Goal: Task Accomplishment & Management: Use online tool/utility

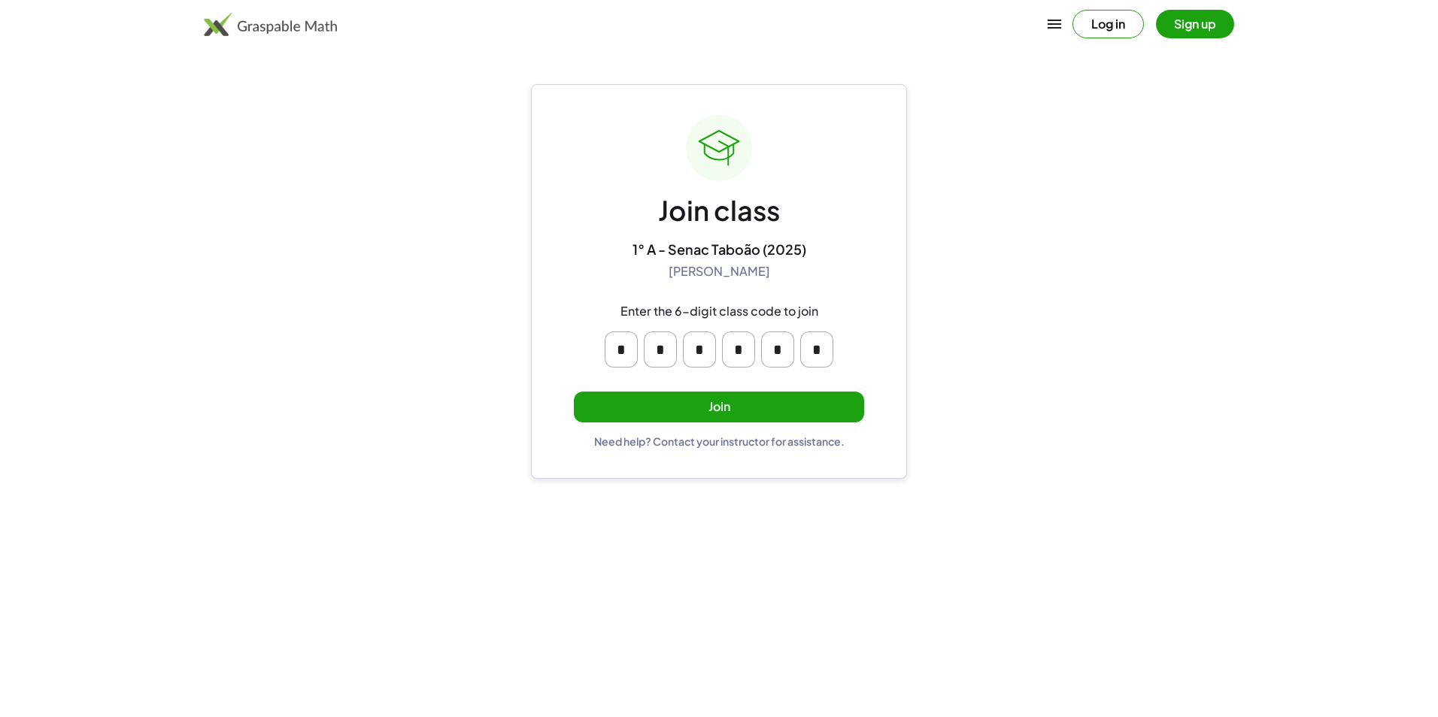
click at [647, 407] on button "Join" at bounding box center [719, 407] width 290 height 31
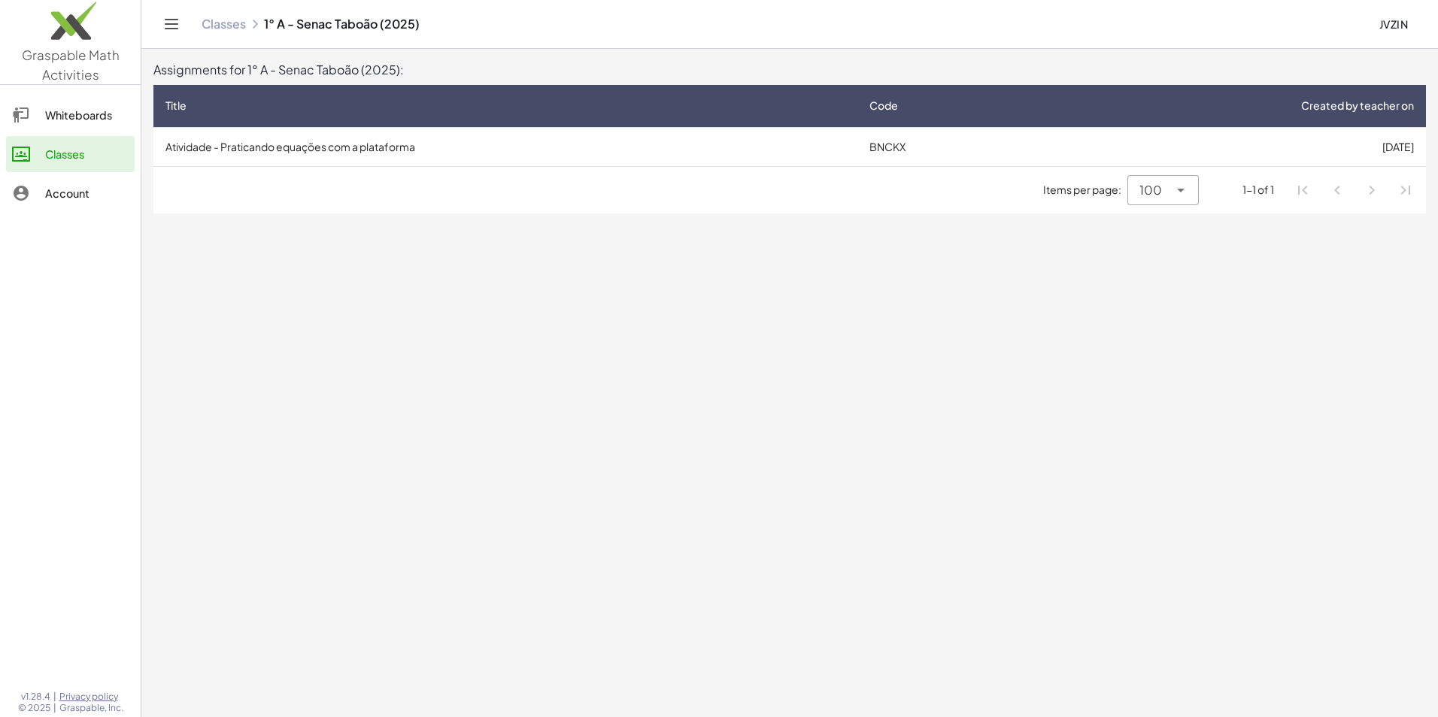
click at [506, 156] on td "Atividade - Praticando equações com a plataforma" at bounding box center [505, 146] width 704 height 39
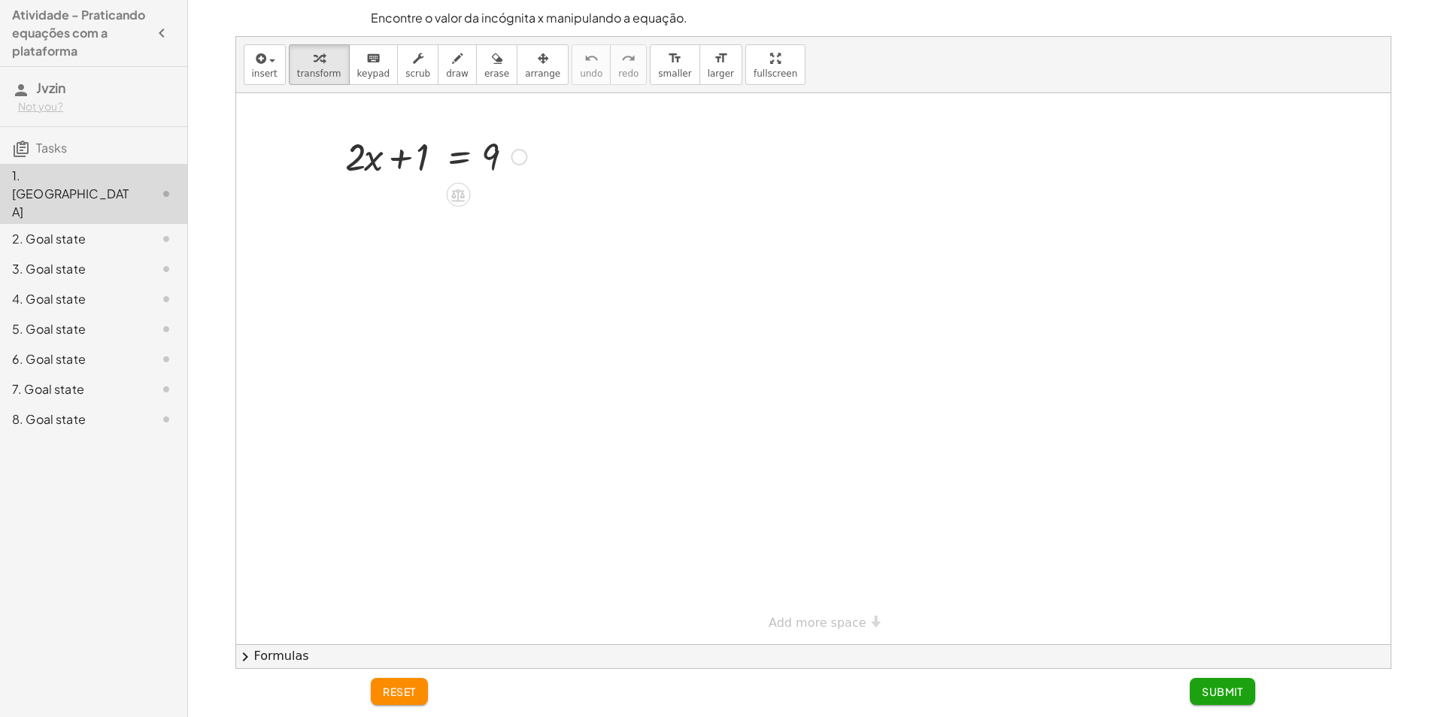
click at [369, 139] on div at bounding box center [436, 155] width 196 height 51
click at [449, 196] on div at bounding box center [458, 195] width 24 height 24
click at [427, 198] on span "−" at bounding box center [427, 195] width 9 height 22
drag, startPoint x: 420, startPoint y: 155, endPoint x: 595, endPoint y: 168, distance: 175.7
drag, startPoint x: 425, startPoint y: 148, endPoint x: 553, endPoint y: 156, distance: 128.1
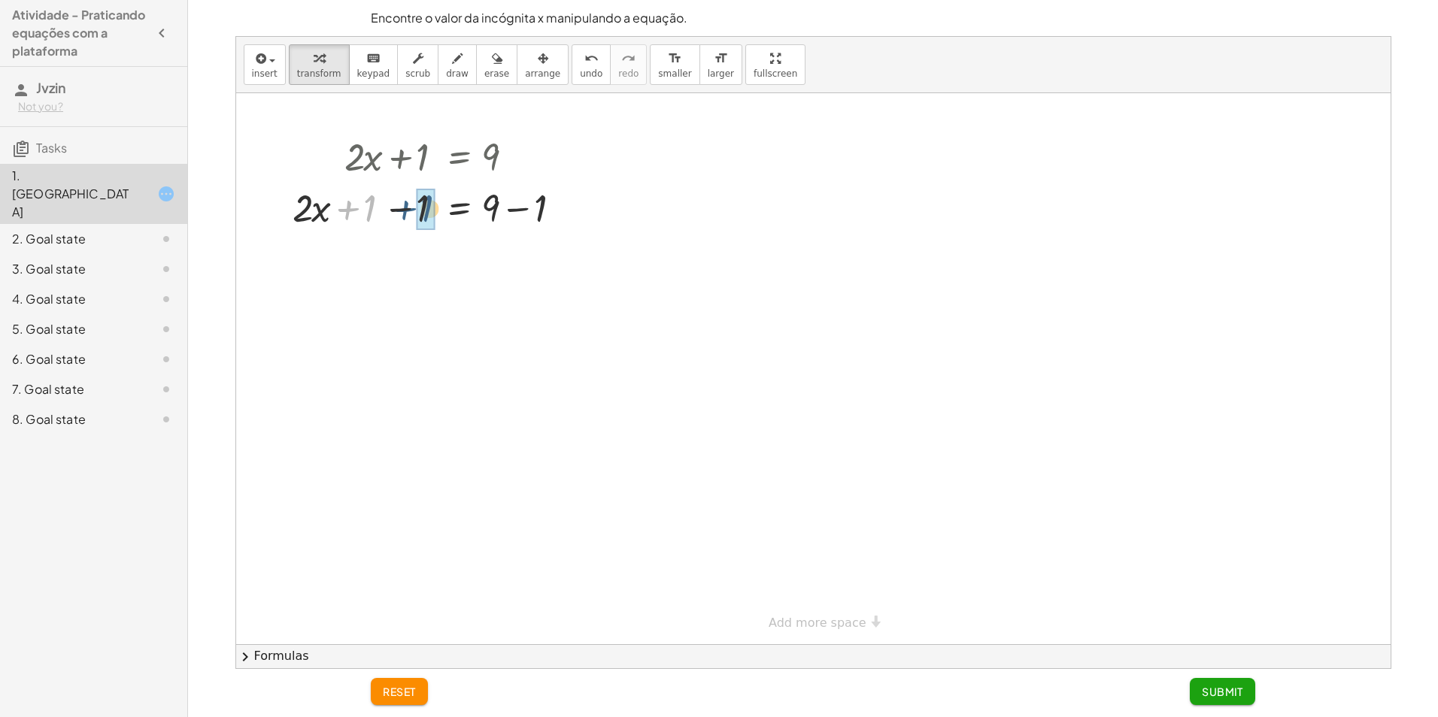
drag, startPoint x: 365, startPoint y: 209, endPoint x: 424, endPoint y: 209, distance: 58.7
drag, startPoint x: 572, startPoint y: 212, endPoint x: 511, endPoint y: 159, distance: 81.0
click at [458, 157] on div "+ · 2 · x + 1 = 9 + · 2 · x + 1 − 1 = + 9 − 1 + · 2 · x + 0 = + 9 − 1 · 2 · x =…" at bounding box center [458, 157] width 0 height 0
drag, startPoint x: 542, startPoint y: 260, endPoint x: 502, endPoint y: 261, distance: 40.6
drag, startPoint x: 405, startPoint y: 314, endPoint x: 496, endPoint y: 347, distance: 97.8
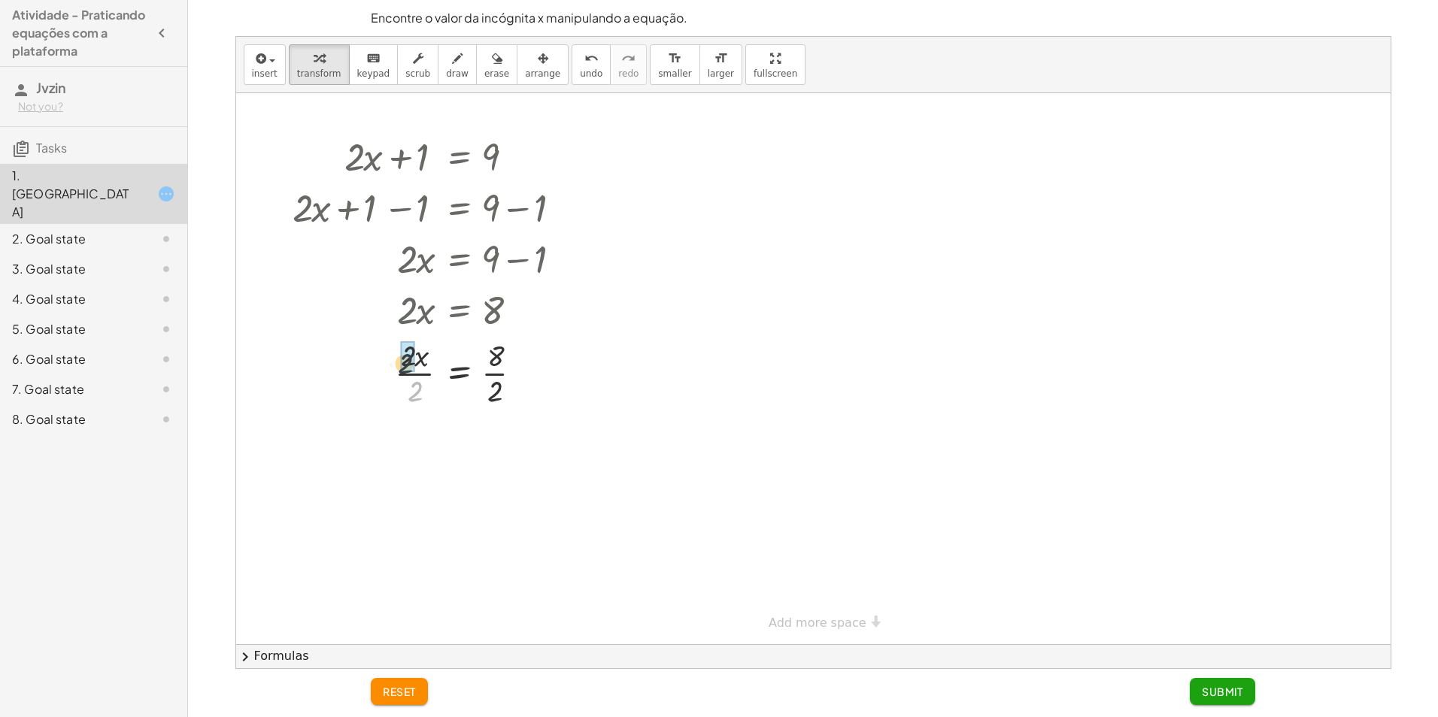
drag, startPoint x: 419, startPoint y: 388, endPoint x: 408, endPoint y: 356, distance: 33.5
drag, startPoint x: 497, startPoint y: 390, endPoint x: 496, endPoint y: 362, distance: 27.1
click at [458, 157] on div "+ · 2 · x + 1 = 9 + · 2 · x + 1 − 1 = + 9 − 1 + · 2 · x + 0 = + 9 − 1 · 2 · x =…" at bounding box center [458, 157] width 0 height 0
click at [1218, 695] on span "Submit" at bounding box center [1222, 692] width 41 height 14
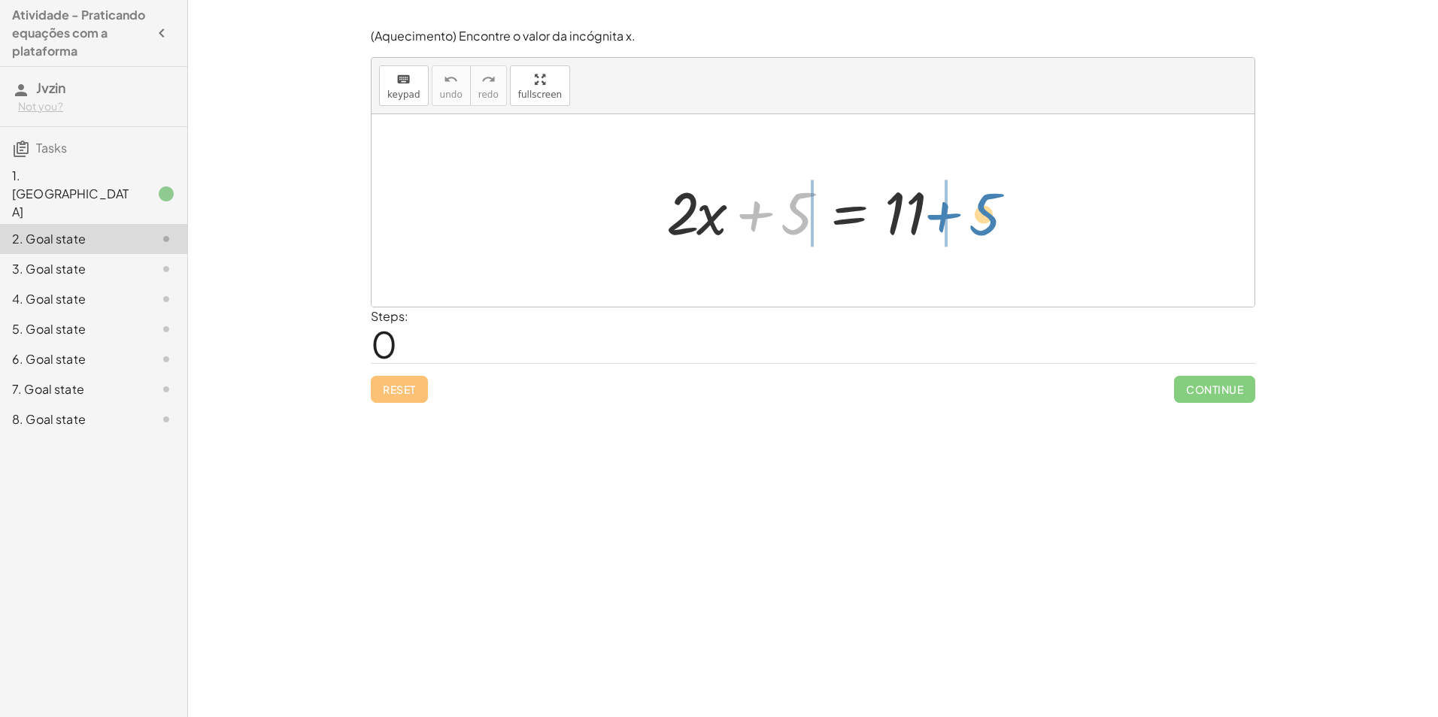
drag, startPoint x: 796, startPoint y: 216, endPoint x: 988, endPoint y: 217, distance: 191.8
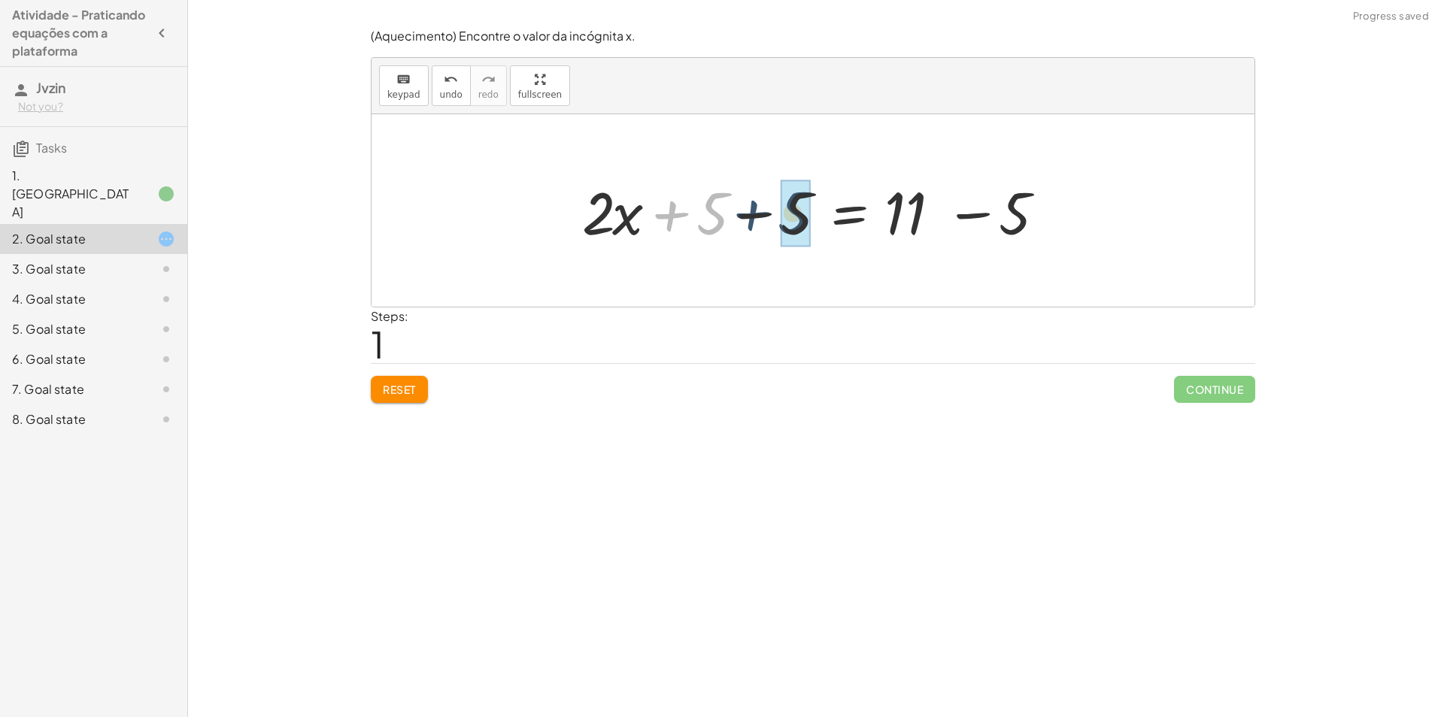
drag, startPoint x: 670, startPoint y: 212, endPoint x: 757, endPoint y: 211, distance: 87.2
click at [757, 211] on div at bounding box center [819, 210] width 488 height 77
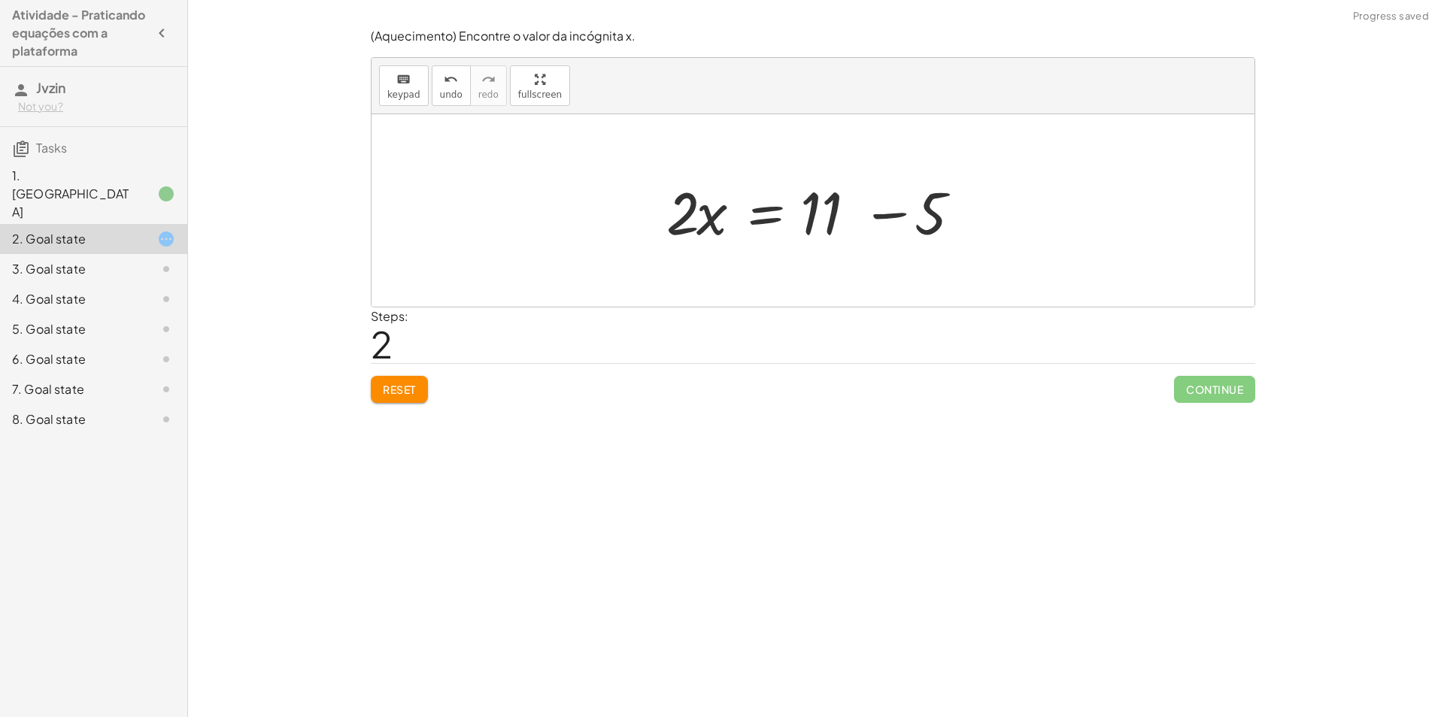
click at [887, 217] on div at bounding box center [819, 210] width 320 height 77
drag, startPoint x: 773, startPoint y: 253, endPoint x: 869, endPoint y: 265, distance: 97.0
click at [869, 265] on div "+ · 2 · x + 5 = 11 + · 2 · x + 5 − 5 = + 11 − 5 + · 2 · x + 0 = + 11 − 5 · 2 · …" at bounding box center [813, 210] width 883 height 193
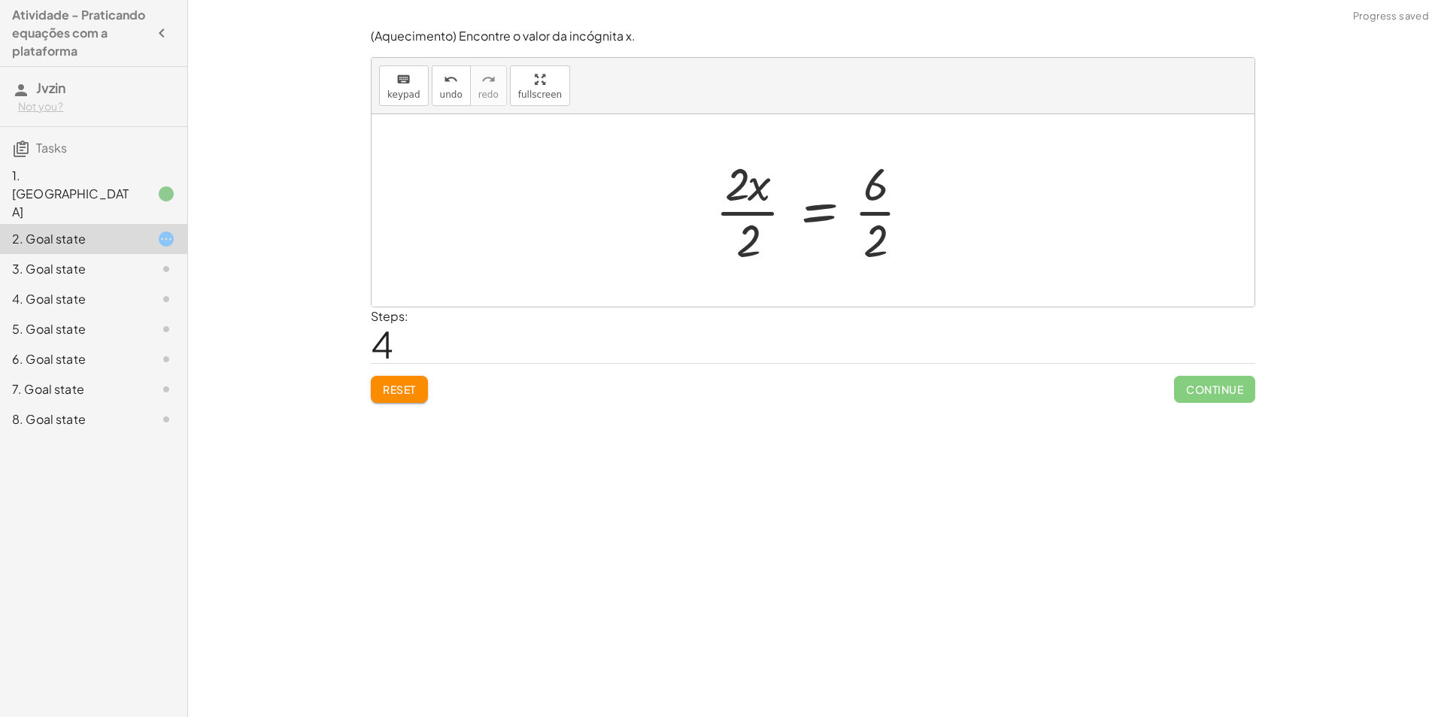
click at [872, 216] on div at bounding box center [819, 211] width 222 height 116
click at [745, 213] on div at bounding box center [813, 211] width 210 height 116
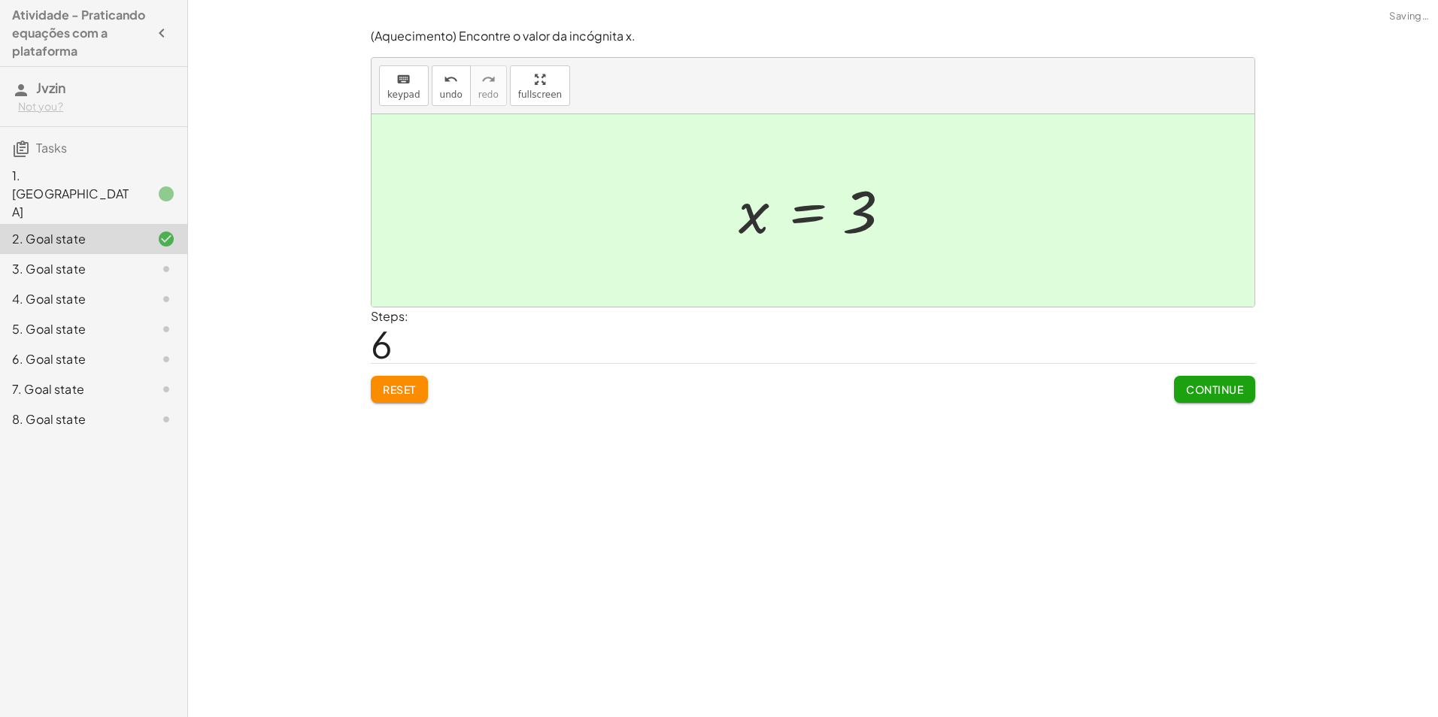
click at [1204, 398] on button "Continue" at bounding box center [1214, 389] width 81 height 27
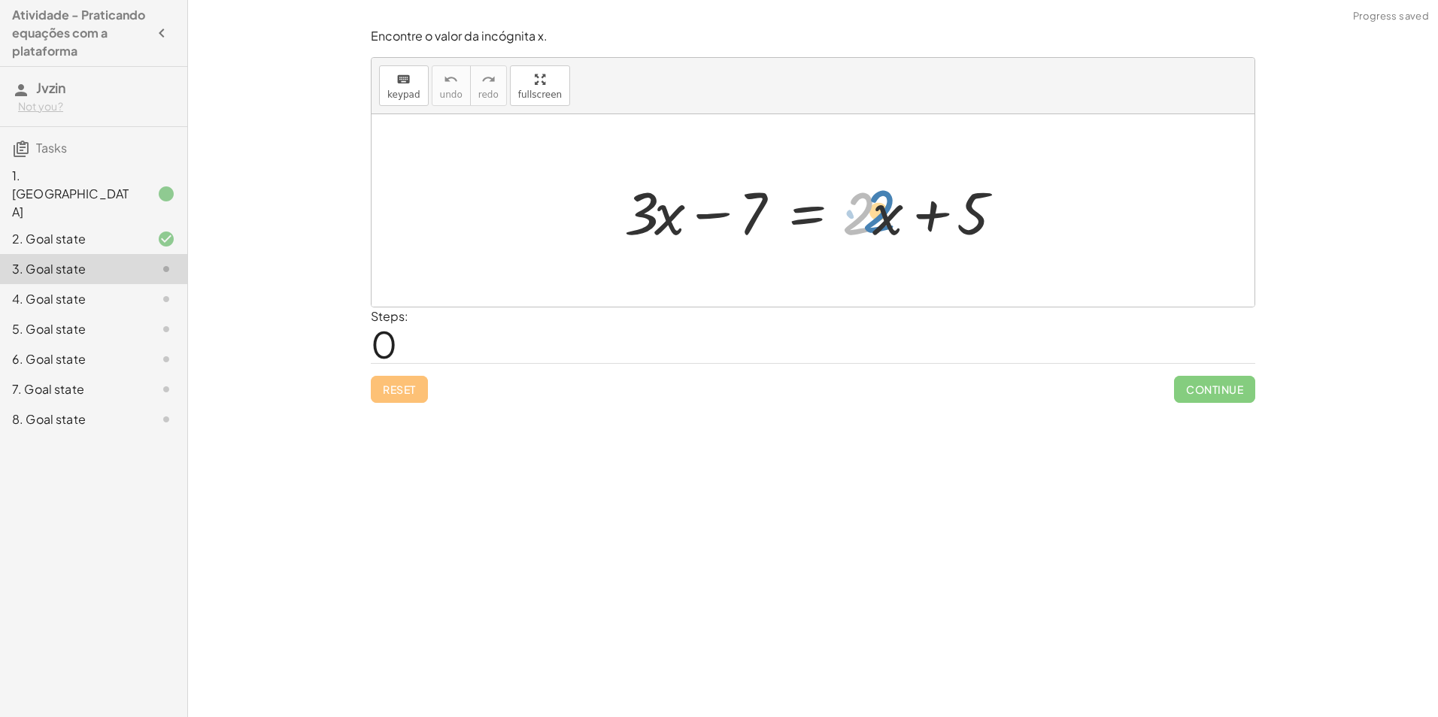
drag, startPoint x: 863, startPoint y: 215, endPoint x: 885, endPoint y: 213, distance: 21.9
click at [885, 213] on div at bounding box center [819, 210] width 404 height 77
drag, startPoint x: 761, startPoint y: 219, endPoint x: 1060, endPoint y: 202, distance: 299.0
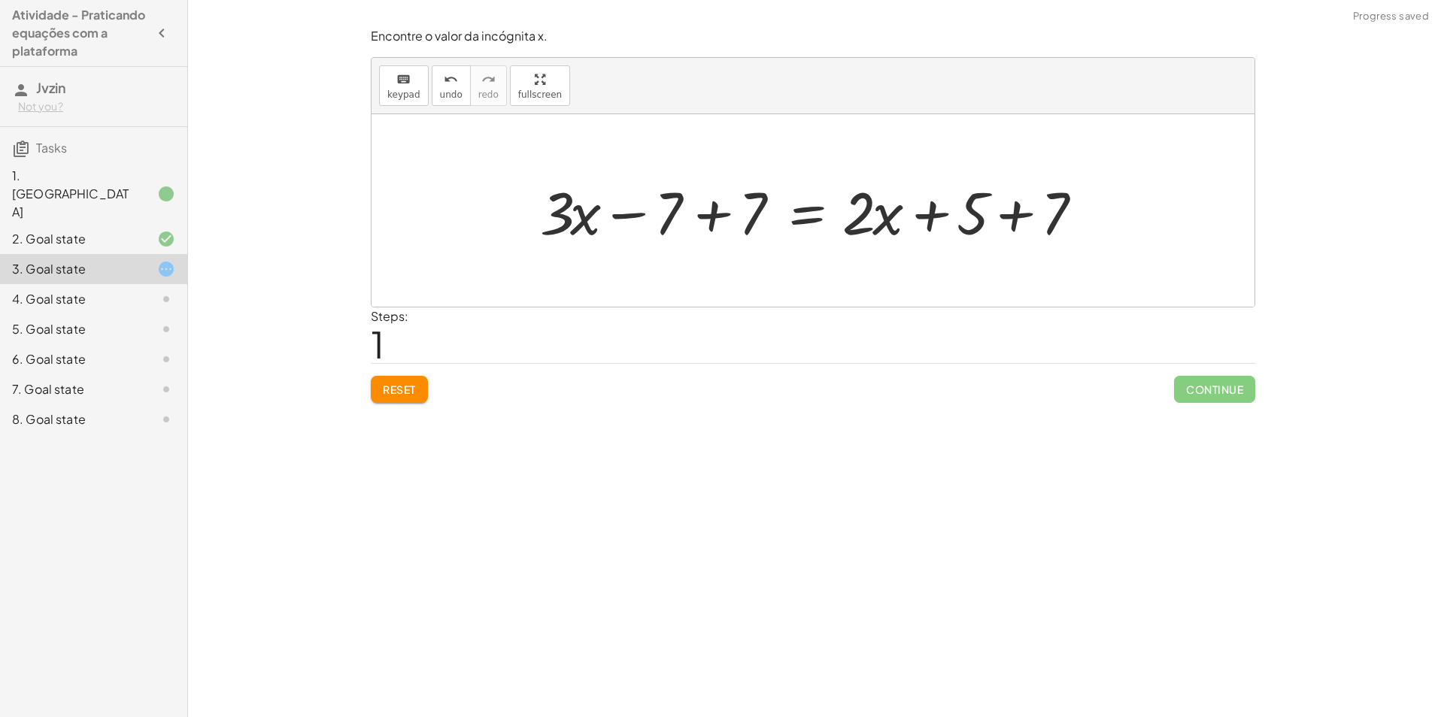
click at [1017, 215] on div at bounding box center [818, 210] width 572 height 77
click at [706, 212] on div at bounding box center [791, 210] width 518 height 77
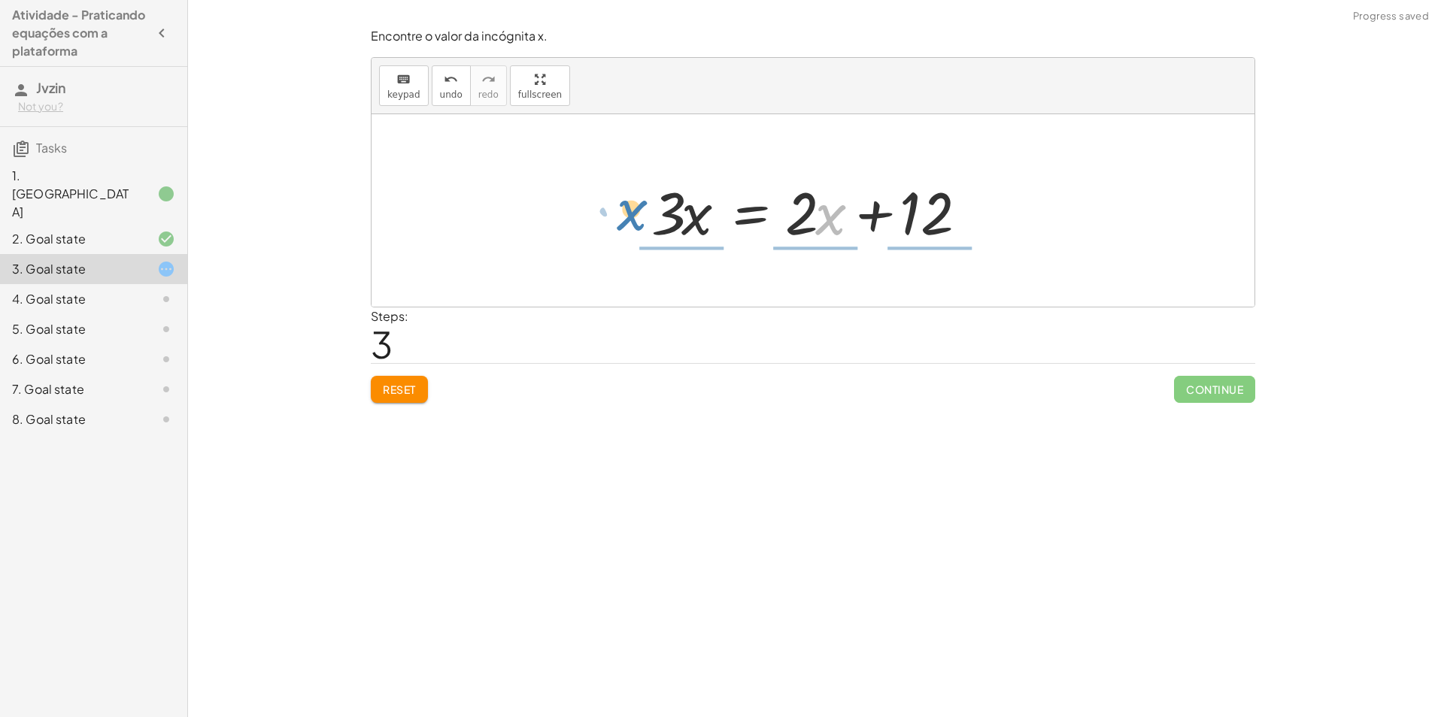
drag, startPoint x: 823, startPoint y: 218, endPoint x: 624, endPoint y: 214, distance: 199.3
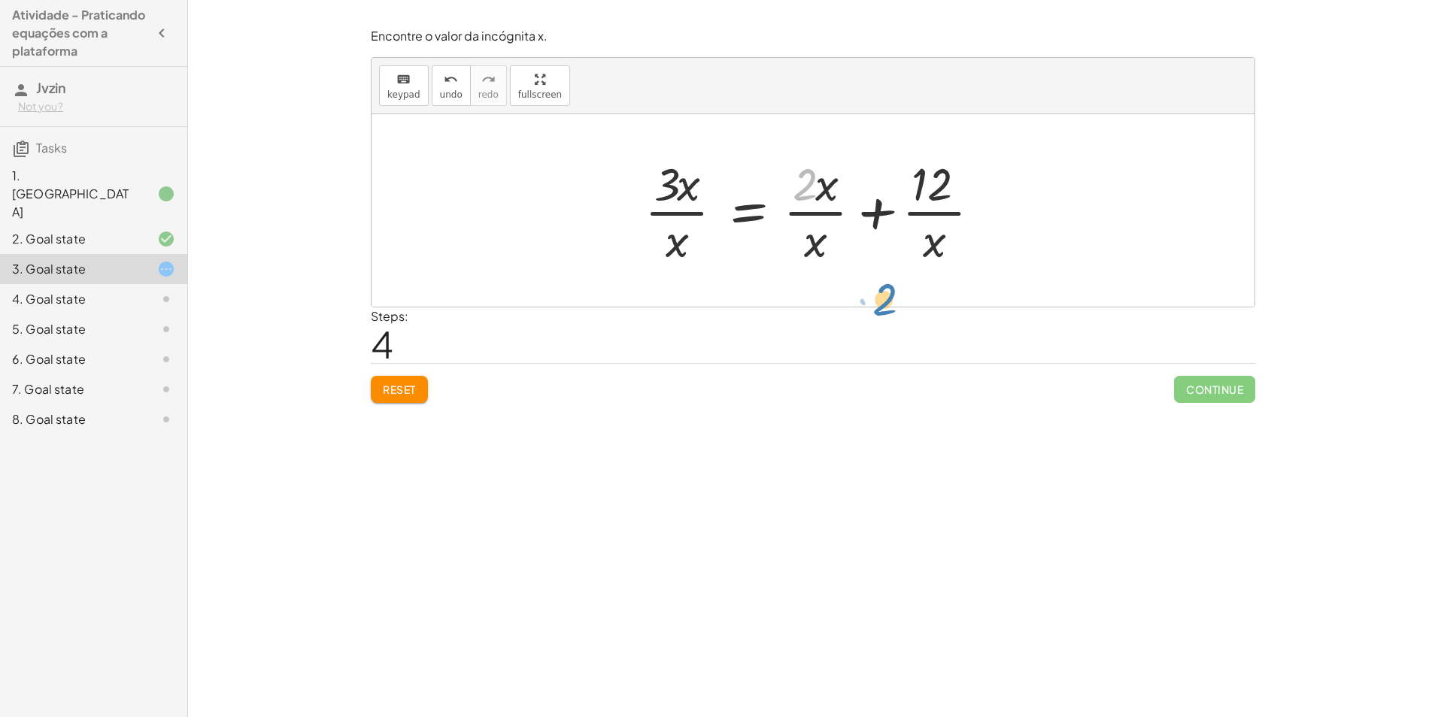
drag, startPoint x: 808, startPoint y: 195, endPoint x: 845, endPoint y: 236, distance: 55.9
click at [846, 237] on div at bounding box center [818, 211] width 363 height 116
click at [447, 102] on button "undo undo" at bounding box center [451, 85] width 39 height 41
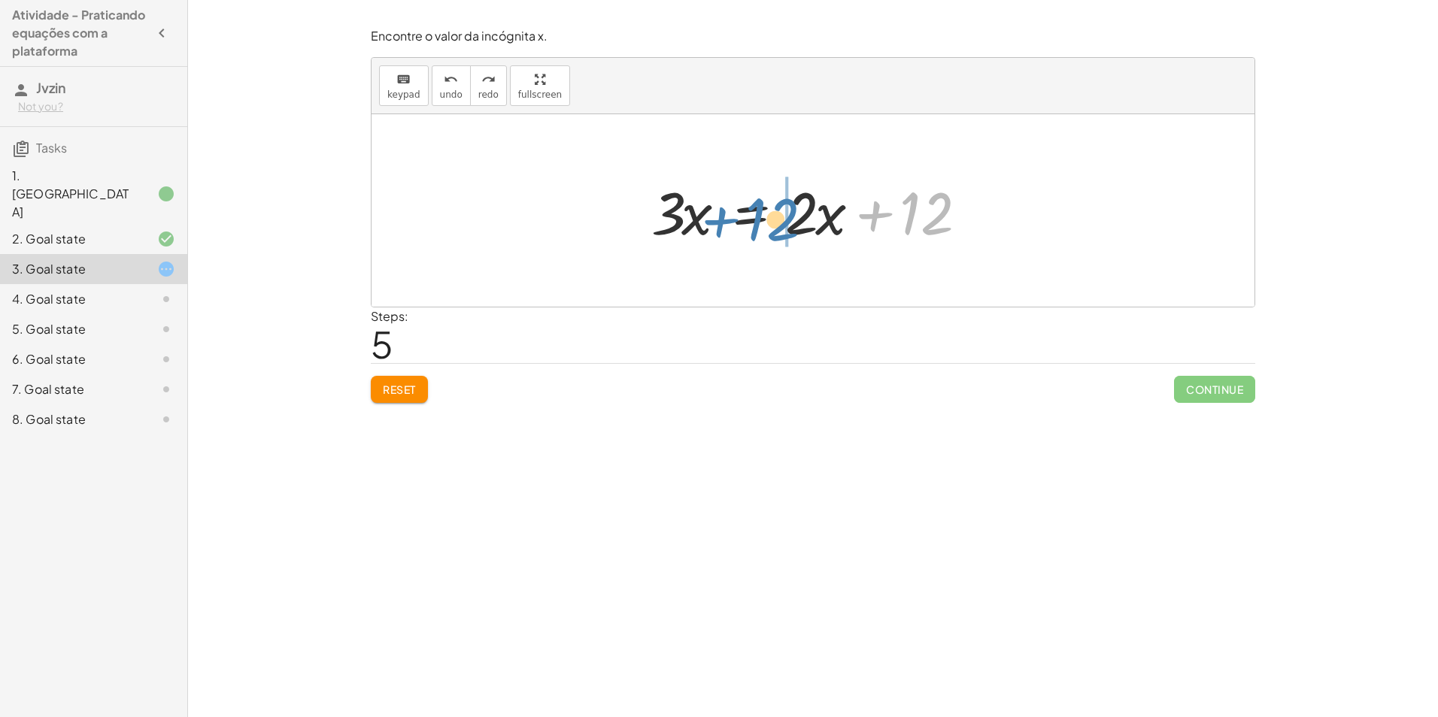
drag, startPoint x: 907, startPoint y: 211, endPoint x: 783, endPoint y: 218, distance: 124.3
click at [783, 218] on div at bounding box center [819, 210] width 350 height 77
click at [868, 209] on div at bounding box center [819, 210] width 350 height 77
drag, startPoint x: 873, startPoint y: 214, endPoint x: 554, endPoint y: 225, distance: 319.0
click at [554, 225] on div "+ · 3 · x − 7 = + · 2 · x + 5 + · 3 · x − 7 + 7 = + · 2 · x + 5 + 7 + · 3 · x −…" at bounding box center [813, 210] width 883 height 193
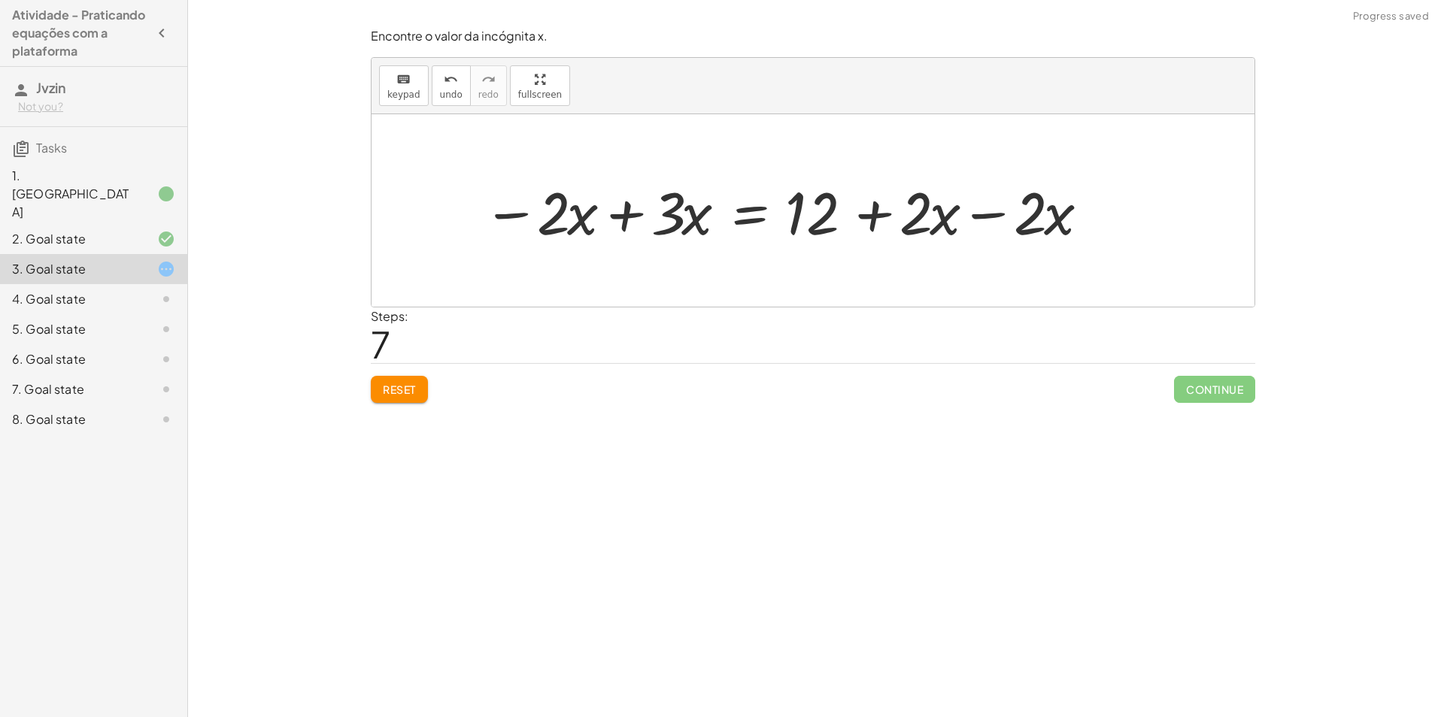
click at [613, 217] on div at bounding box center [786, 210] width 622 height 77
click at [997, 223] on div at bounding box center [891, 210] width 434 height 77
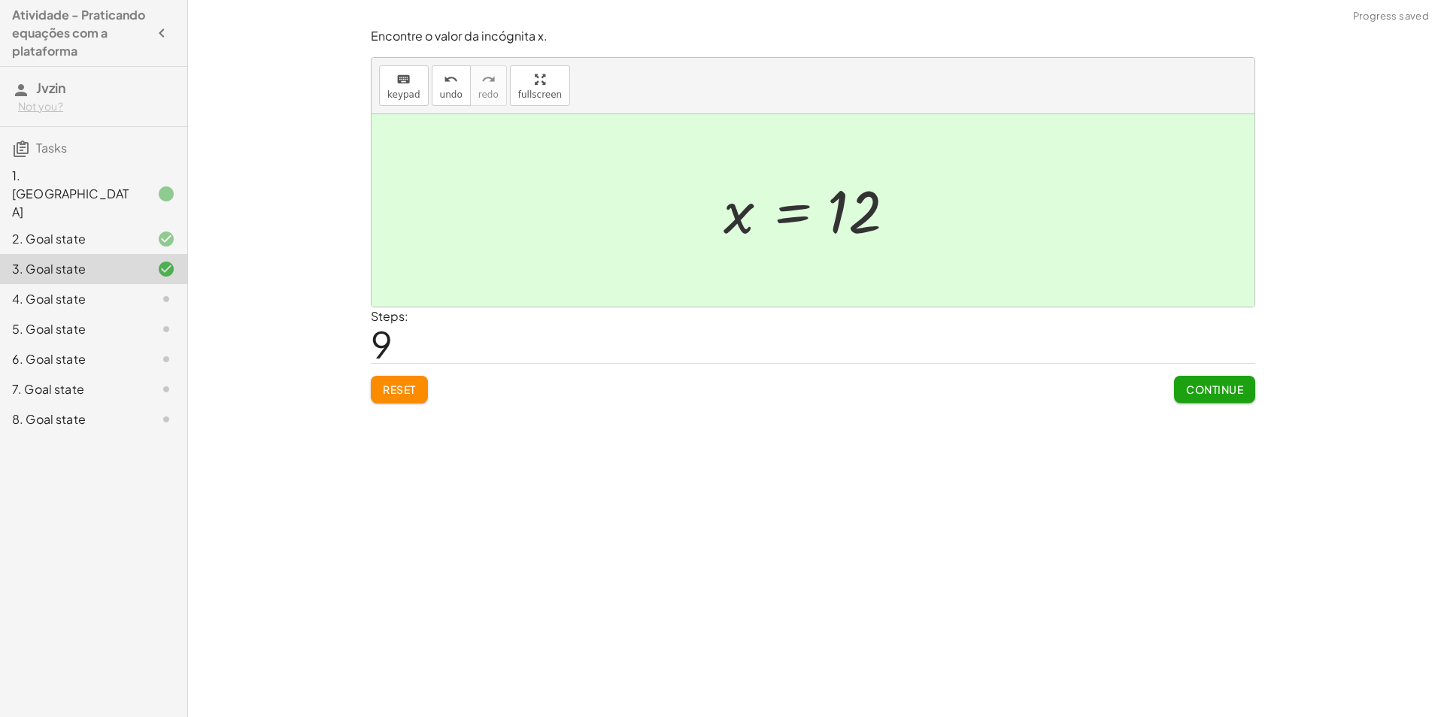
click at [1239, 390] on span "Continue" at bounding box center [1214, 390] width 57 height 14
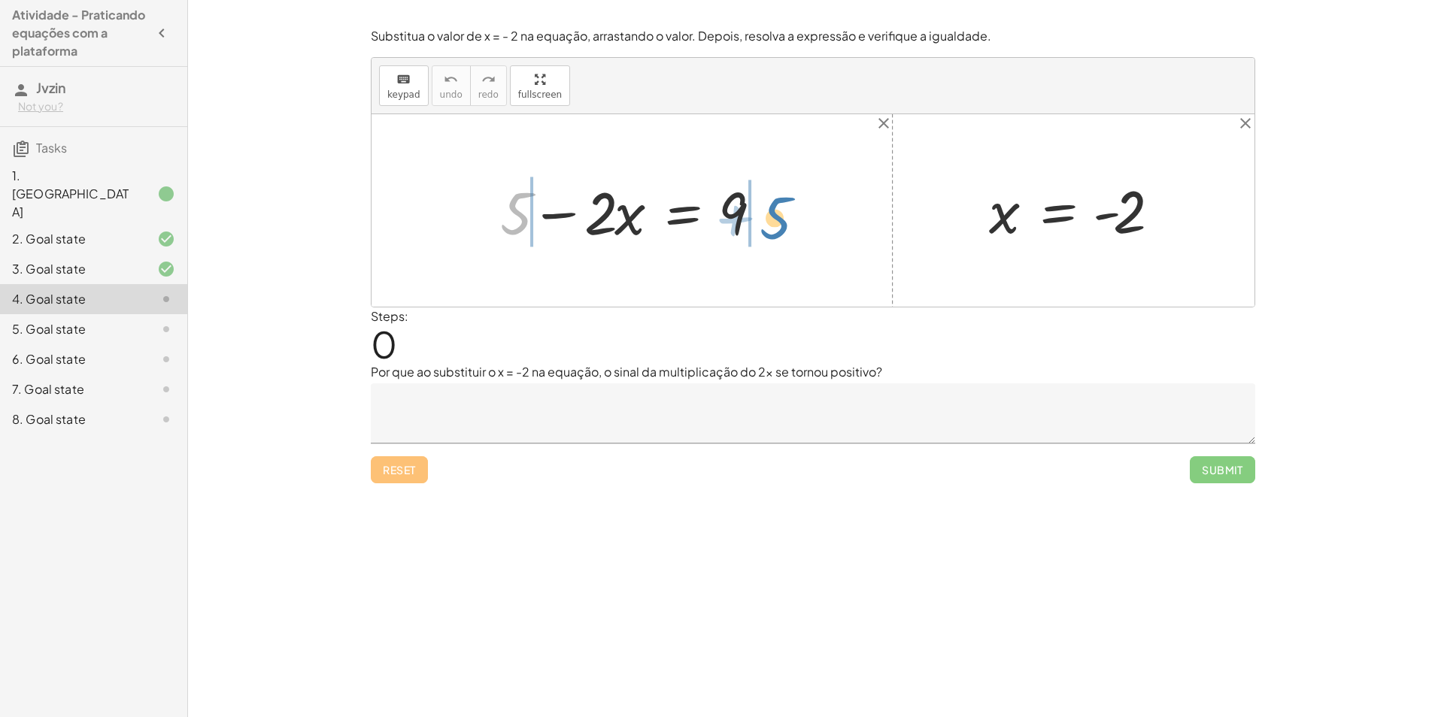
drag, startPoint x: 520, startPoint y: 220, endPoint x: 779, endPoint y: 225, distance: 259.5
click at [779, 225] on div at bounding box center [638, 210] width 290 height 77
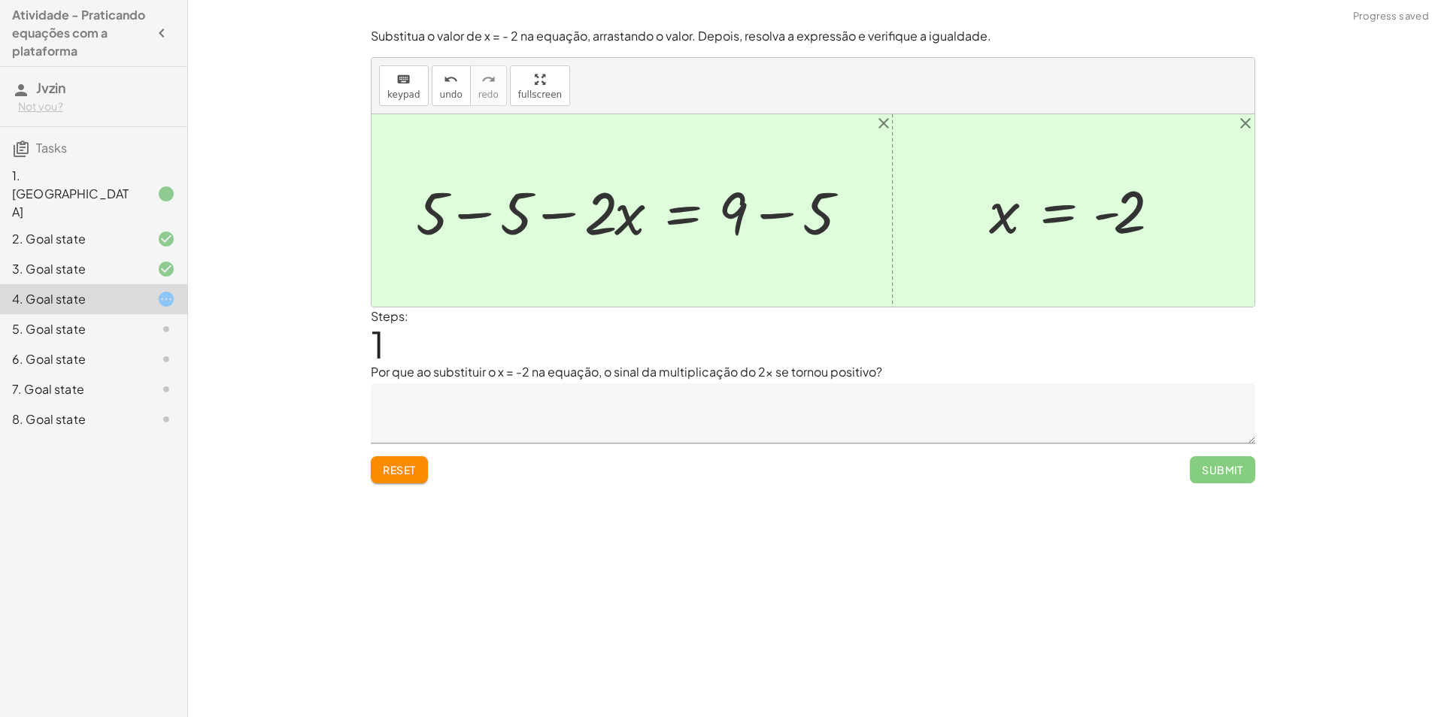
click at [754, 212] on div at bounding box center [637, 210] width 458 height 77
click at [466, 220] on div at bounding box center [595, 210] width 374 height 77
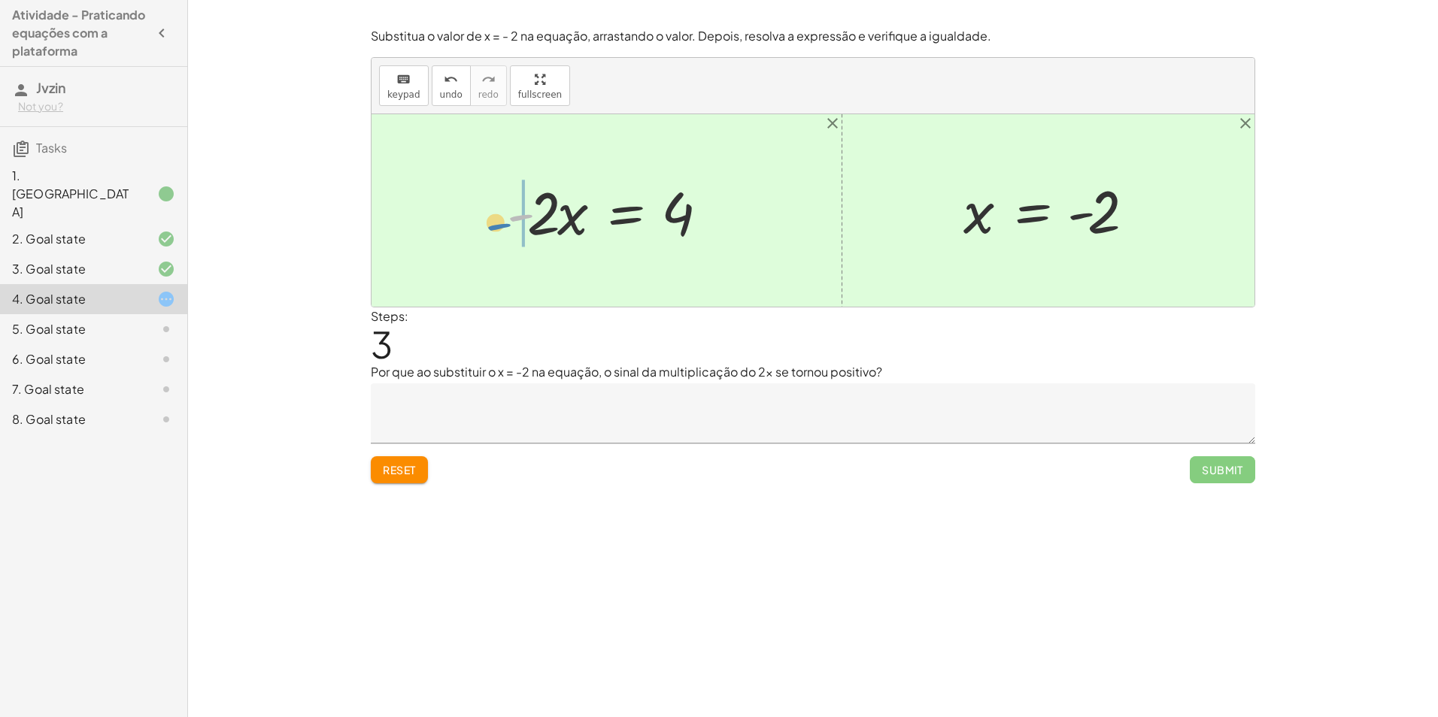
drag, startPoint x: 525, startPoint y: 220, endPoint x: 501, endPoint y: 226, distance: 25.0
click at [501, 226] on div at bounding box center [612, 210] width 226 height 77
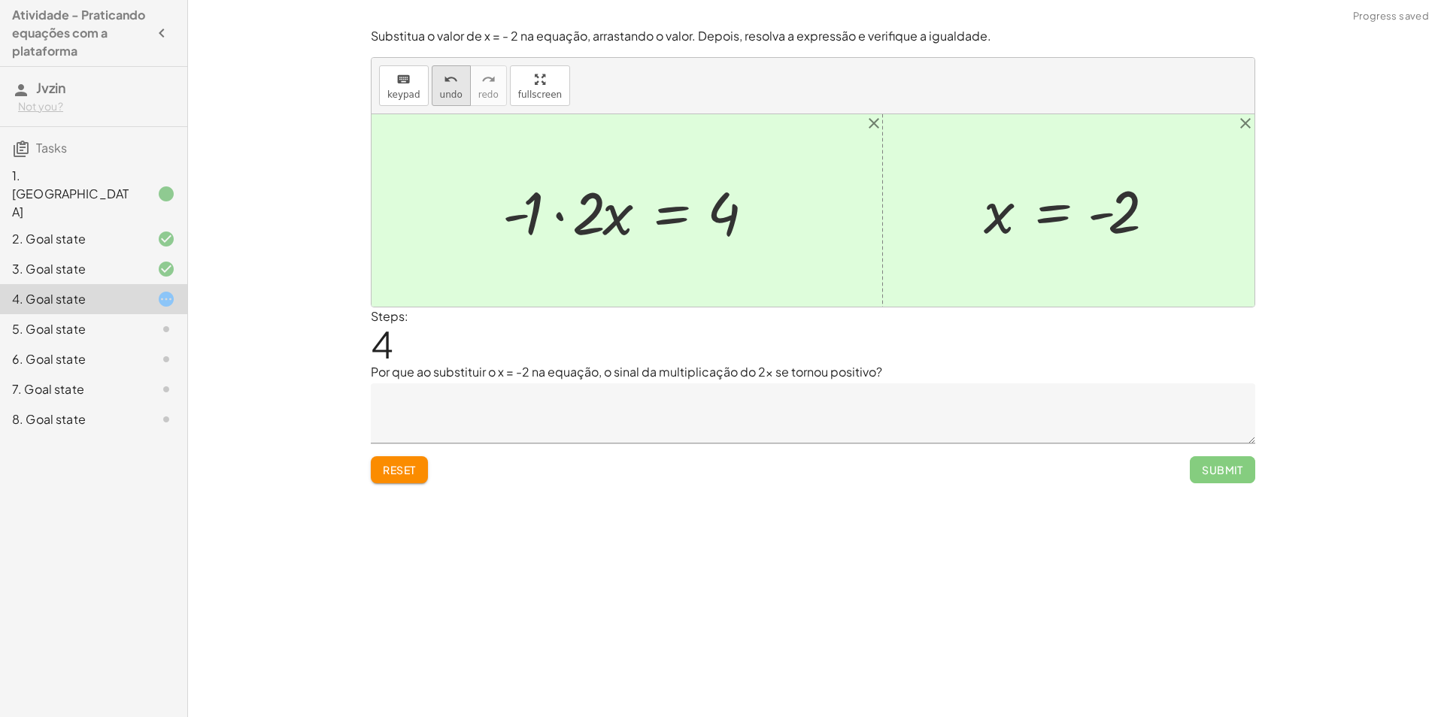
click at [440, 76] on div "undo" at bounding box center [451, 79] width 23 height 18
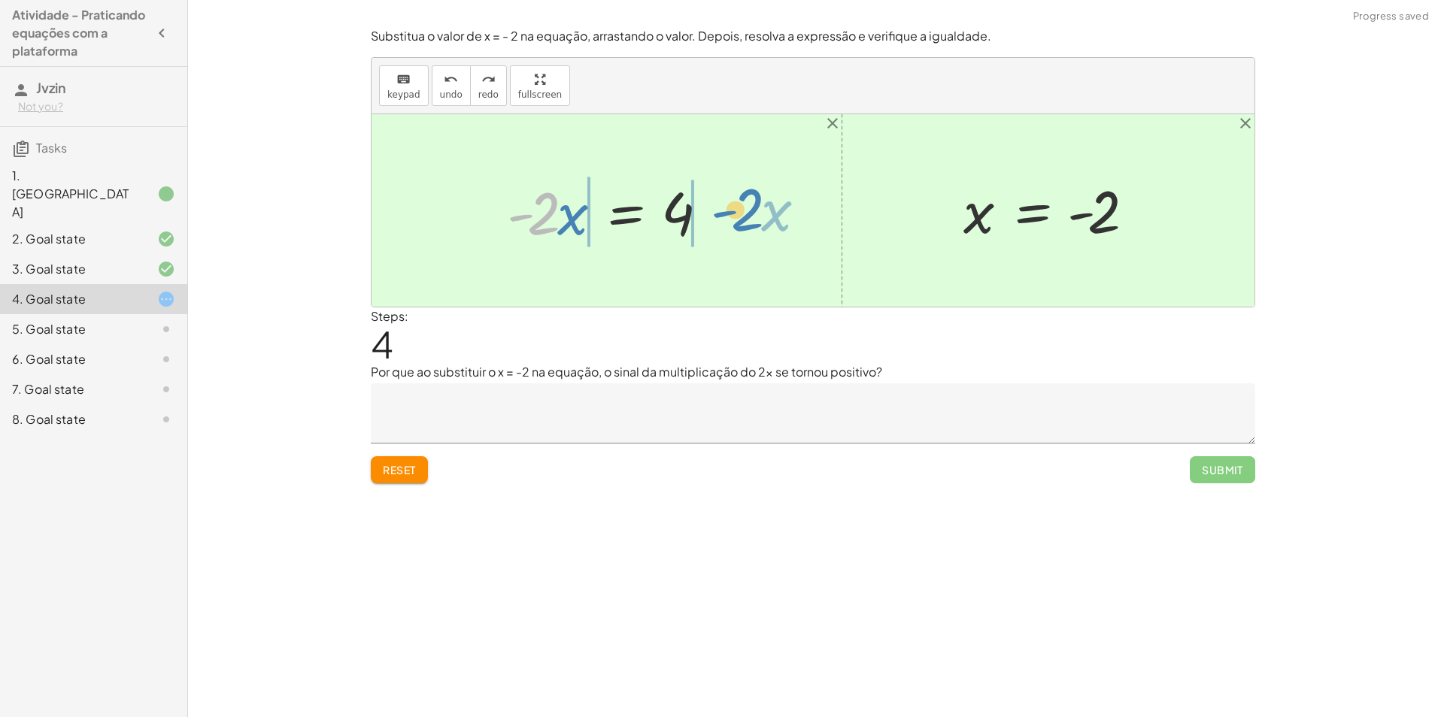
drag, startPoint x: 543, startPoint y: 223, endPoint x: 747, endPoint y: 219, distance: 203.8
click at [747, 219] on div "+ 5 − · 2 · x = 9 + 5 − 5 − · 2 · x = + 9 − 5 + 5 − 5 − · 2 · x = 4 + 0 − · 2 ·…" at bounding box center [813, 210] width 883 height 193
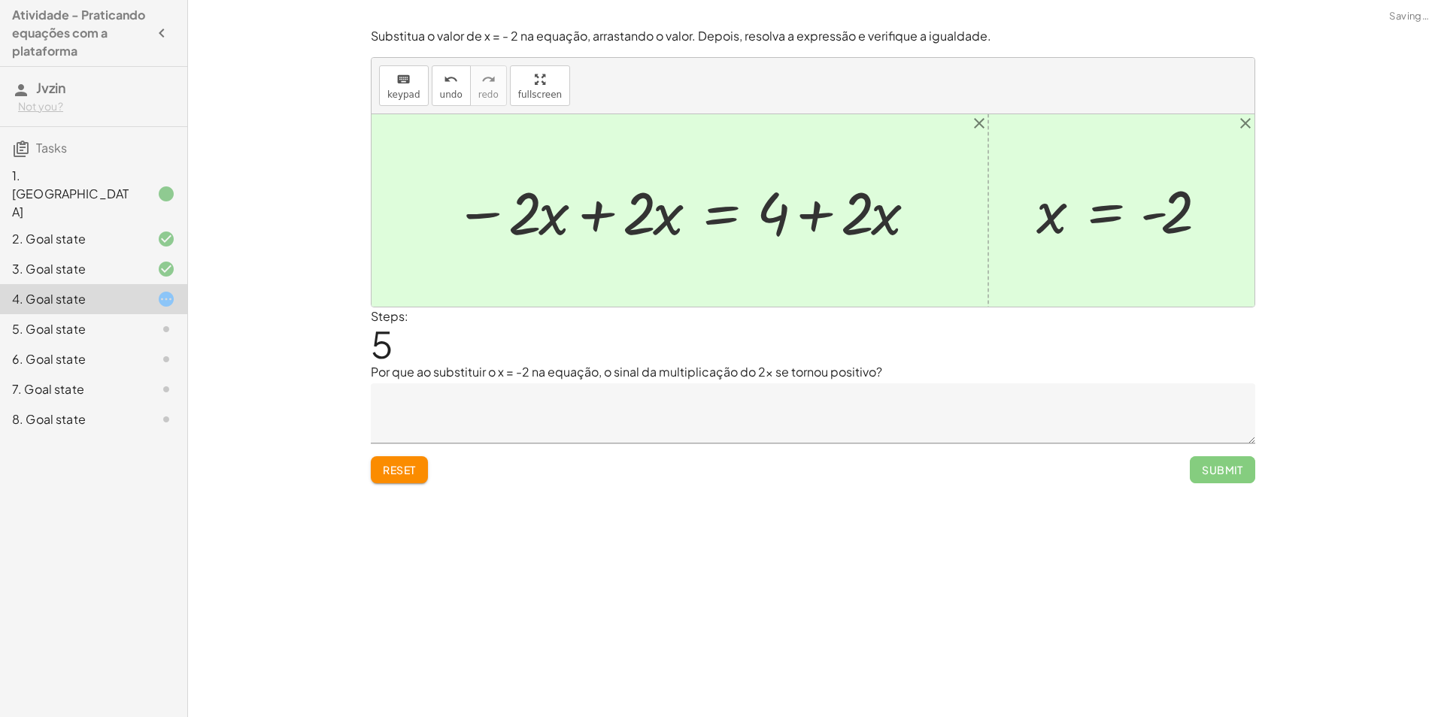
click at [818, 206] on div at bounding box center [686, 210] width 478 height 77
click at [454, 92] on span "undo" at bounding box center [451, 94] width 23 height 11
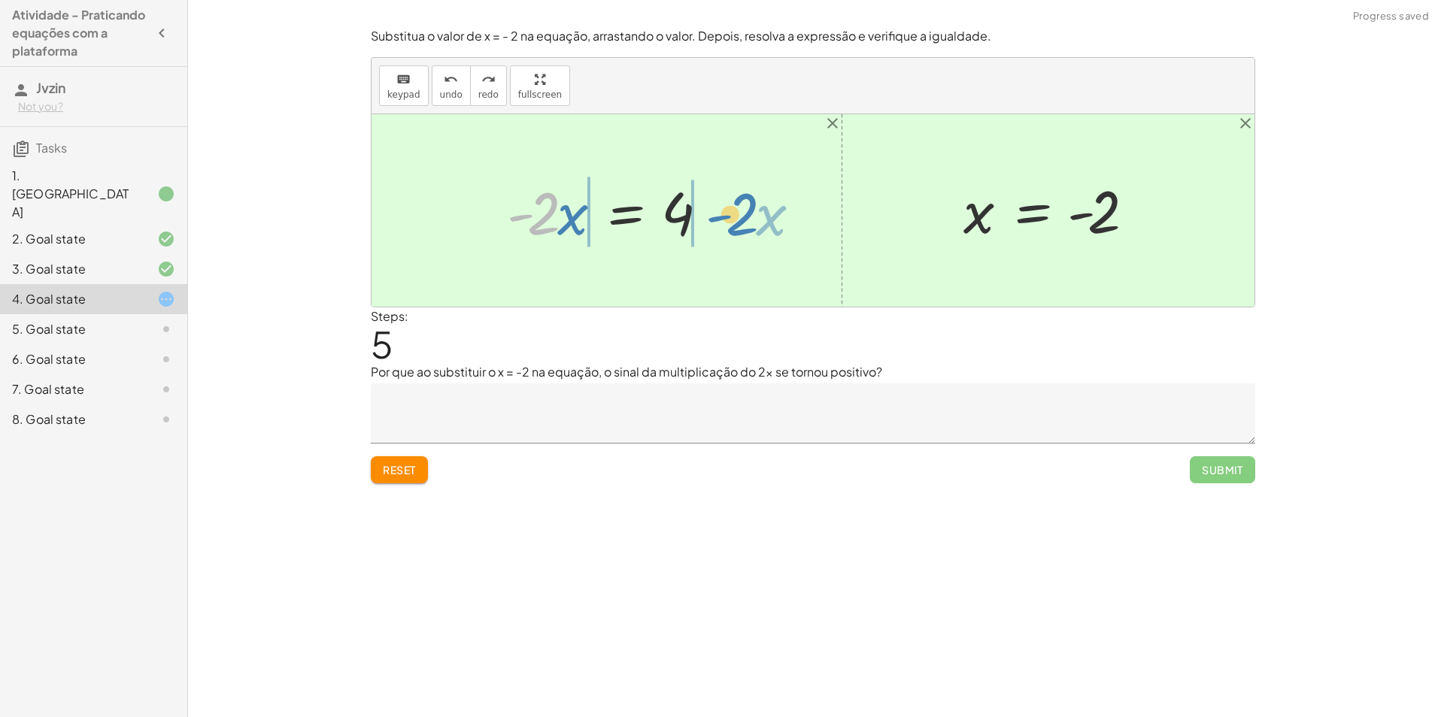
drag, startPoint x: 545, startPoint y: 218, endPoint x: 745, endPoint y: 219, distance: 200.0
click at [745, 219] on div "+ 5 − · 2 · x = 9 + 5 − 5 − · 2 · x = + 9 − 5 + 5 − 5 − · 2 · x = 4 + 0 − · 2 ·…" at bounding box center [813, 210] width 883 height 193
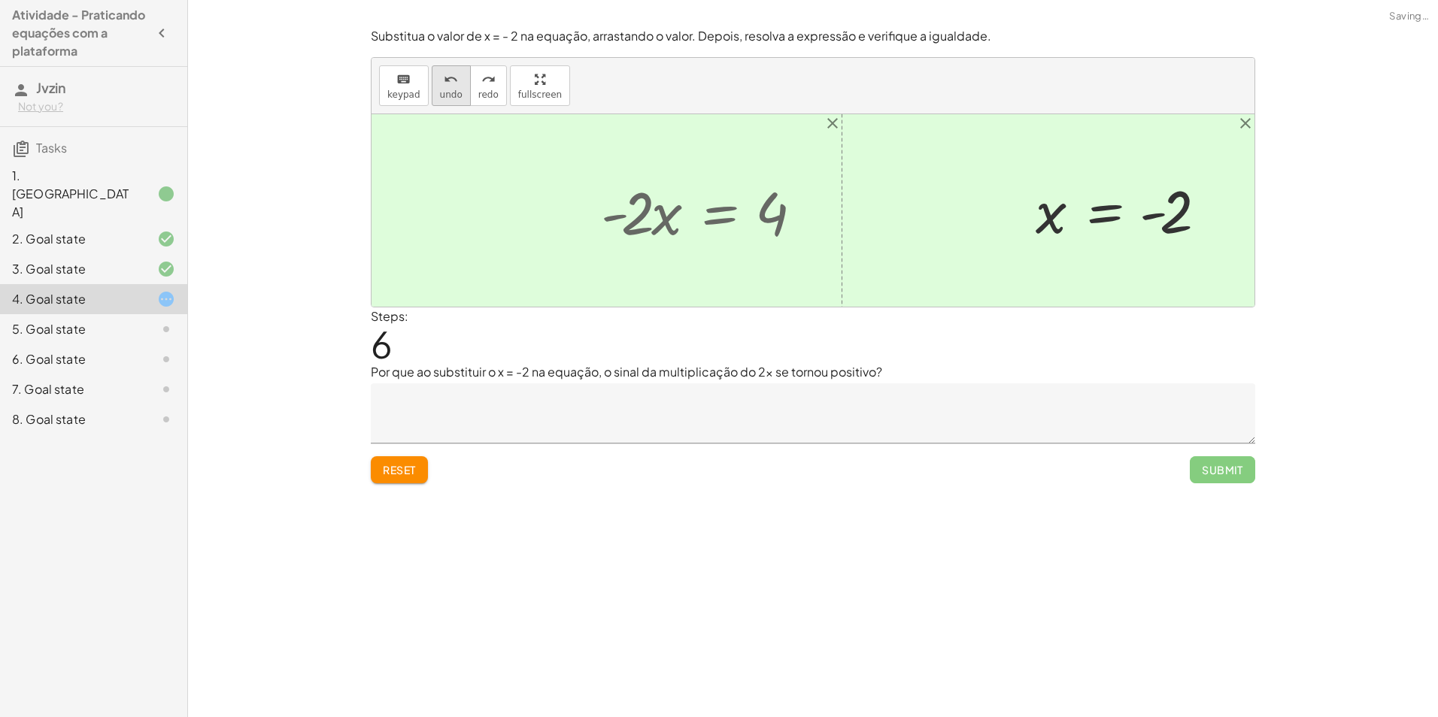
click at [452, 95] on span "undo" at bounding box center [451, 94] width 23 height 11
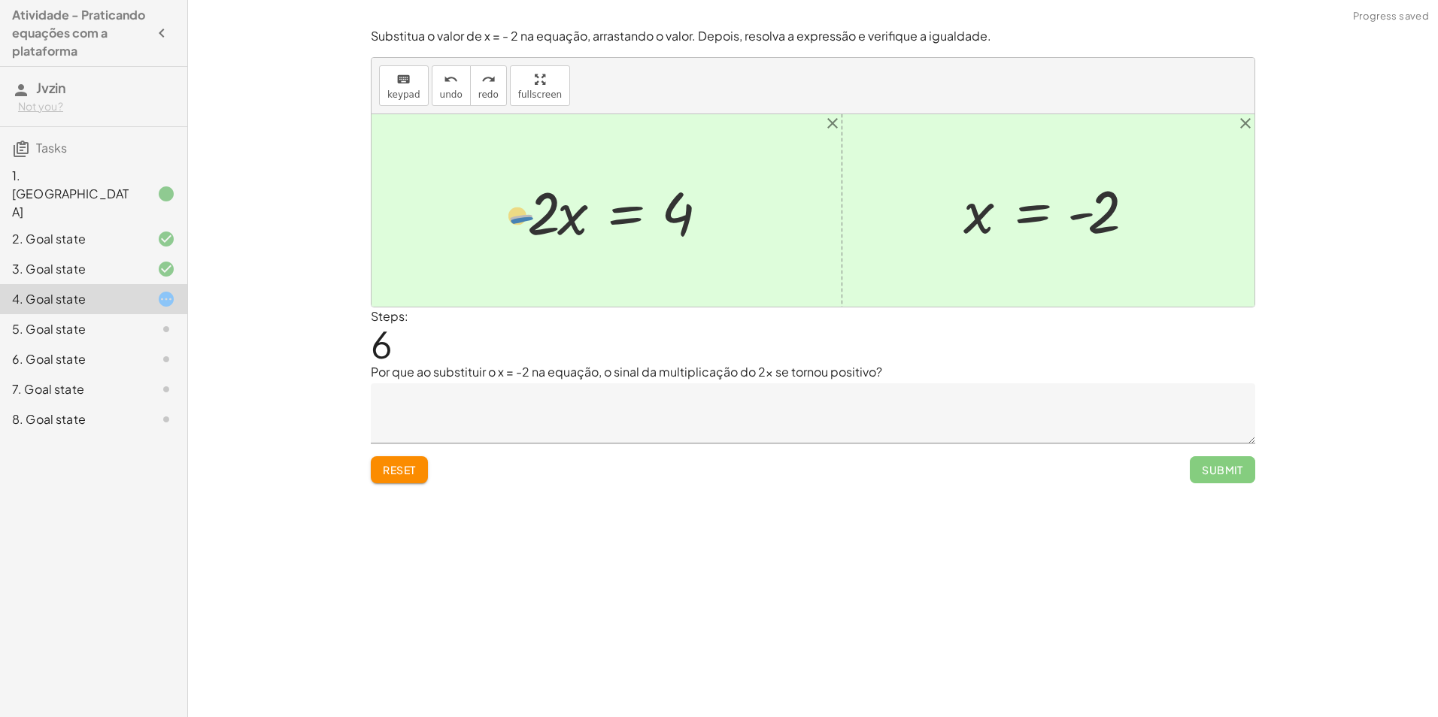
click at [525, 222] on div at bounding box center [612, 210] width 226 height 77
click at [1241, 479] on span "Submit" at bounding box center [1222, 469] width 65 height 27
drag, startPoint x: 543, startPoint y: 218, endPoint x: 702, endPoint y: 274, distance: 168.9
click at [702, 274] on div "+ 5 − · 2 · x = 9 + 5 − 5 − · 2 · x = + 9 − 5 + 5 − 5 − · 2 · x = 4 + 0 − · 2 ·…" at bounding box center [813, 210] width 883 height 193
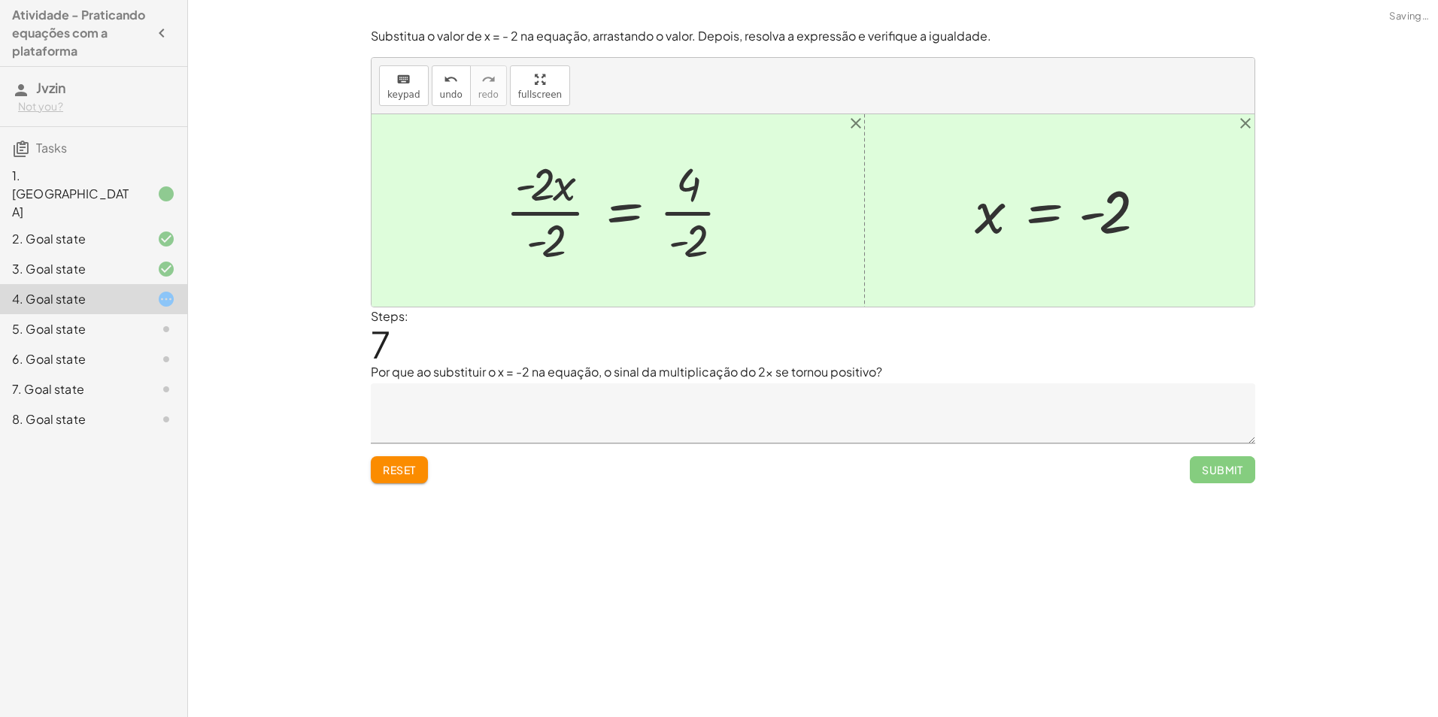
click at [696, 217] on div at bounding box center [624, 211] width 252 height 116
click at [543, 208] on div at bounding box center [620, 211] width 245 height 116
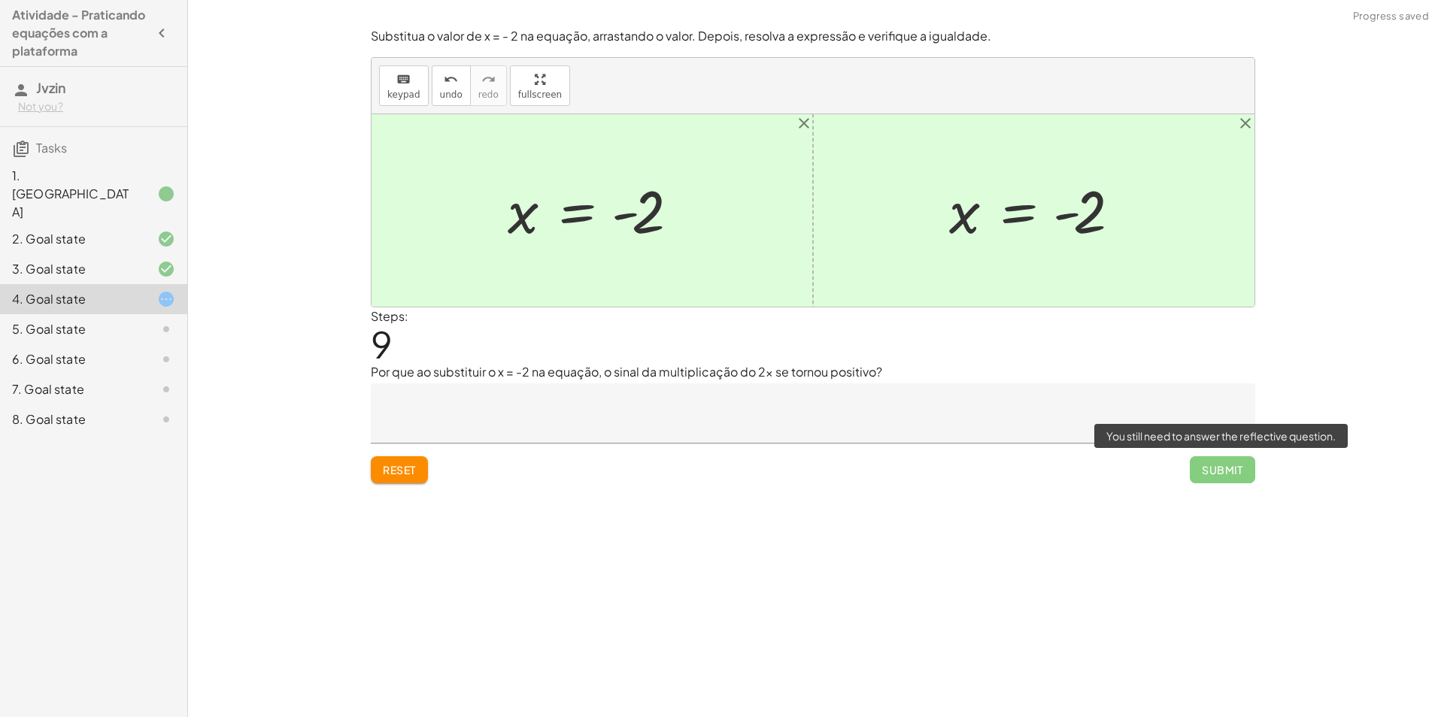
click at [1220, 469] on span "Submit" at bounding box center [1222, 469] width 65 height 27
click at [1212, 478] on span "Submit" at bounding box center [1222, 469] width 65 height 27
click at [702, 387] on textarea at bounding box center [813, 414] width 884 height 60
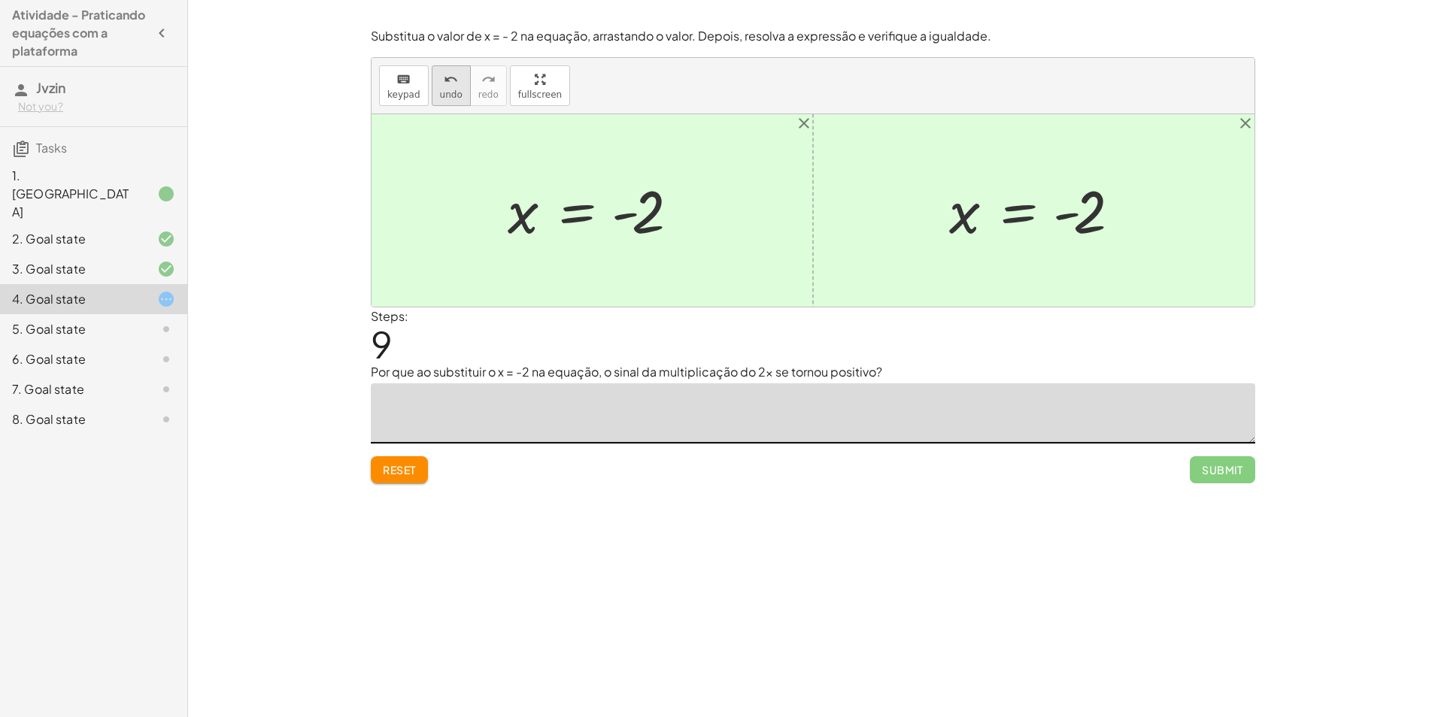
click at [453, 92] on span "undo" at bounding box center [451, 94] width 23 height 11
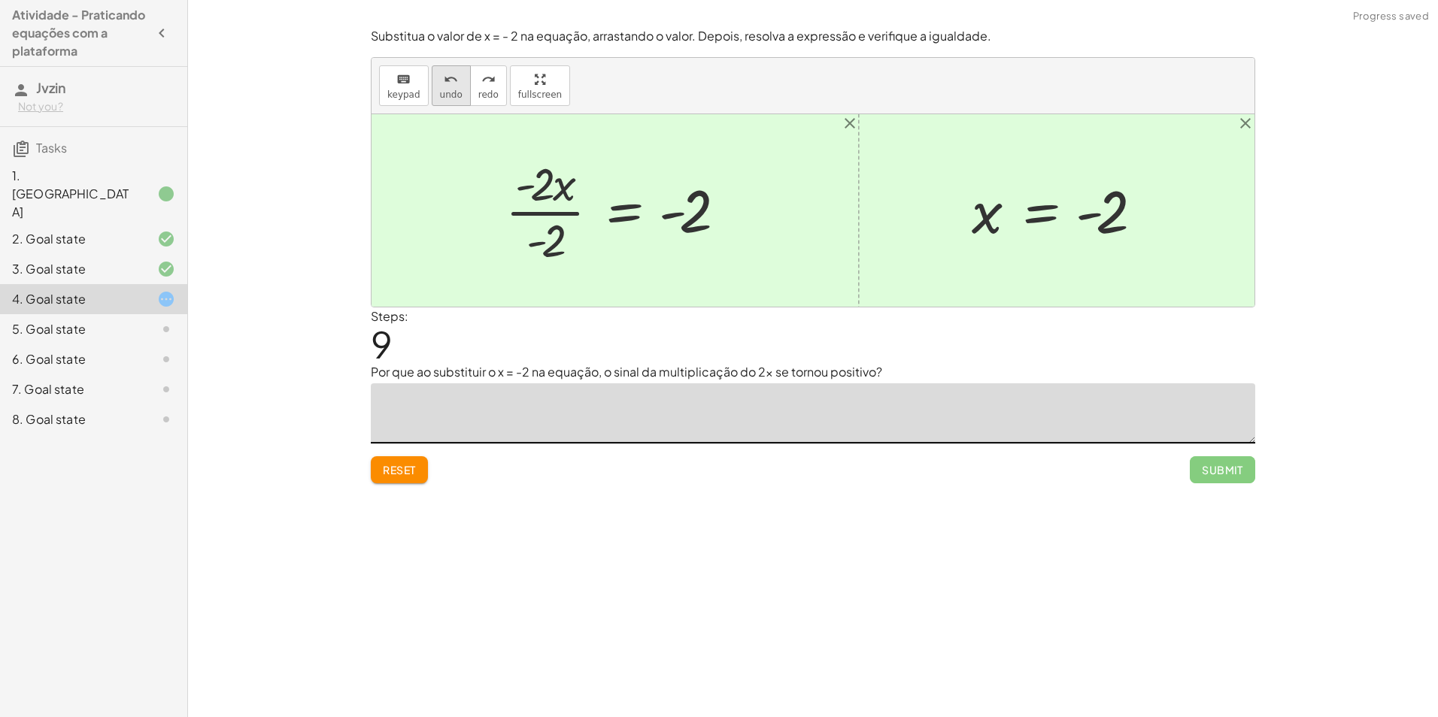
click at [454, 89] on span "undo" at bounding box center [451, 94] width 23 height 11
click at [452, 92] on span "undo" at bounding box center [451, 94] width 23 height 11
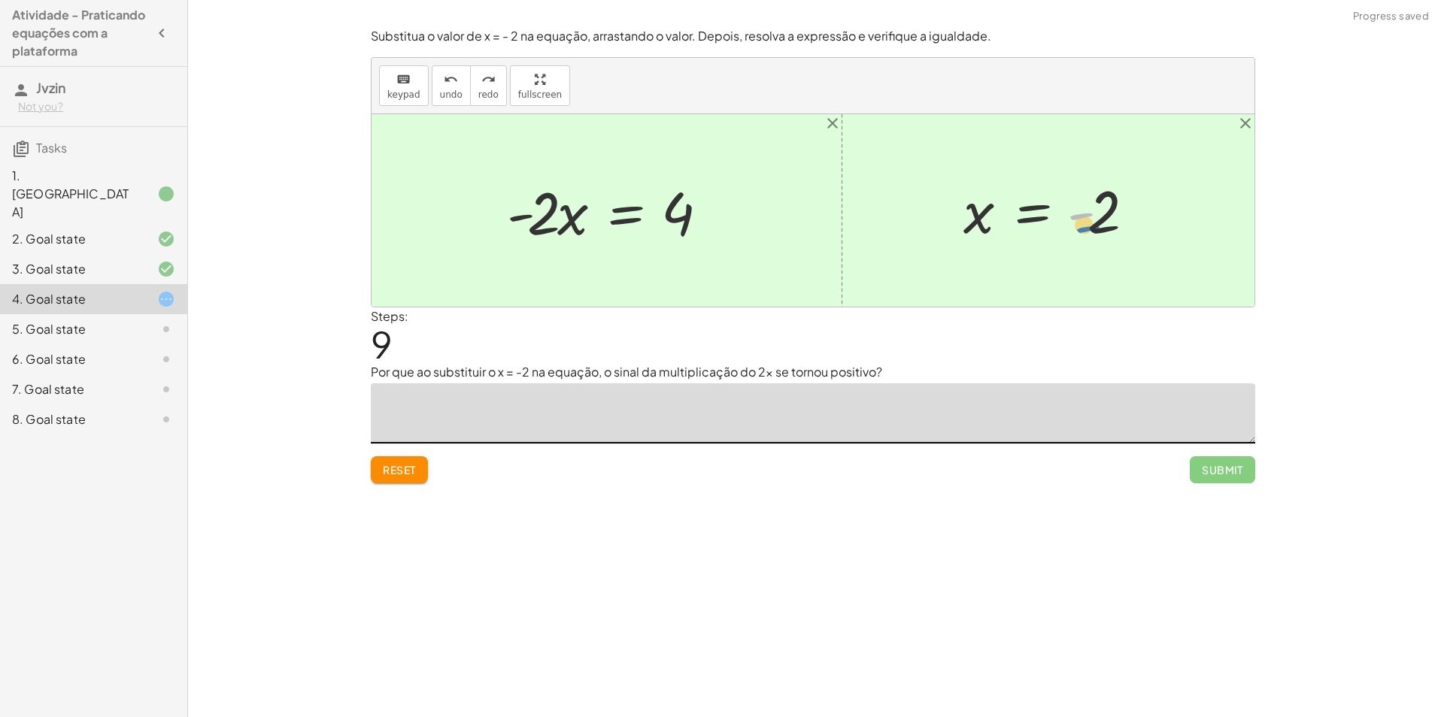
drag, startPoint x: 1081, startPoint y: 213, endPoint x: 1092, endPoint y: 226, distance: 17.0
click at [1092, 226] on div at bounding box center [1054, 211] width 196 height 74
drag, startPoint x: 972, startPoint y: 225, endPoint x: 568, endPoint y: 234, distance: 404.7
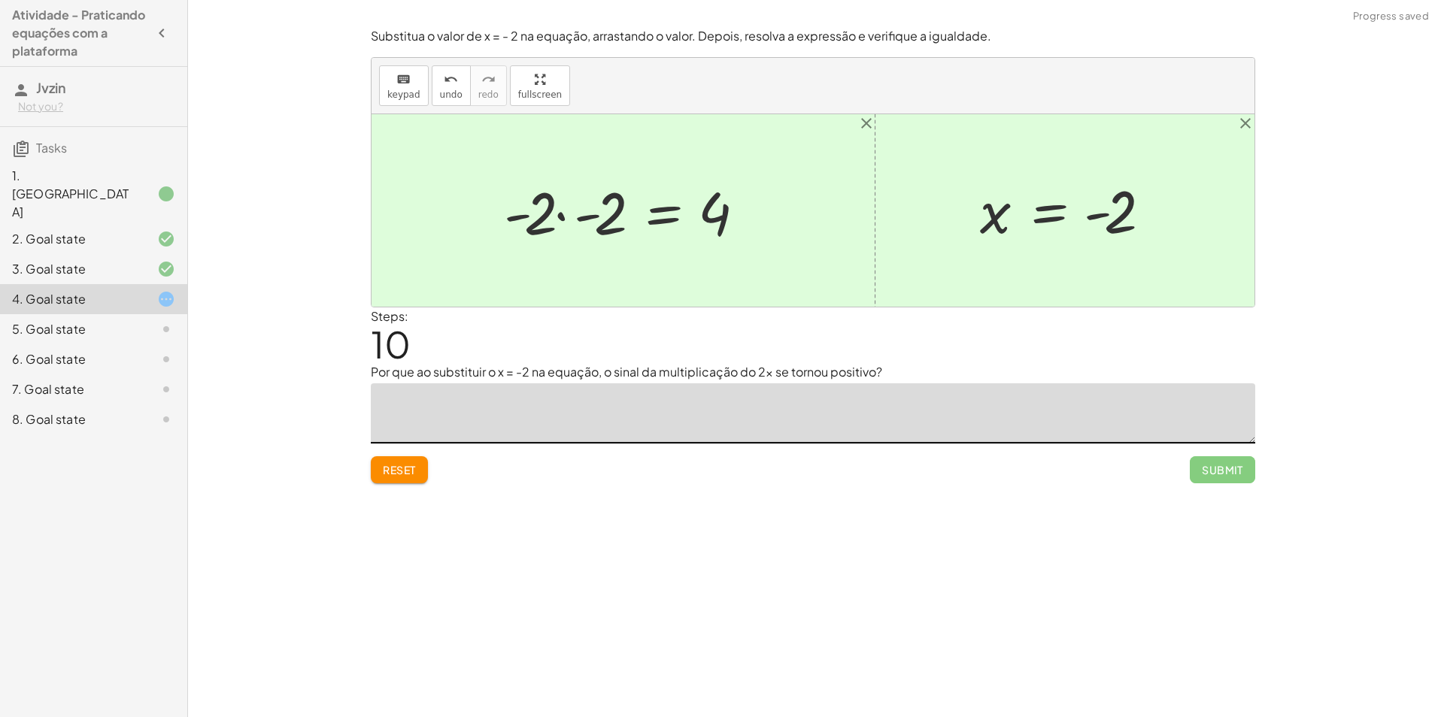
click at [580, 217] on div at bounding box center [628, 210] width 265 height 77
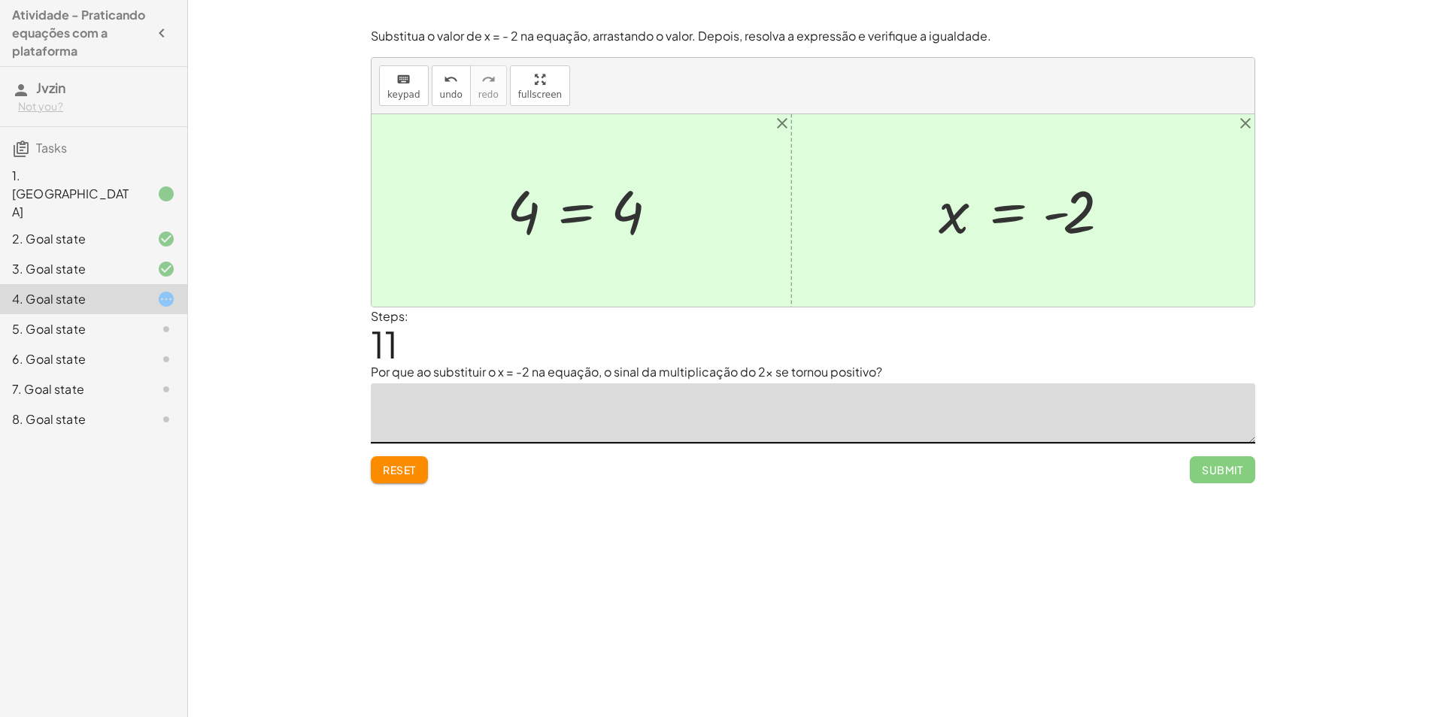
click at [1243, 480] on span "Submit" at bounding box center [1222, 469] width 65 height 27
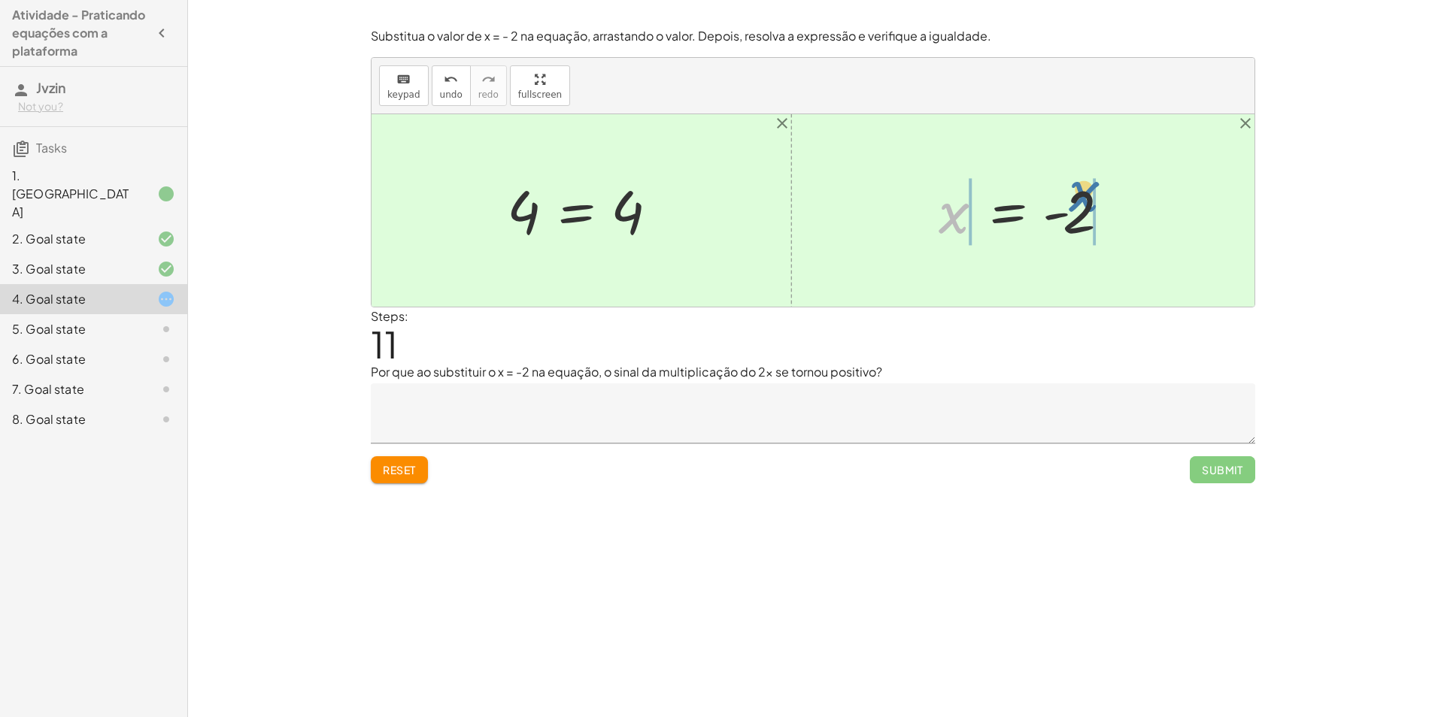
drag, startPoint x: 950, startPoint y: 211, endPoint x: 1085, endPoint y: 190, distance: 137.0
click at [1085, 190] on div at bounding box center [1029, 211] width 196 height 74
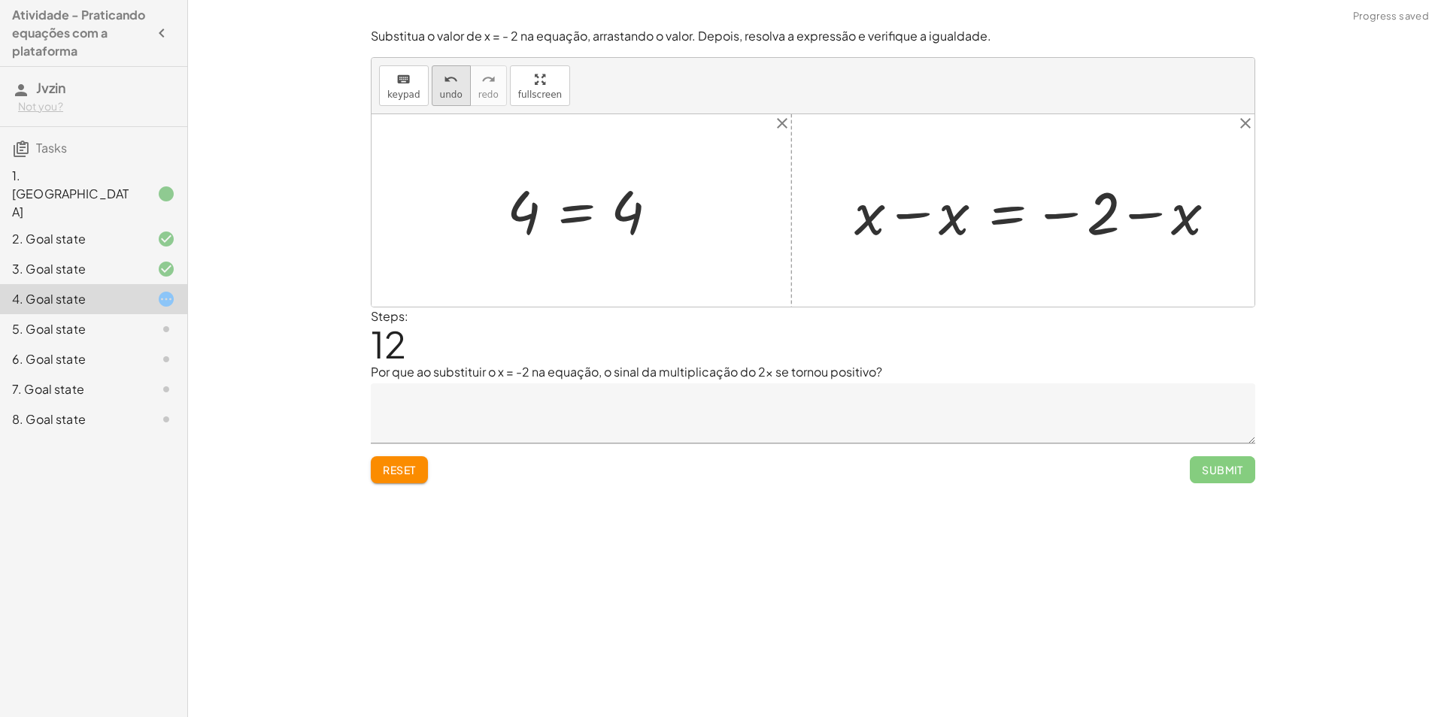
click at [443, 100] on span "undo" at bounding box center [451, 94] width 23 height 11
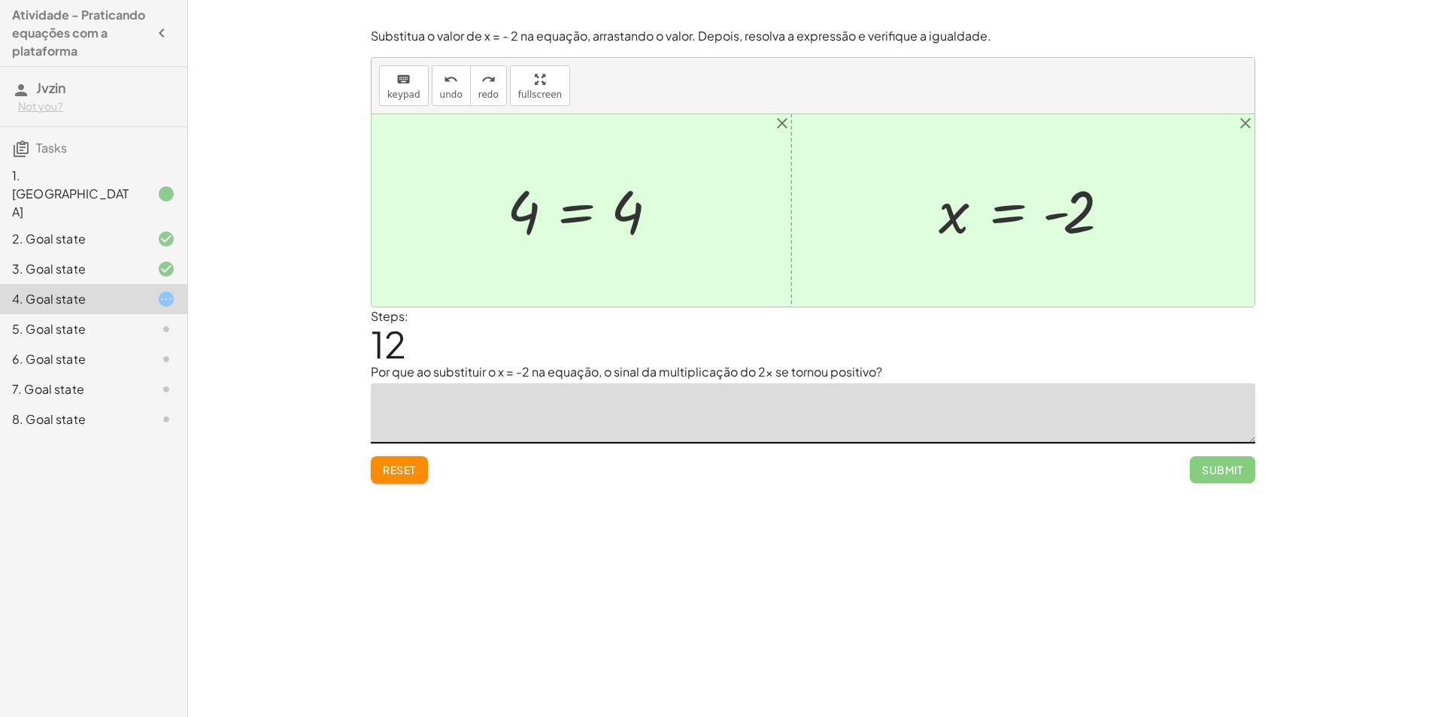
click at [477, 396] on textarea at bounding box center [813, 414] width 884 height 60
type textarea "*"
click at [381, 480] on button "Reset" at bounding box center [399, 469] width 57 height 27
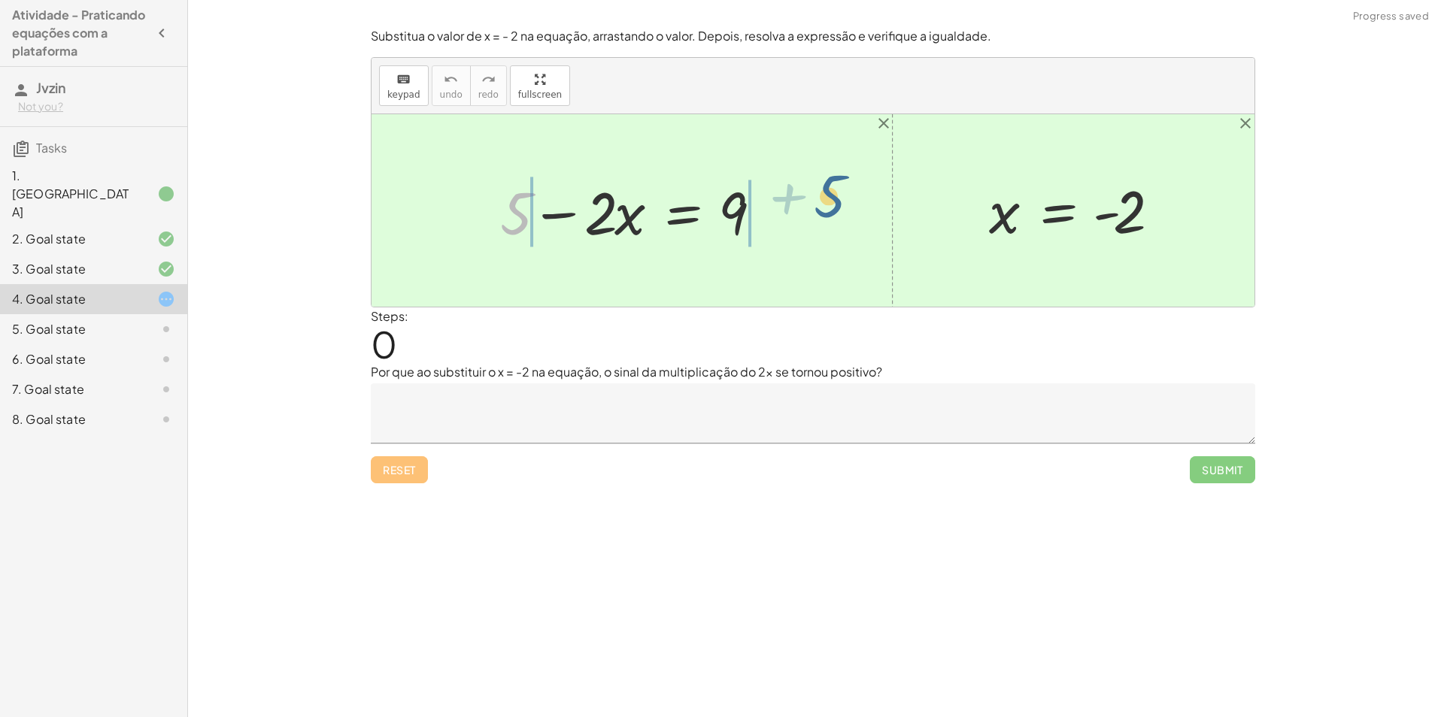
drag, startPoint x: 510, startPoint y: 211, endPoint x: 824, endPoint y: 194, distance: 314.8
click at [770, 220] on div at bounding box center [637, 210] width 458 height 77
click at [568, 216] on div at bounding box center [595, 210] width 374 height 77
click at [478, 212] on div at bounding box center [595, 210] width 374 height 77
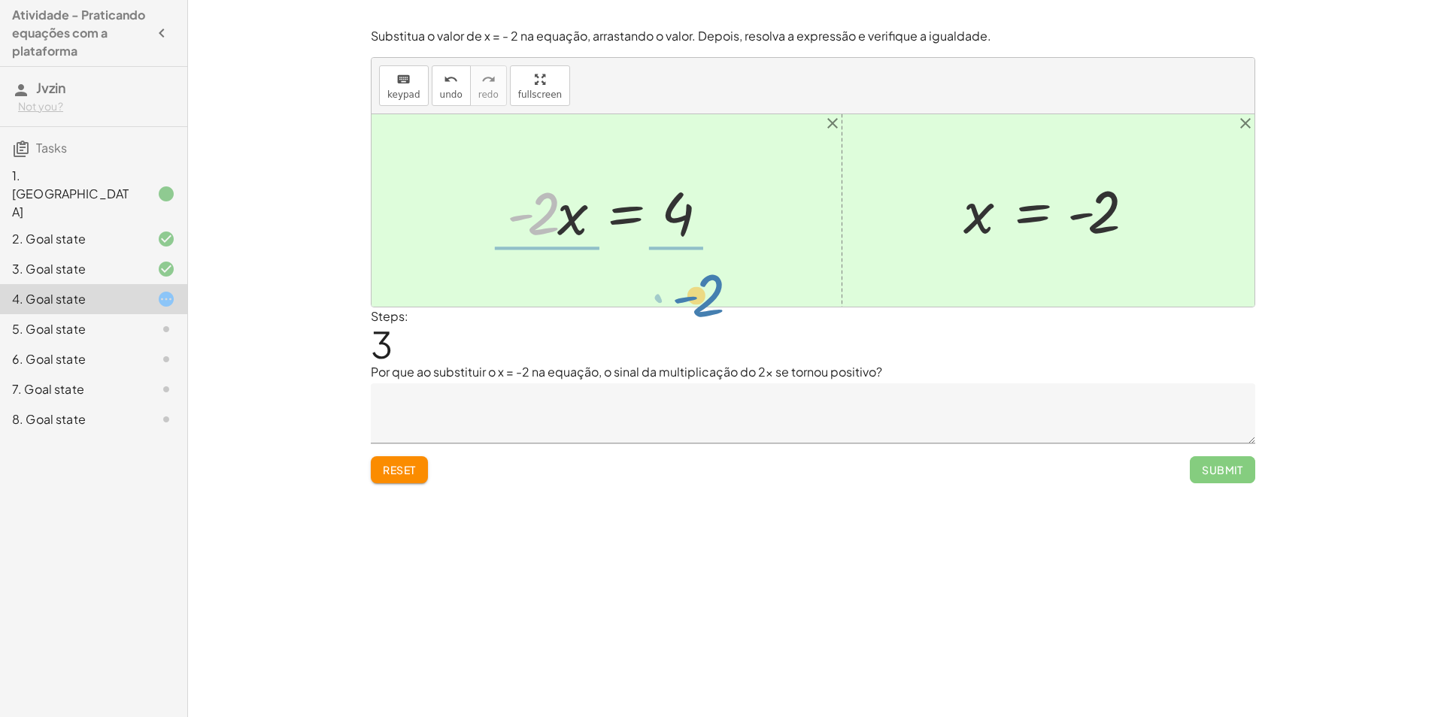
drag, startPoint x: 531, startPoint y: 220, endPoint x: 695, endPoint y: 301, distance: 183.0
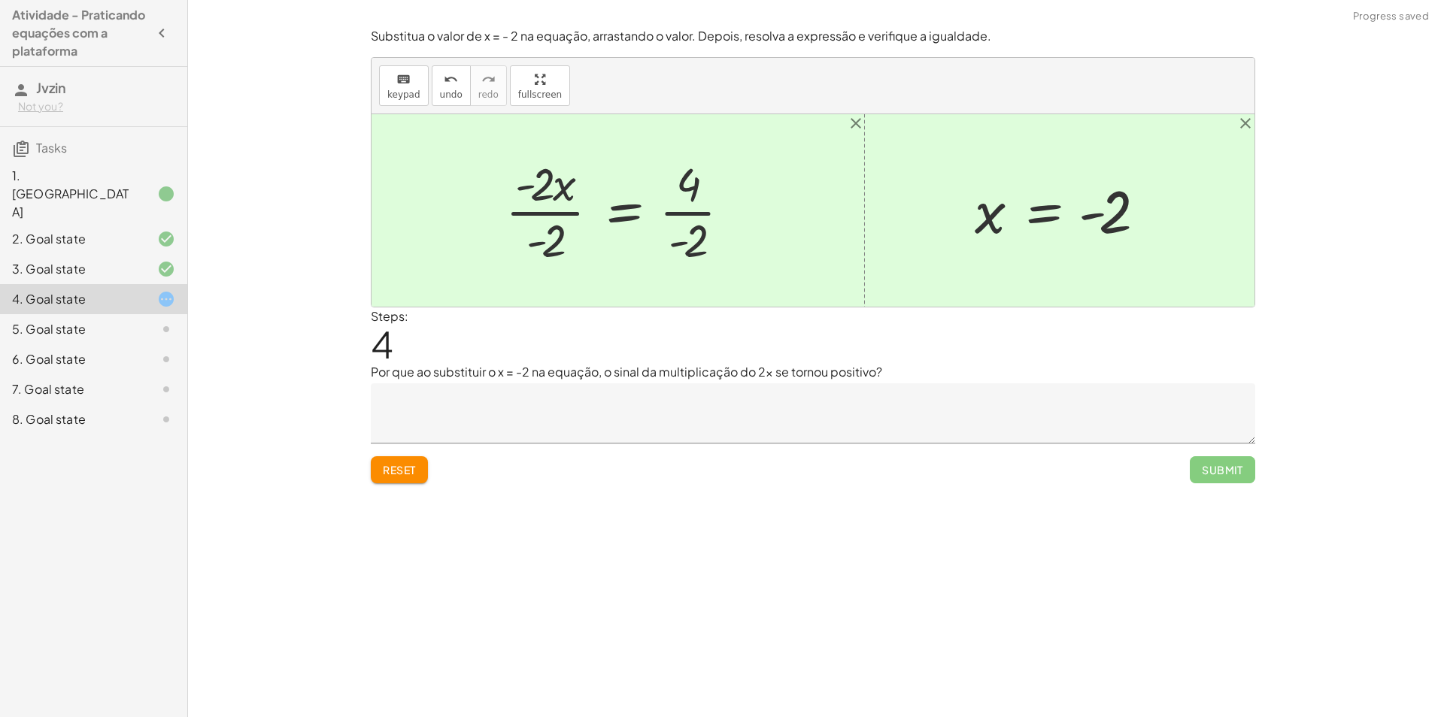
click at [685, 223] on div at bounding box center [624, 211] width 252 height 116
click at [556, 211] on div at bounding box center [620, 211] width 245 height 116
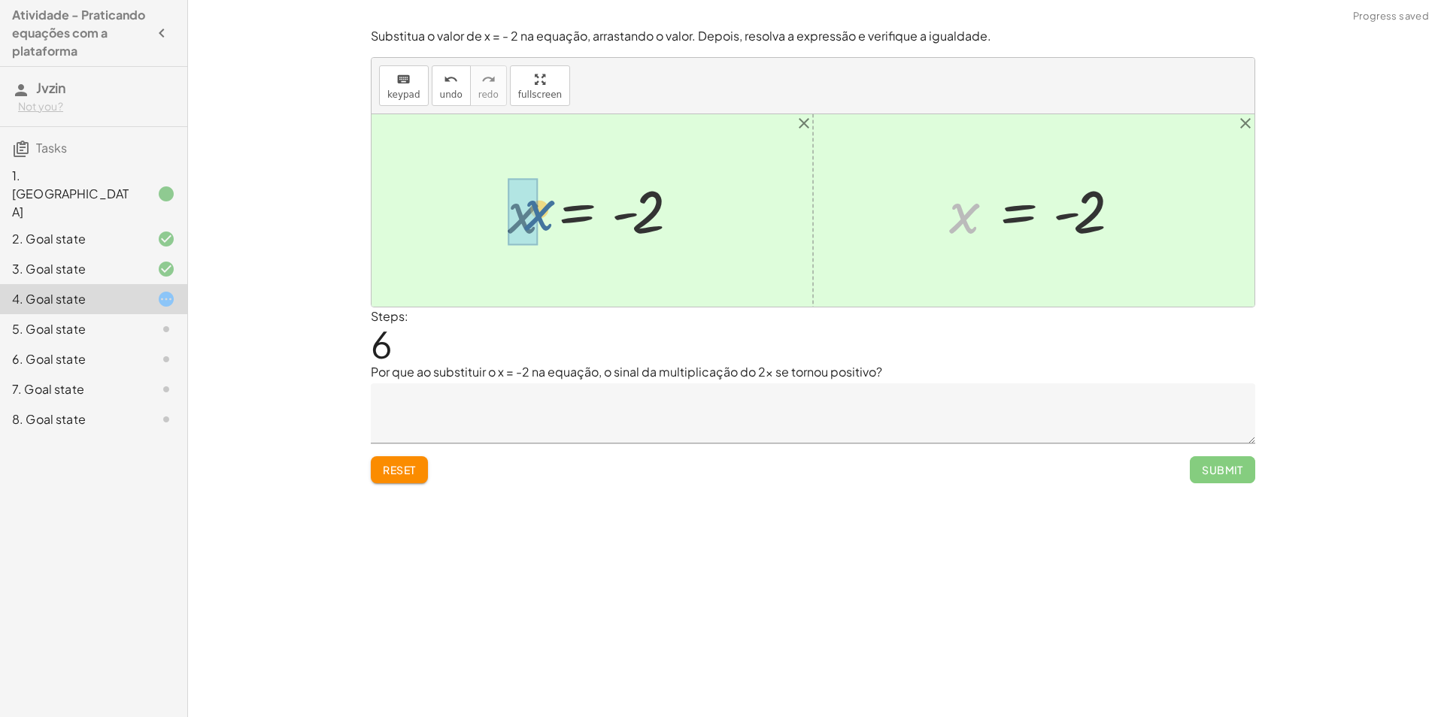
drag, startPoint x: 969, startPoint y: 221, endPoint x: 520, endPoint y: 219, distance: 449.0
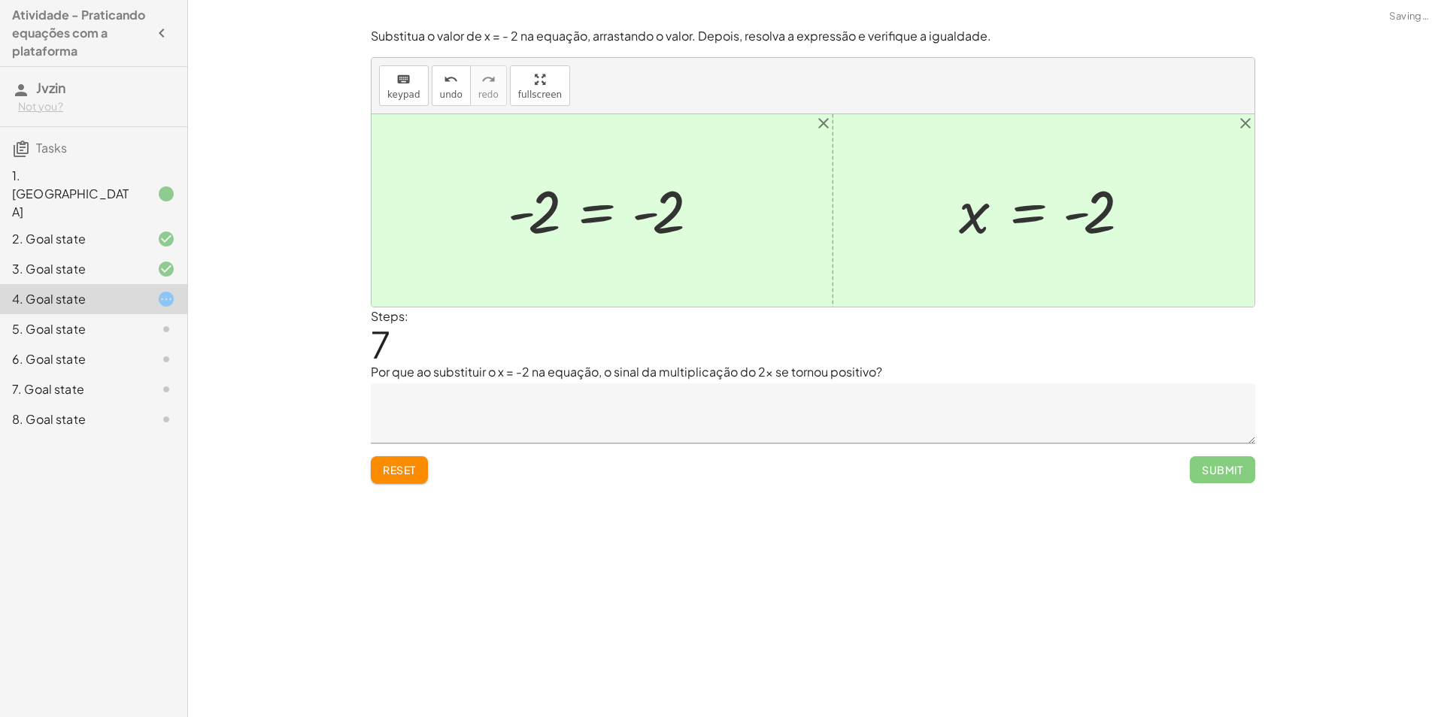
click at [526, 216] on div at bounding box center [608, 211] width 216 height 74
click at [454, 96] on span "undo" at bounding box center [451, 94] width 23 height 11
click at [413, 464] on span "Reset" at bounding box center [399, 470] width 33 height 14
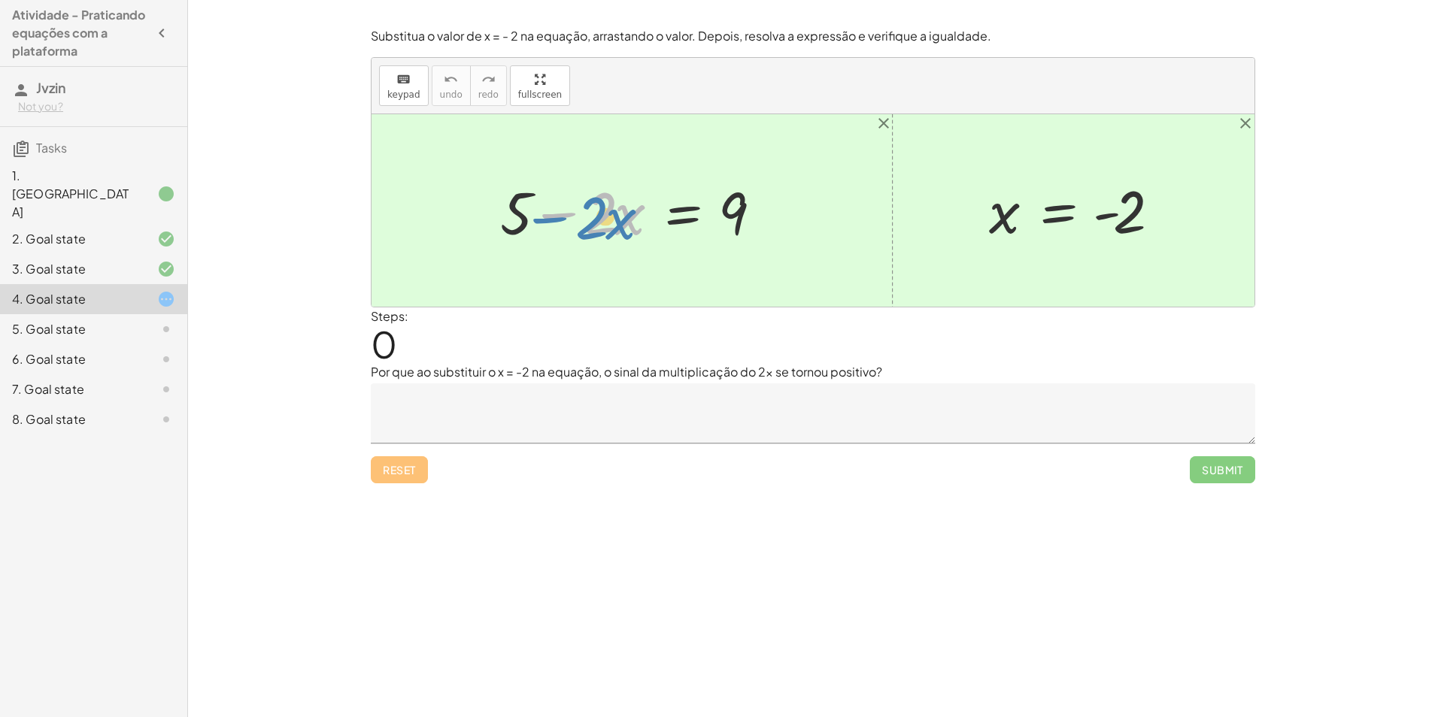
click at [537, 220] on div at bounding box center [638, 210] width 290 height 77
drag, startPoint x: 511, startPoint y: 218, endPoint x: 779, endPoint y: 229, distance: 268.7
click at [779, 229] on div at bounding box center [638, 210] width 290 height 77
click at [778, 220] on div at bounding box center [637, 210] width 458 height 77
click at [778, 220] on div at bounding box center [595, 210] width 374 height 77
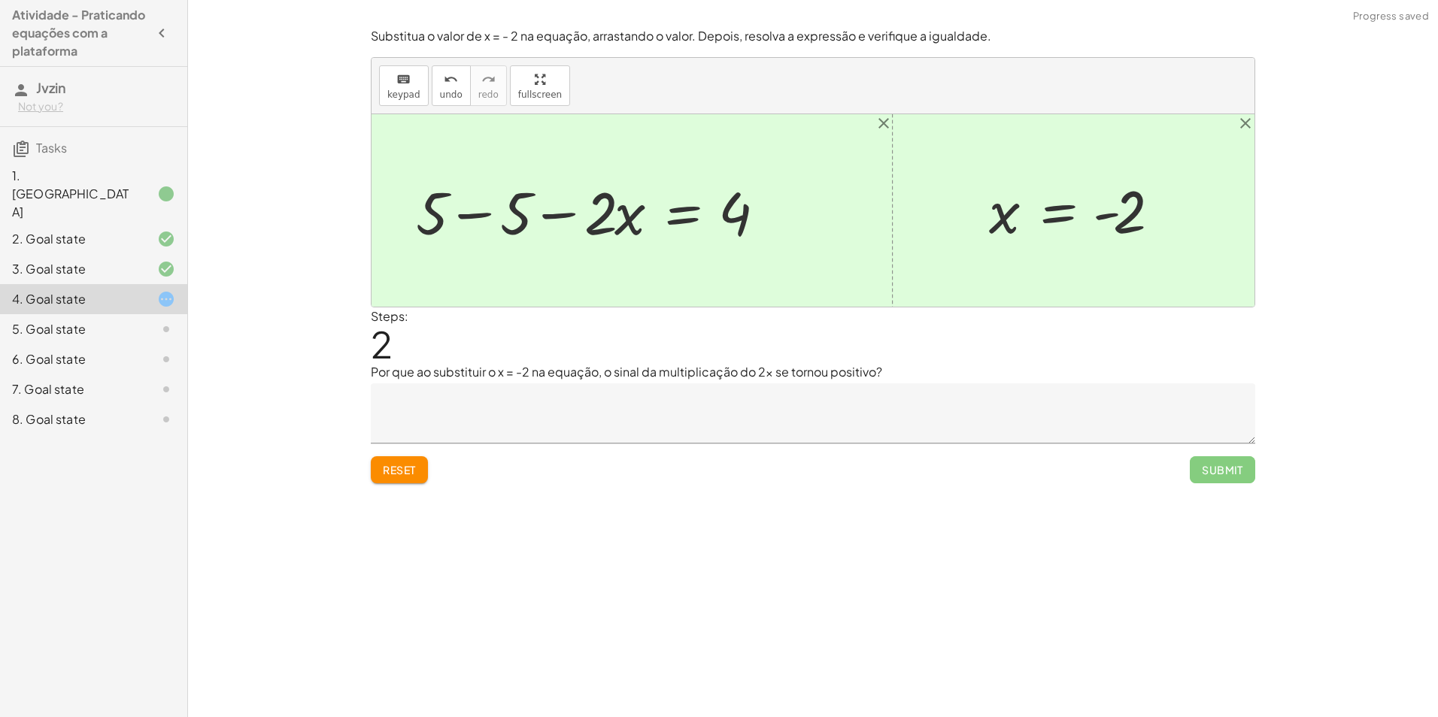
click at [475, 224] on div at bounding box center [595, 210] width 374 height 77
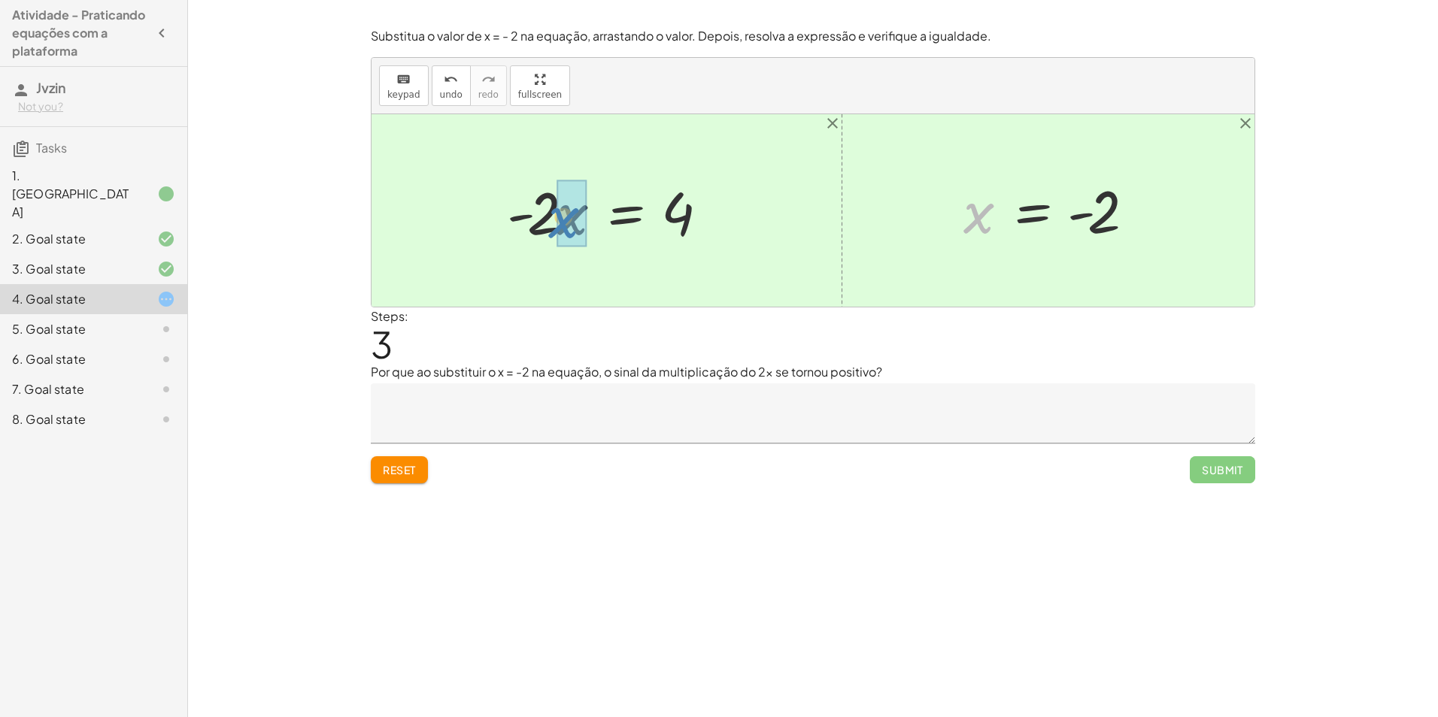
drag, startPoint x: 988, startPoint y: 223, endPoint x: 573, endPoint y: 228, distance: 415.1
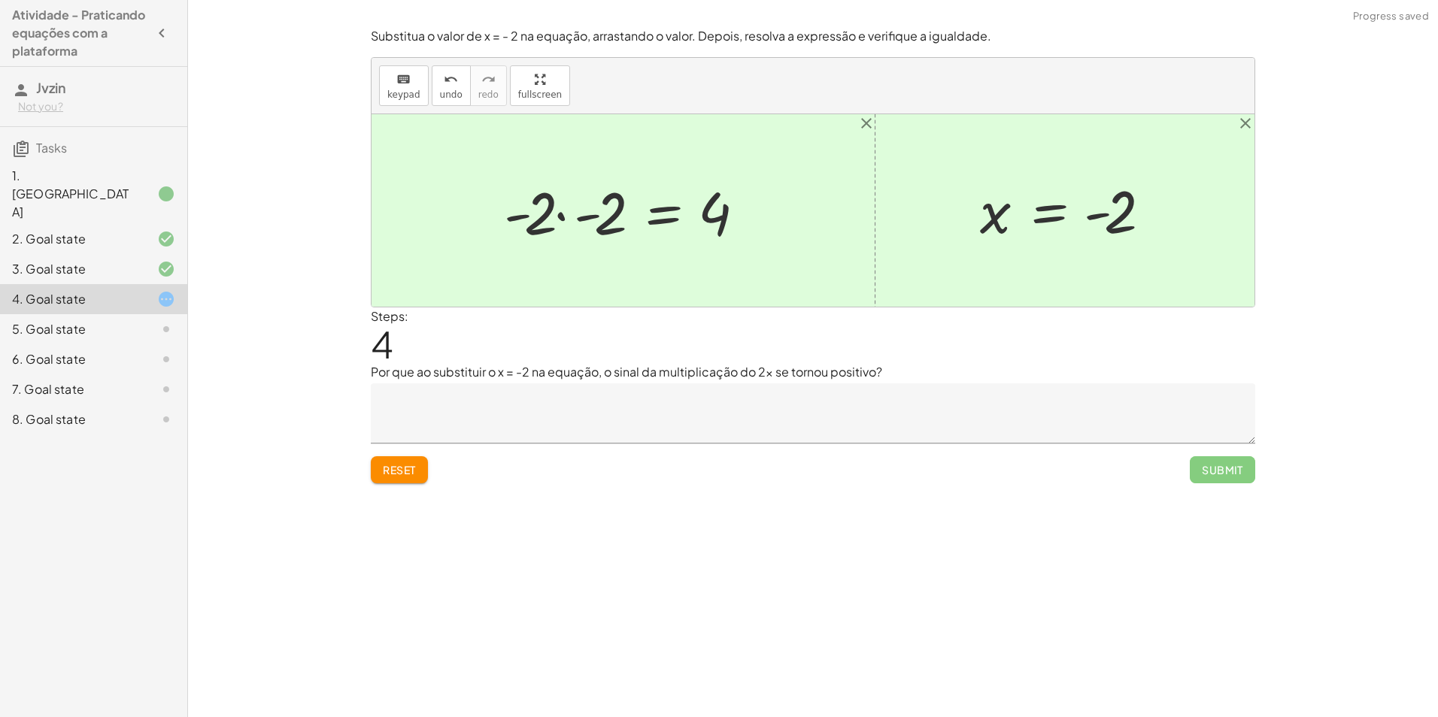
click at [578, 220] on div at bounding box center [628, 210] width 265 height 77
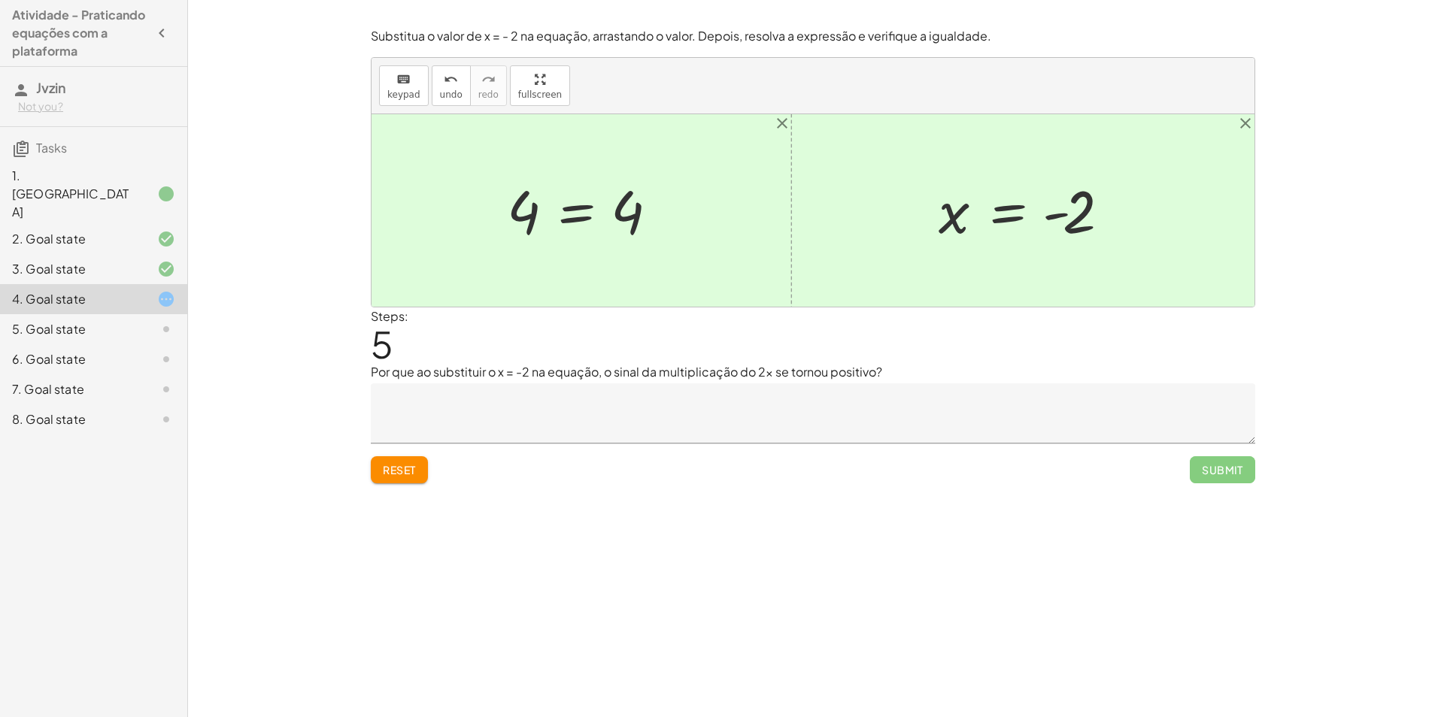
click at [599, 425] on textarea at bounding box center [813, 414] width 884 height 60
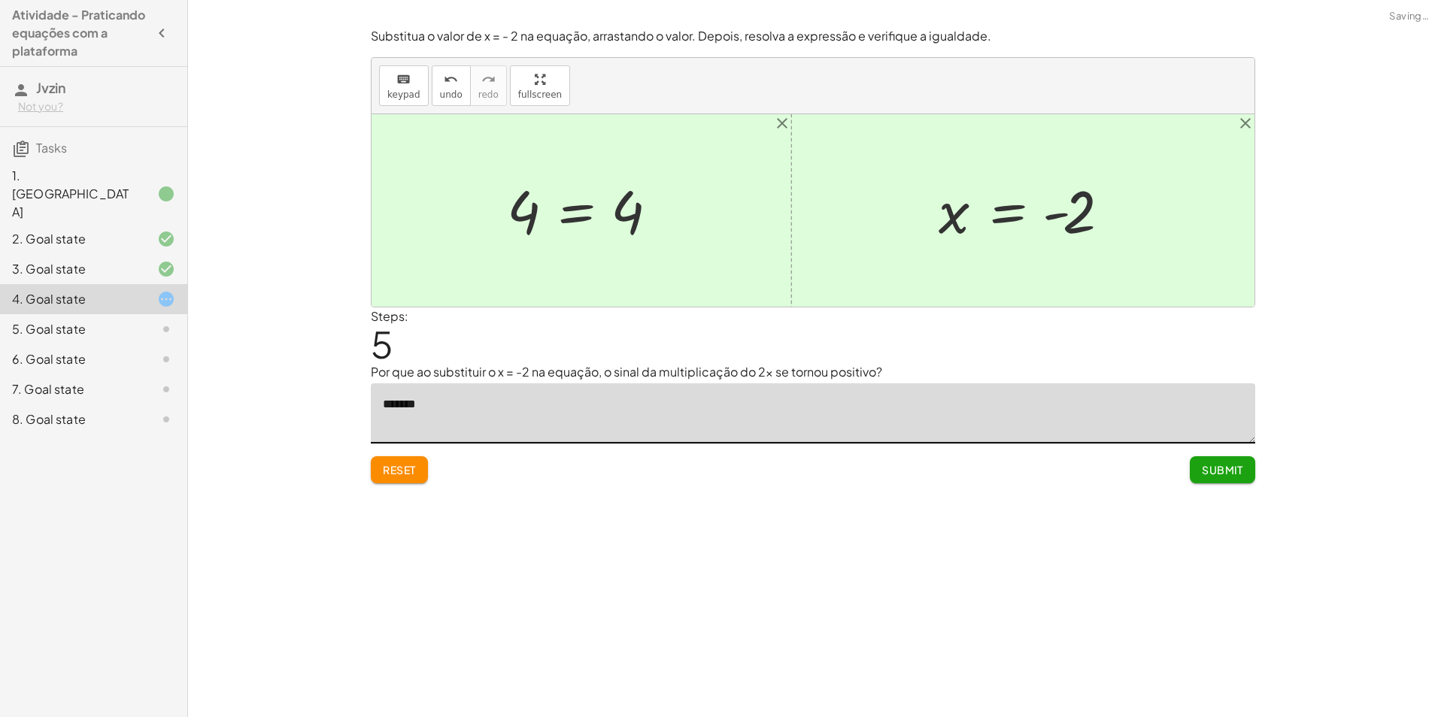
type textarea "*******"
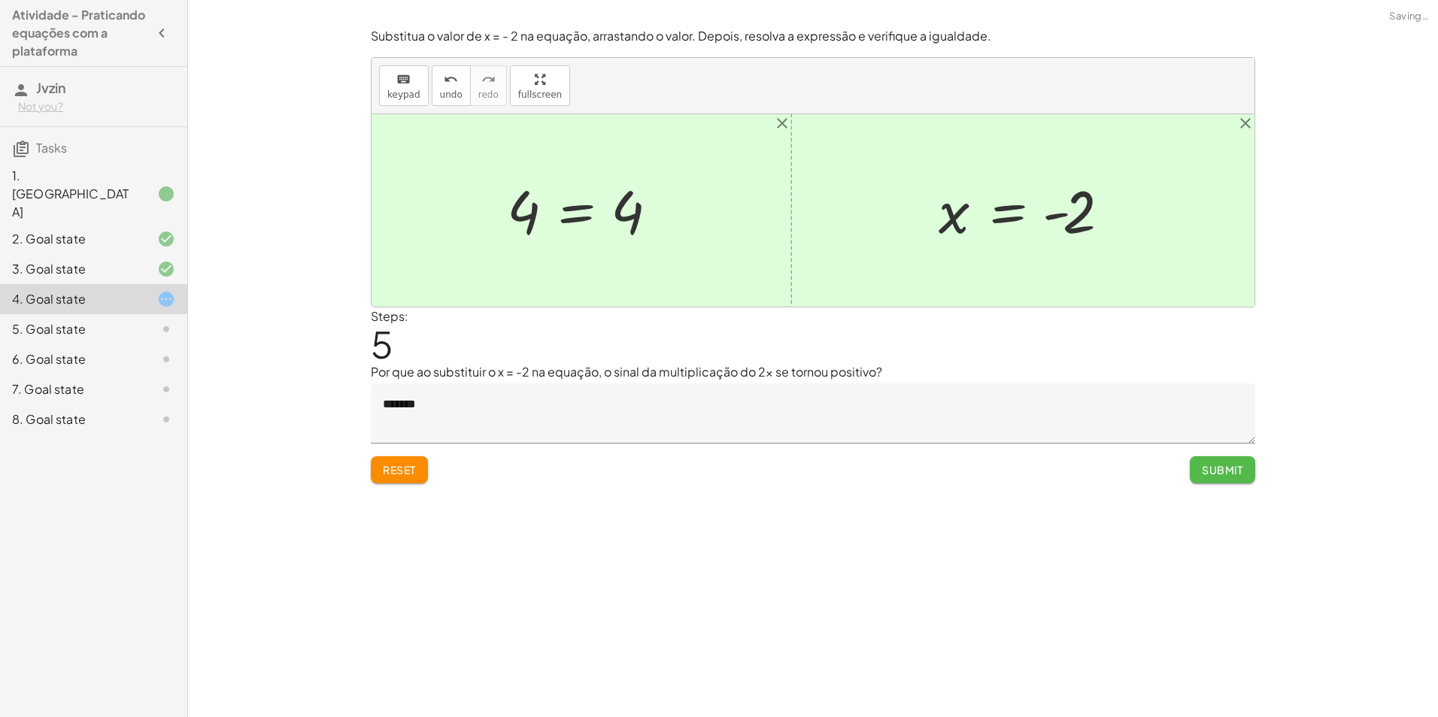
click at [1233, 479] on button "Submit" at bounding box center [1222, 469] width 65 height 27
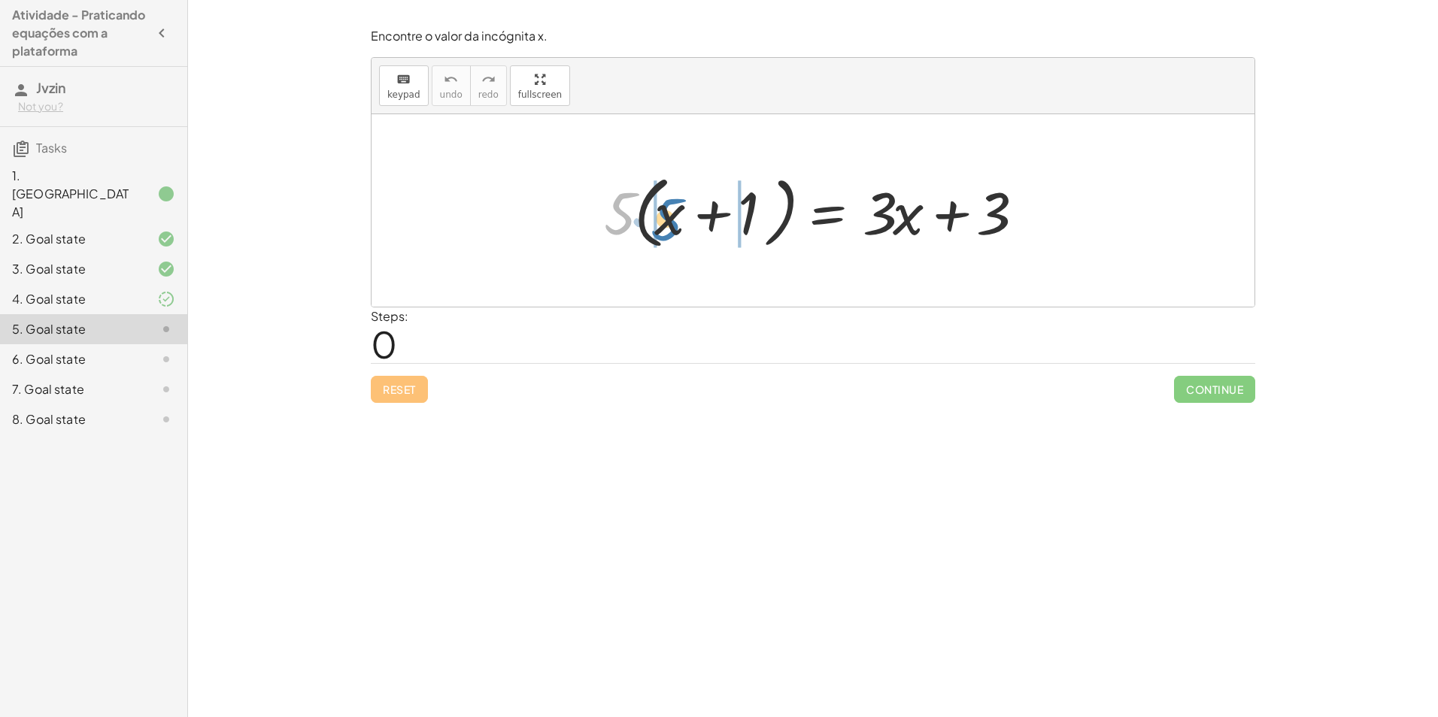
drag, startPoint x: 623, startPoint y: 217, endPoint x: 667, endPoint y: 221, distance: 43.9
click at [667, 221] on div at bounding box center [818, 211] width 444 height 86
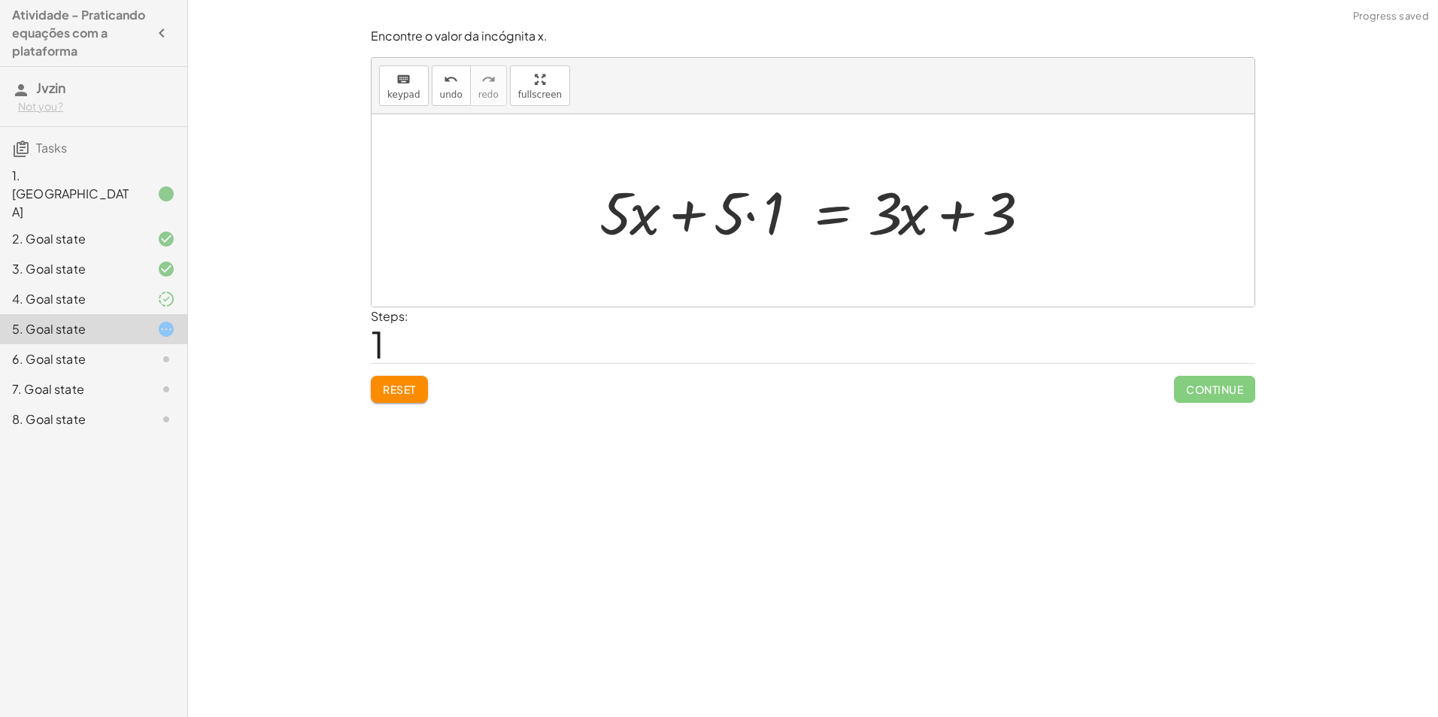
click at [746, 222] on div at bounding box center [819, 210] width 454 height 77
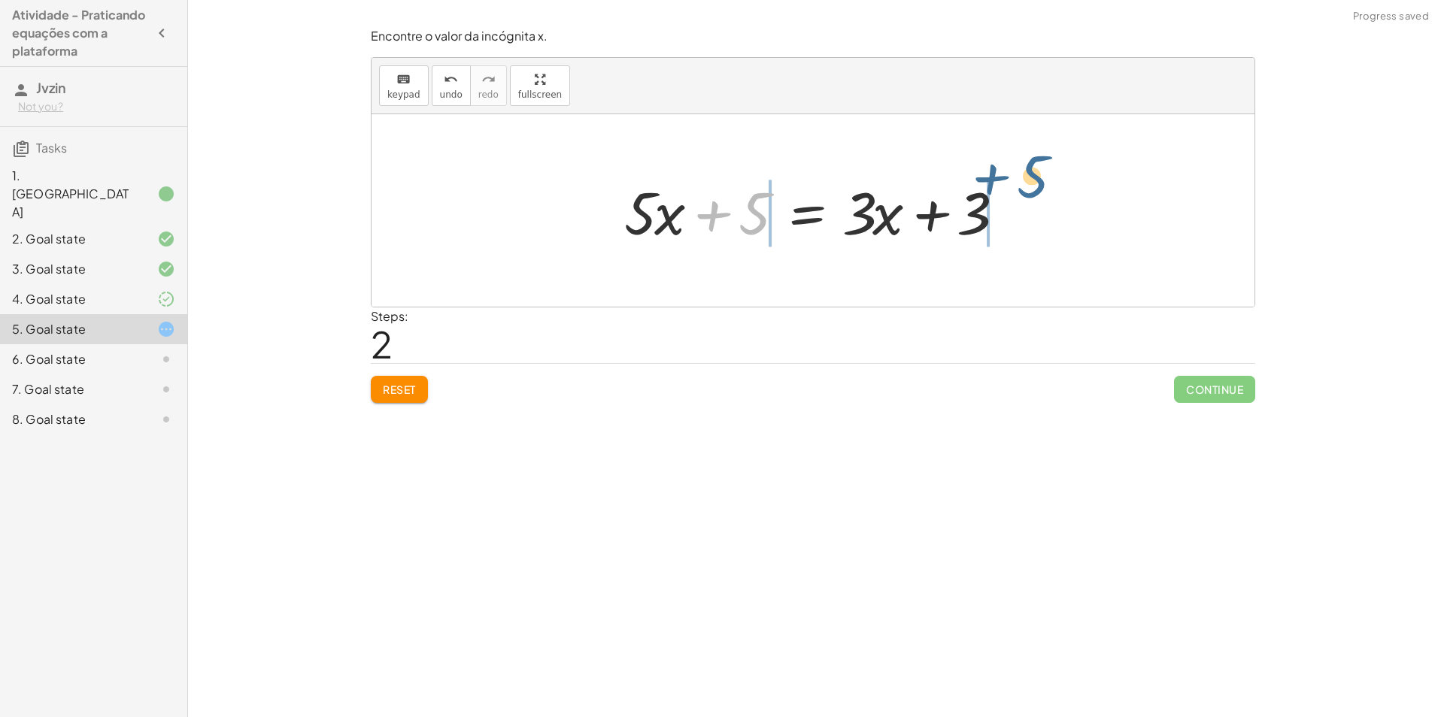
drag, startPoint x: 754, startPoint y: 207, endPoint x: 1038, endPoint y: 174, distance: 286.1
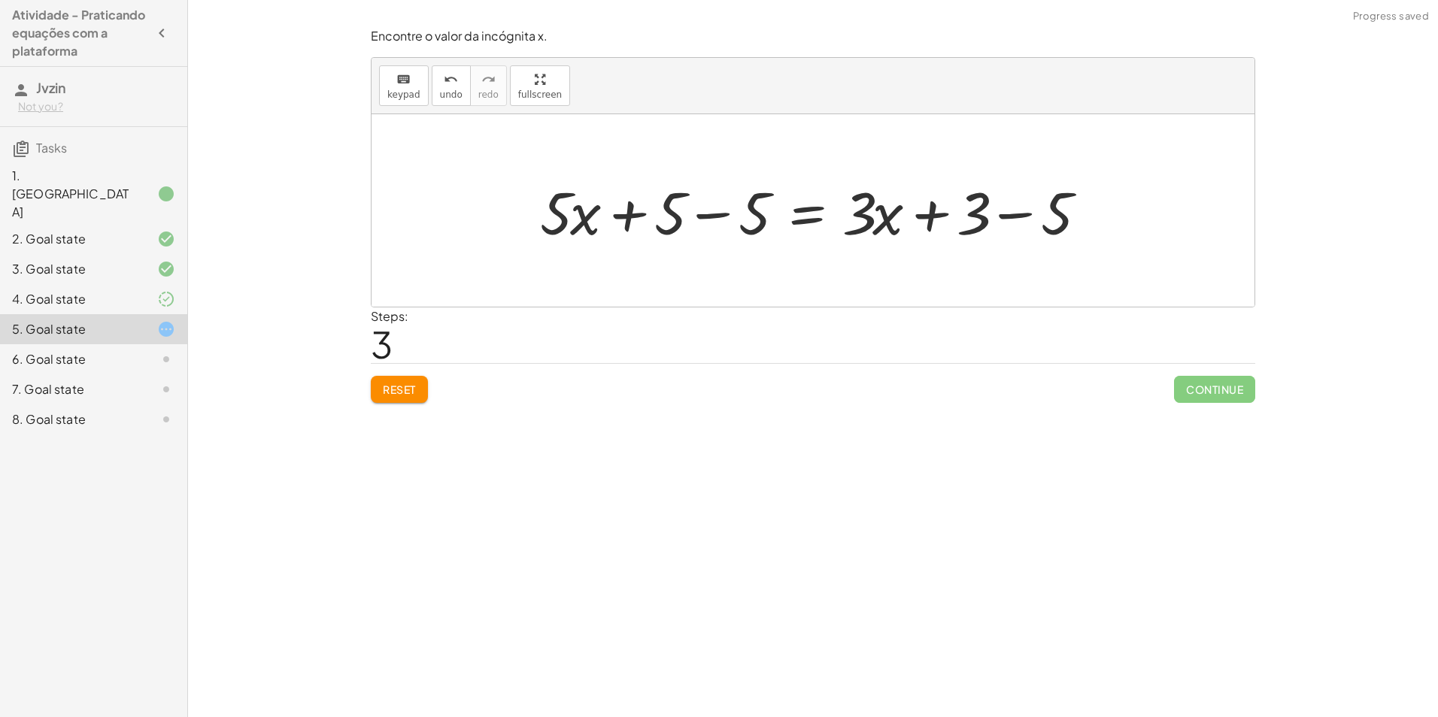
click at [722, 217] on div at bounding box center [818, 210] width 572 height 77
click at [1016, 209] on div at bounding box center [903, 210] width 404 height 77
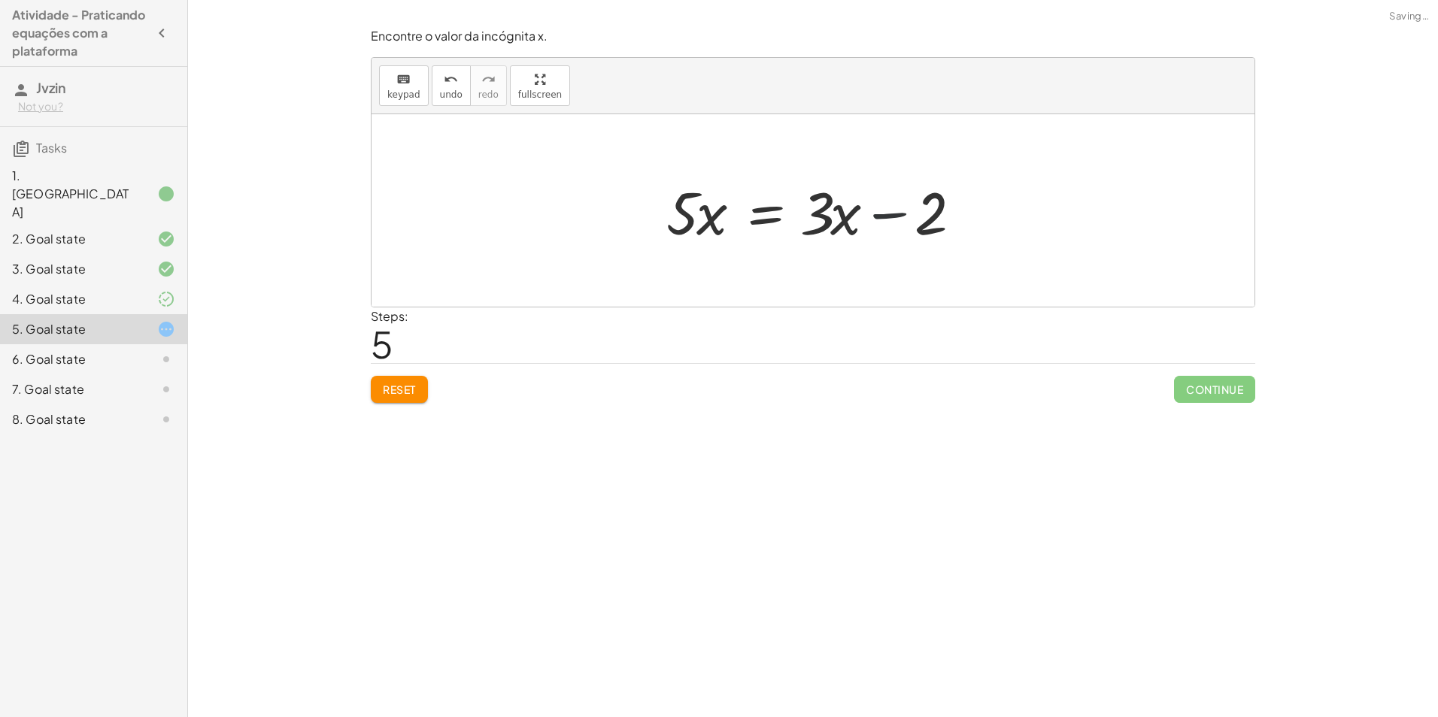
click at [878, 210] on div at bounding box center [819, 210] width 320 height 77
drag, startPoint x: 842, startPoint y: 215, endPoint x: 651, endPoint y: 205, distance: 191.3
click at [680, 210] on div at bounding box center [818, 211] width 341 height 116
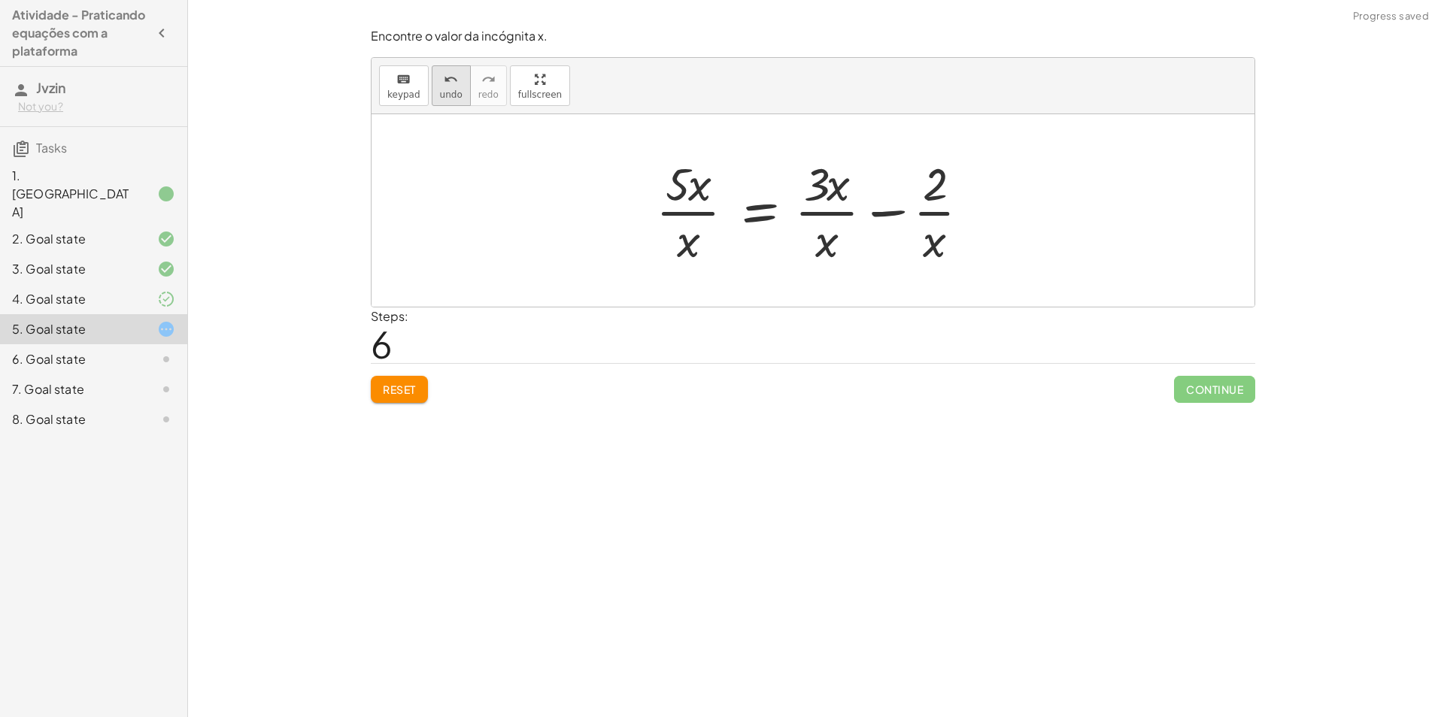
click at [450, 96] on span "undo" at bounding box center [451, 94] width 23 height 11
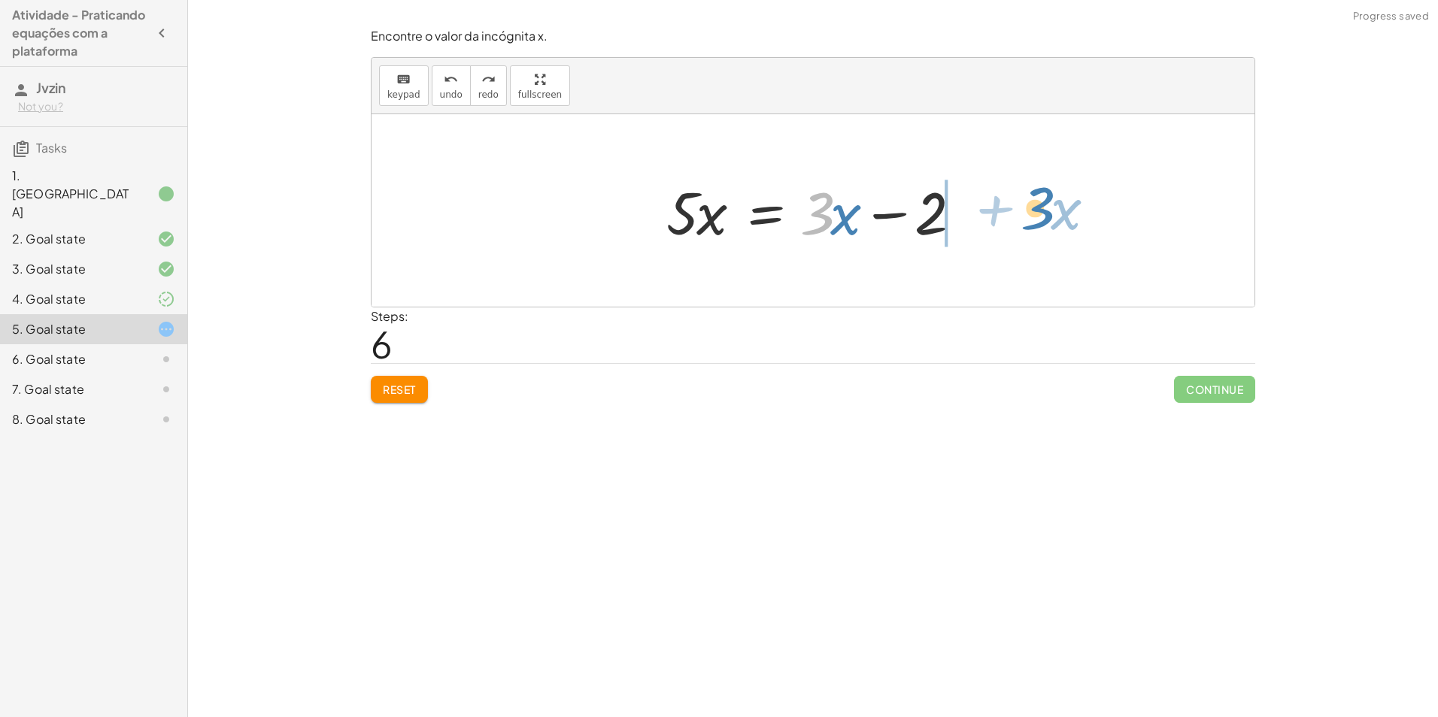
drag, startPoint x: 803, startPoint y: 222, endPoint x: 1027, endPoint y: 218, distance: 224.1
click at [1027, 218] on div "· 5 · ( + x + 1 ) = + · 3 · x + 3 + · 5 · x + · 5 · 1 = + · 3 · x + 3 + · 5 · x…" at bounding box center [813, 210] width 883 height 193
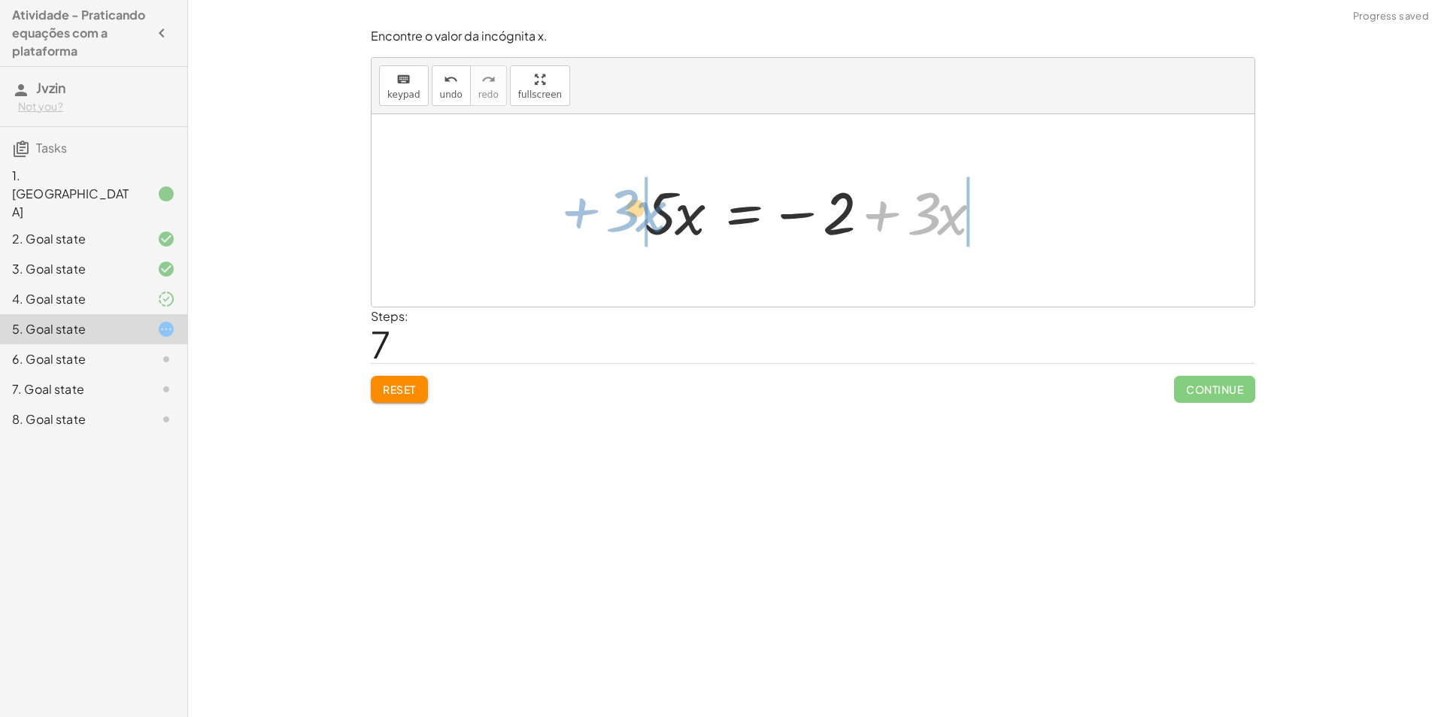
drag, startPoint x: 881, startPoint y: 218, endPoint x: 563, endPoint y: 219, distance: 318.9
click at [563, 219] on div "· 5 · ( + x + 1 ) = + · 3 · x + 3 + · 5 · x + · 5 · 1 = + · 3 · x + 3 + · 5 · x…" at bounding box center [813, 210] width 883 height 193
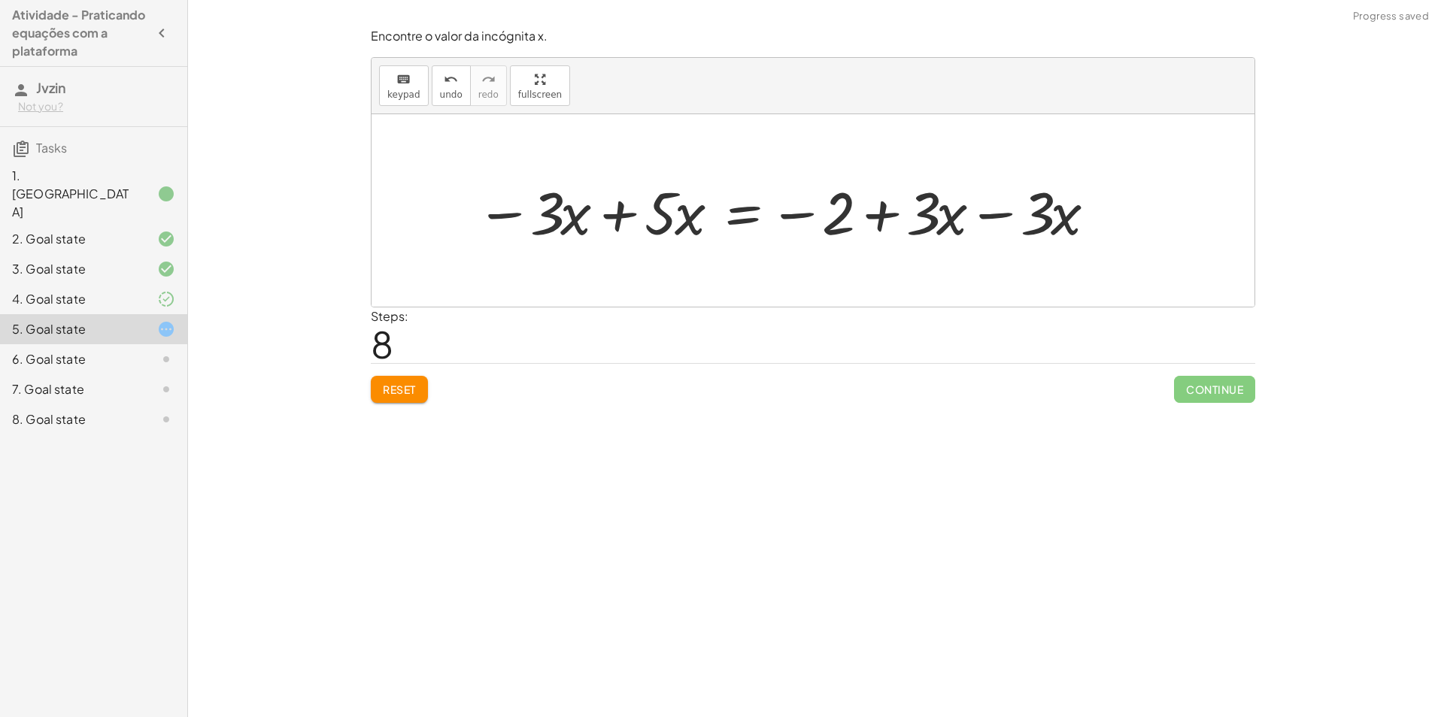
click at [629, 213] on div at bounding box center [787, 210] width 636 height 77
click at [999, 215] on div at bounding box center [876, 210] width 478 height 77
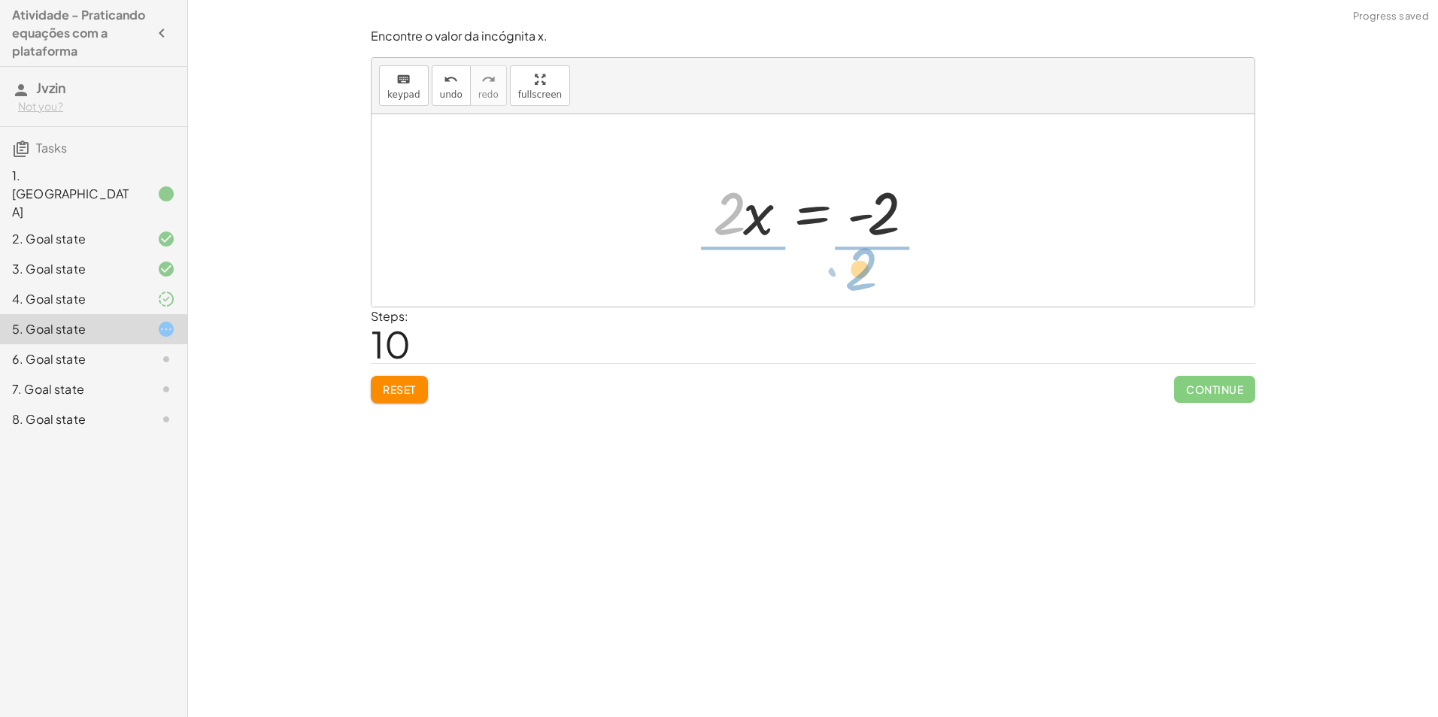
drag, startPoint x: 720, startPoint y: 217, endPoint x: 852, endPoint y: 272, distance: 143.6
click at [875, 216] on div at bounding box center [822, 211] width 242 height 116
click at [710, 221] on div at bounding box center [812, 211] width 230 height 116
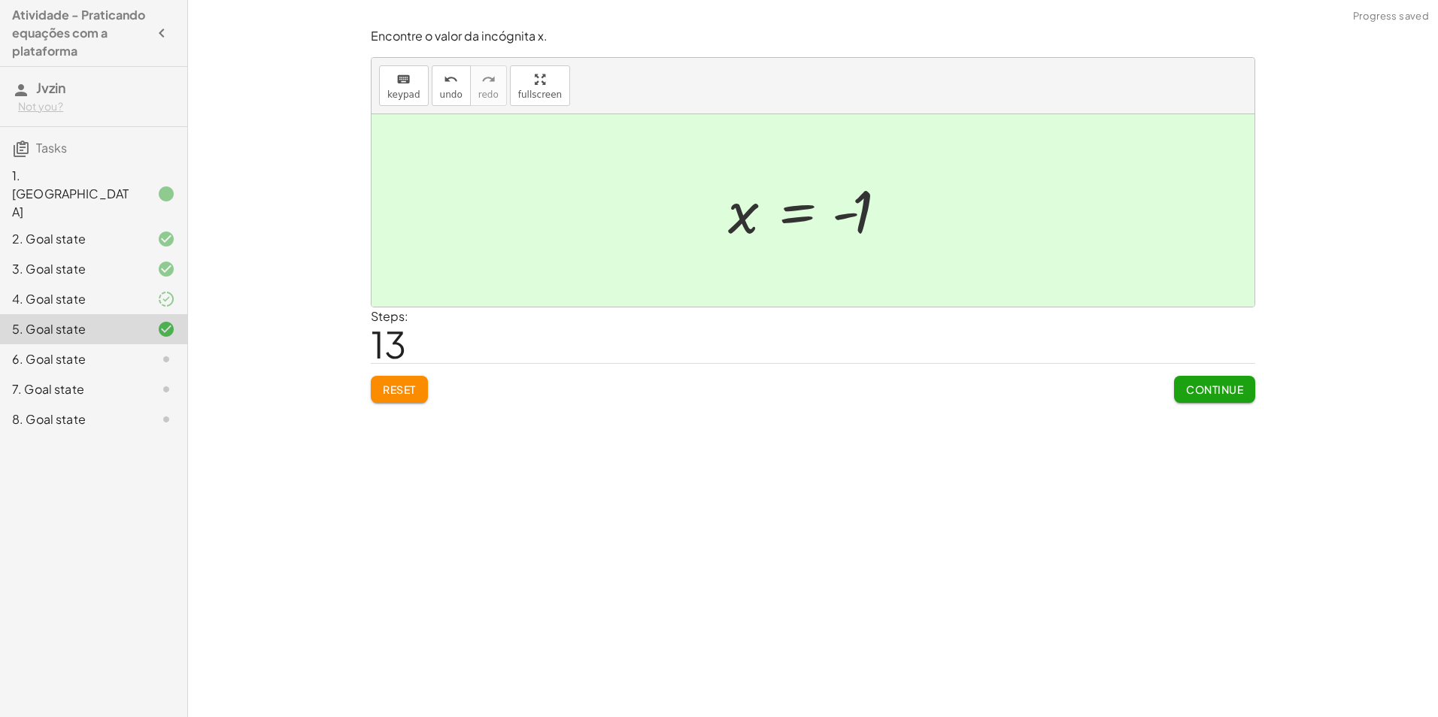
click at [1188, 378] on button "Continue" at bounding box center [1214, 389] width 81 height 27
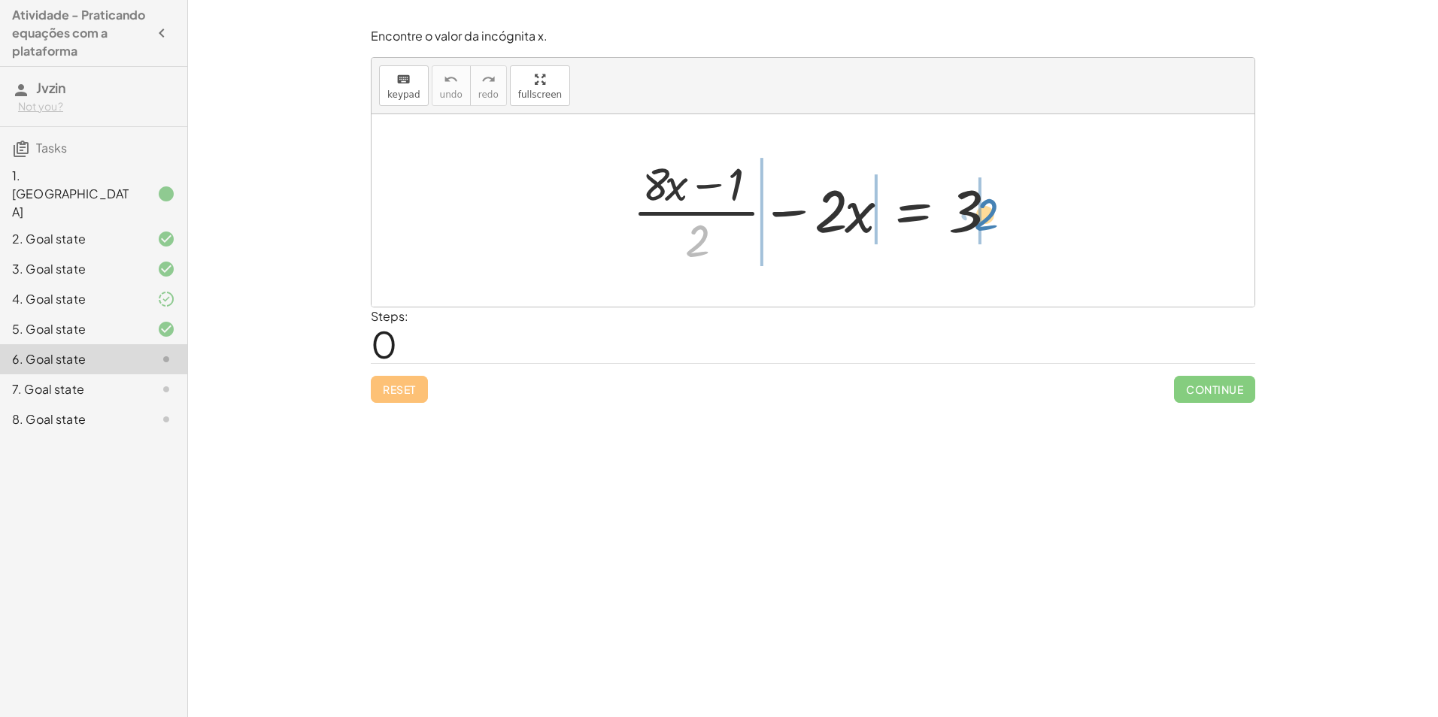
drag, startPoint x: 697, startPoint y: 242, endPoint x: 990, endPoint y: 216, distance: 294.5
click at [990, 216] on div at bounding box center [818, 211] width 387 height 116
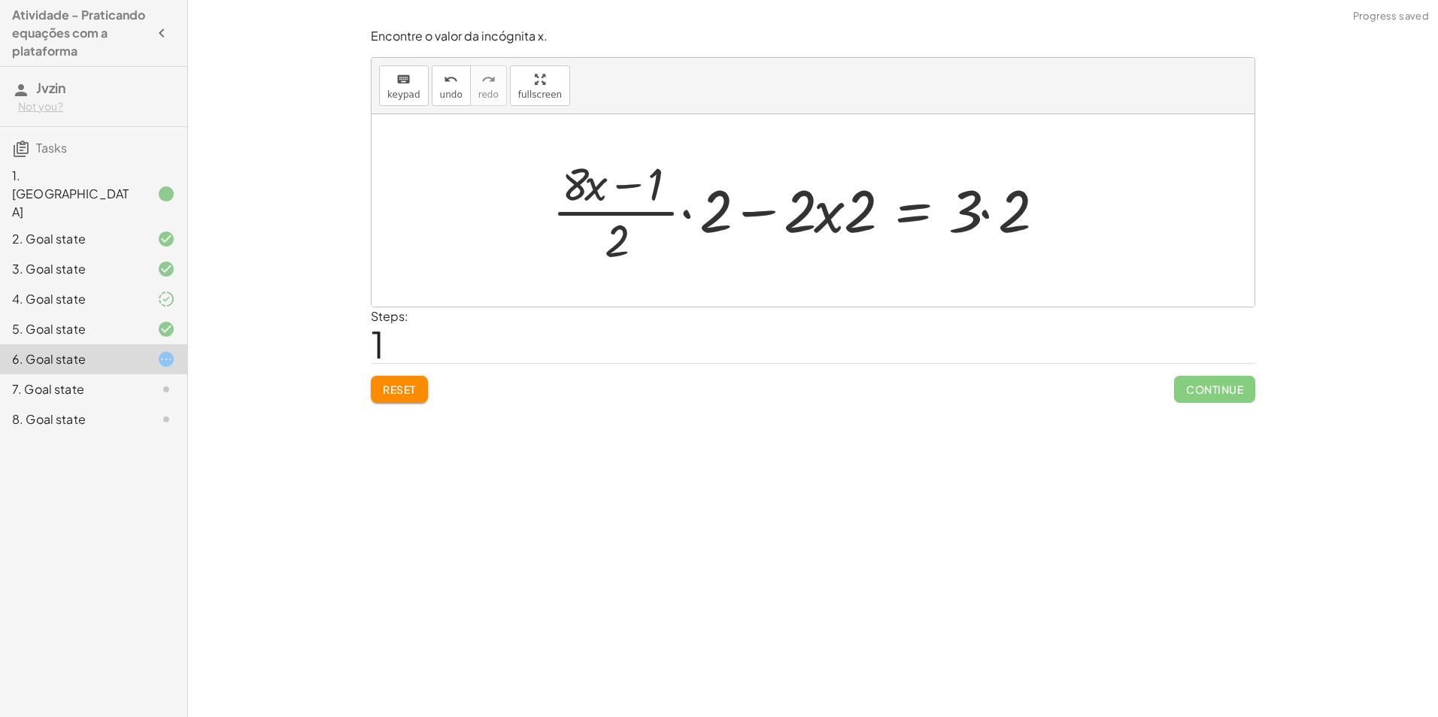
click at [978, 218] on div at bounding box center [802, 211] width 517 height 116
click at [711, 219] on div at bounding box center [802, 211] width 517 height 116
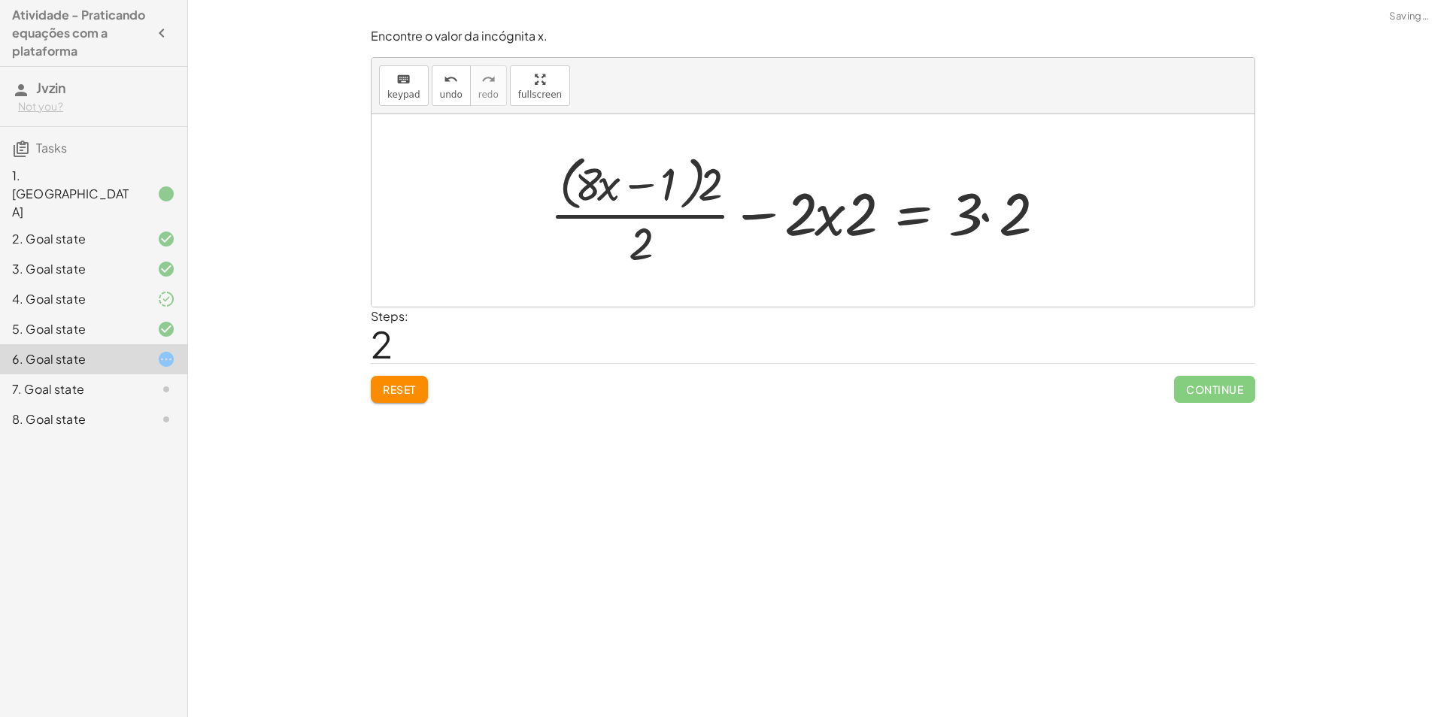
click at [998, 213] on div at bounding box center [802, 210] width 520 height 123
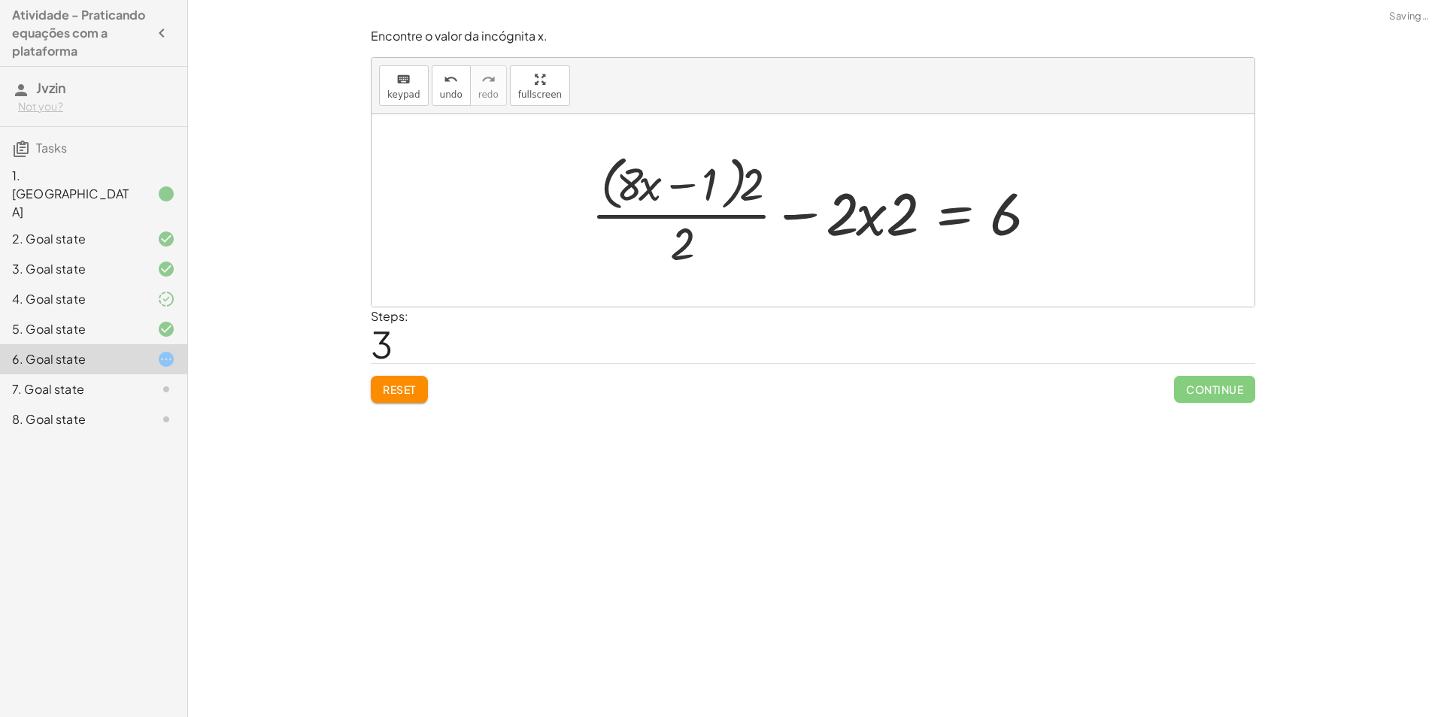
click at [697, 224] on div at bounding box center [819, 210] width 470 height 123
drag, startPoint x: 748, startPoint y: 187, endPoint x: 623, endPoint y: 178, distance: 125.9
click at [623, 178] on div at bounding box center [819, 210] width 470 height 123
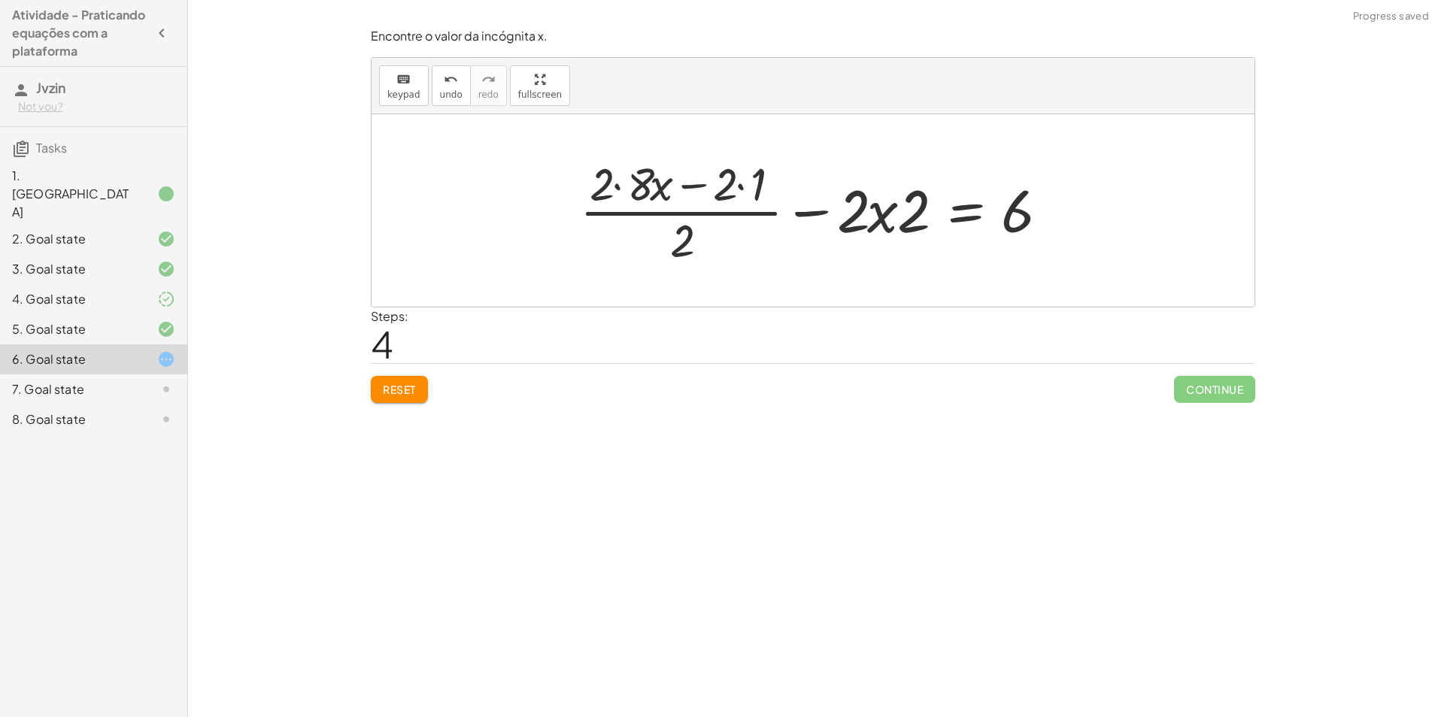
click at [623, 187] on div at bounding box center [818, 211] width 493 height 116
click at [734, 191] on div at bounding box center [826, 211] width 478 height 116
click at [741, 184] on div at bounding box center [819, 211] width 478 height 116
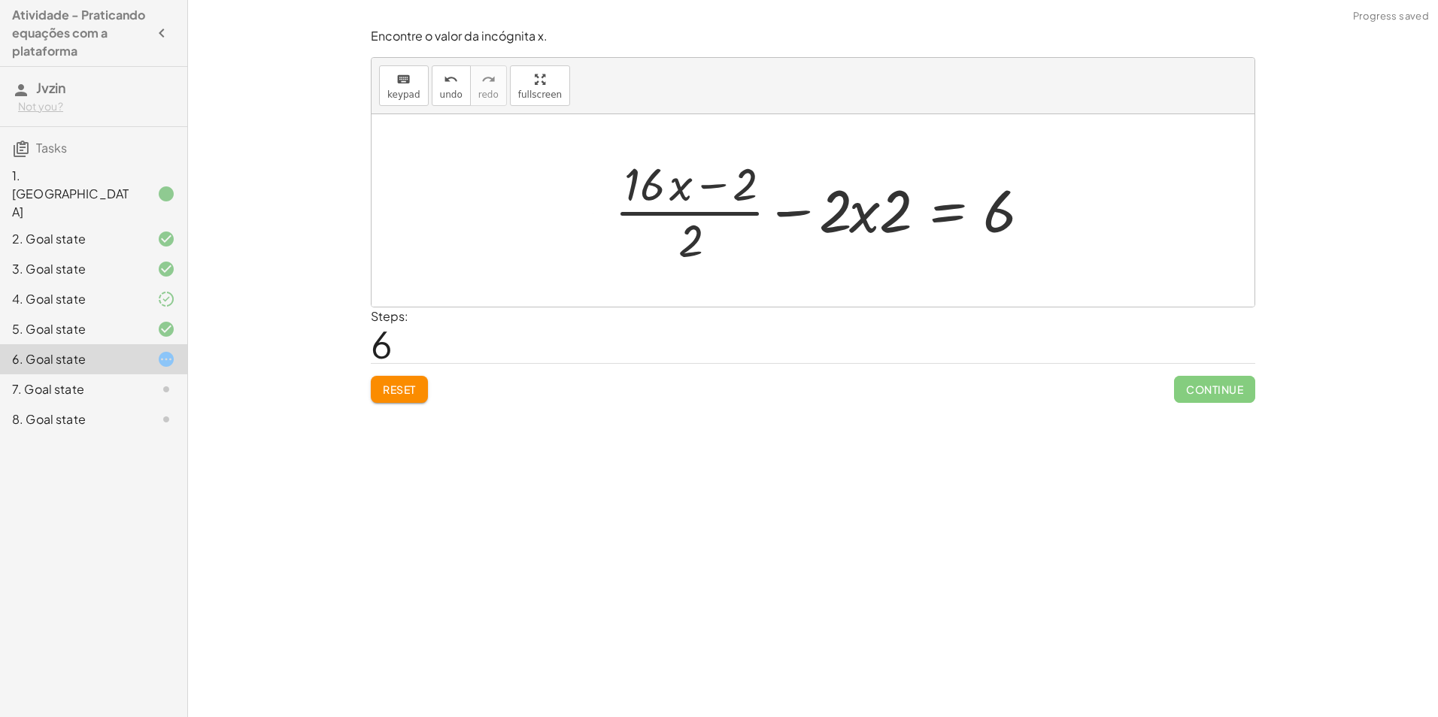
click at [717, 218] on div at bounding box center [827, 211] width 440 height 116
click at [717, 218] on div at bounding box center [819, 211] width 440 height 116
click at [717, 217] on div at bounding box center [819, 211] width 440 height 116
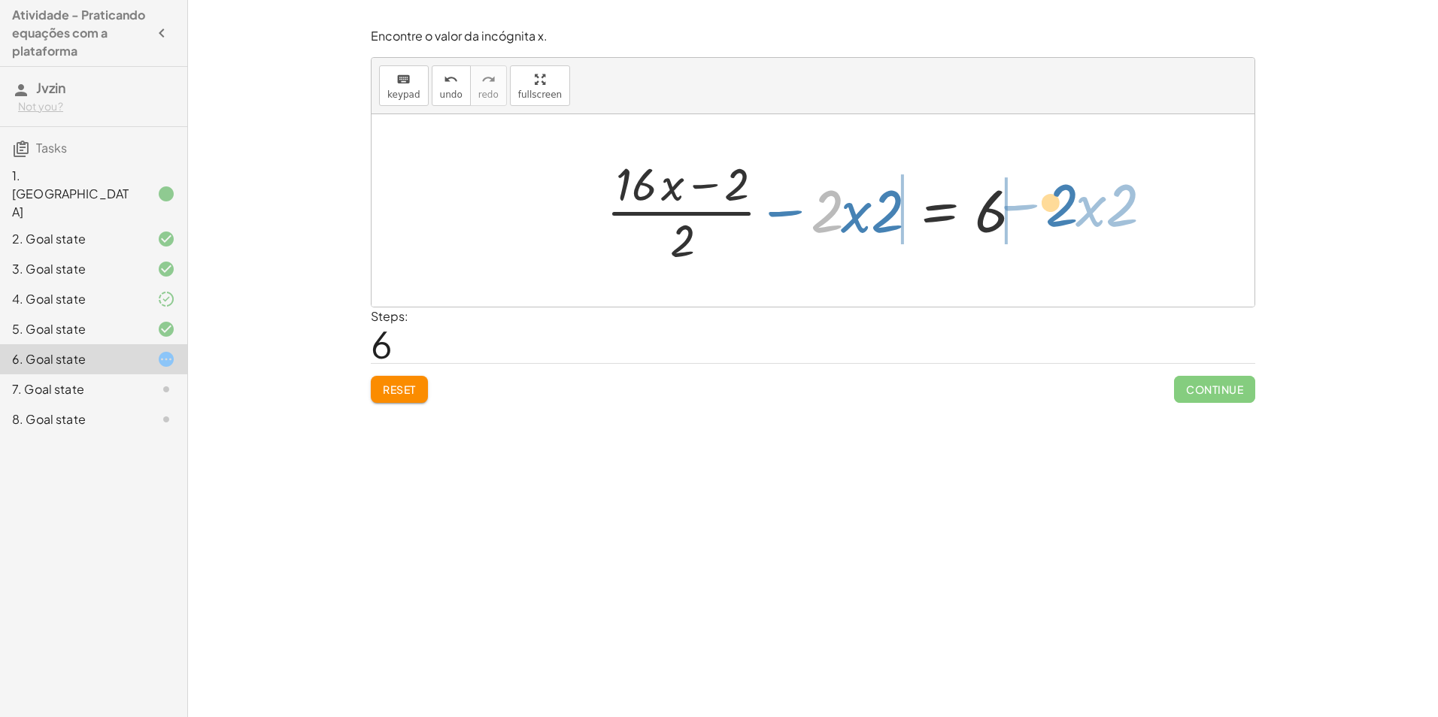
drag, startPoint x: 825, startPoint y: 217, endPoint x: 1073, endPoint y: 212, distance: 248.2
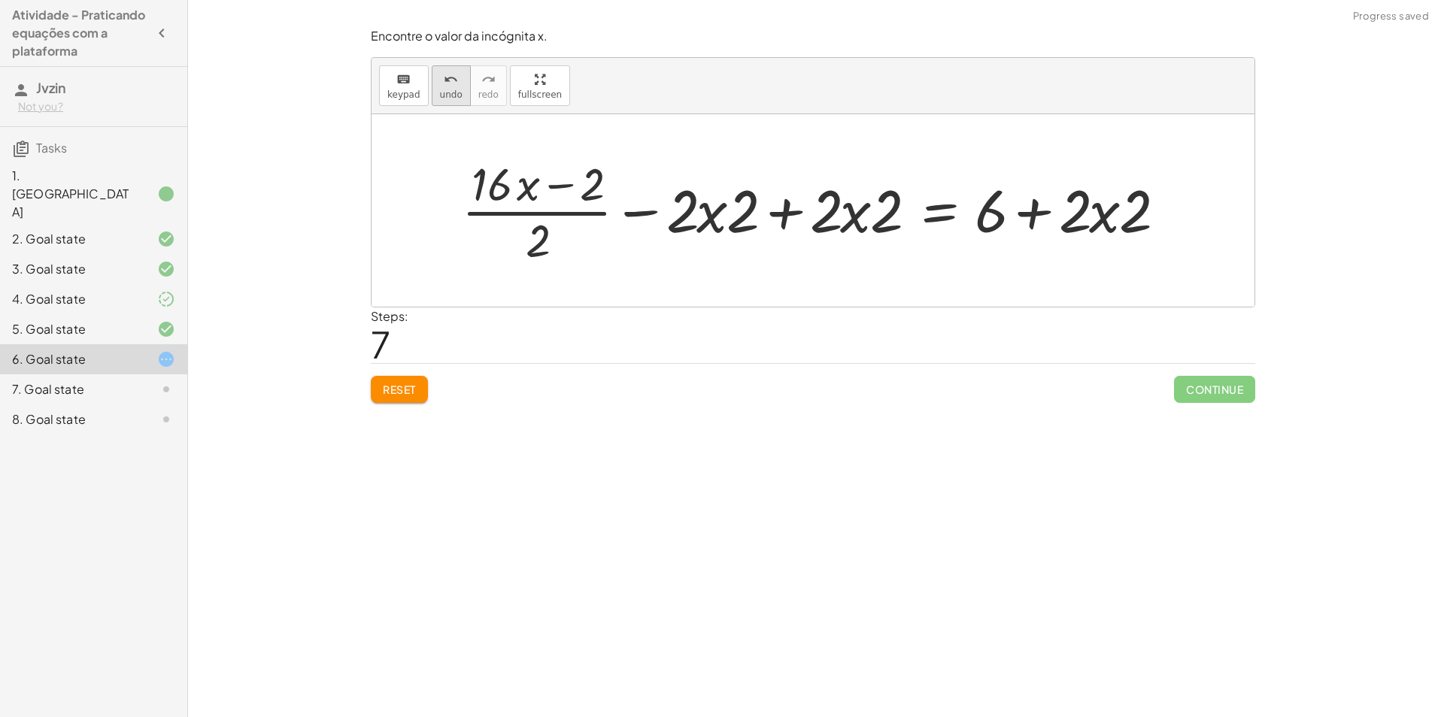
click at [448, 96] on span "undo" at bounding box center [451, 94] width 23 height 11
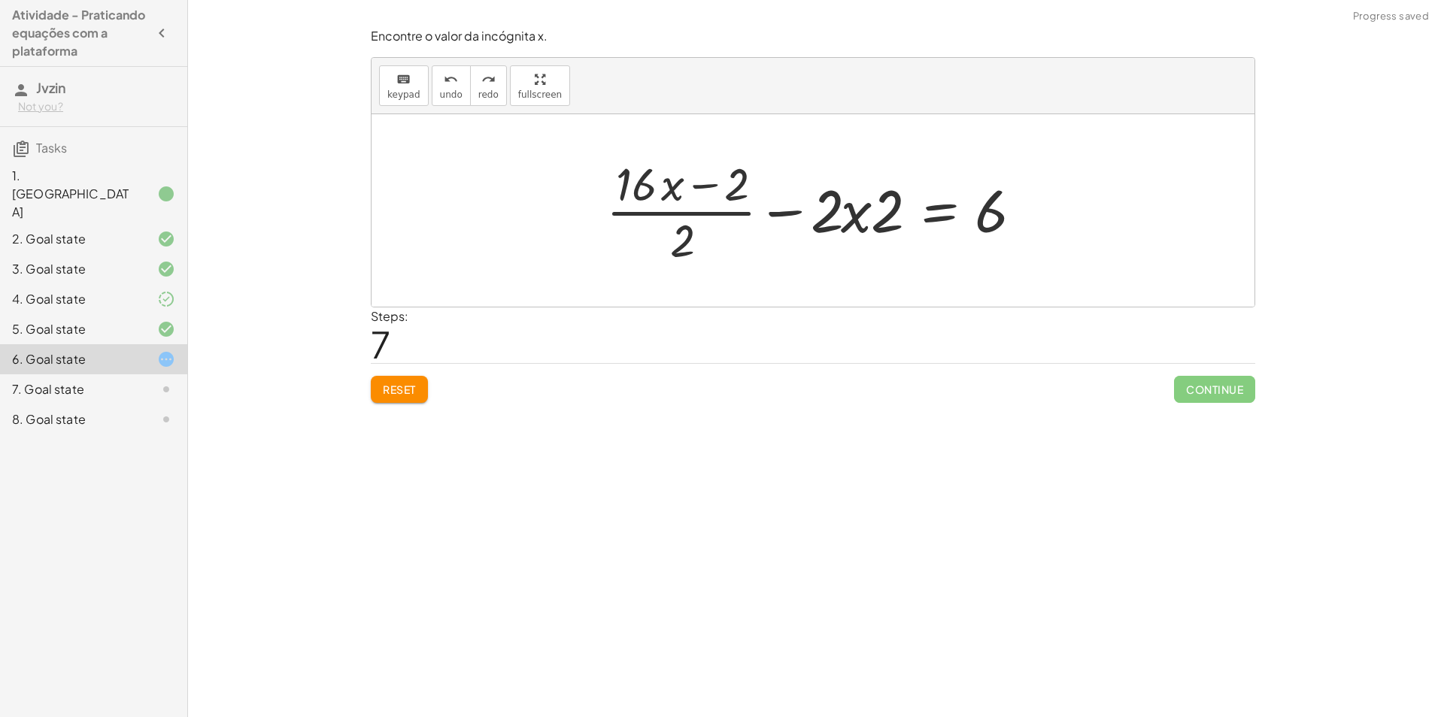
click at [404, 380] on button "Reset" at bounding box center [399, 389] width 57 height 27
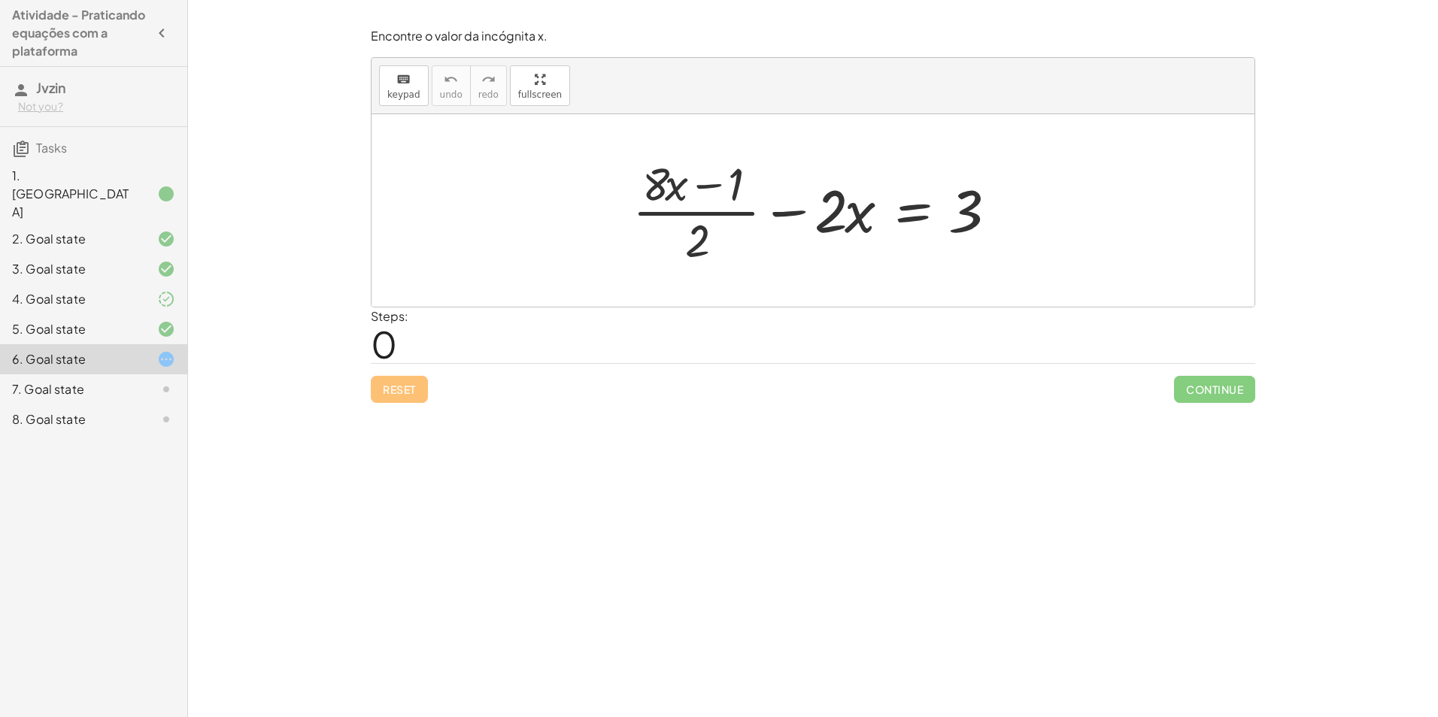
click at [87, 344] on div "4. Goal state" at bounding box center [93, 359] width 187 height 30
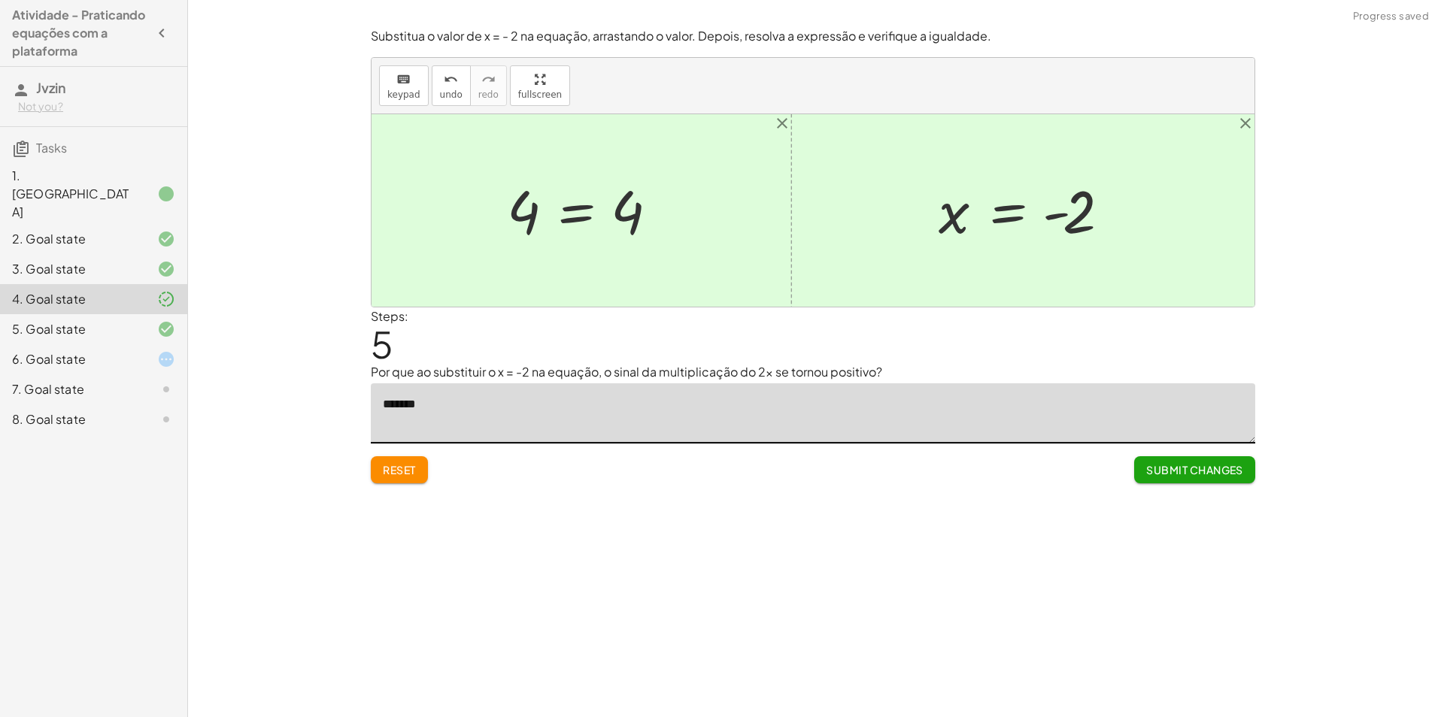
drag, startPoint x: 490, startPoint y: 401, endPoint x: 384, endPoint y: 428, distance: 109.4
click at [384, 428] on textarea "*******" at bounding box center [813, 414] width 884 height 60
type textarea "**********"
click at [1230, 472] on span "Submit Changes" at bounding box center [1194, 470] width 97 height 14
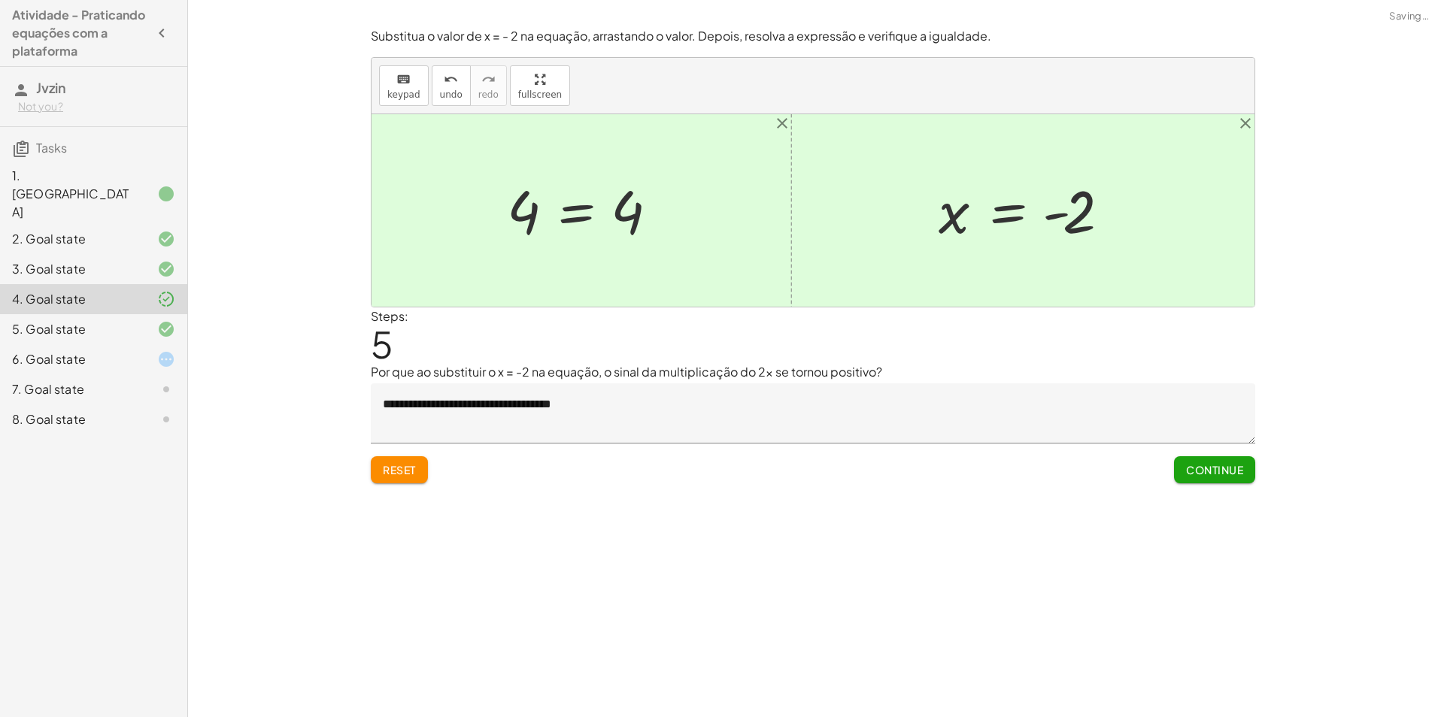
click at [1230, 472] on span "Continue" at bounding box center [1214, 470] width 57 height 14
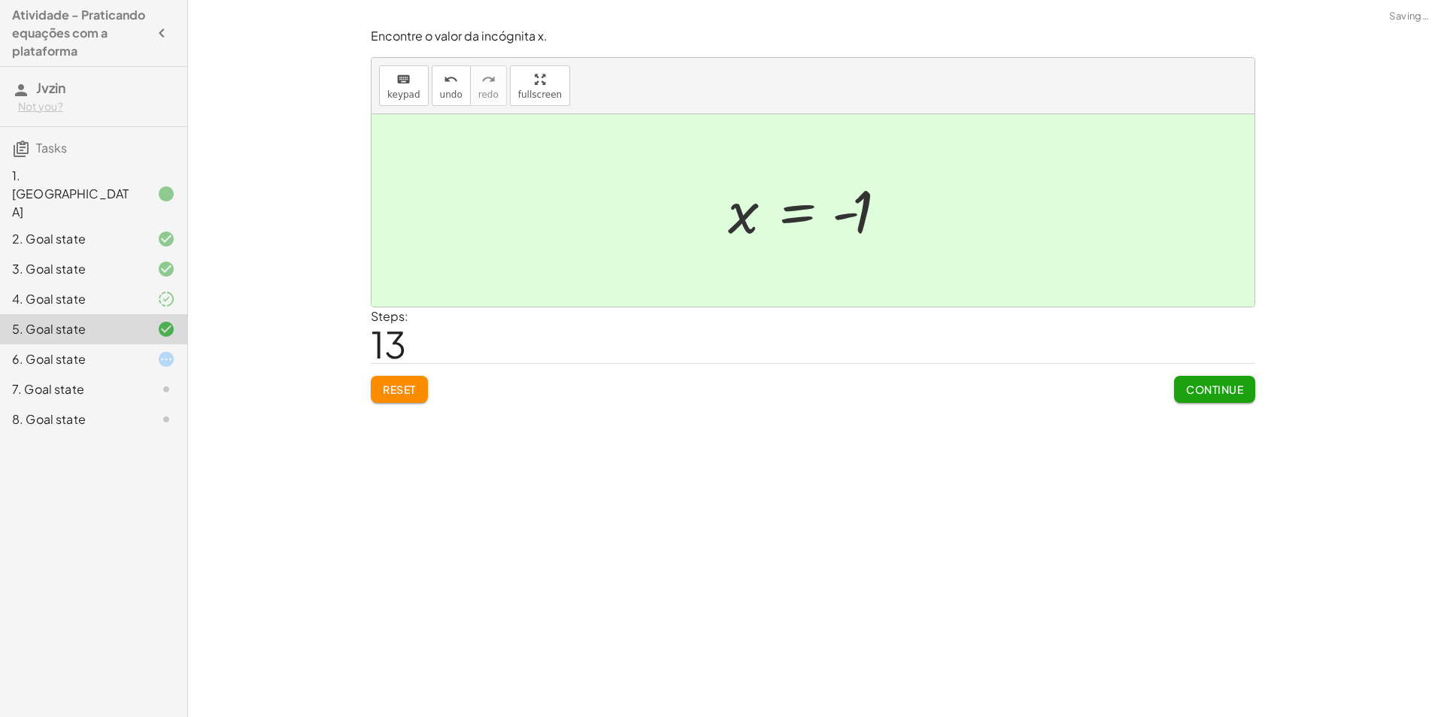
click at [1210, 393] on span "Continue" at bounding box center [1214, 390] width 57 height 14
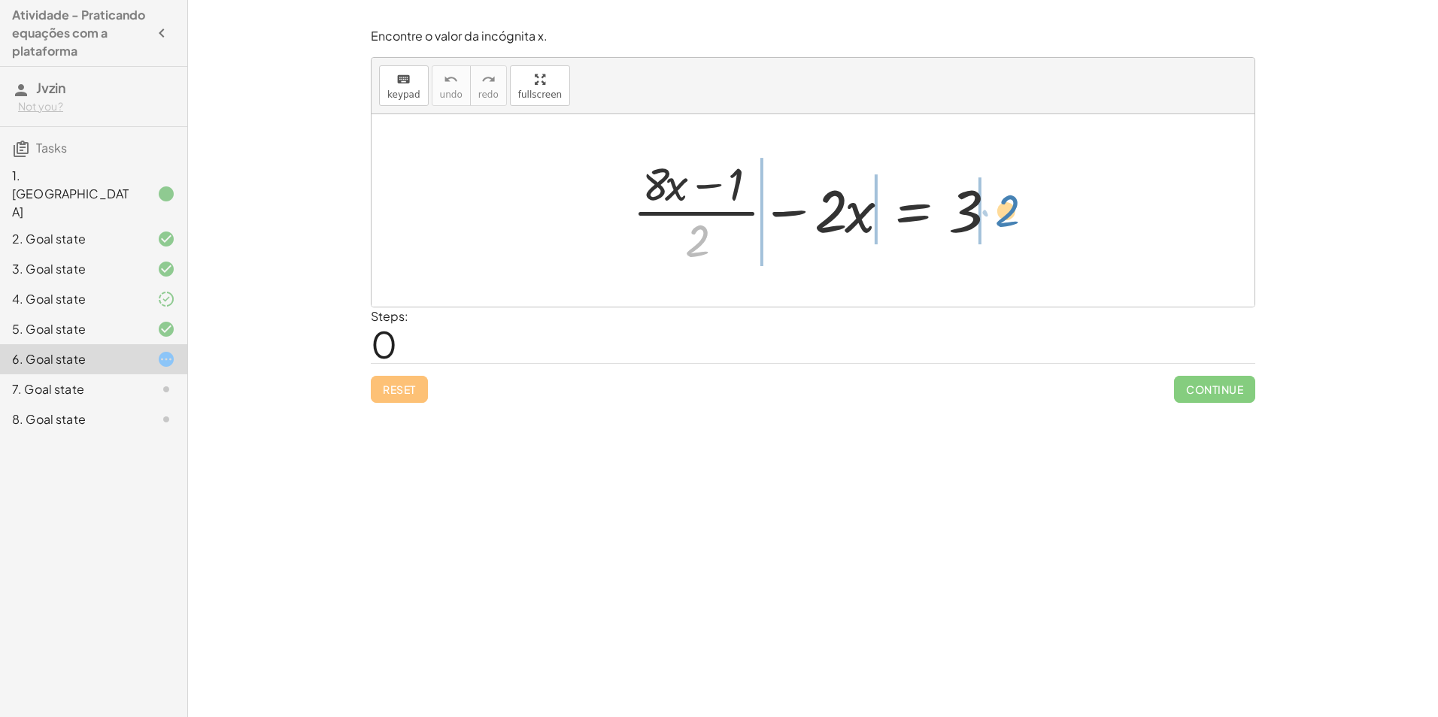
drag, startPoint x: 694, startPoint y: 232, endPoint x: 1004, endPoint y: 202, distance: 311.3
click at [1004, 202] on div at bounding box center [818, 211] width 387 height 116
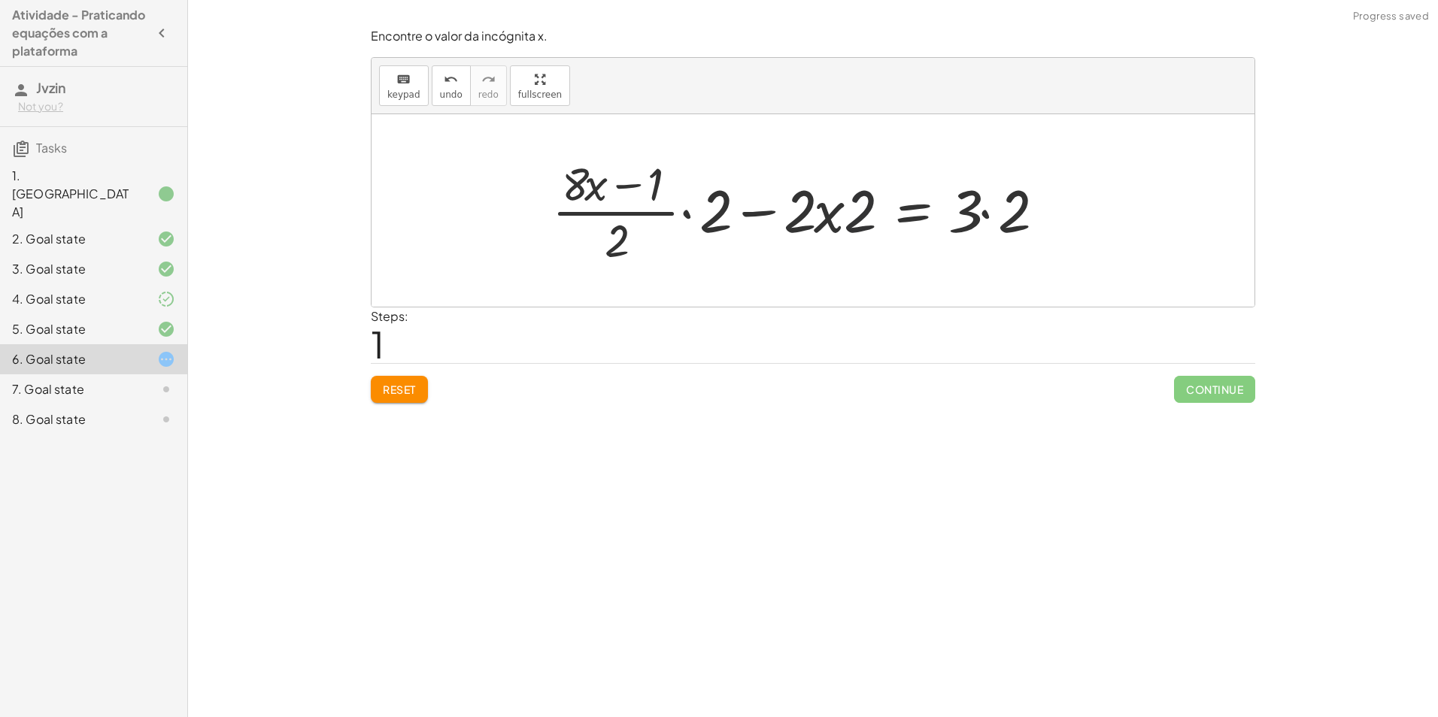
click at [872, 211] on div at bounding box center [802, 211] width 517 height 116
click at [873, 217] on div at bounding box center [802, 211] width 517 height 116
drag, startPoint x: 857, startPoint y: 218, endPoint x: 821, endPoint y: 219, distance: 35.4
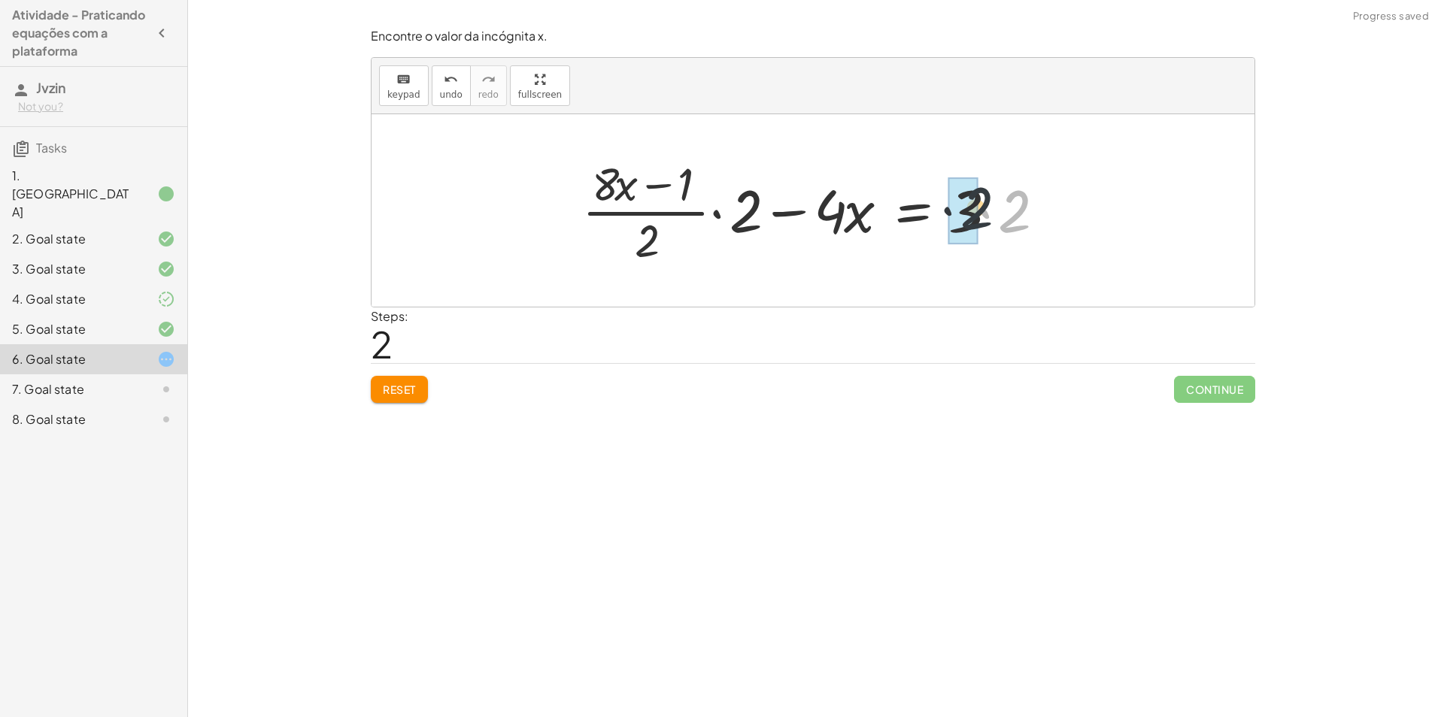
drag, startPoint x: 1005, startPoint y: 215, endPoint x: 964, endPoint y: 211, distance: 40.8
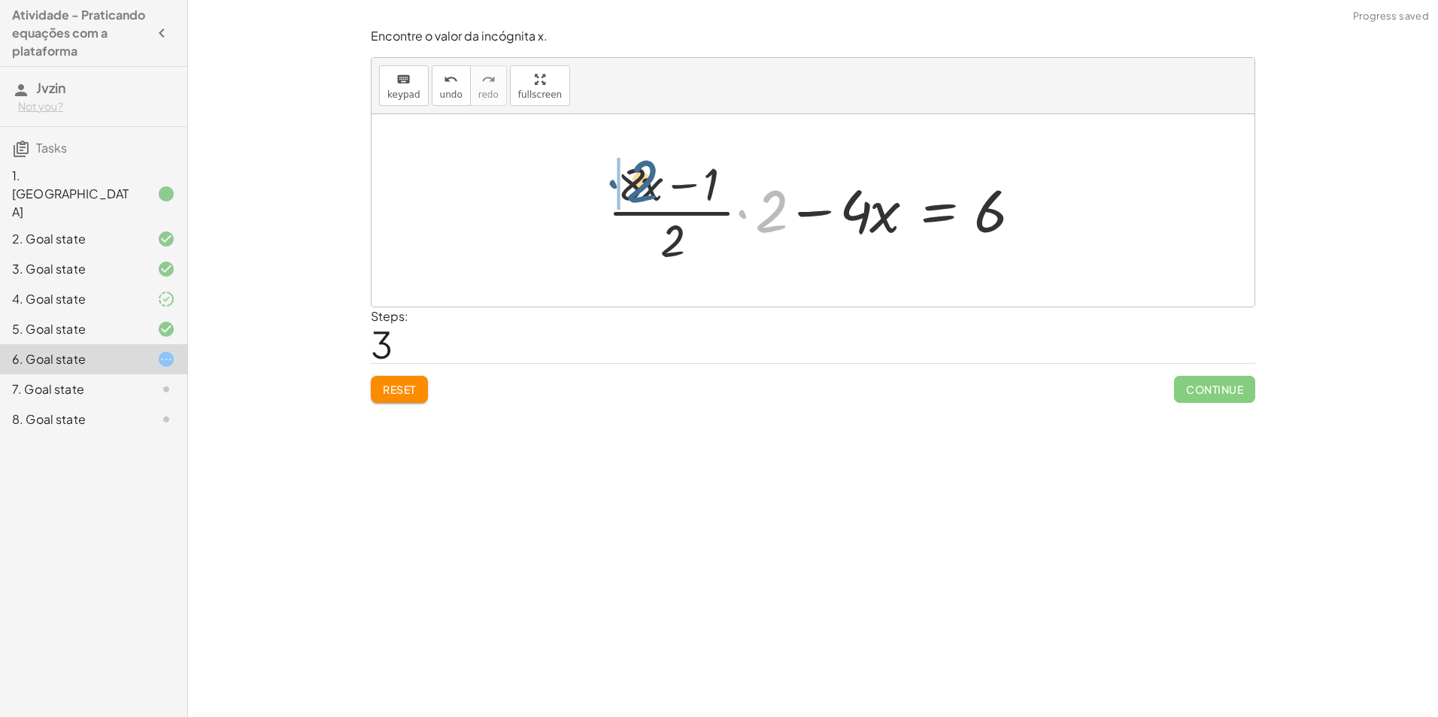
drag, startPoint x: 772, startPoint y: 222, endPoint x: 635, endPoint y: 192, distance: 139.4
click at [635, 192] on div at bounding box center [819, 211] width 438 height 116
drag, startPoint x: 629, startPoint y: 187, endPoint x: 678, endPoint y: 189, distance: 48.9
click at [678, 189] on div at bounding box center [819, 210] width 440 height 123
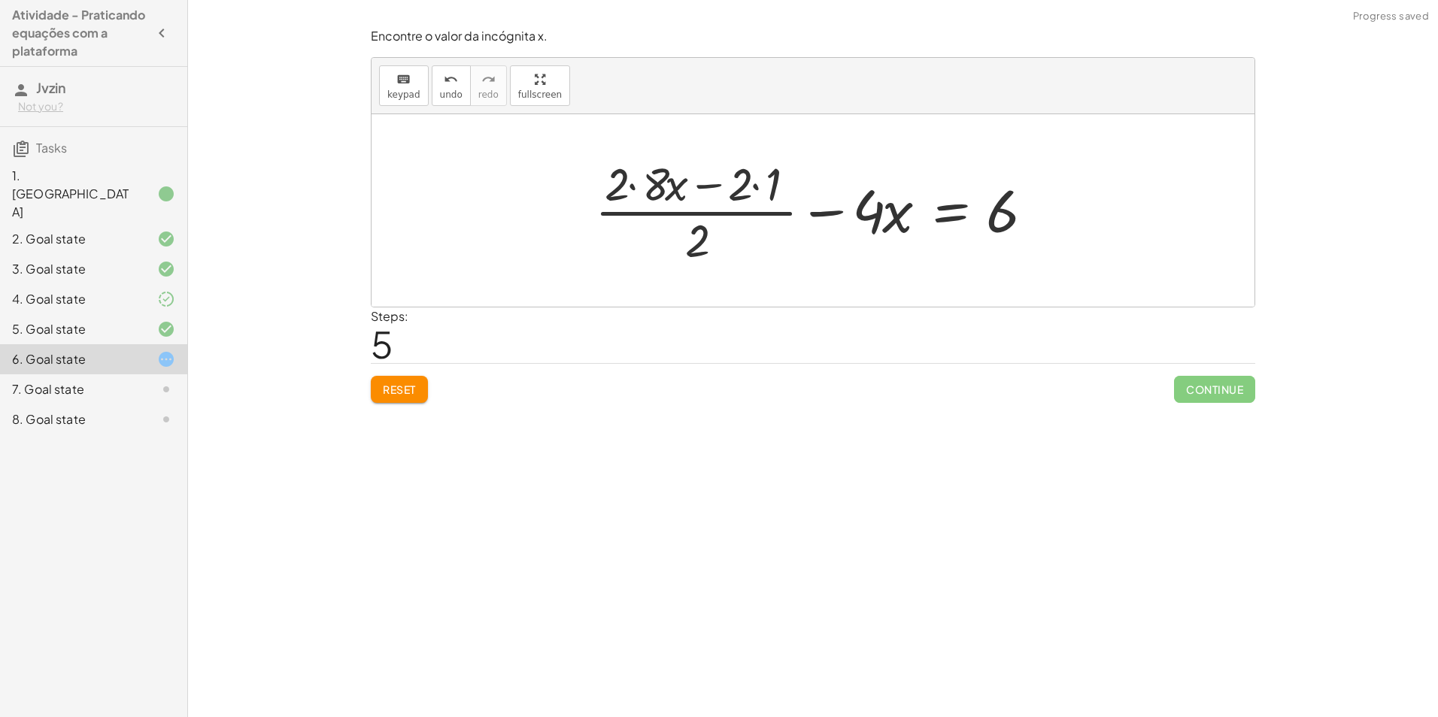
click at [663, 186] on div at bounding box center [818, 211] width 462 height 116
click at [735, 190] on div at bounding box center [818, 211] width 447 height 116
click at [743, 190] on div at bounding box center [818, 211] width 447 height 116
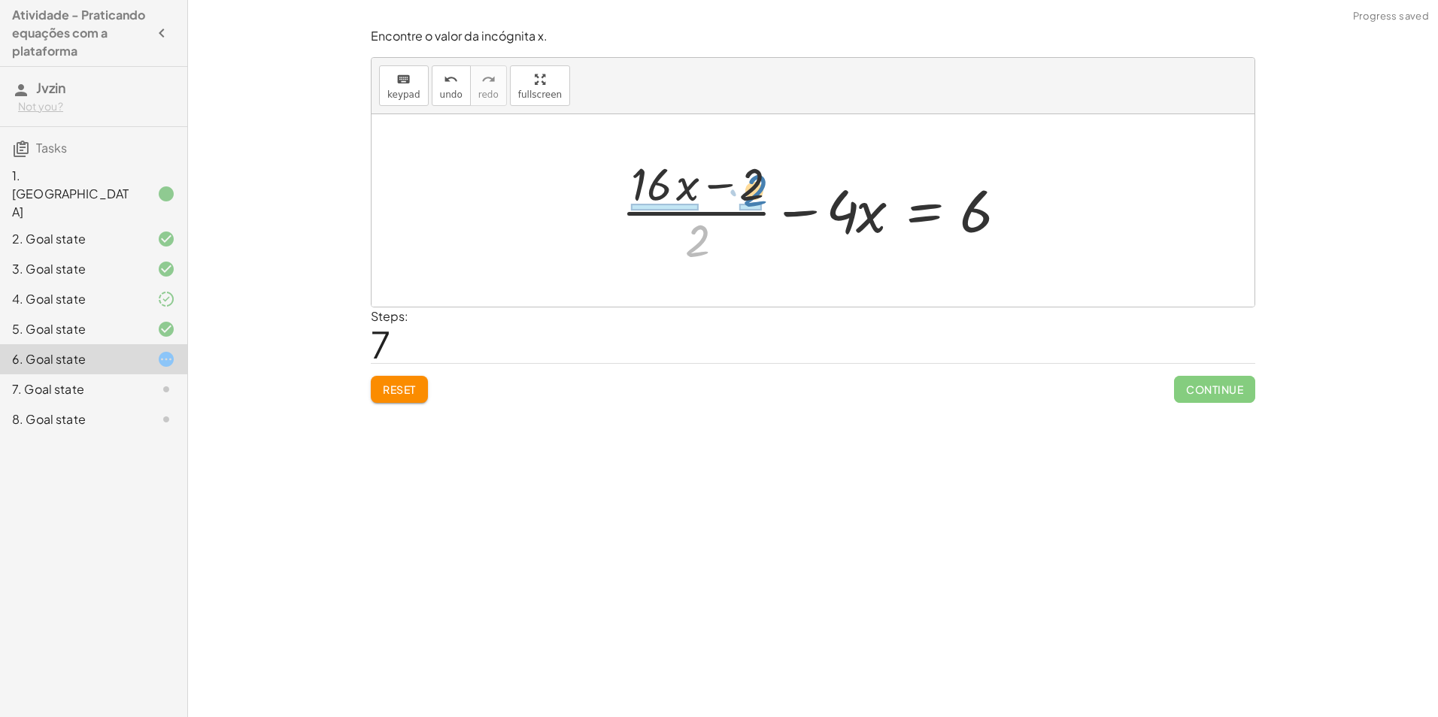
drag, startPoint x: 698, startPoint y: 247, endPoint x: 756, endPoint y: 197, distance: 76.8
click at [756, 197] on div at bounding box center [819, 211] width 410 height 116
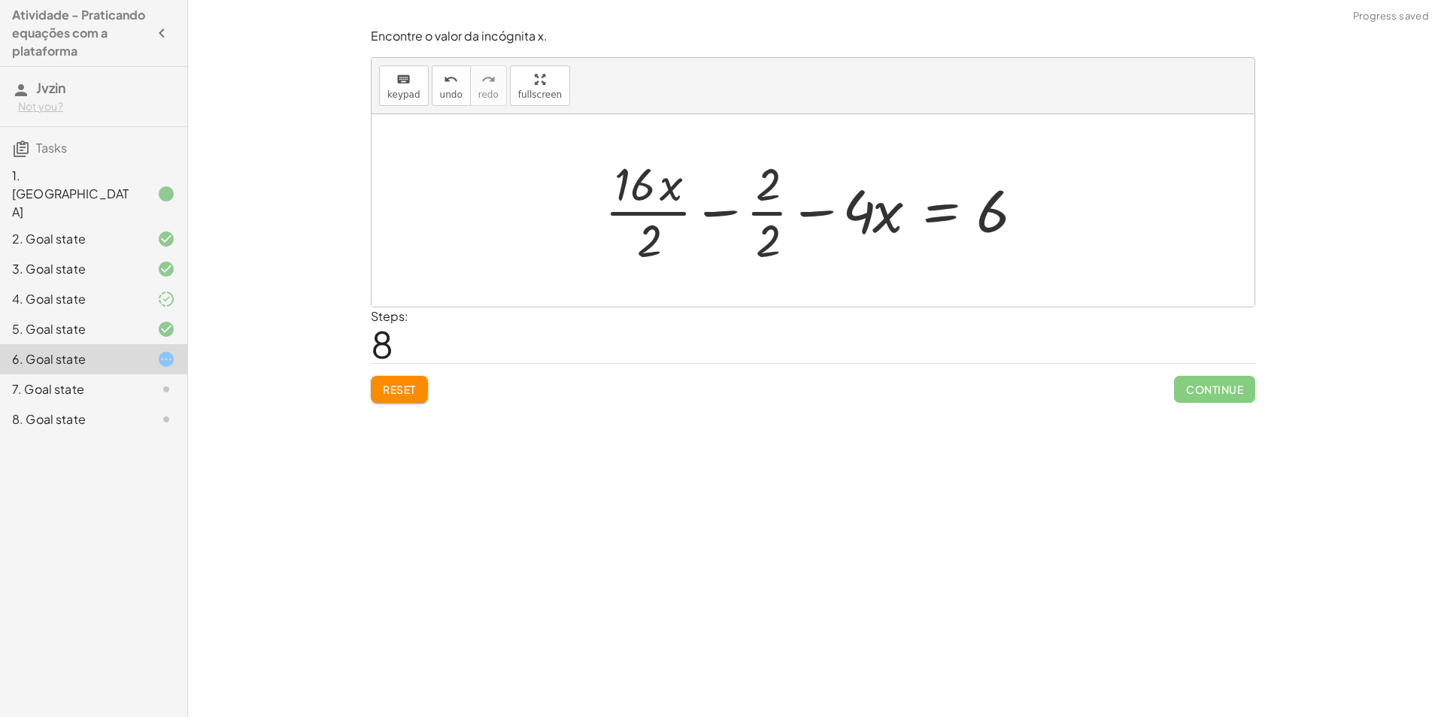
click at [762, 242] on div at bounding box center [818, 211] width 443 height 116
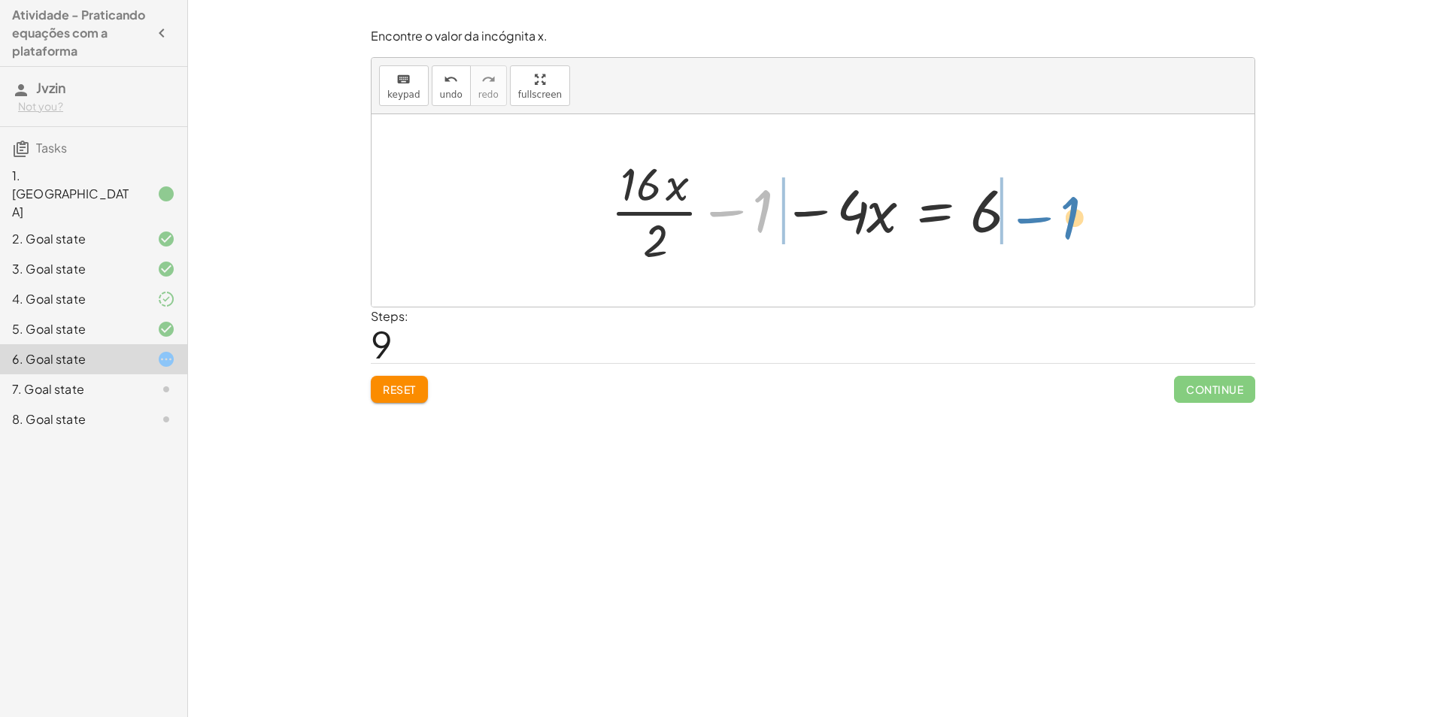
drag, startPoint x: 735, startPoint y: 211, endPoint x: 1037, endPoint y: 217, distance: 302.4
click at [1037, 217] on div "+ · ( + · 8 · x − 1 ) · 2 − · 2 · x = 3 + · · ( + · 8 · x − 1 ) · 2 · 2 − · 2 ·…" at bounding box center [813, 210] width 450 height 123
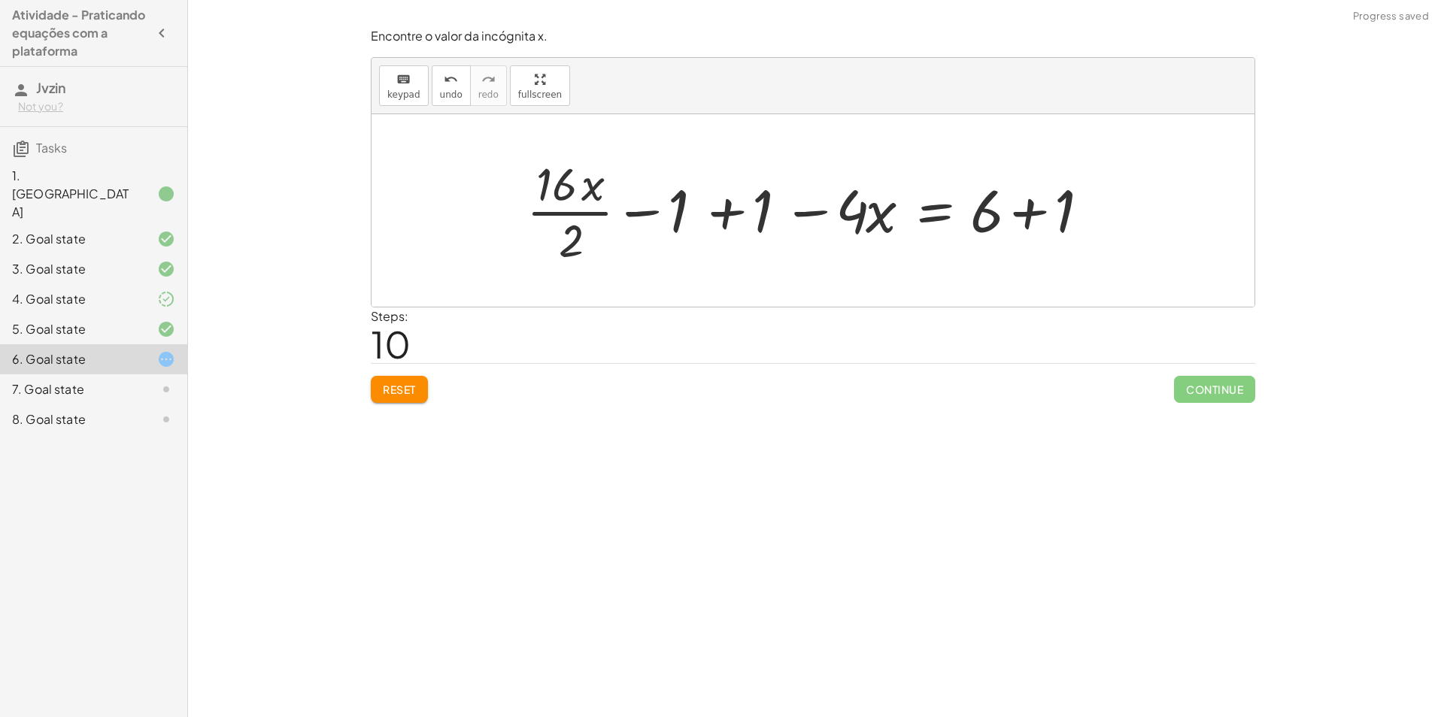
drag, startPoint x: 717, startPoint y: 215, endPoint x: 784, endPoint y: 213, distance: 66.2
click at [718, 215] on div at bounding box center [818, 211] width 599 height 116
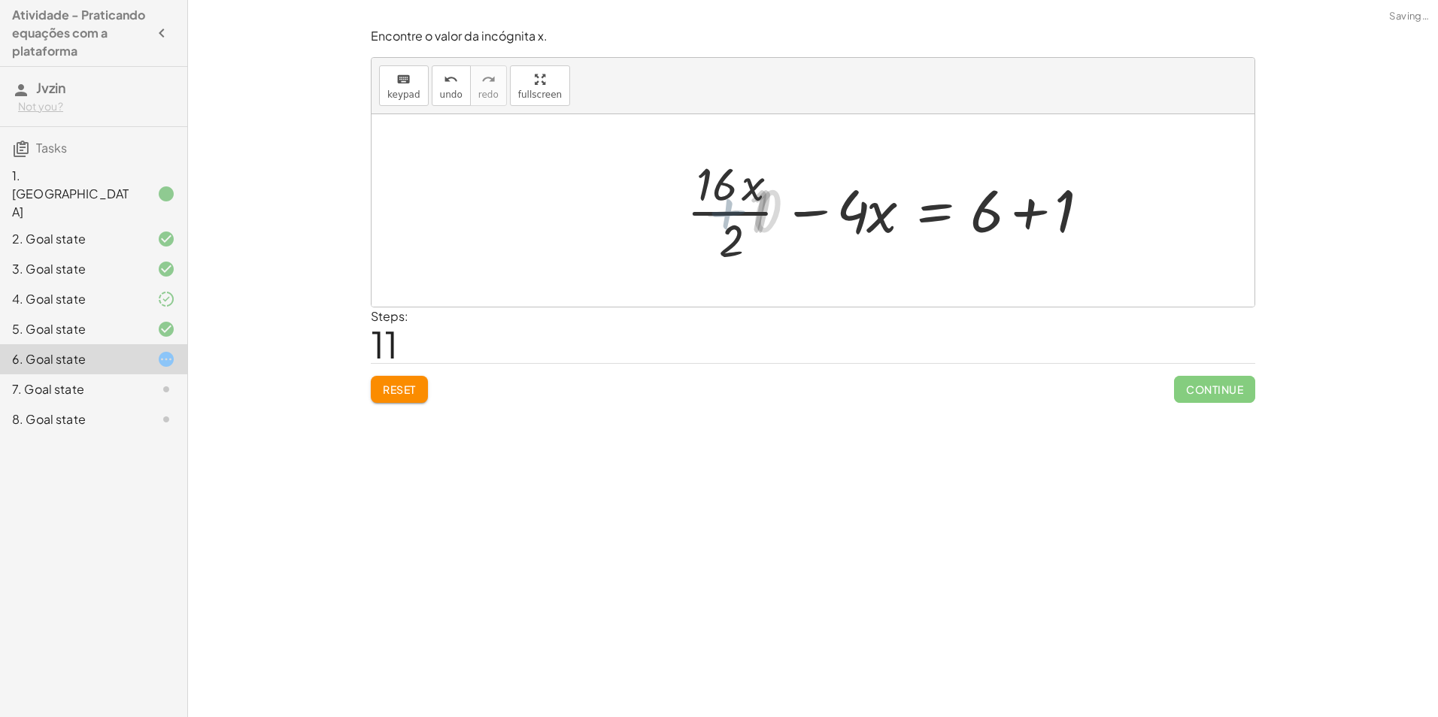
click at [1048, 209] on div at bounding box center [902, 211] width 431 height 116
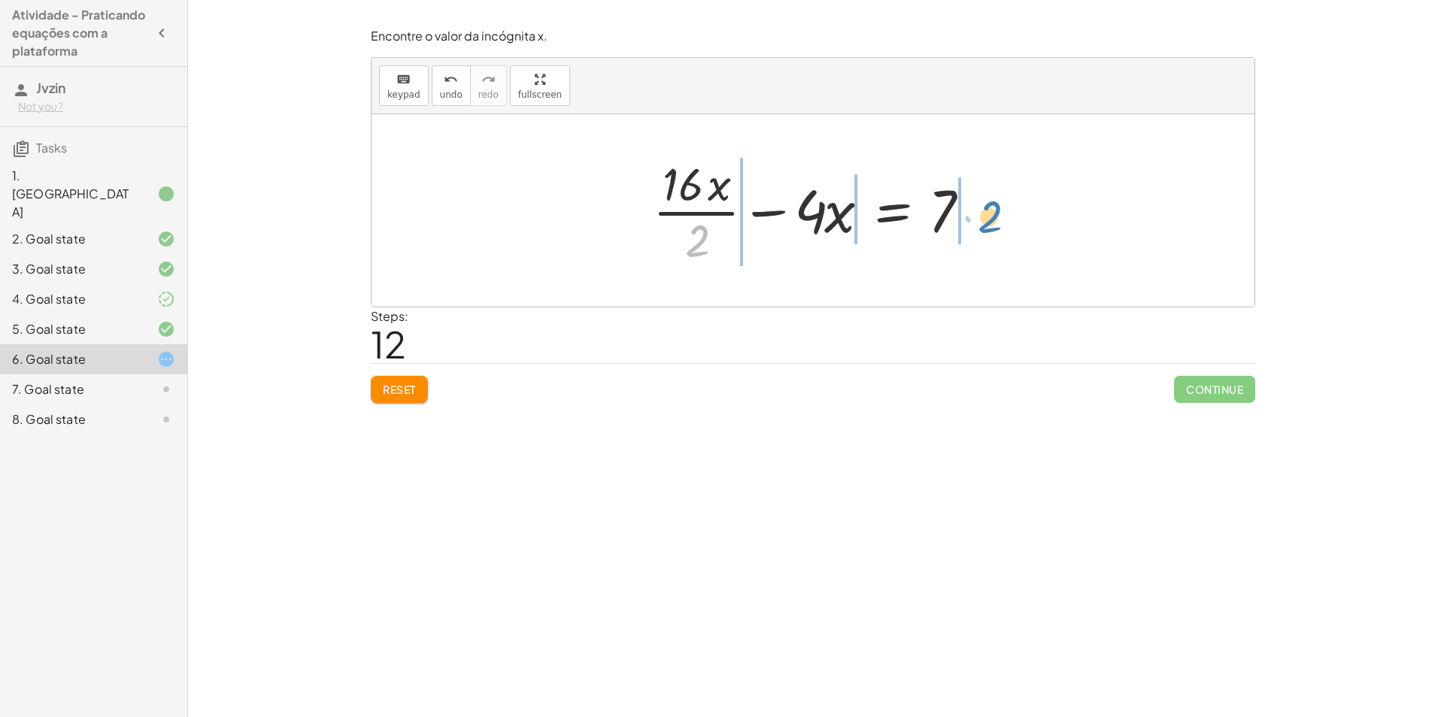
drag, startPoint x: 700, startPoint y: 237, endPoint x: 993, endPoint y: 213, distance: 293.5
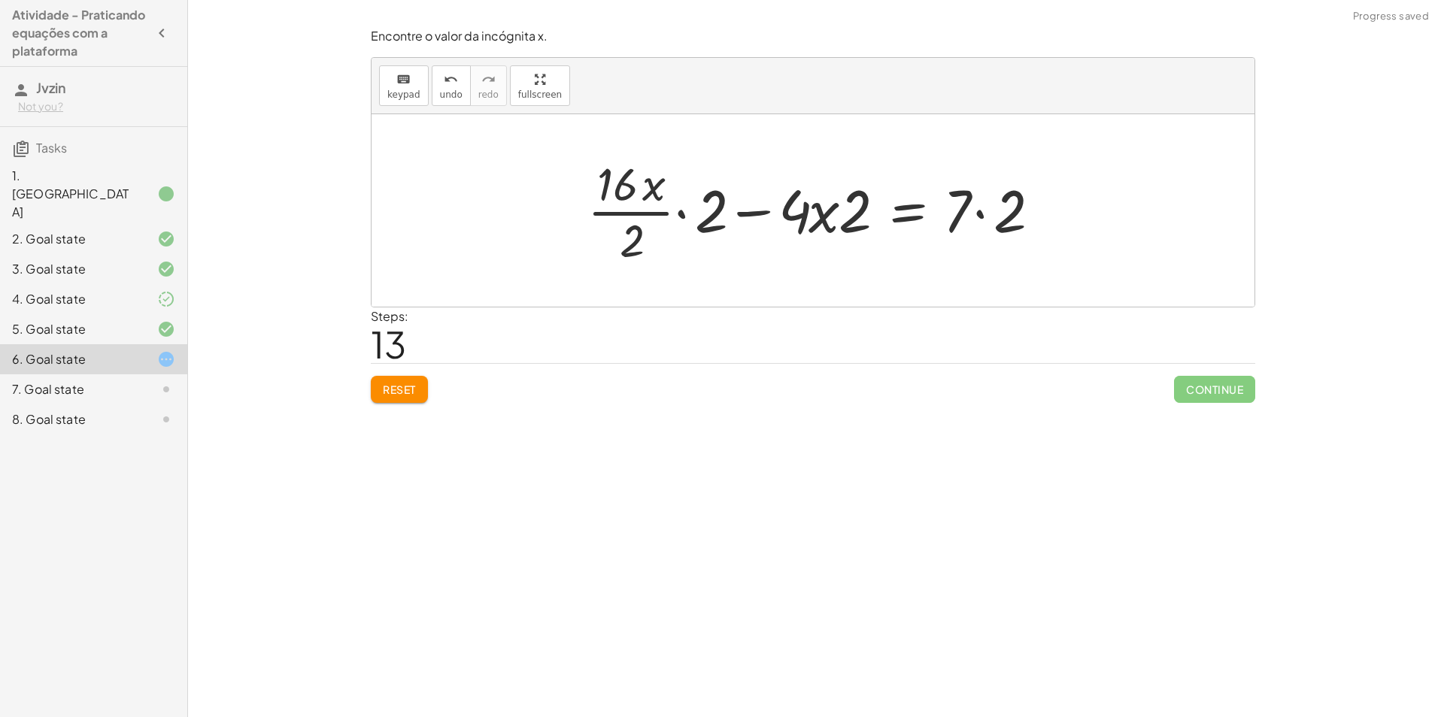
click at [974, 214] on div at bounding box center [819, 211] width 478 height 116
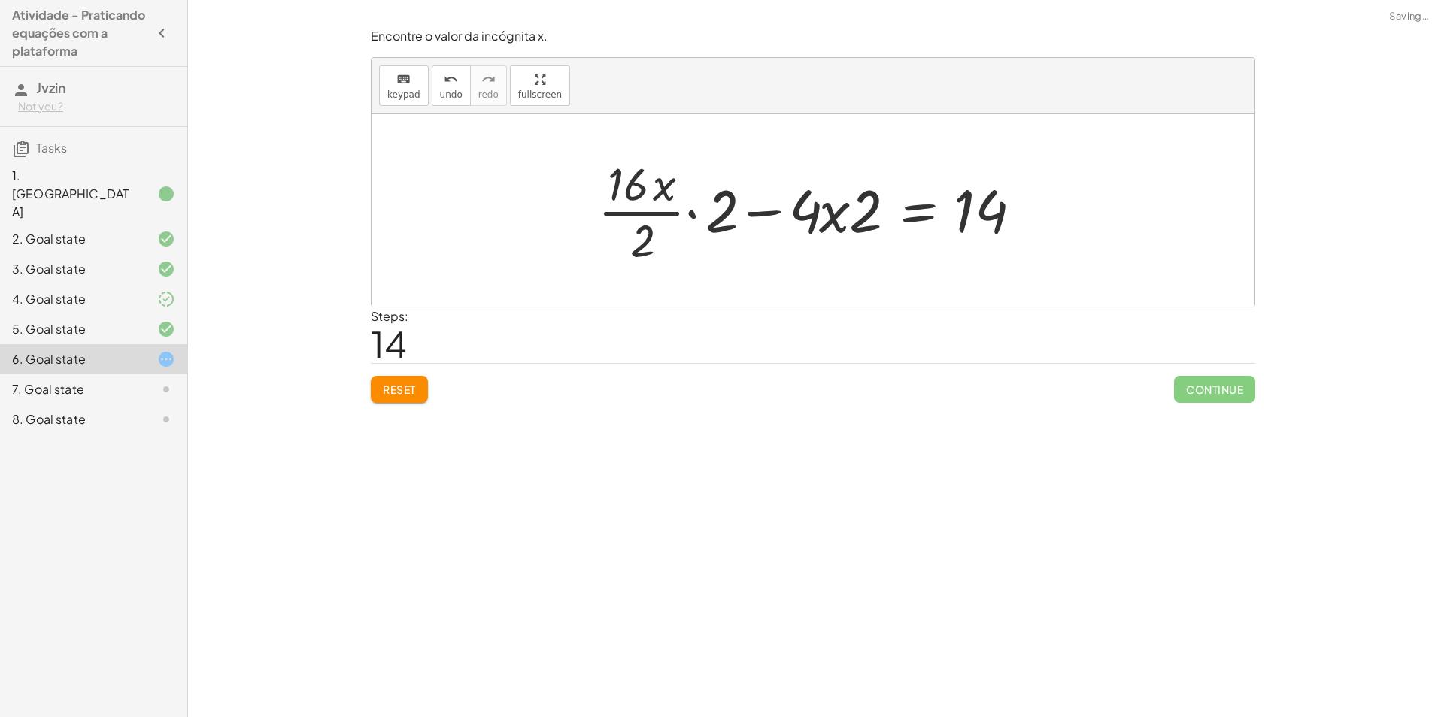
click at [693, 213] on div at bounding box center [818, 211] width 457 height 116
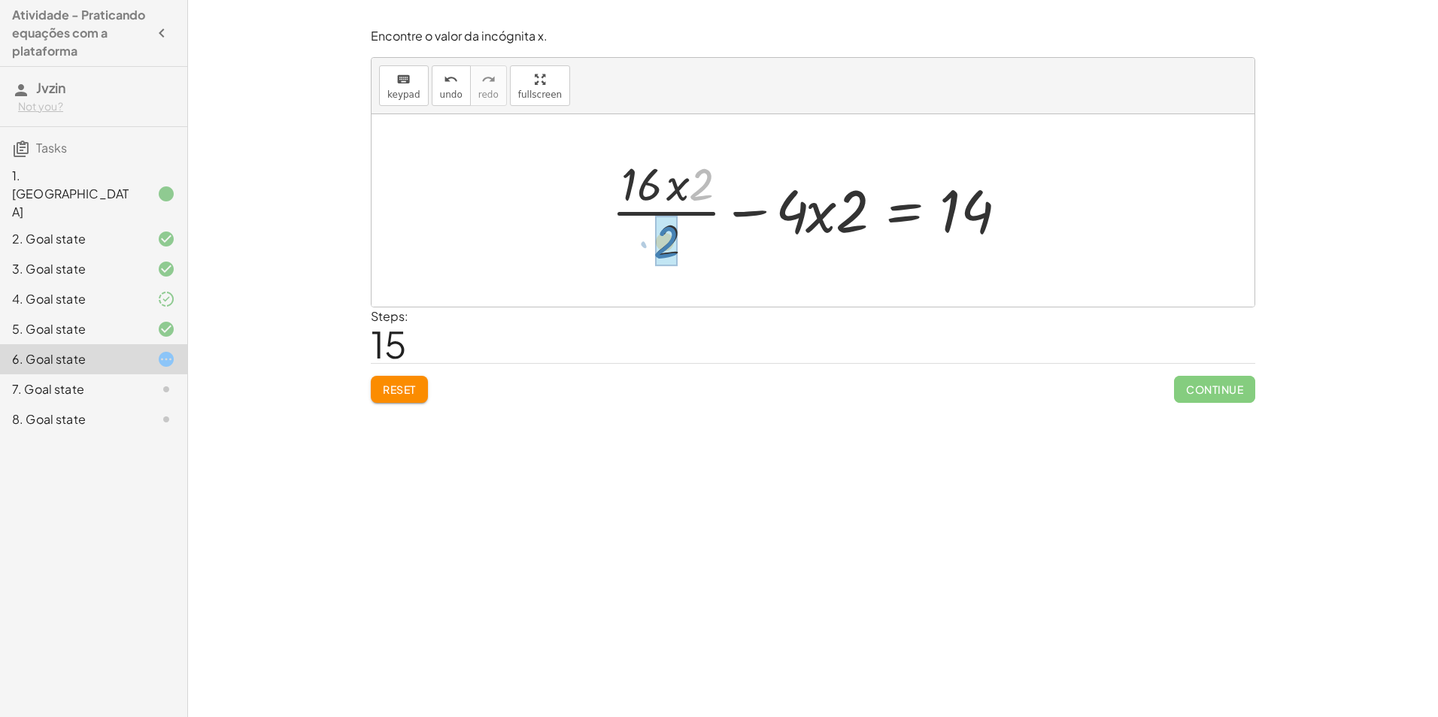
drag, startPoint x: 704, startPoint y: 179, endPoint x: 670, endPoint y: 236, distance: 66.4
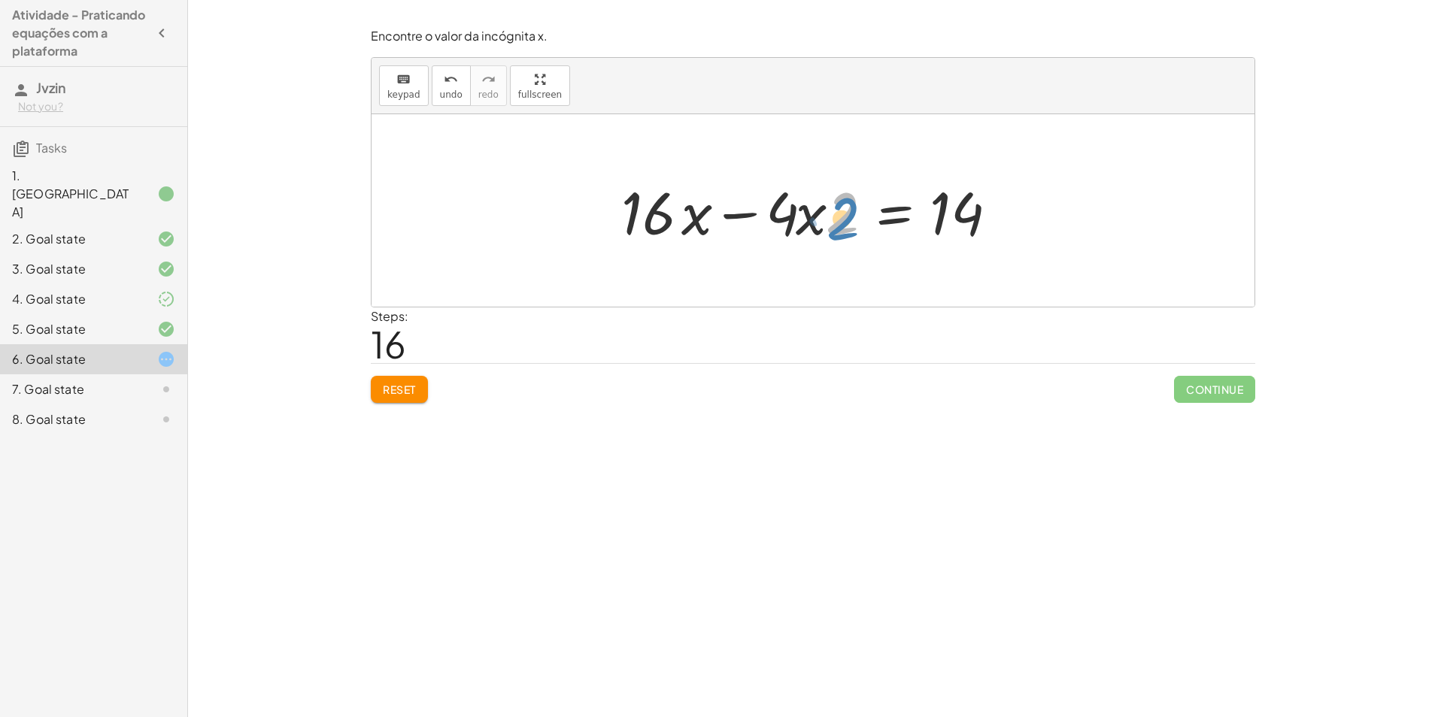
click at [838, 224] on div at bounding box center [819, 210] width 410 height 77
drag, startPoint x: 848, startPoint y: 228, endPoint x: 864, endPoint y: 223, distance: 17.1
click at [856, 226] on div at bounding box center [819, 210] width 410 height 77
click at [855, 233] on div at bounding box center [819, 210] width 410 height 77
drag, startPoint x: 843, startPoint y: 220, endPoint x: 854, endPoint y: 217, distance: 10.9
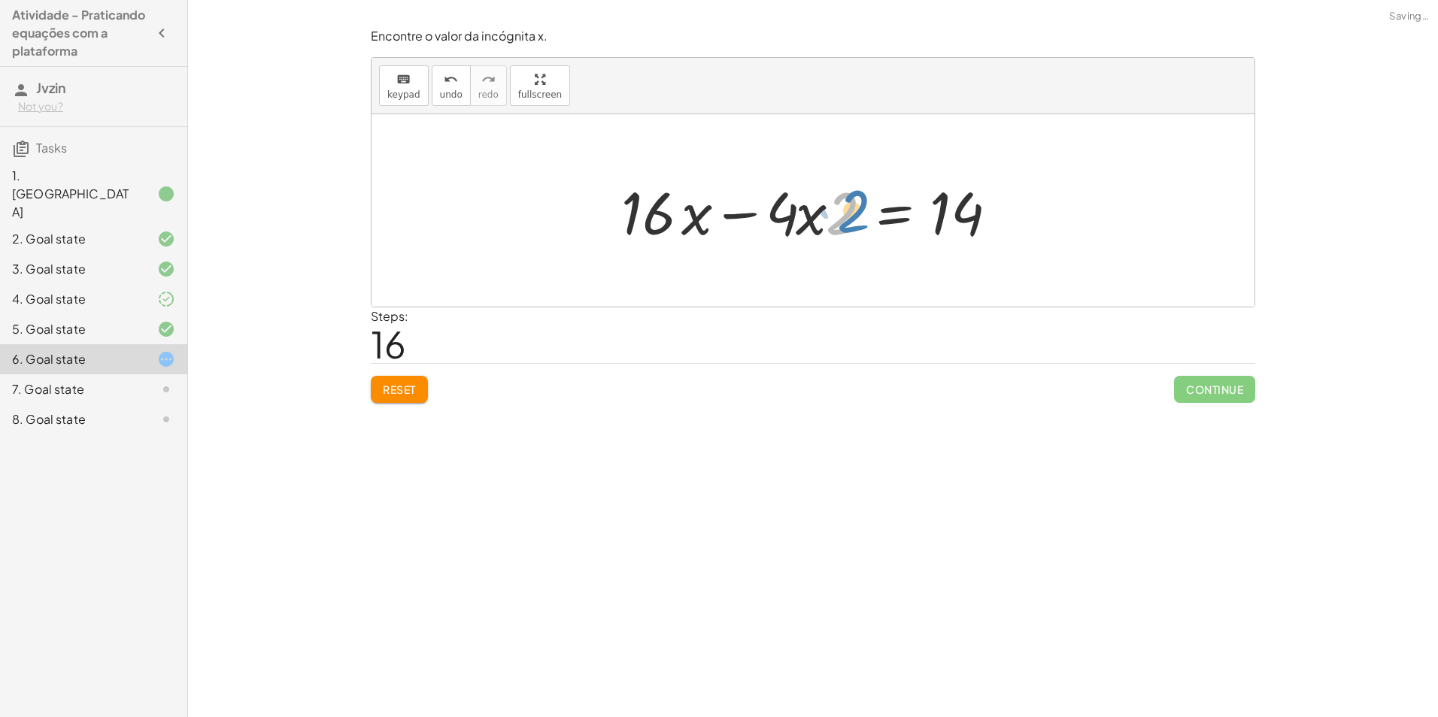
click at [854, 217] on div at bounding box center [819, 210] width 410 height 77
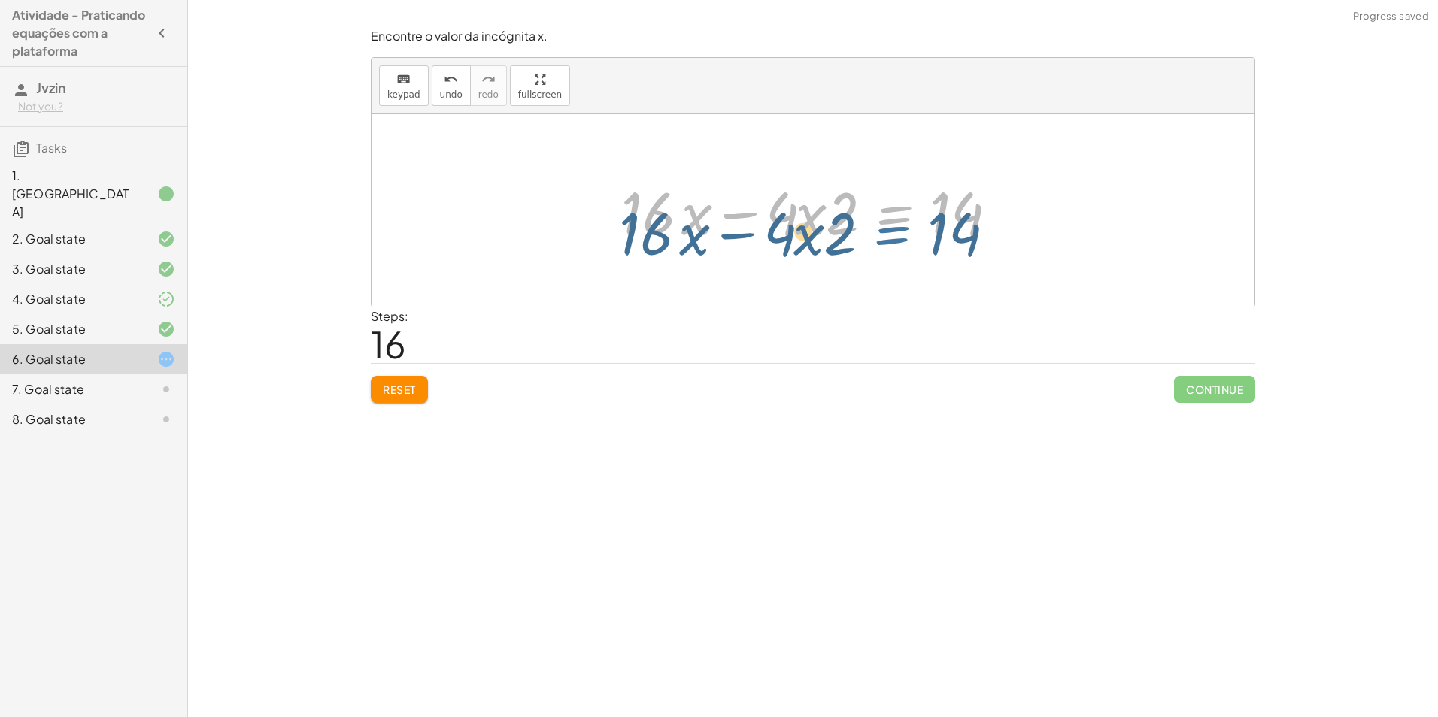
click at [854, 223] on div at bounding box center [819, 210] width 410 height 77
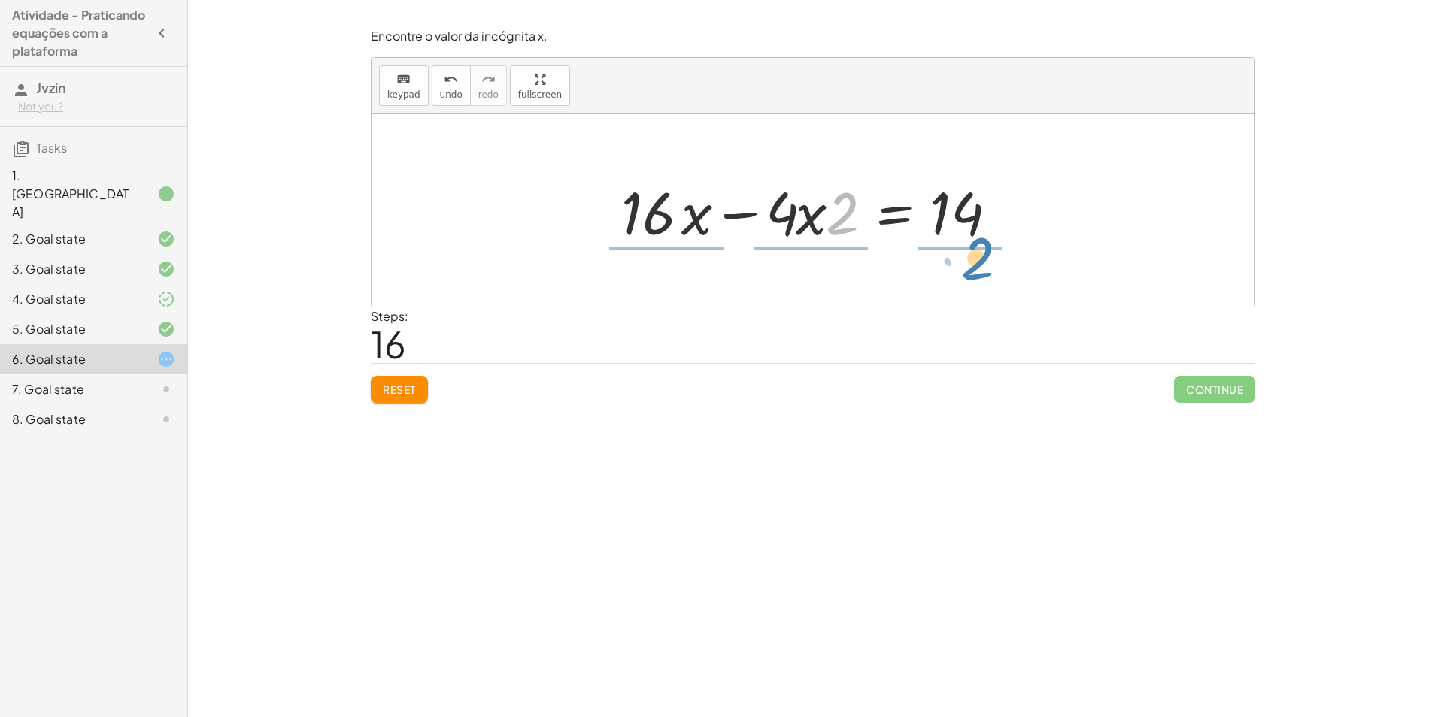
drag, startPoint x: 845, startPoint y: 214, endPoint x: 980, endPoint y: 259, distance: 142.9
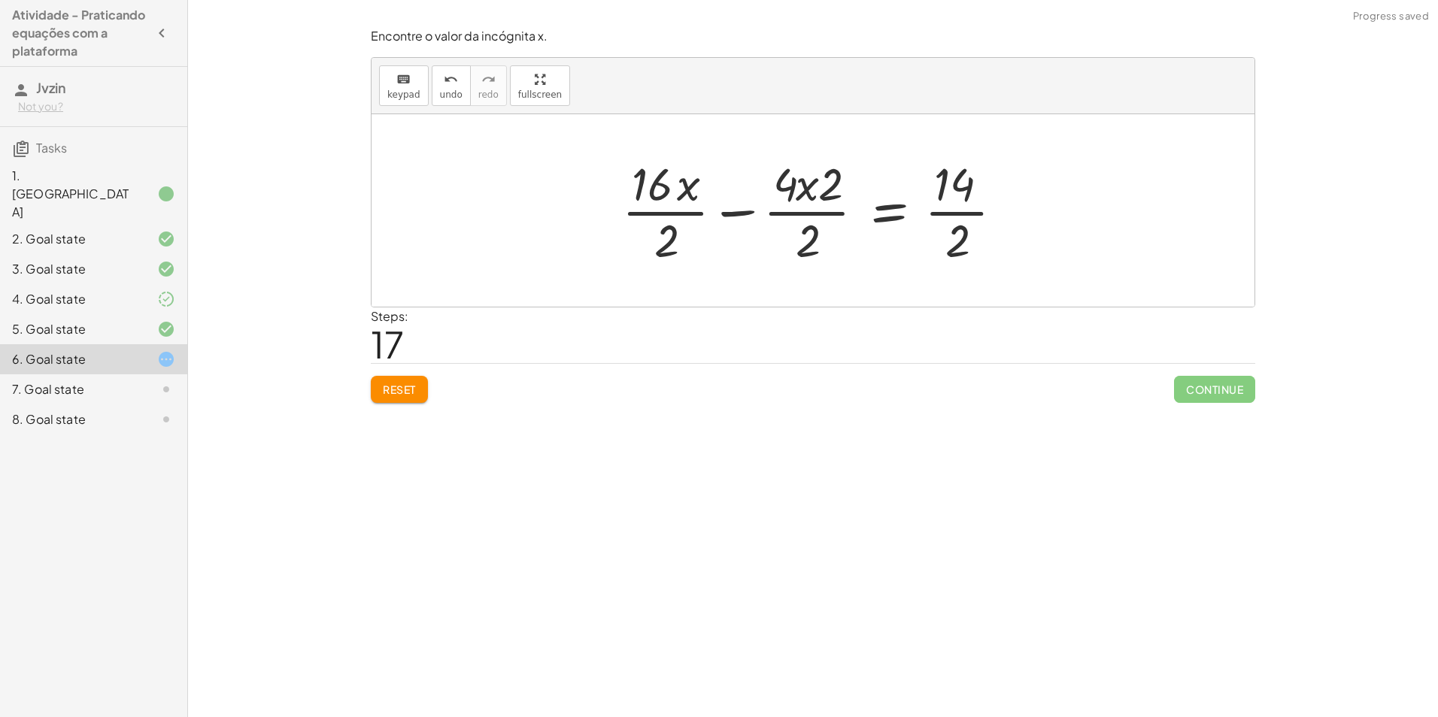
click at [663, 243] on div at bounding box center [818, 211] width 408 height 116
click at [800, 243] on div at bounding box center [831, 211] width 381 height 116
click at [922, 243] on div at bounding box center [830, 211] width 384 height 116
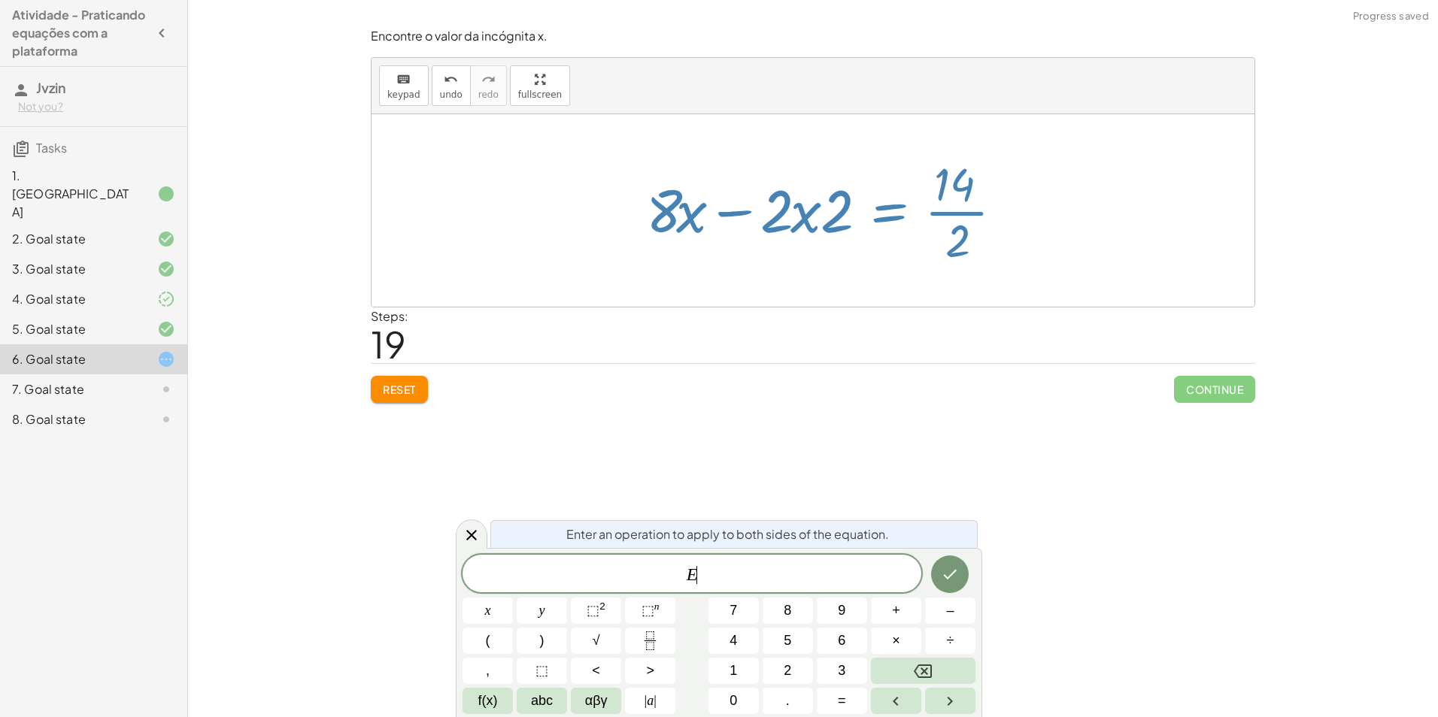
click at [951, 244] on div at bounding box center [830, 211] width 384 height 116
click at [963, 244] on div at bounding box center [830, 211] width 384 height 116
click at [472, 536] on icon at bounding box center [471, 535] width 11 height 11
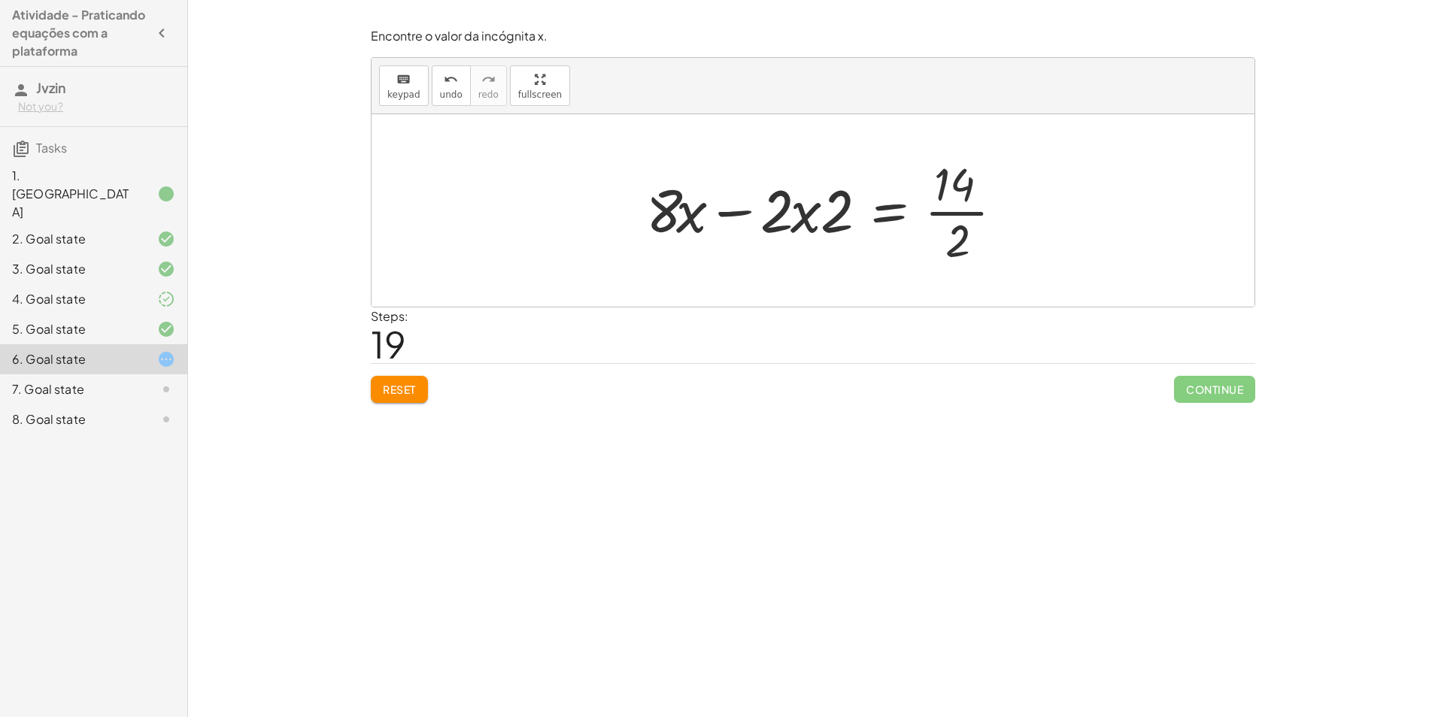
click at [971, 244] on div at bounding box center [830, 211] width 384 height 116
click at [844, 232] on div at bounding box center [819, 210] width 350 height 77
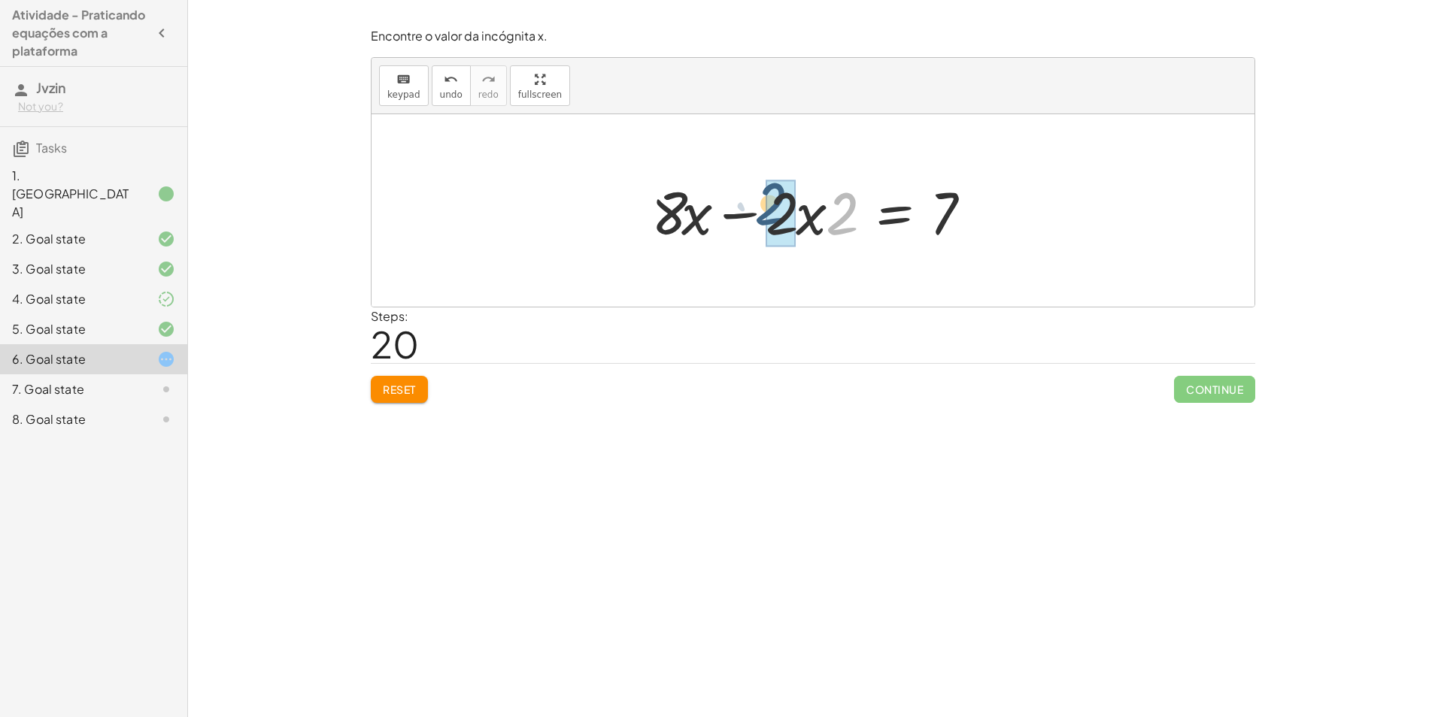
drag, startPoint x: 848, startPoint y: 218, endPoint x: 816, endPoint y: 211, distance: 33.0
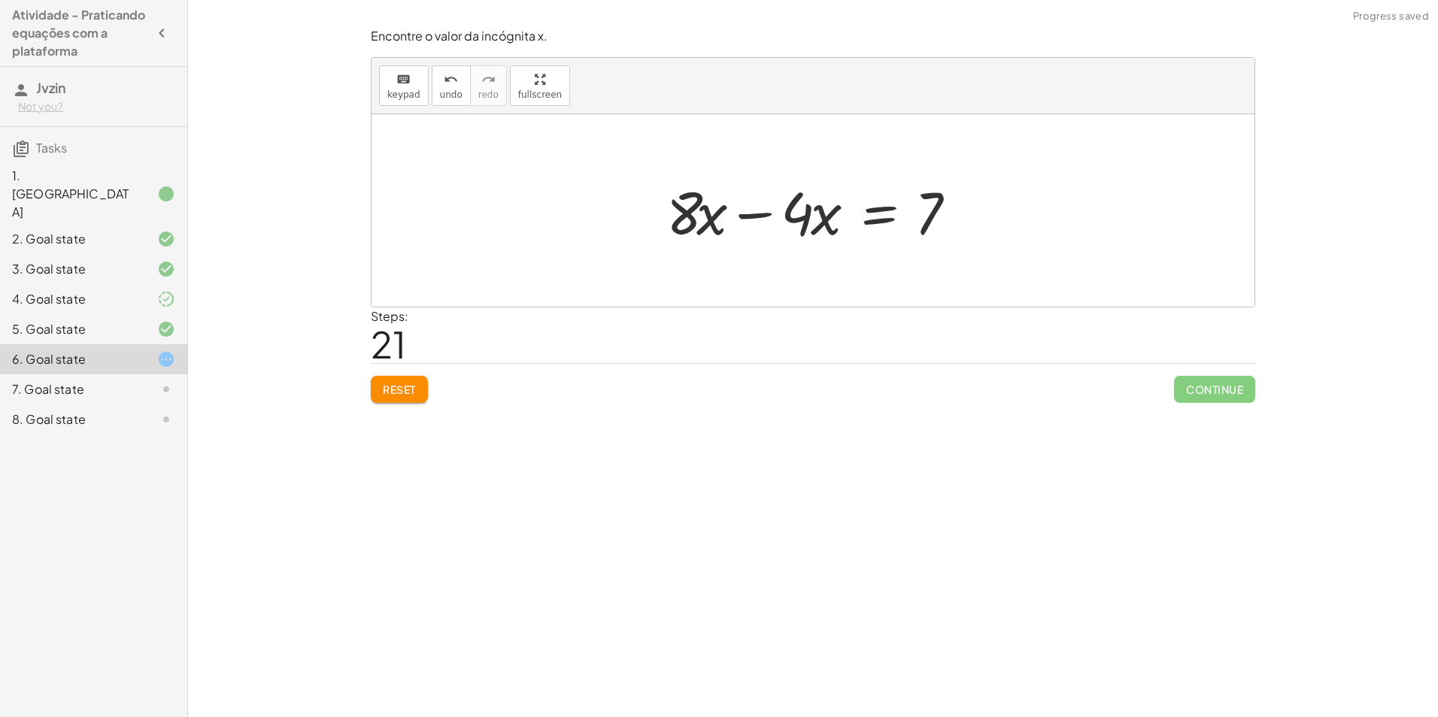
click at [766, 215] on div at bounding box center [819, 210] width 320 height 77
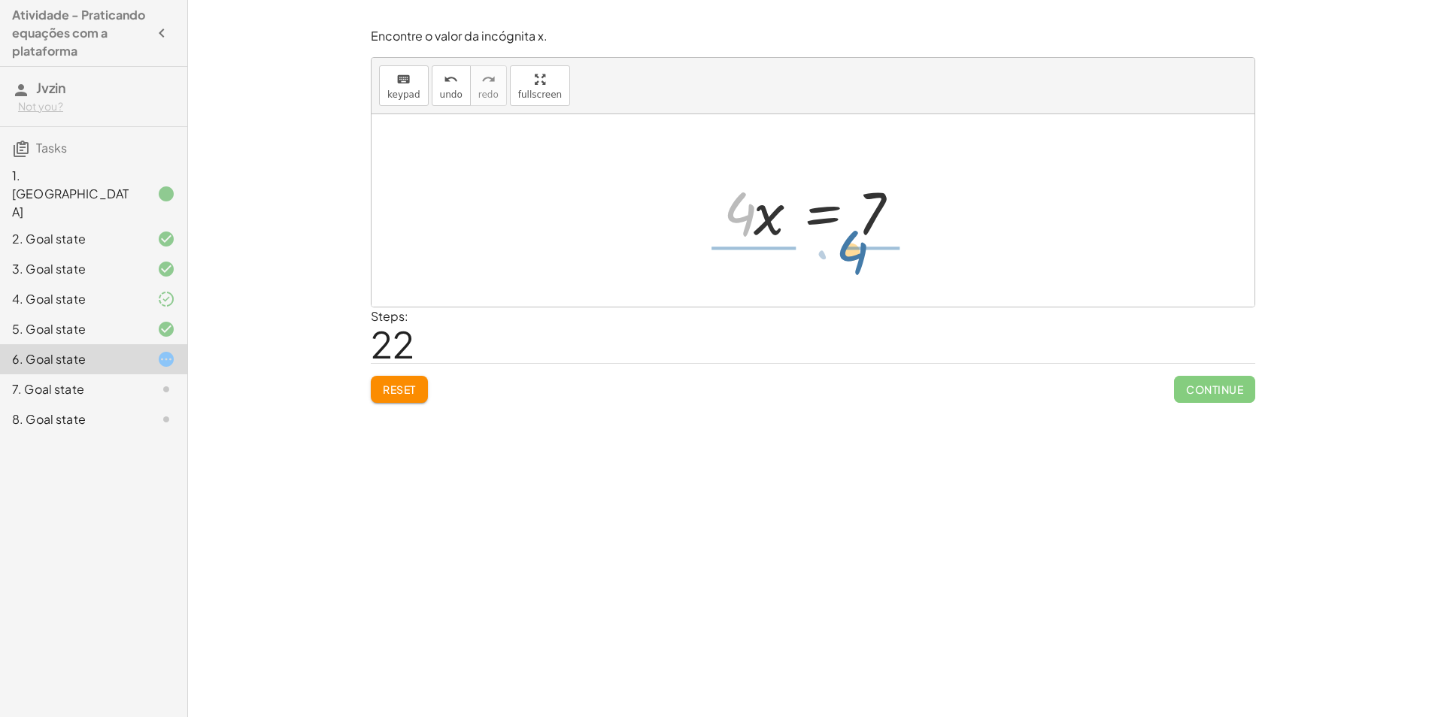
drag, startPoint x: 738, startPoint y: 216, endPoint x: 853, endPoint y: 254, distance: 121.3
click at [882, 205] on div at bounding box center [819, 211] width 222 height 116
click at [771, 211] on div at bounding box center [819, 211] width 222 height 116
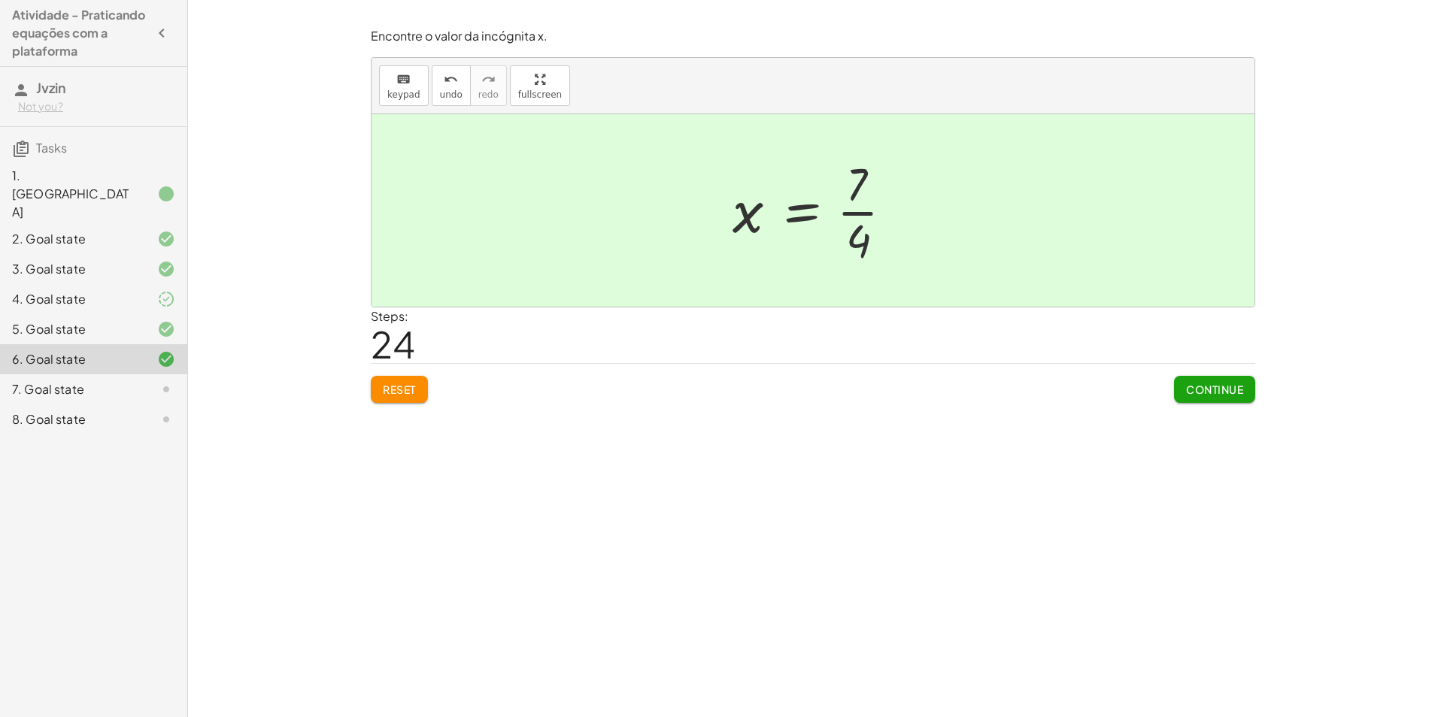
click at [396, 389] on span "Reset" at bounding box center [399, 390] width 33 height 14
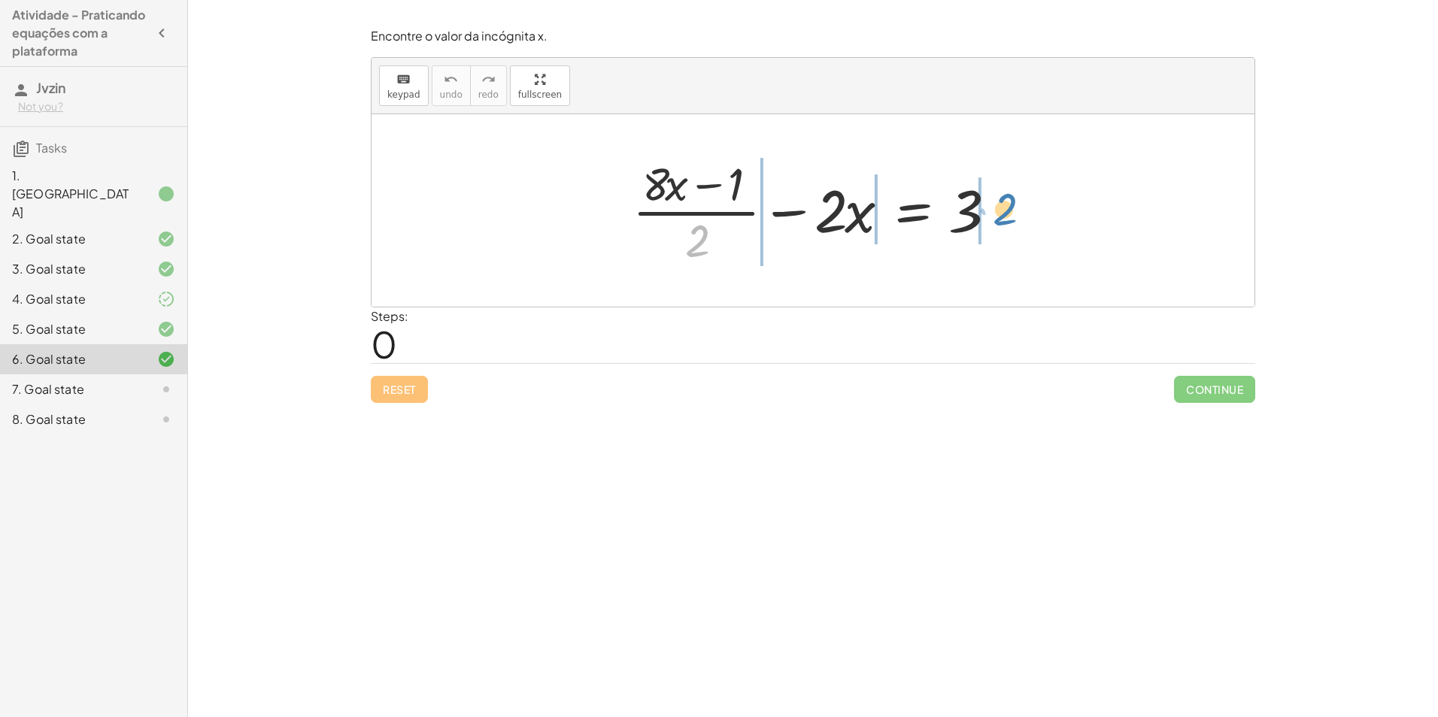
drag, startPoint x: 691, startPoint y: 246, endPoint x: 999, endPoint y: 214, distance: 309.2
click at [999, 214] on div at bounding box center [818, 211] width 387 height 116
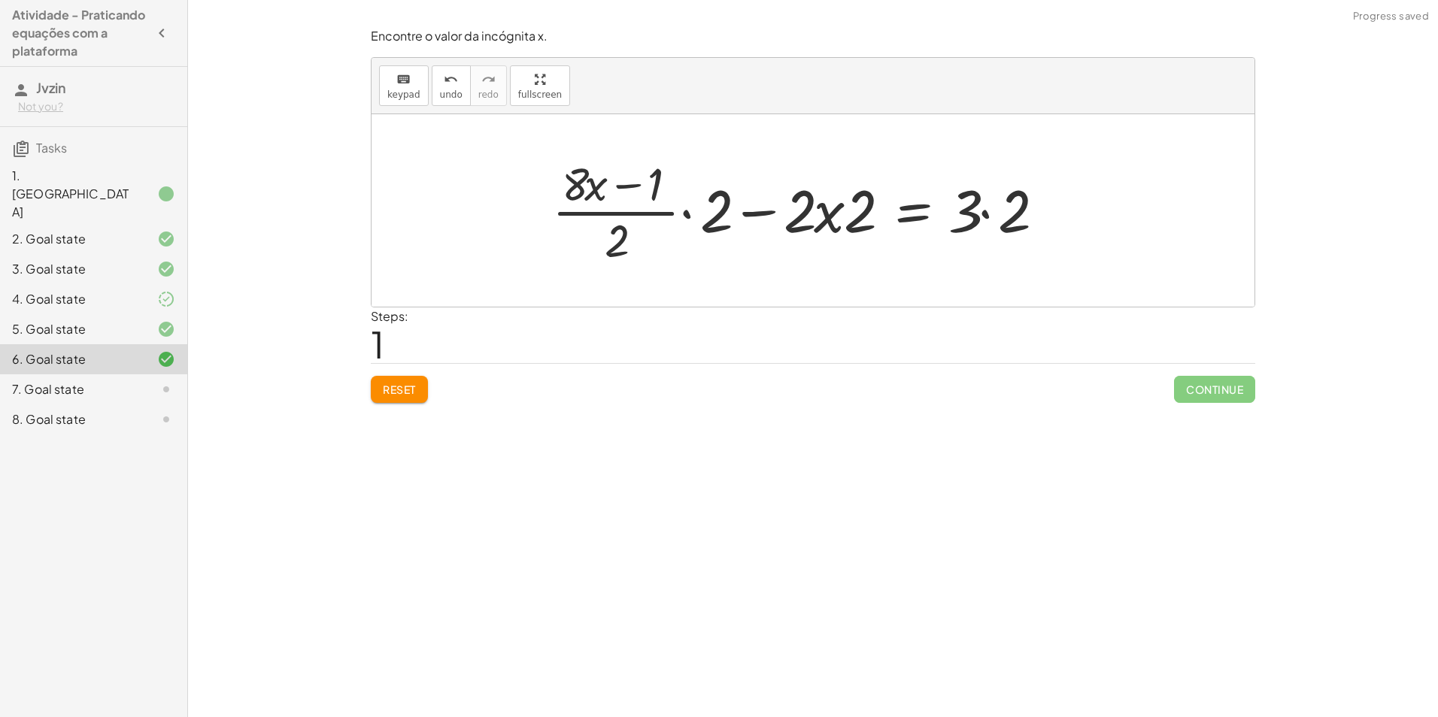
click at [989, 218] on div at bounding box center [802, 211] width 517 height 116
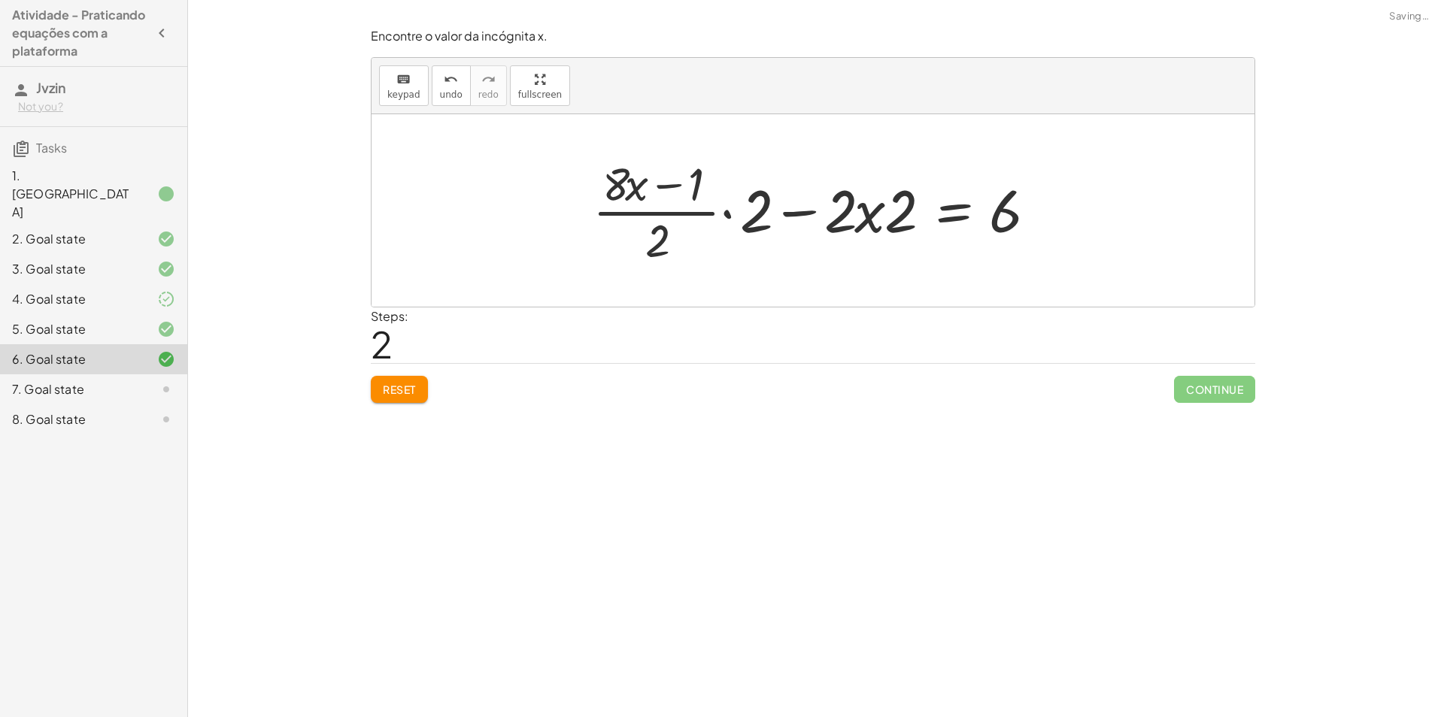
click at [735, 219] on div at bounding box center [819, 211] width 468 height 116
click at [687, 241] on div at bounding box center [818, 210] width 470 height 123
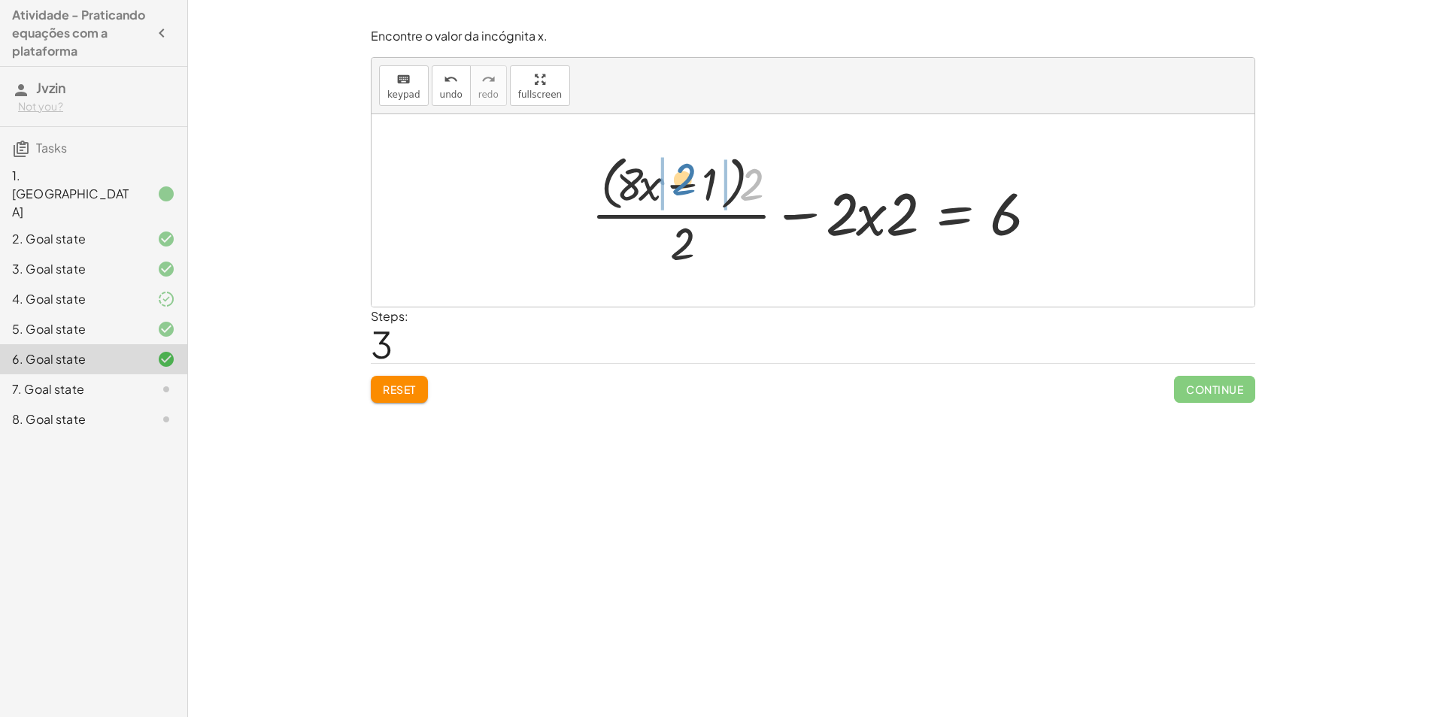
drag, startPoint x: 756, startPoint y: 188, endPoint x: 687, endPoint y: 183, distance: 68.6
click at [687, 183] on div at bounding box center [819, 210] width 470 height 123
click at [653, 183] on div at bounding box center [819, 211] width 478 height 116
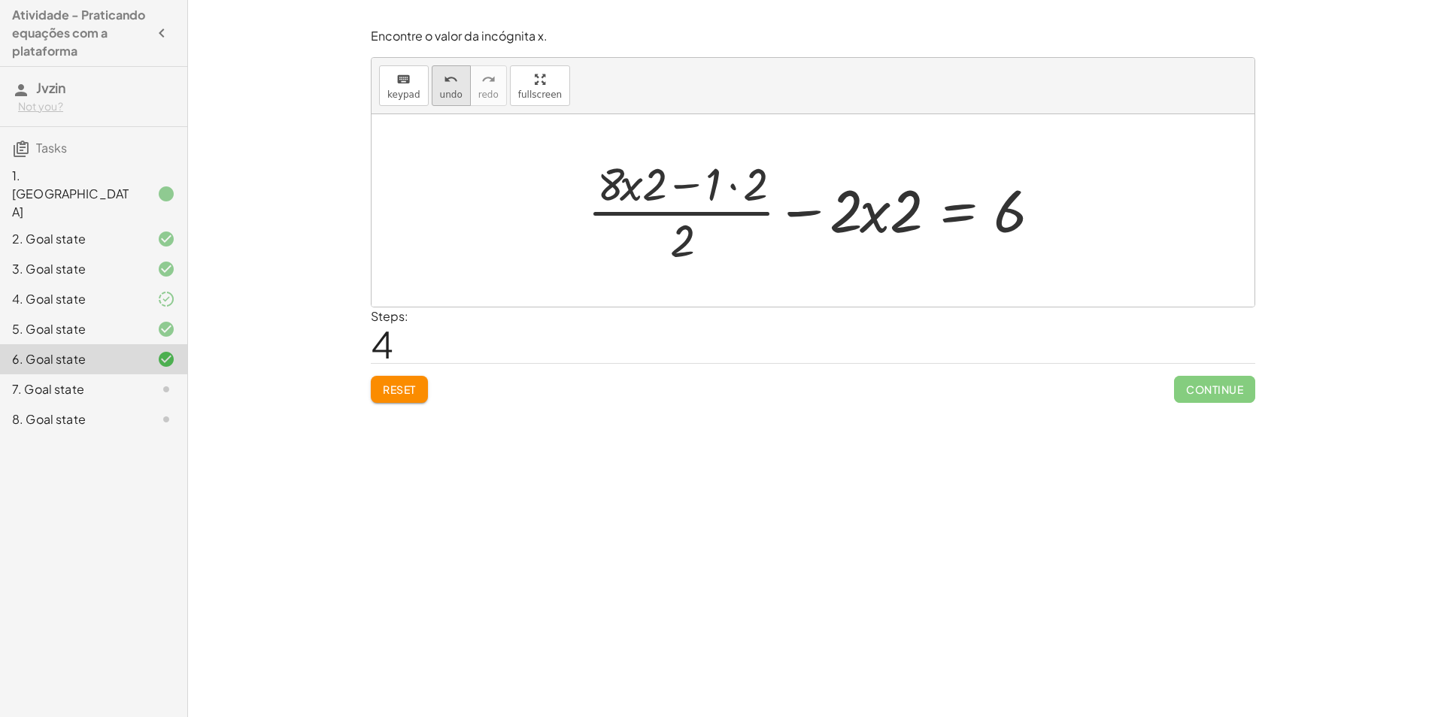
click at [452, 93] on span "undo" at bounding box center [451, 94] width 23 height 11
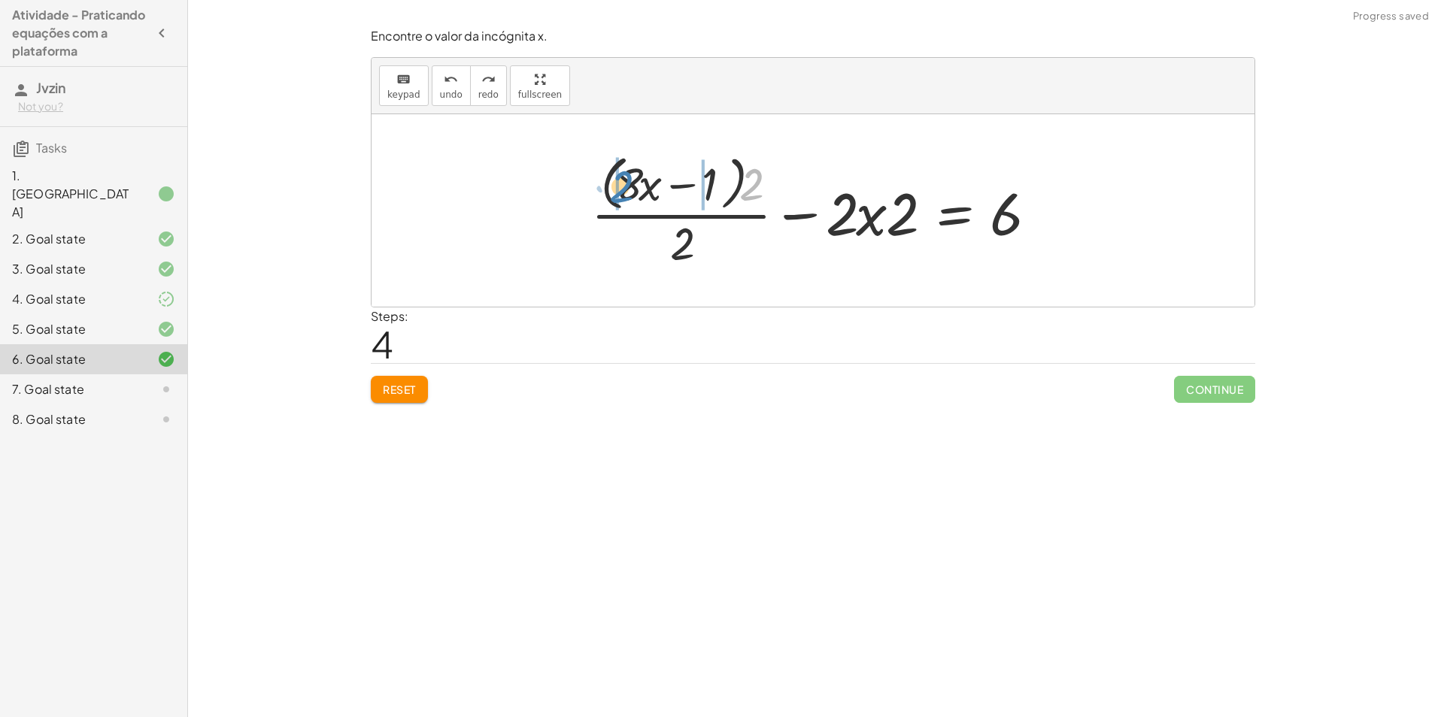
drag, startPoint x: 754, startPoint y: 179, endPoint x: 623, endPoint y: 181, distance: 130.1
click at [623, 181] on div at bounding box center [819, 210] width 470 height 123
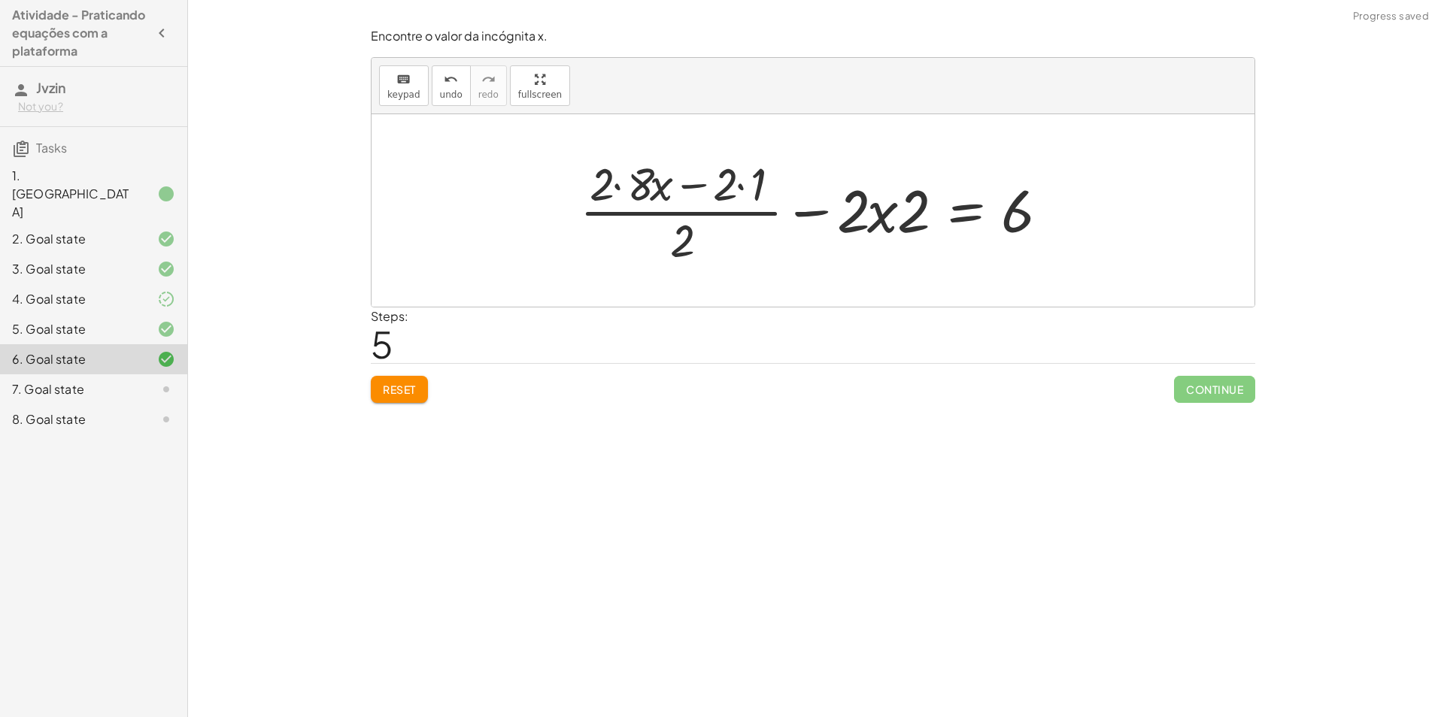
click at [619, 183] on div at bounding box center [818, 211] width 493 height 116
click at [736, 172] on div at bounding box center [819, 211] width 478 height 116
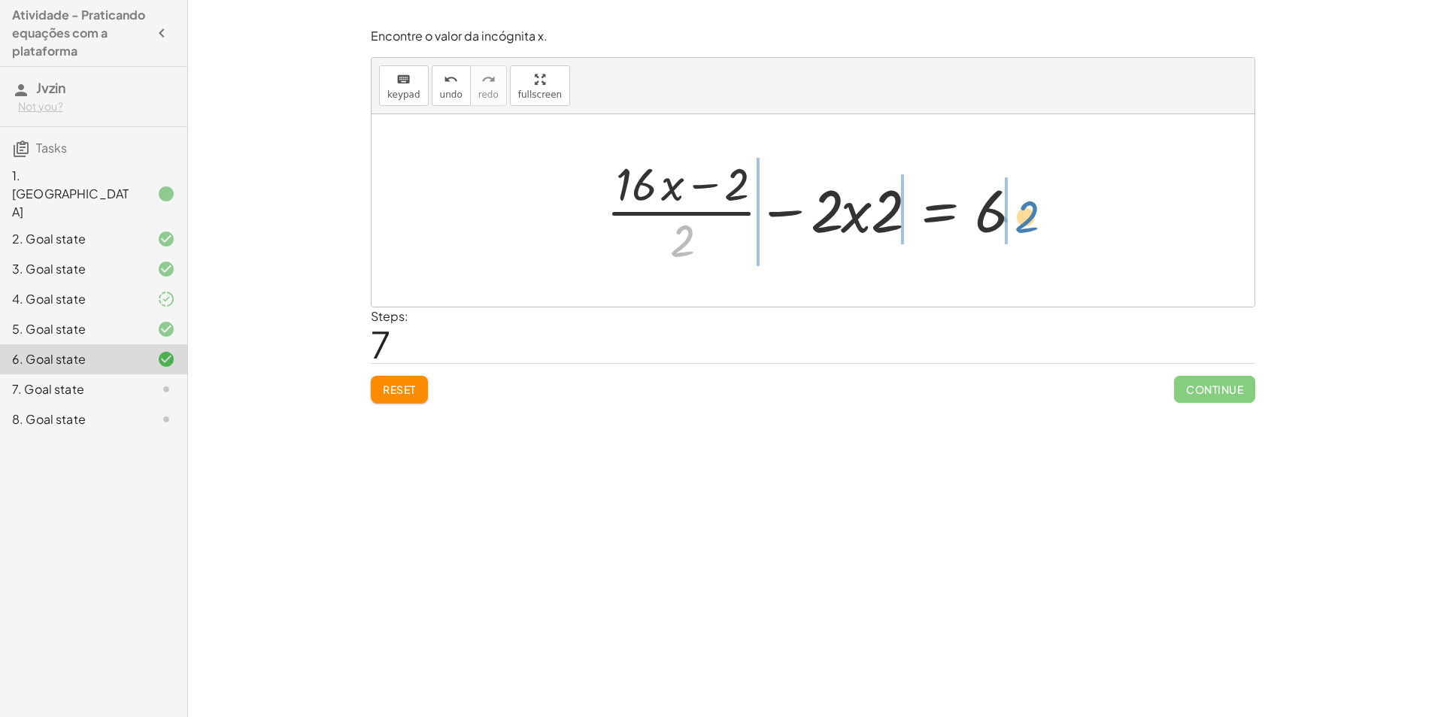
drag, startPoint x: 687, startPoint y: 238, endPoint x: 1032, endPoint y: 214, distance: 345.3
click at [1032, 214] on div at bounding box center [819, 211] width 440 height 116
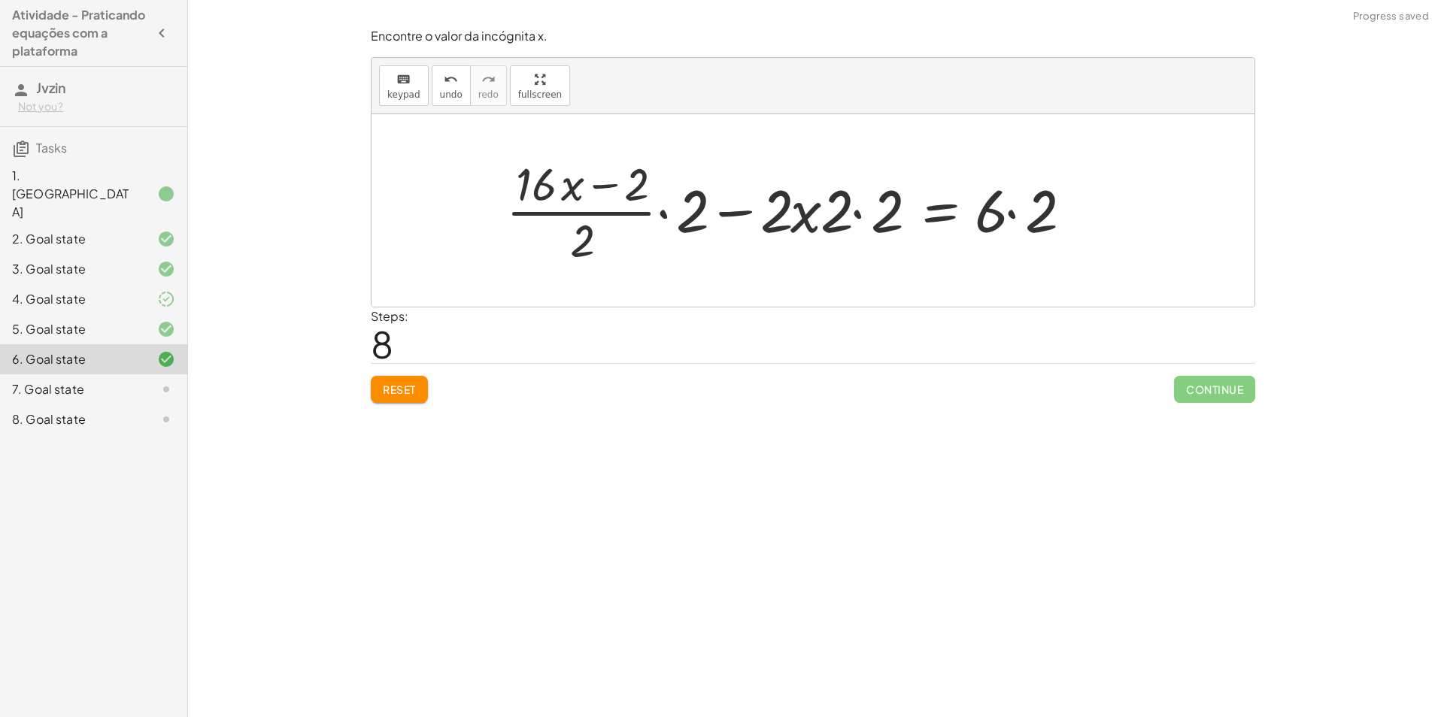
click at [1014, 220] on div at bounding box center [794, 211] width 590 height 116
click at [867, 208] on div at bounding box center [784, 211] width 570 height 116
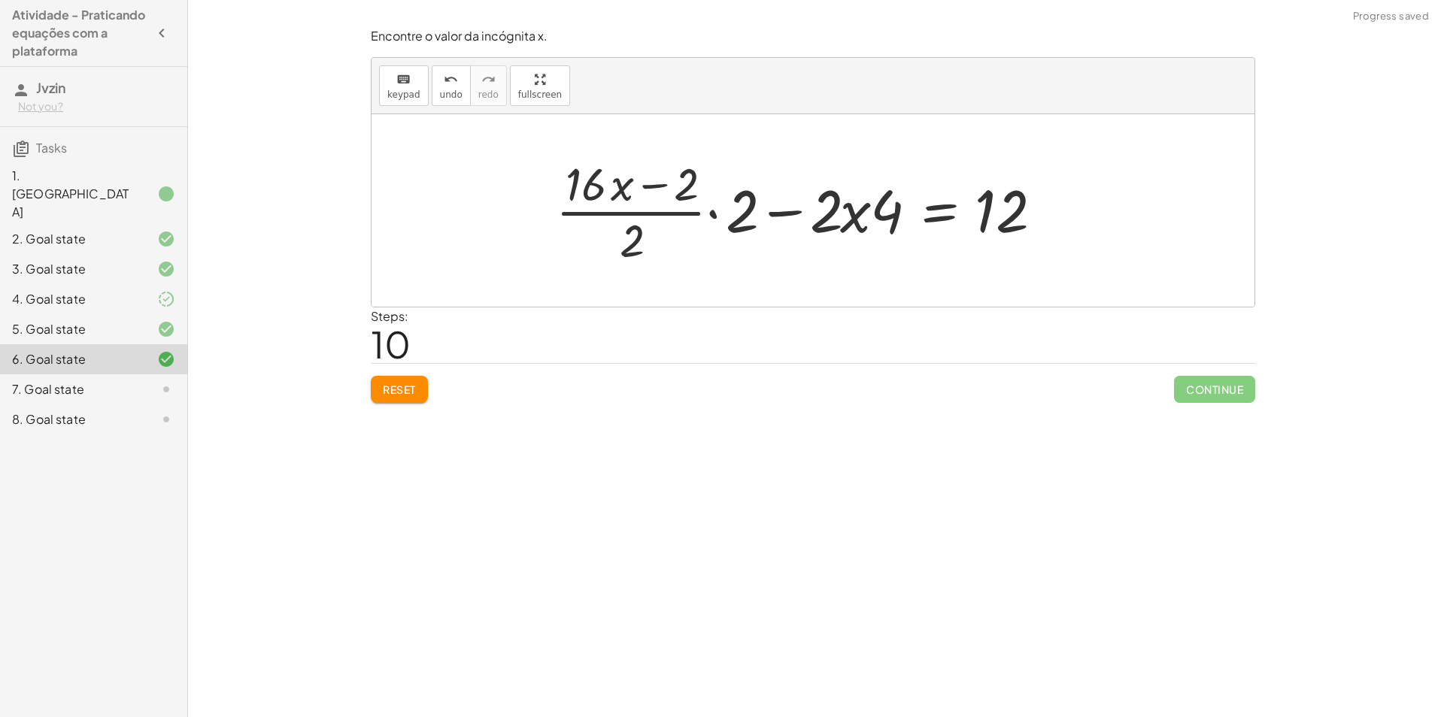
click at [733, 217] on div at bounding box center [808, 211] width 520 height 116
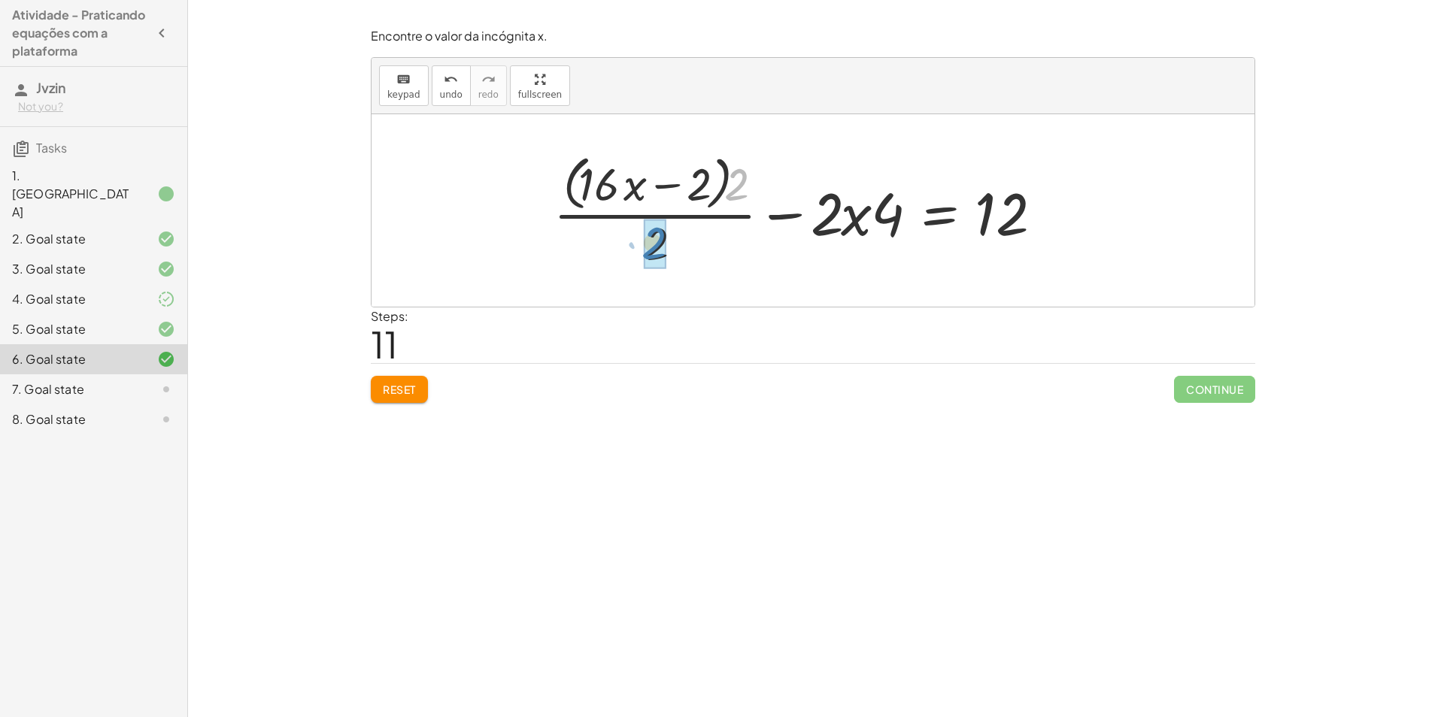
drag, startPoint x: 735, startPoint y: 187, endPoint x: 653, endPoint y: 246, distance: 101.4
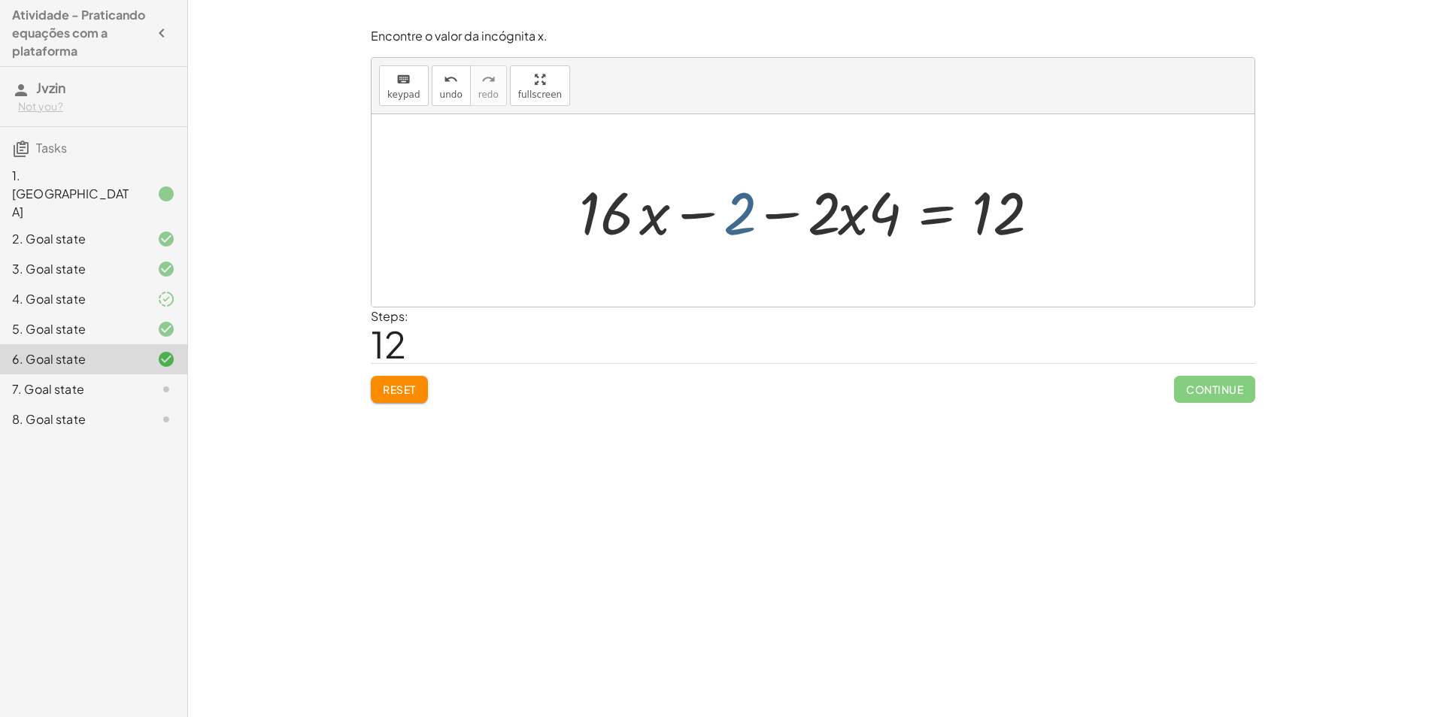
click at [743, 217] on div at bounding box center [819, 210] width 494 height 77
drag, startPoint x: 743, startPoint y: 217, endPoint x: 908, endPoint y: 220, distance: 164.7
click at [908, 220] on div at bounding box center [819, 210] width 494 height 77
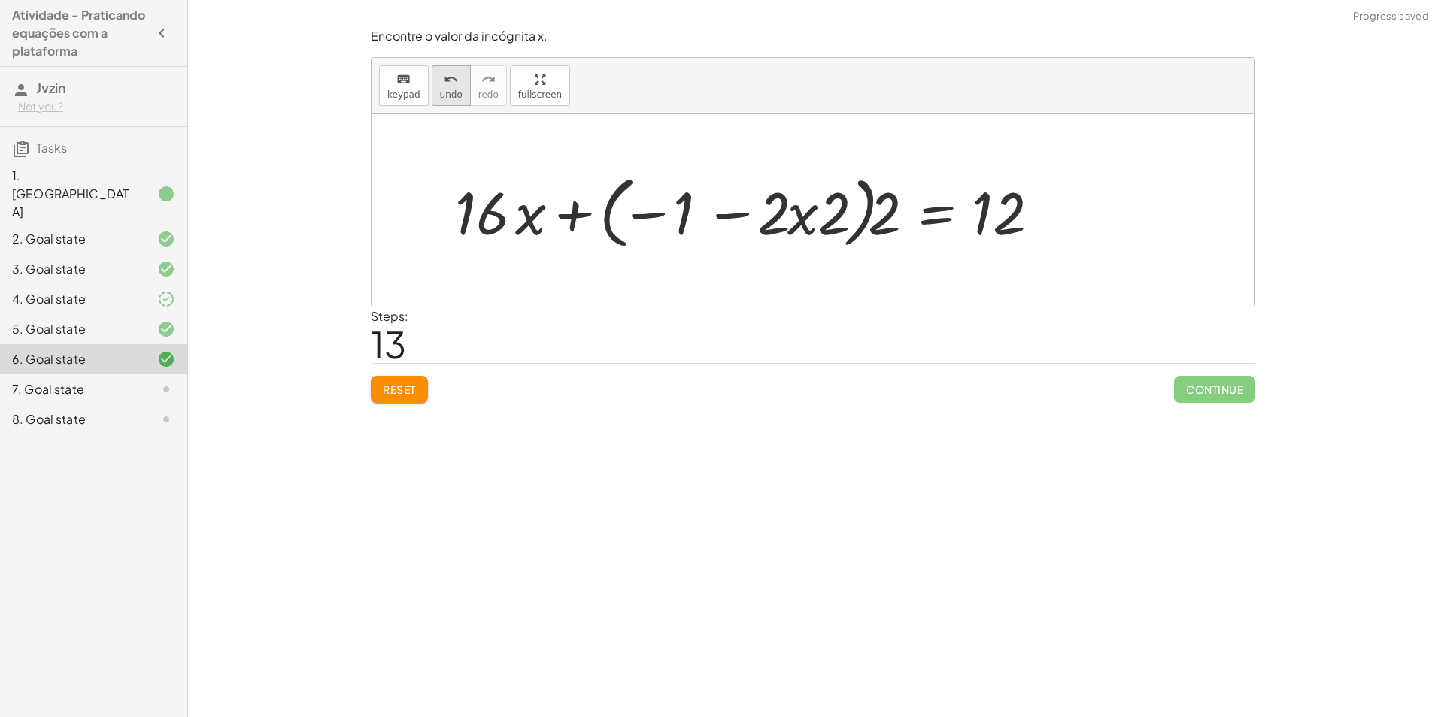
click at [448, 101] on button "undo undo" at bounding box center [451, 85] width 39 height 41
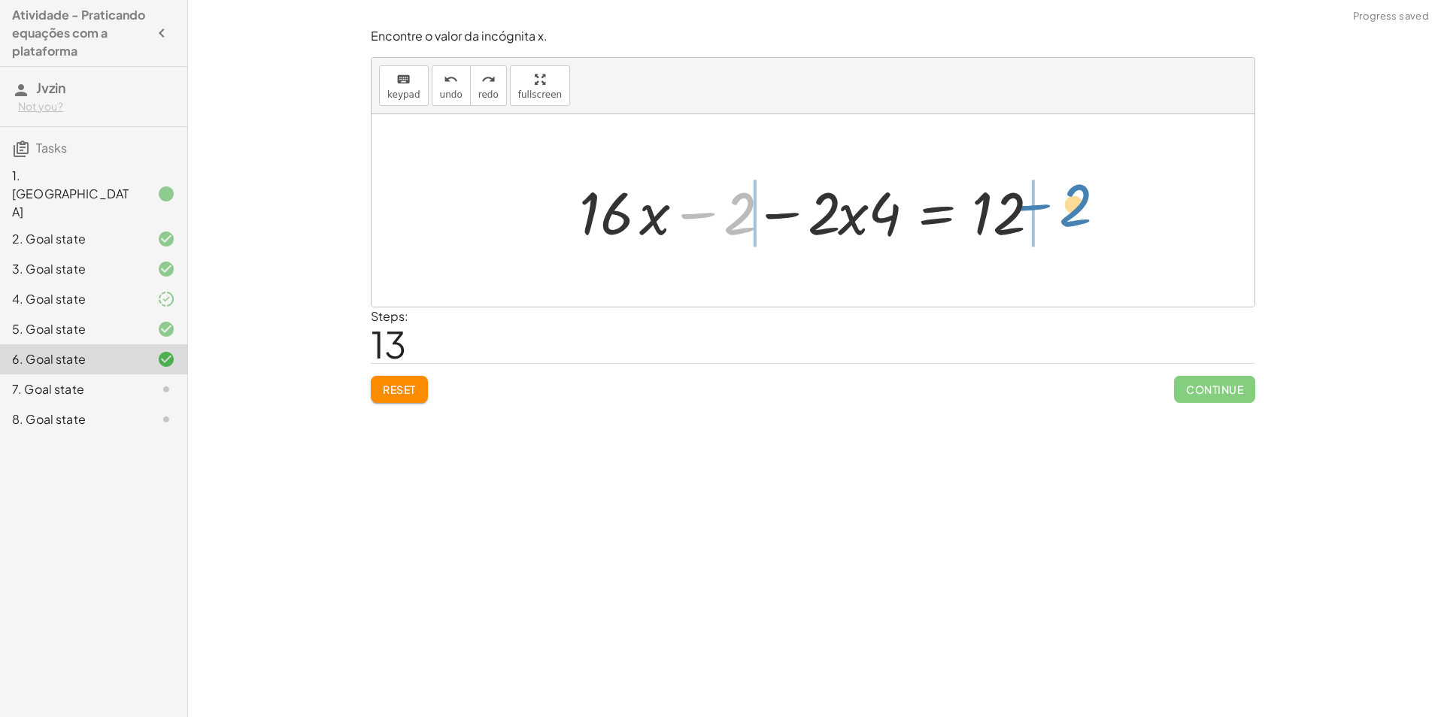
drag, startPoint x: 712, startPoint y: 211, endPoint x: 1051, endPoint y: 203, distance: 338.5
click at [1051, 203] on div at bounding box center [819, 210] width 494 height 77
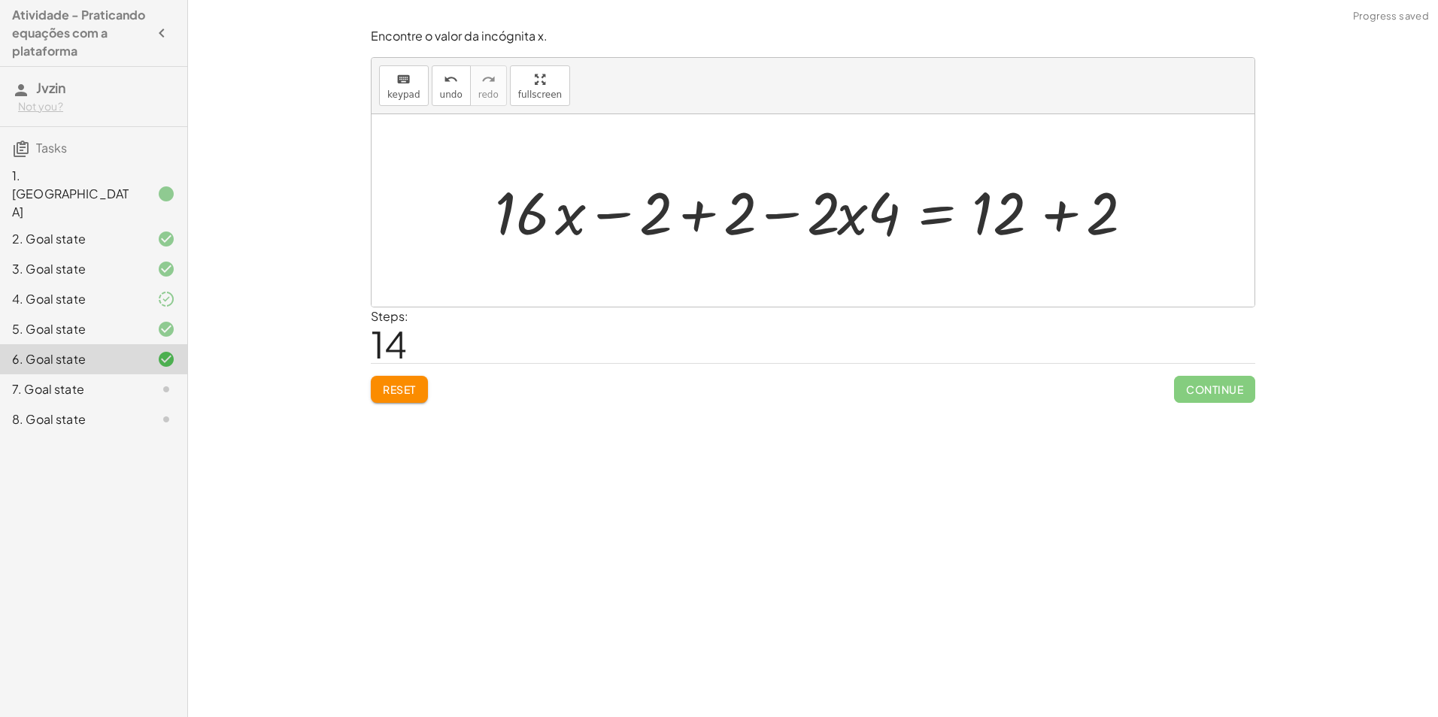
click at [1059, 205] on div at bounding box center [818, 210] width 663 height 77
click at [781, 218] on div at bounding box center [776, 210] width 578 height 77
click at [641, 225] on div at bounding box center [776, 210] width 578 height 77
click at [622, 220] on div at bounding box center [776, 210] width 578 height 77
click at [724, 219] on div at bounding box center [776, 210] width 578 height 77
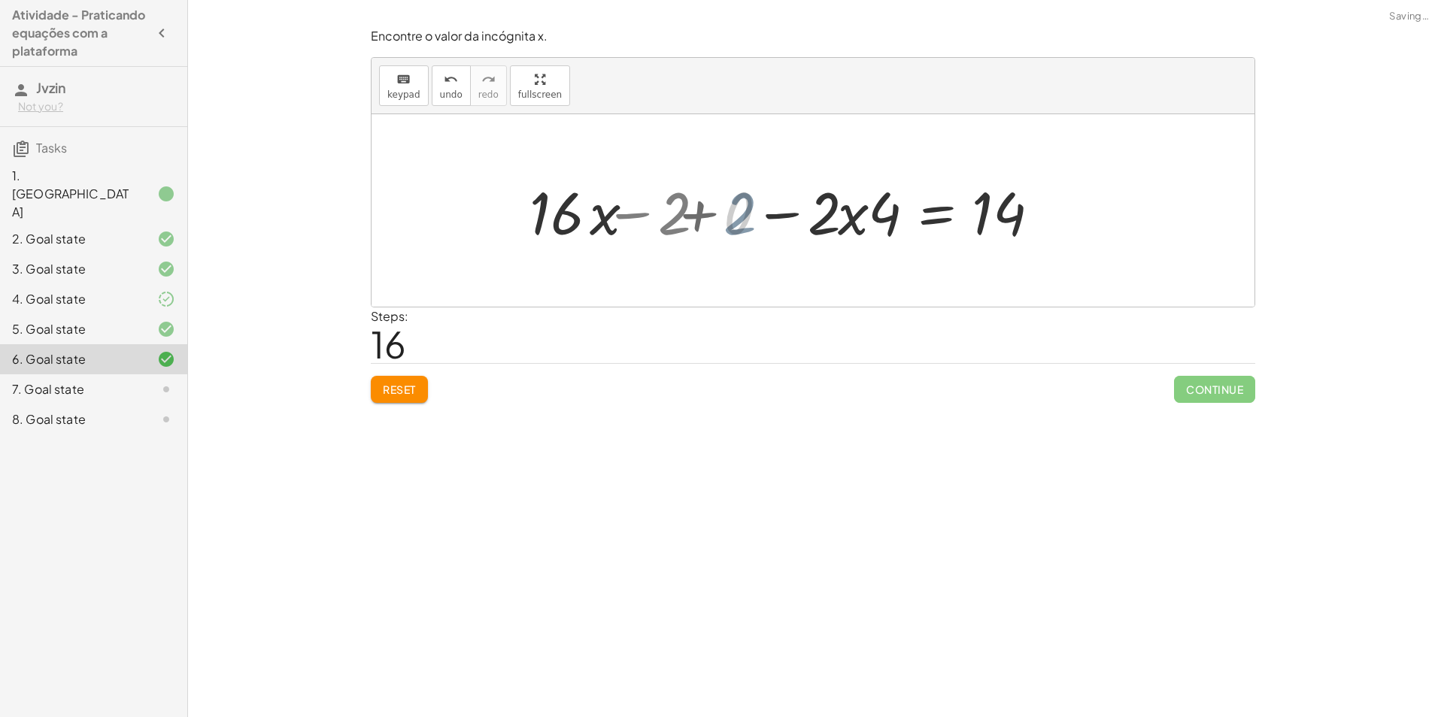
click at [702, 218] on div at bounding box center [861, 210] width 410 height 77
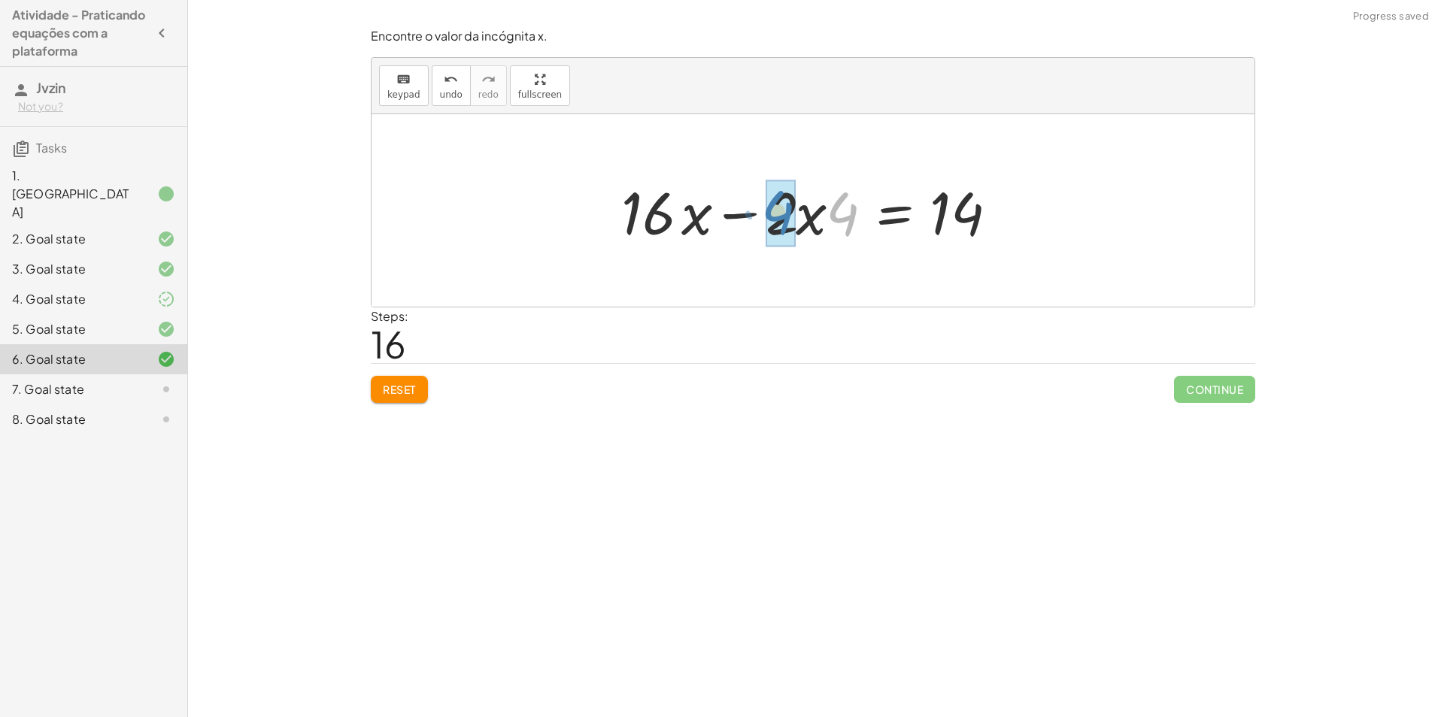
drag, startPoint x: 846, startPoint y: 210, endPoint x: 781, endPoint y: 208, distance: 64.7
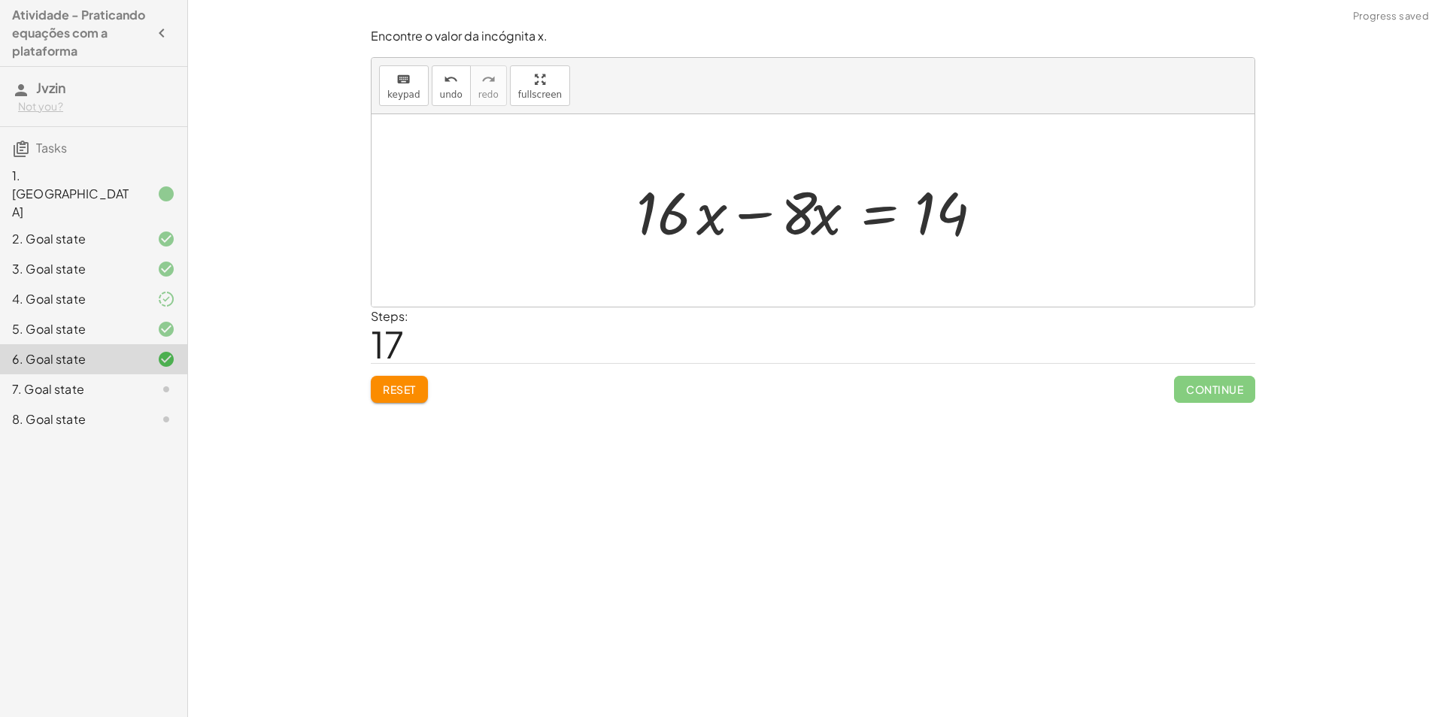
click at [750, 211] on div at bounding box center [819, 210] width 380 height 77
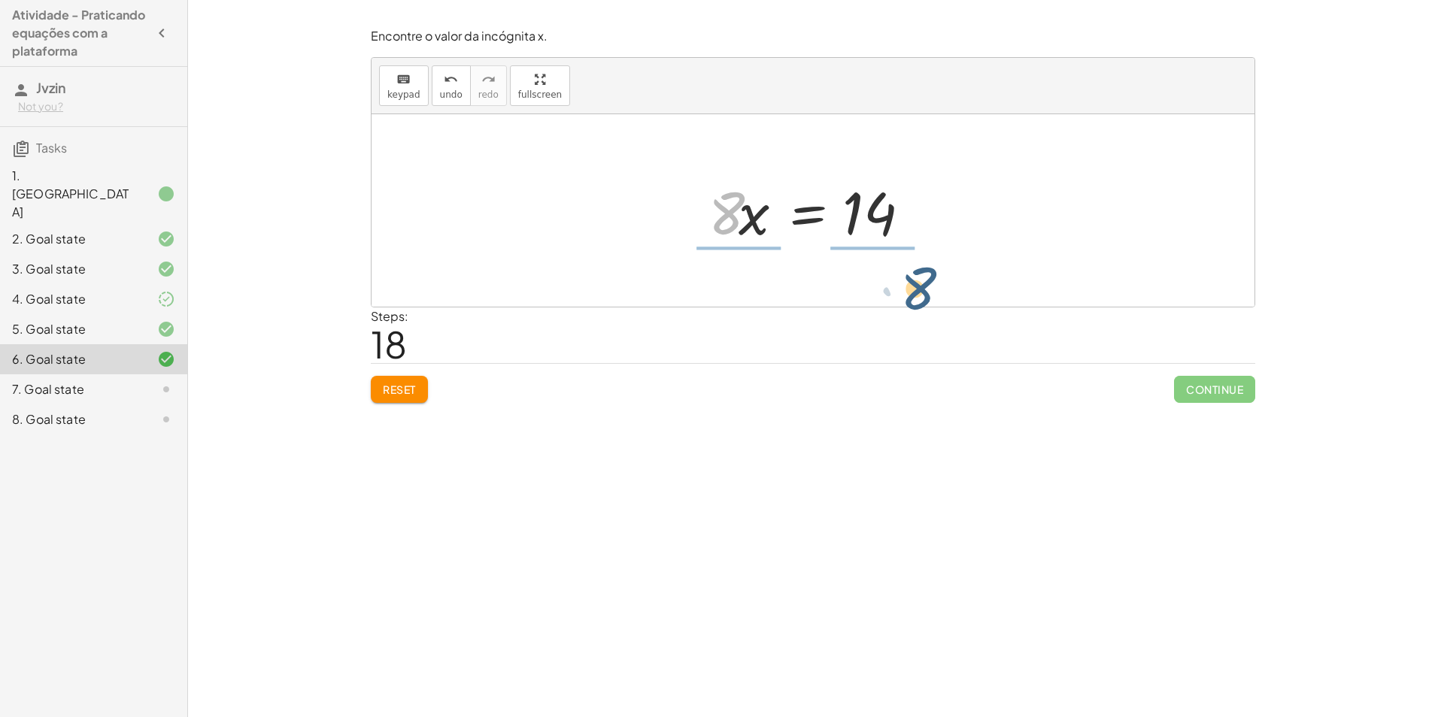
drag, startPoint x: 712, startPoint y: 206, endPoint x: 908, endPoint y: 281, distance: 210.2
click at [908, 281] on div "+ · ( + · 8 · x − 1 ) · 2 − · 2 · x = 3 + · · ( + · 8 · x − 1 ) · 2 · 2 − · 2 ·…" at bounding box center [813, 210] width 883 height 193
click at [756, 220] on div at bounding box center [818, 211] width 244 height 116
click at [866, 218] on div at bounding box center [819, 211] width 210 height 116
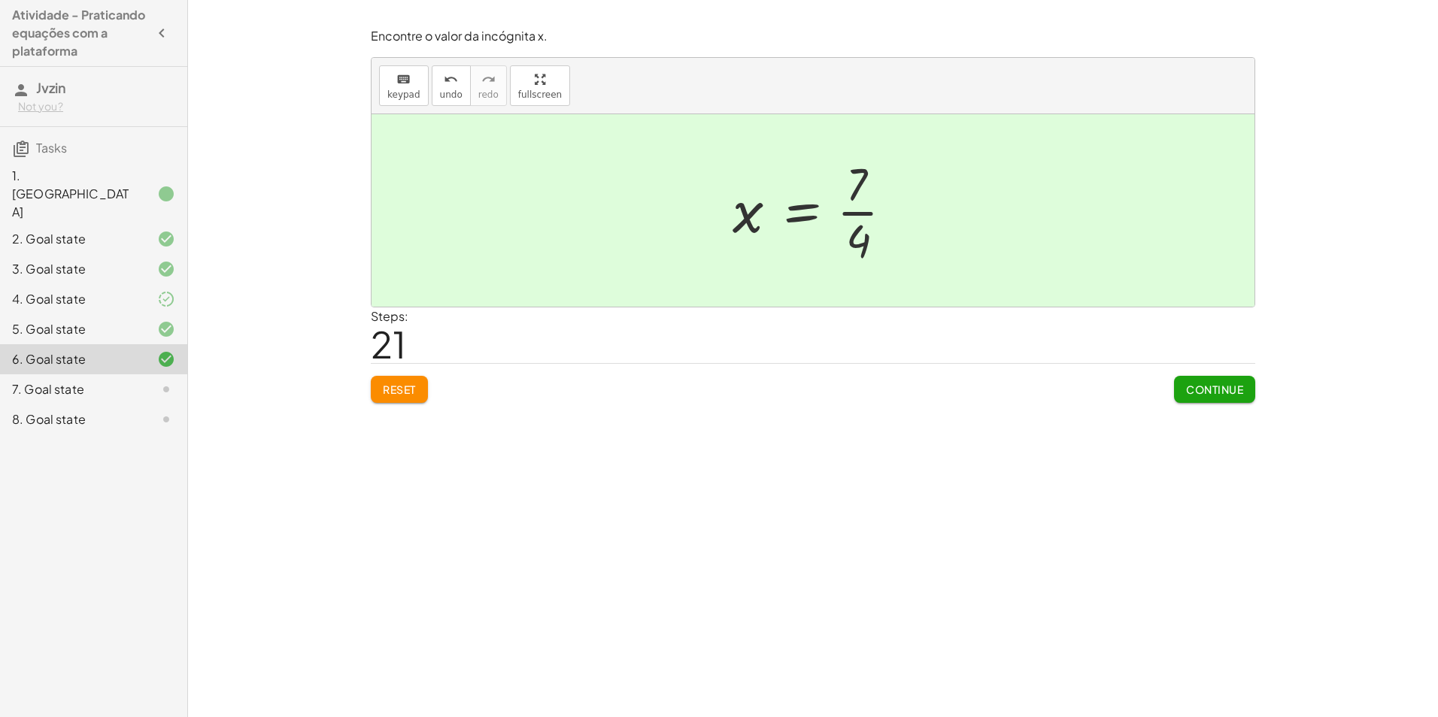
click at [1185, 381] on div "Continue" at bounding box center [1214, 383] width 81 height 39
click at [1185, 381] on button "Continue" at bounding box center [1214, 389] width 81 height 27
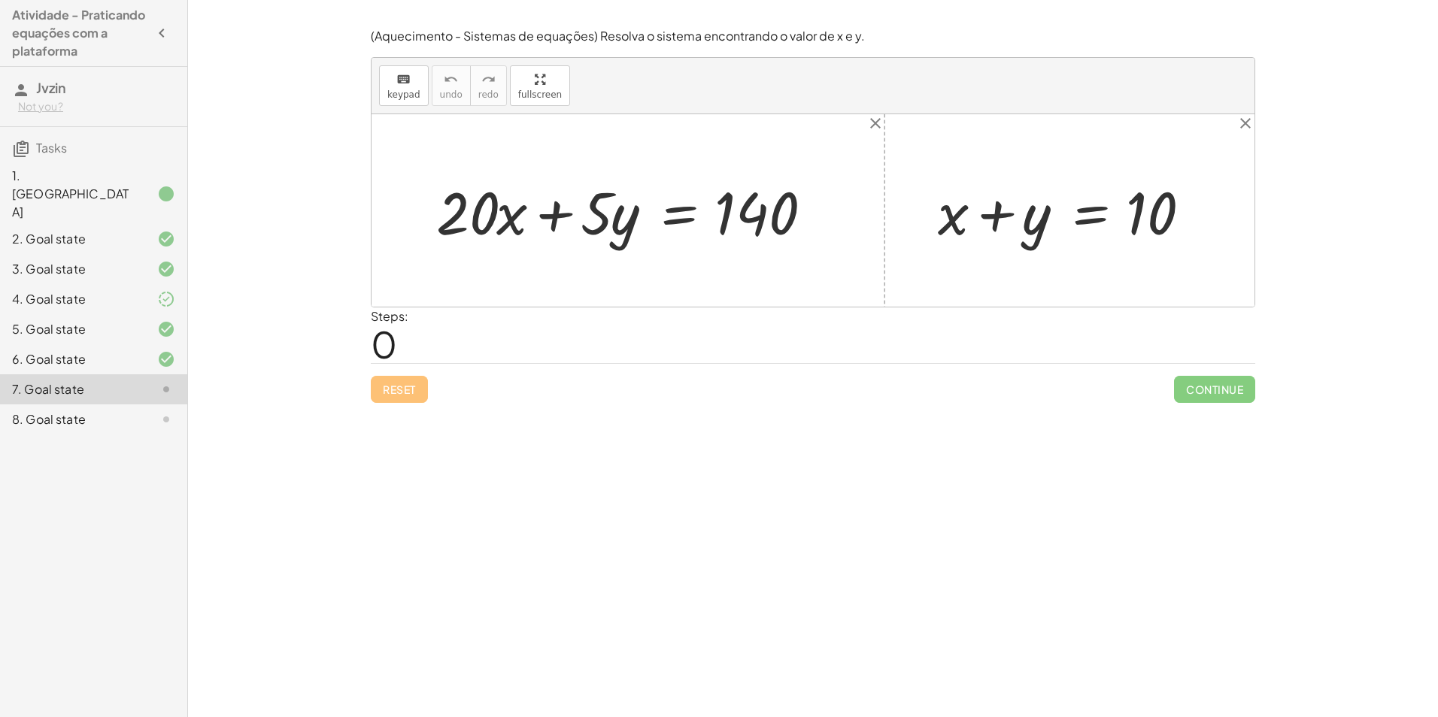
click at [13, 405] on div "6. Goal state" at bounding box center [93, 420] width 187 height 30
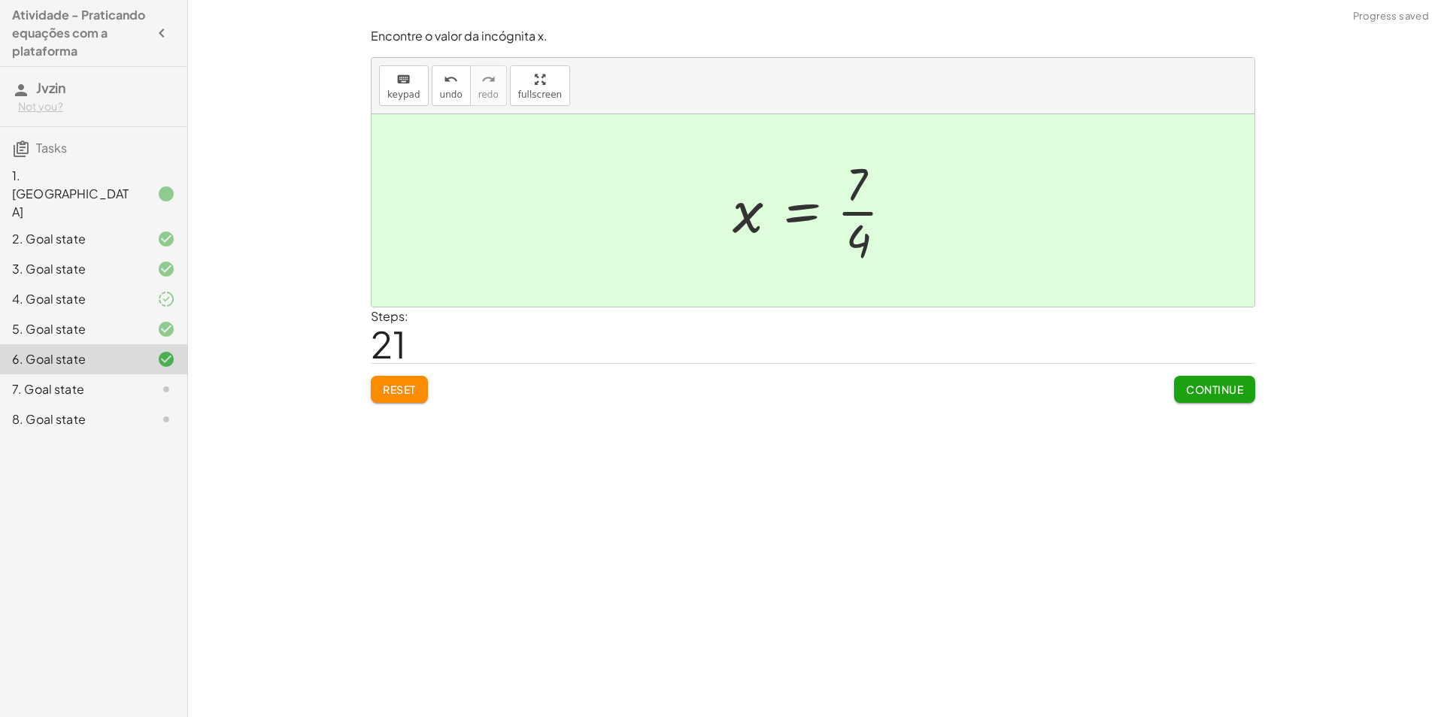
drag, startPoint x: 13, startPoint y: 341, endPoint x: 961, endPoint y: 433, distance: 952.7
click at [961, 433] on div "Encontre o valor da incógnita x manipulando a equação. insert select one: Math …" at bounding box center [813, 358] width 1250 height 717
click at [3, 375] on div "7. Goal state" at bounding box center [93, 390] width 187 height 30
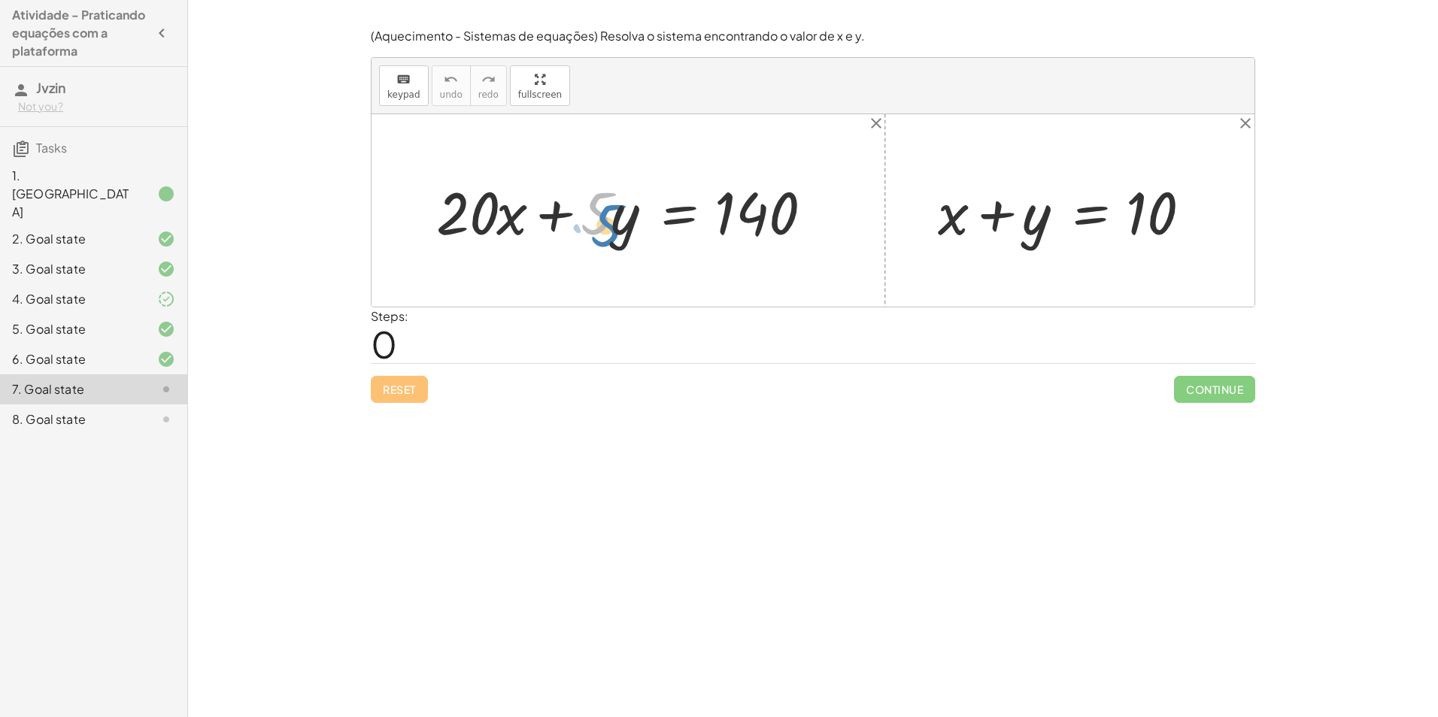
click at [598, 238] on div at bounding box center [634, 210] width 410 height 77
drag, startPoint x: 638, startPoint y: 222, endPoint x: 665, endPoint y: 232, distance: 28.3
click at [665, 232] on div at bounding box center [634, 210] width 410 height 77
drag, startPoint x: 1017, startPoint y: 226, endPoint x: 1198, endPoint y: 222, distance: 181.3
click at [1198, 222] on div at bounding box center [1075, 210] width 290 height 77
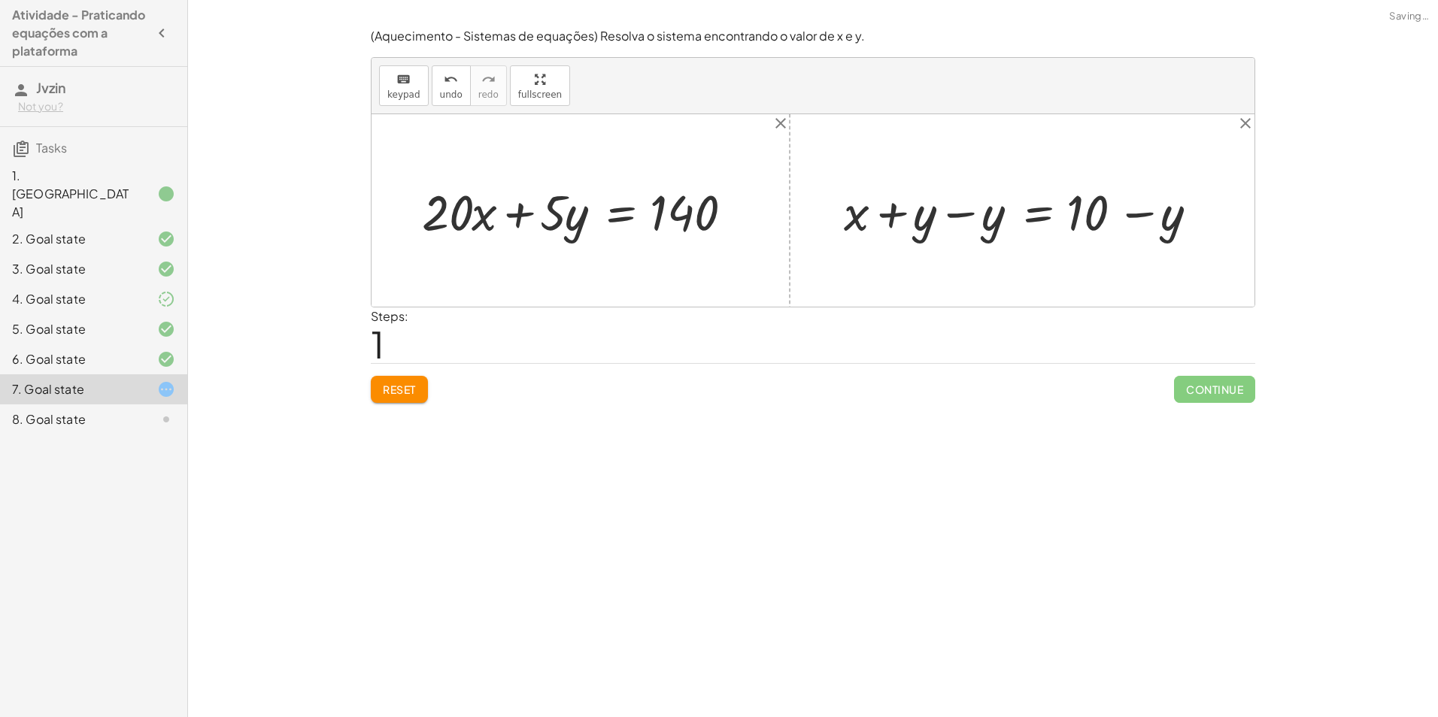
click at [982, 211] on div at bounding box center [1027, 210] width 382 height 65
drag, startPoint x: 995, startPoint y: 214, endPoint x: 460, endPoint y: 217, distance: 534.7
drag, startPoint x: 987, startPoint y: 216, endPoint x: 467, endPoint y: 223, distance: 520.5
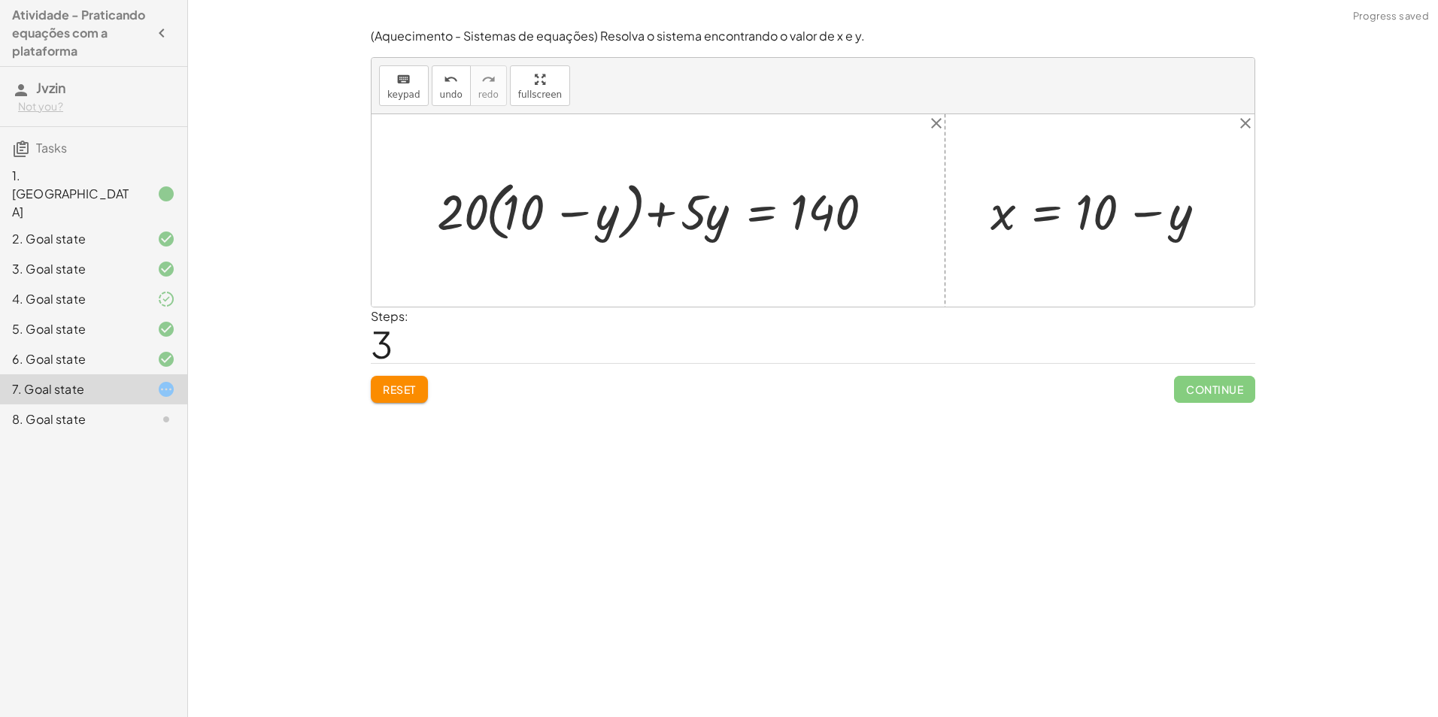
click at [487, 210] on div at bounding box center [663, 210] width 469 height 72
drag, startPoint x: 450, startPoint y: 214, endPoint x: 495, endPoint y: 210, distance: 45.3
click at [495, 210] on div at bounding box center [663, 210] width 469 height 72
click at [580, 212] on div at bounding box center [648, 210] width 502 height 65
click at [548, 213] on div at bounding box center [648, 210] width 502 height 65
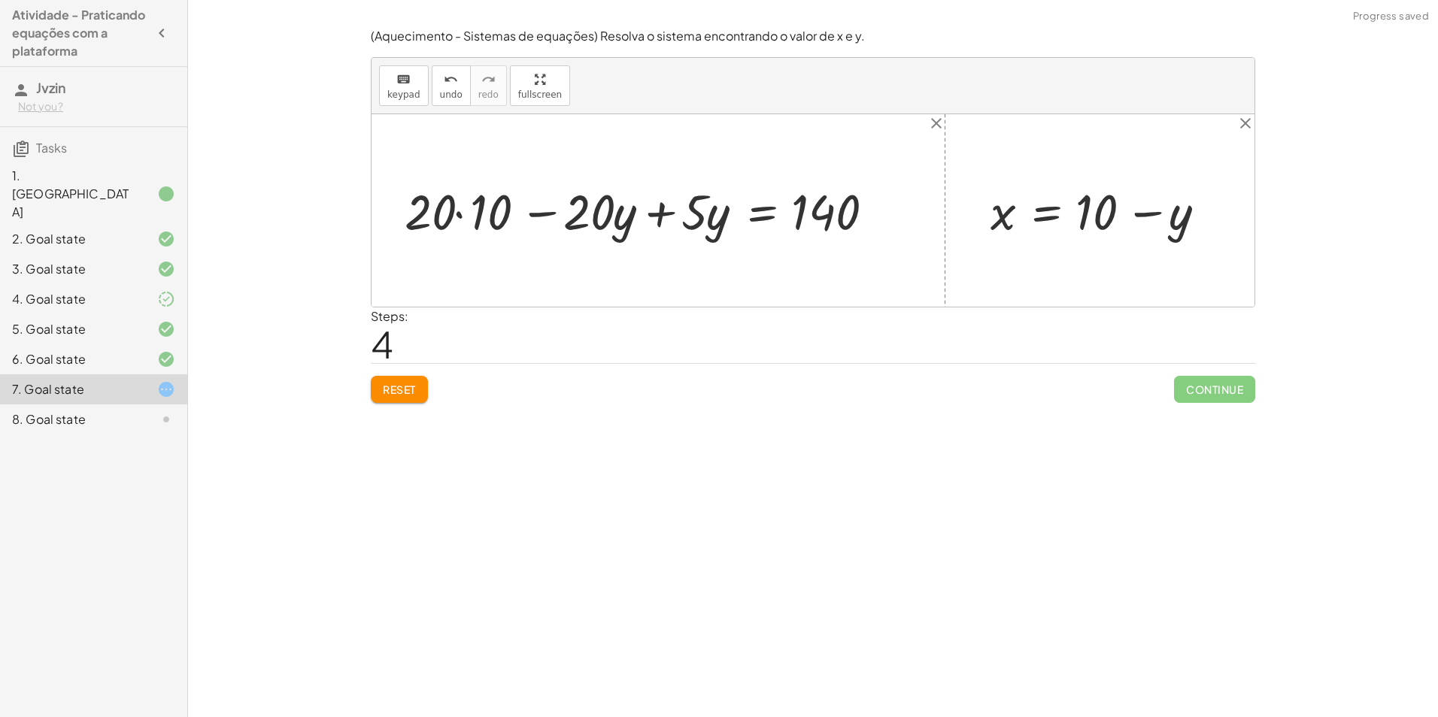
click at [450, 215] on div at bounding box center [648, 210] width 502 height 65
click at [456, 214] on div at bounding box center [648, 210] width 502 height 65
click at [460, 214] on div at bounding box center [668, 210] width 460 height 65
drag, startPoint x: 626, startPoint y: 220, endPoint x: 715, endPoint y: 218, distance: 88.8
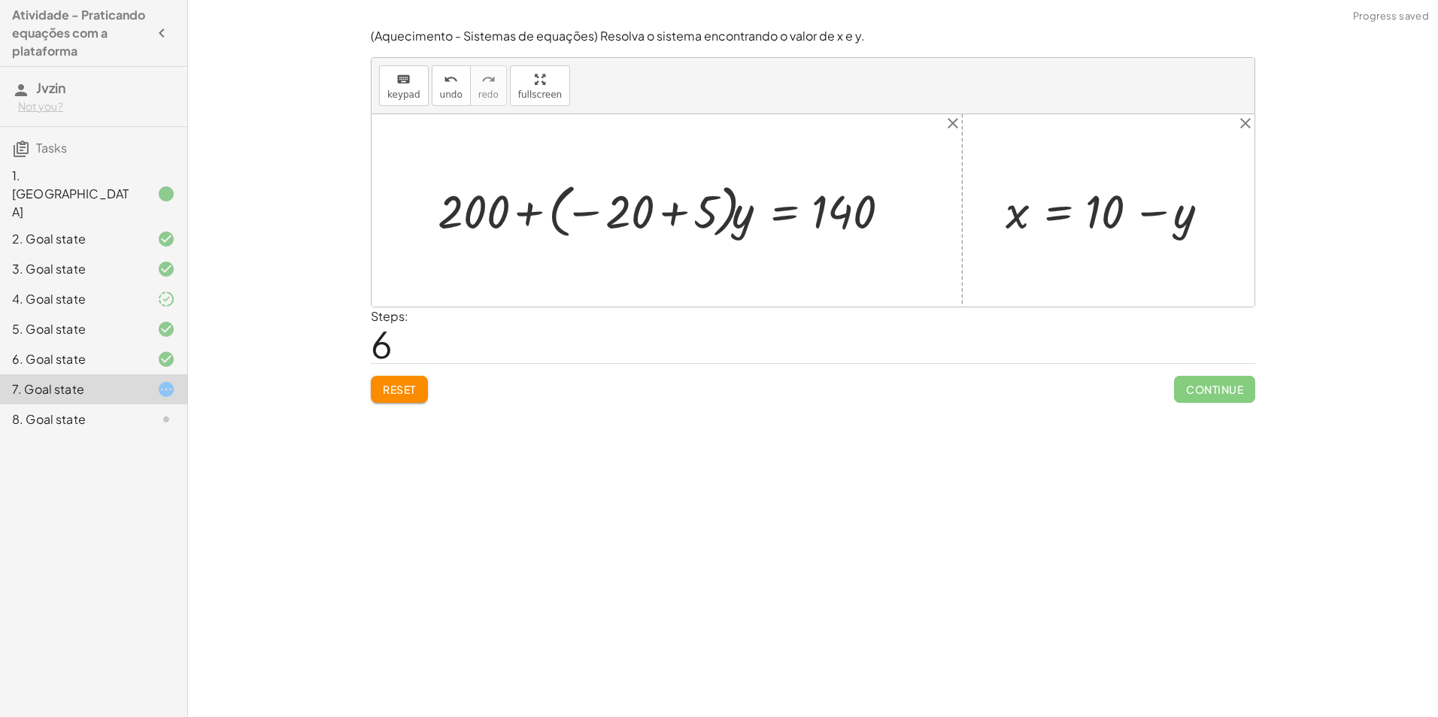
click at [589, 212] on div at bounding box center [672, 209] width 485 height 65
drag, startPoint x: 738, startPoint y: 217, endPoint x: 563, endPoint y: 213, distance: 176.0
click at [563, 213] on div at bounding box center [672, 209] width 485 height 65
click at [622, 216] on div at bounding box center [696, 210] width 435 height 61
click at [598, 220] on div at bounding box center [696, 210] width 435 height 61
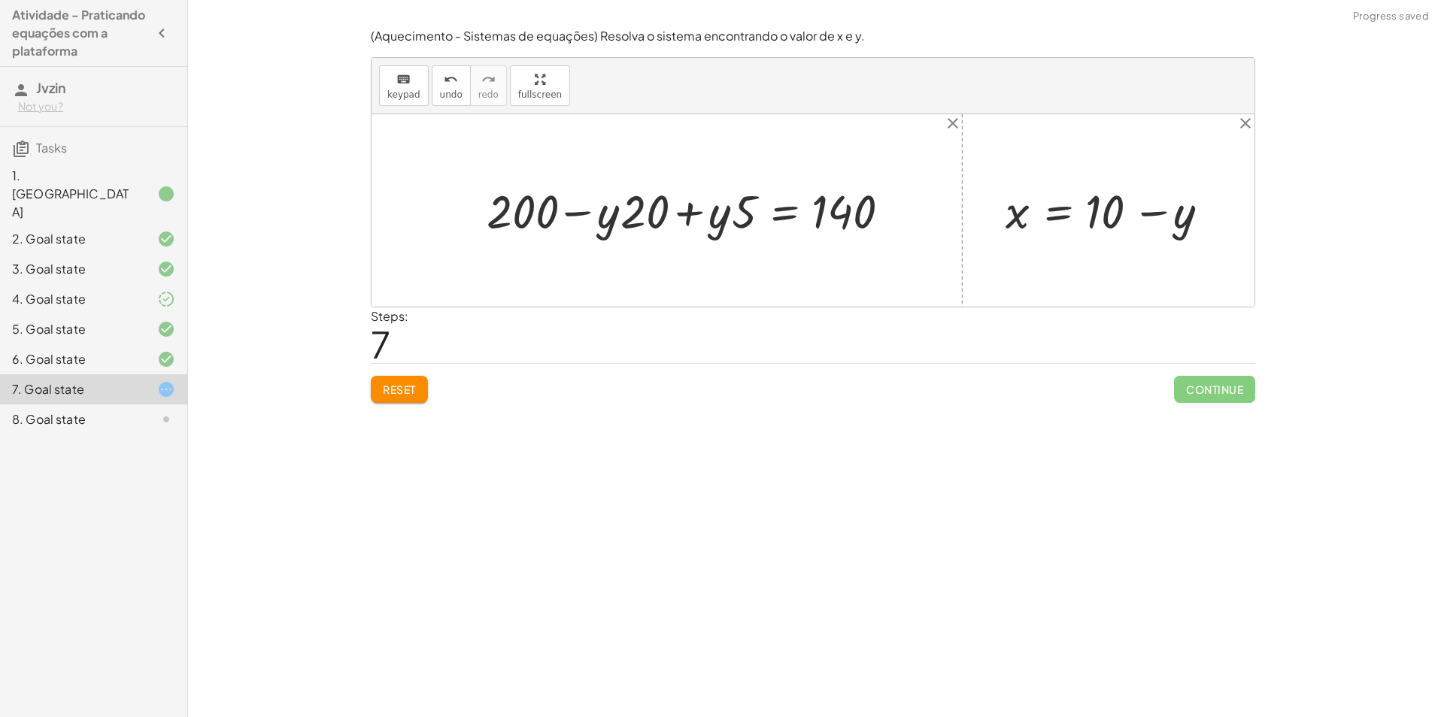
drag, startPoint x: 590, startPoint y: 217, endPoint x: 620, endPoint y: 217, distance: 29.3
click at [608, 217] on div at bounding box center [696, 210] width 435 height 61
drag, startPoint x: 615, startPoint y: 218, endPoint x: 659, endPoint y: 217, distance: 43.6
click at [659, 217] on div at bounding box center [696, 210] width 435 height 61
drag, startPoint x: 711, startPoint y: 211, endPoint x: 745, endPoint y: 214, distance: 33.2
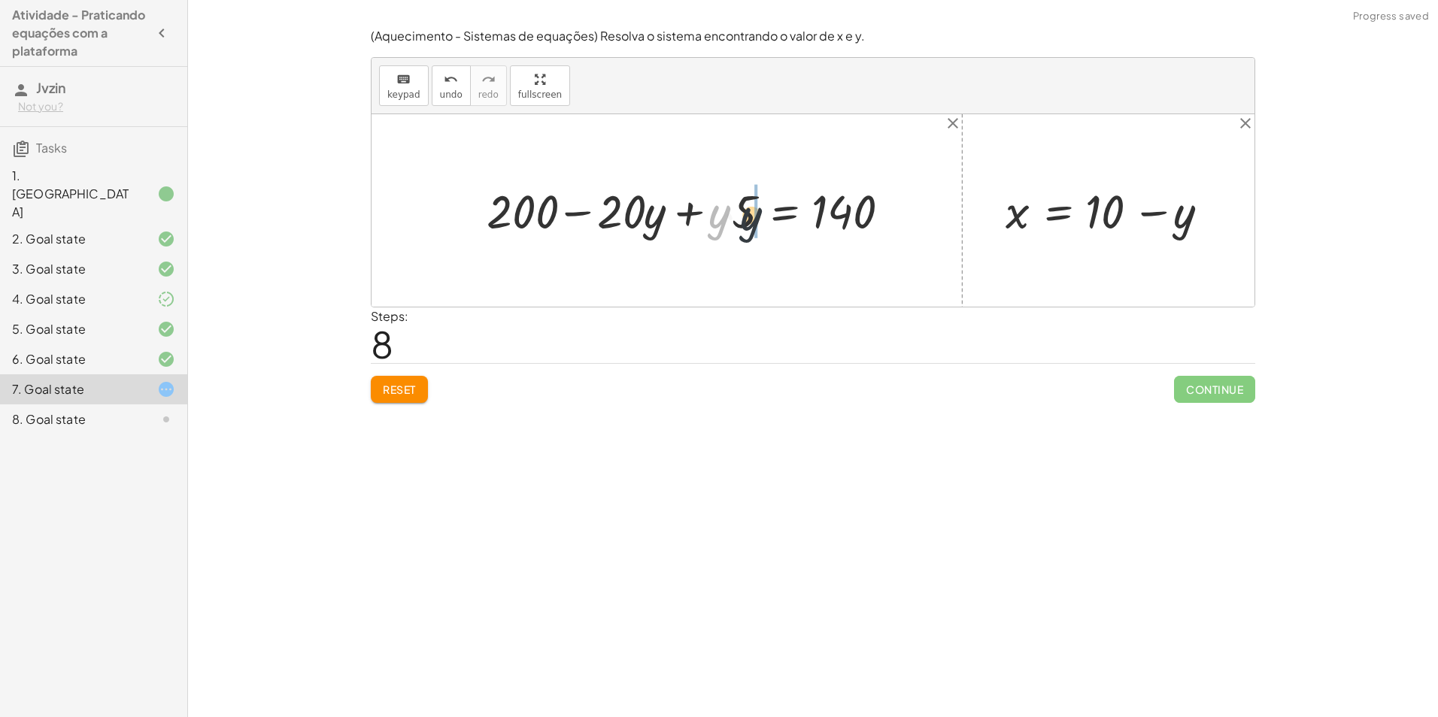
click at [745, 214] on div at bounding box center [696, 210] width 435 height 61
click at [722, 214] on div at bounding box center [696, 210] width 435 height 61
drag, startPoint x: 693, startPoint y: 211, endPoint x: 629, endPoint y: 227, distance: 65.1
click at [612, 216] on div at bounding box center [741, 210] width 348 height 61
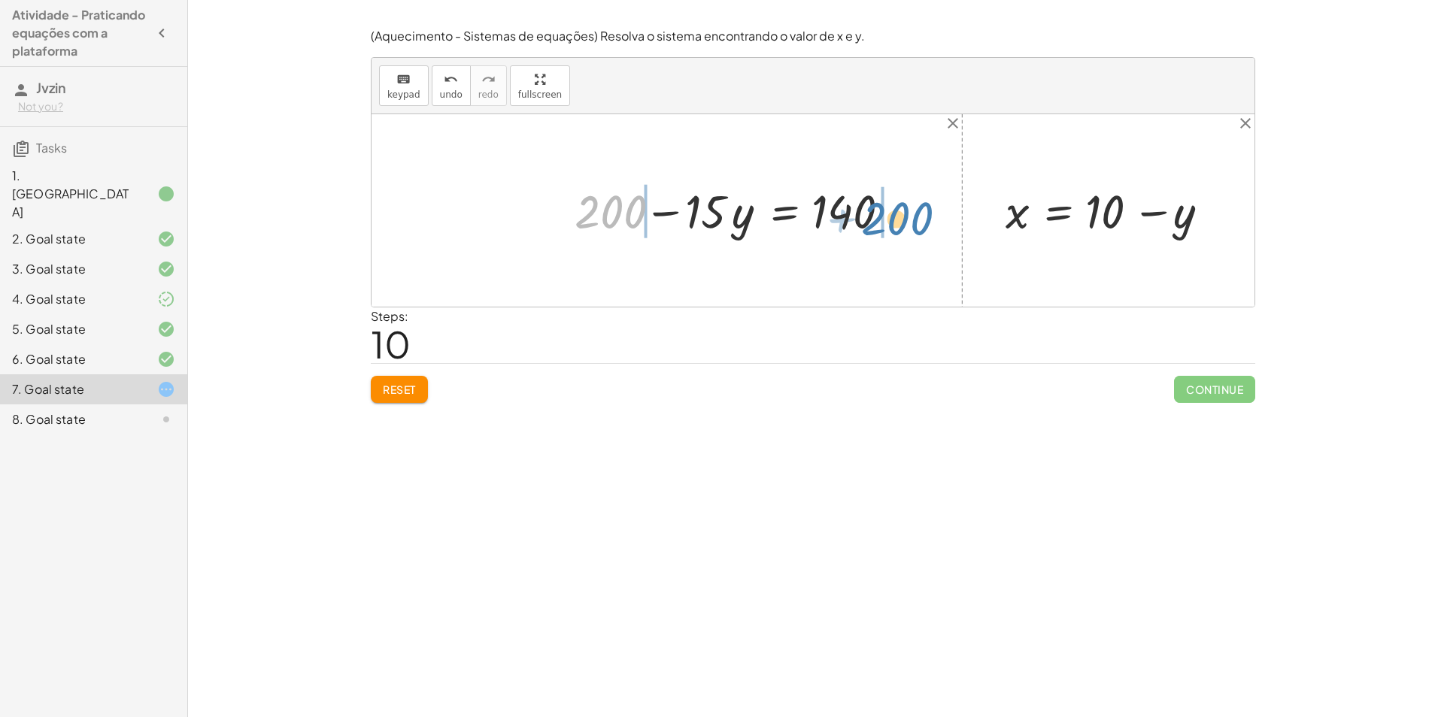
drag, startPoint x: 614, startPoint y: 214, endPoint x: 902, endPoint y: 220, distance: 287.4
click at [902, 220] on div at bounding box center [741, 210] width 348 height 61
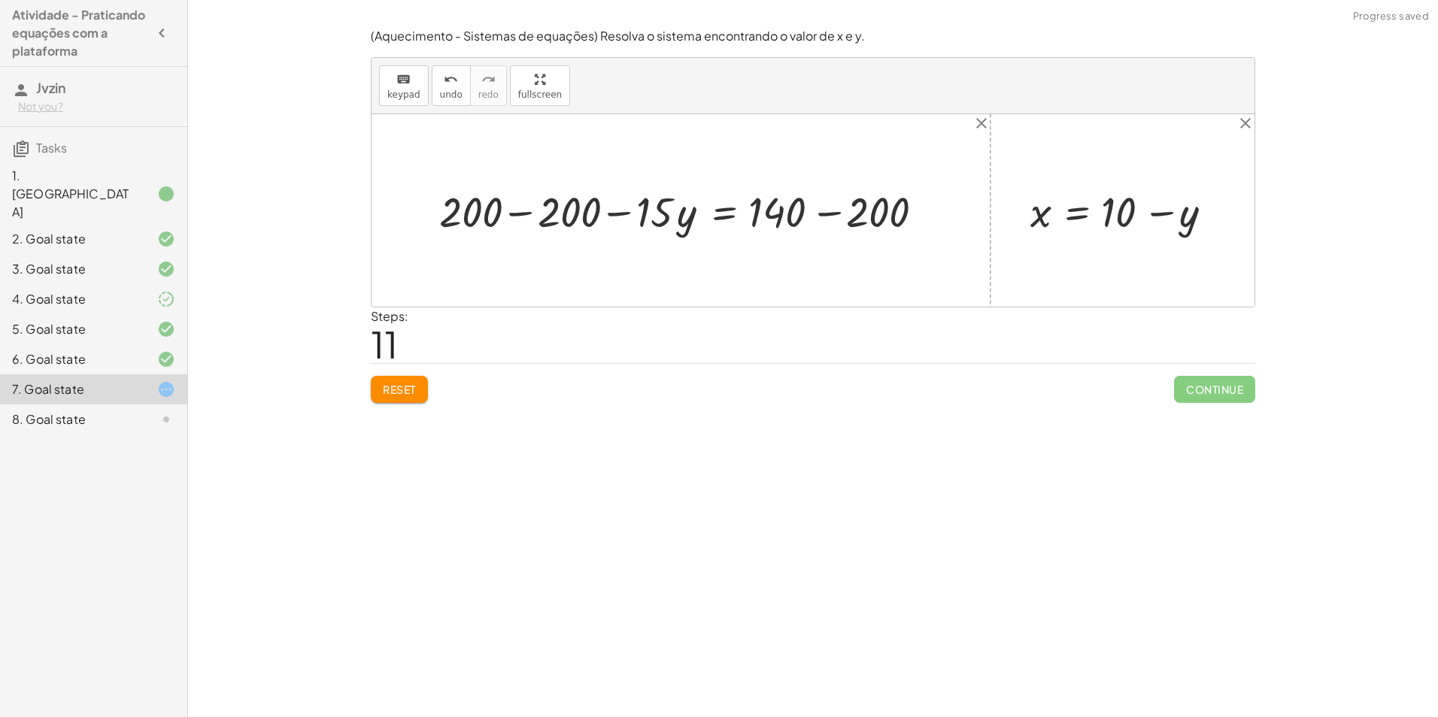
click at [826, 215] on div at bounding box center [687, 210] width 510 height 55
click at [526, 220] on div at bounding box center [634, 210] width 405 height 55
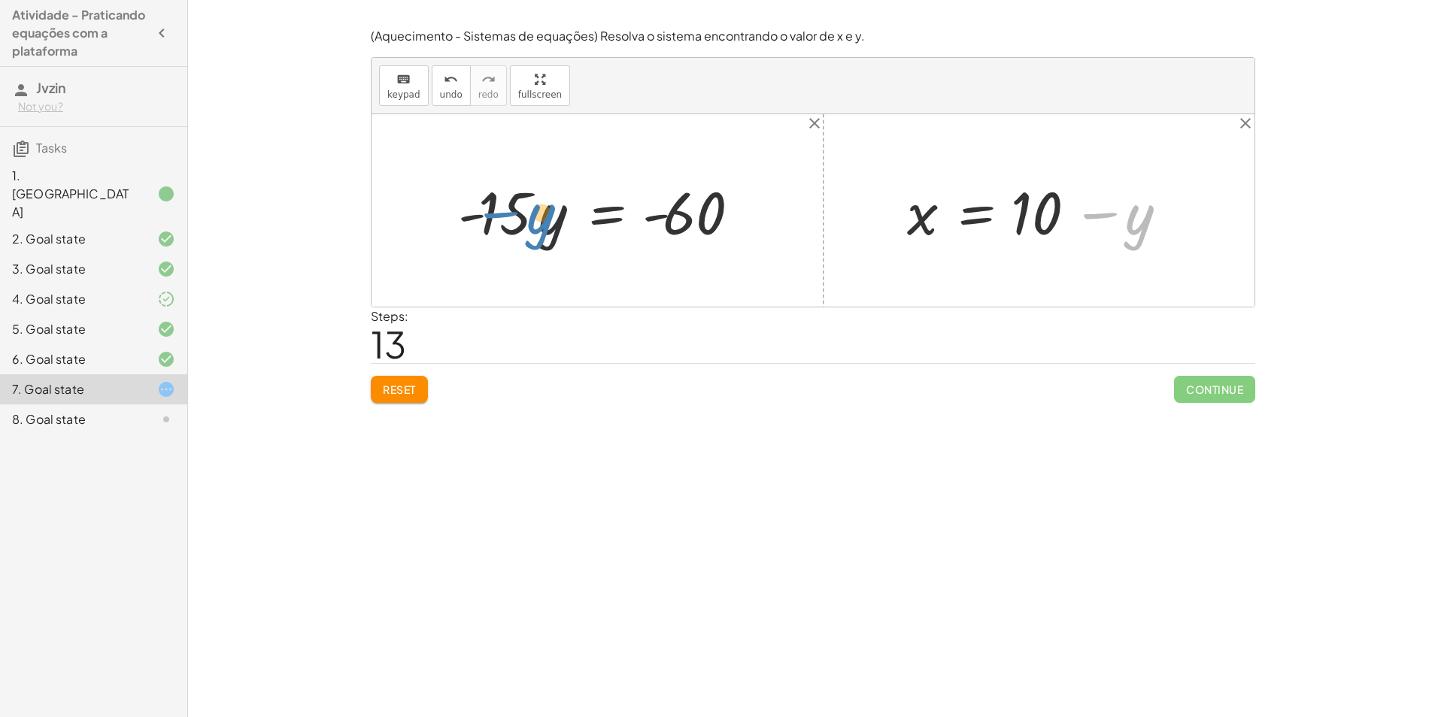
drag, startPoint x: 1084, startPoint y: 215, endPoint x: 483, endPoint y: 214, distance: 600.9
click at [483, 214] on div "+ · 20 · x + · 5 · y = 140 + · 20 · ( + 10 − y ) + · 5 · y = 140 + · 20 · 10 − …" at bounding box center [813, 210] width 883 height 193
drag, startPoint x: 1113, startPoint y: 213, endPoint x: 430, endPoint y: 208, distance: 682.9
click at [430, 208] on div "+ · 20 · x + · 5 · y = 140 + · 20 · ( + 10 − y ) + · 5 · y = 140 + · 20 · 10 − …" at bounding box center [813, 210] width 883 height 193
drag, startPoint x: 505, startPoint y: 219, endPoint x: 690, endPoint y: 271, distance: 193.1
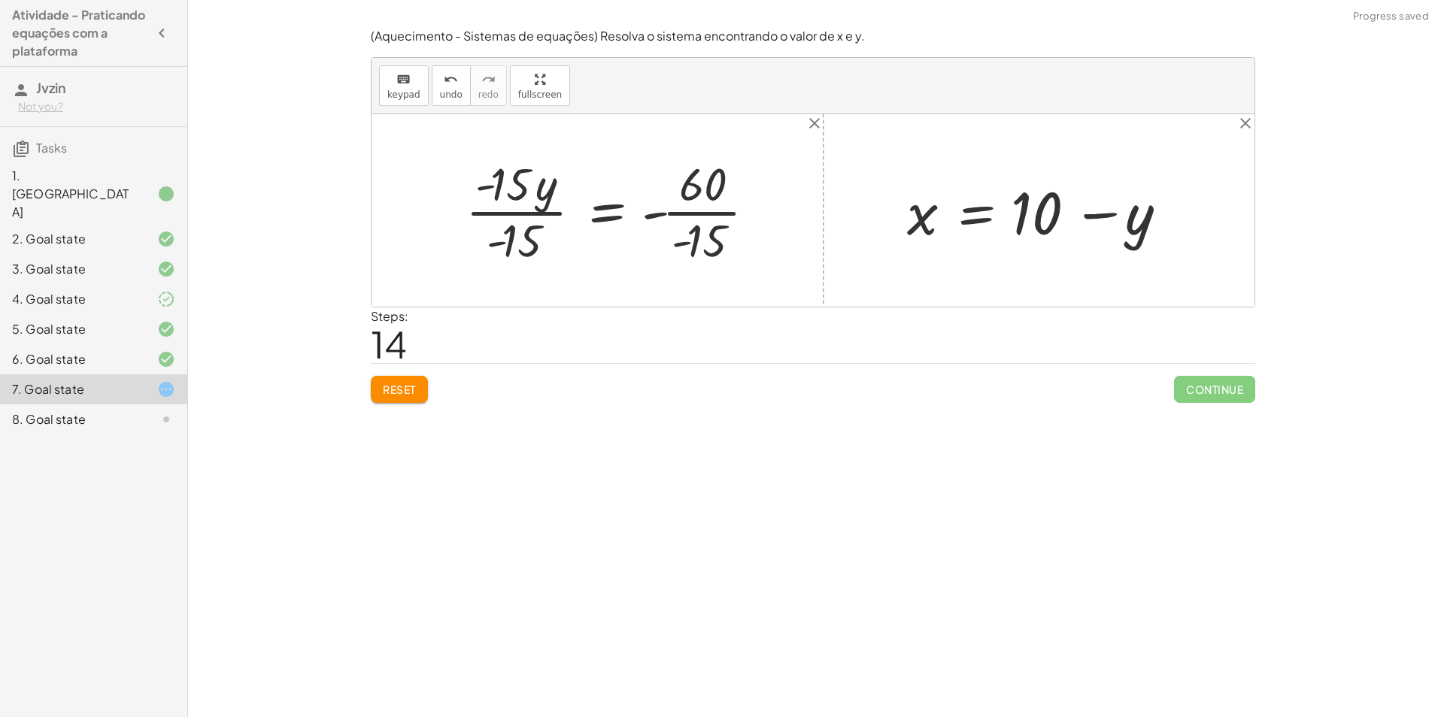
click at [696, 223] on div at bounding box center [616, 211] width 317 height 116
click at [514, 222] on div at bounding box center [602, 211] width 288 height 116
click at [684, 222] on div at bounding box center [638, 211] width 216 height 74
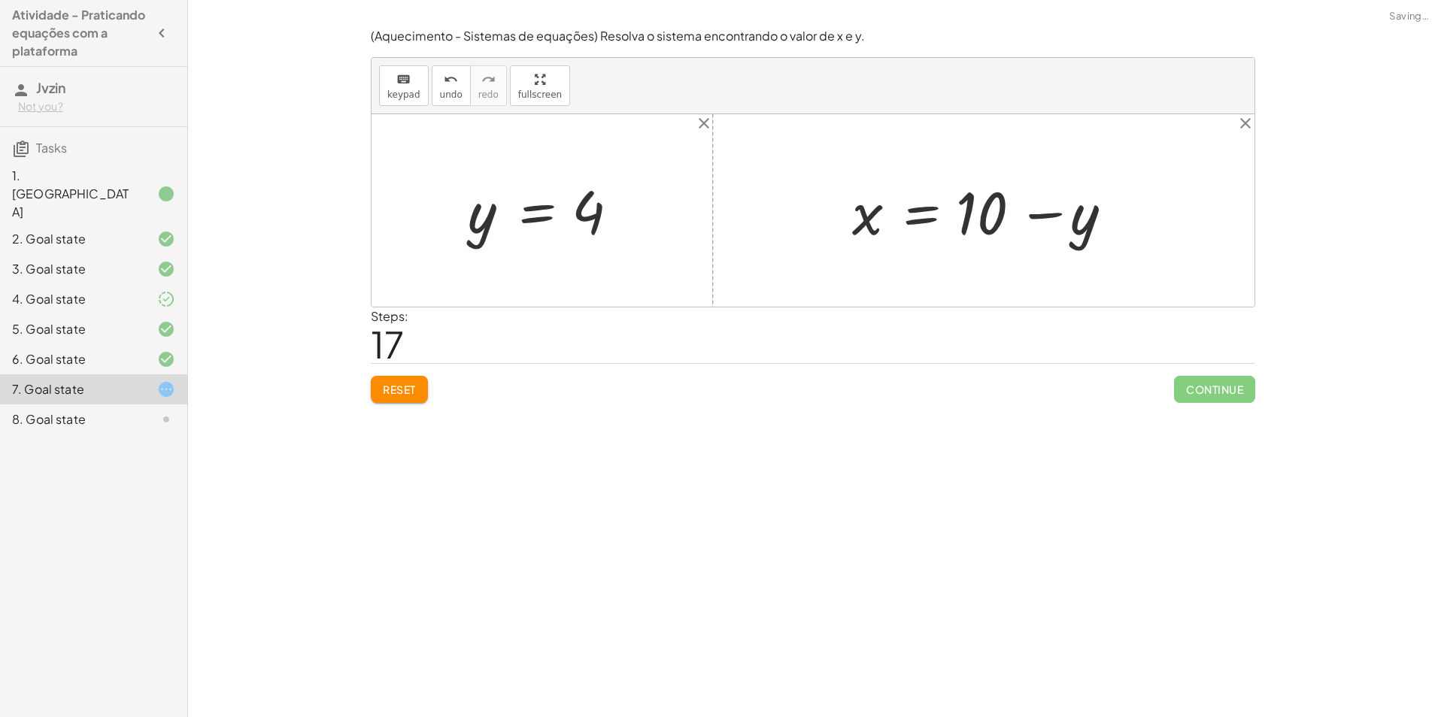
click at [1023, 216] on div at bounding box center [990, 210] width 290 height 77
drag, startPoint x: 600, startPoint y: 225, endPoint x: 1104, endPoint y: 227, distance: 503.9
click at [1104, 227] on div "+ · 20 · x + · 5 · y = 140 + · 20 · ( + 10 − y ) + · 5 · y = 140 + · 20 · 10 − …" at bounding box center [813, 210] width 883 height 193
click at [1083, 219] on div at bounding box center [990, 210] width 290 height 77
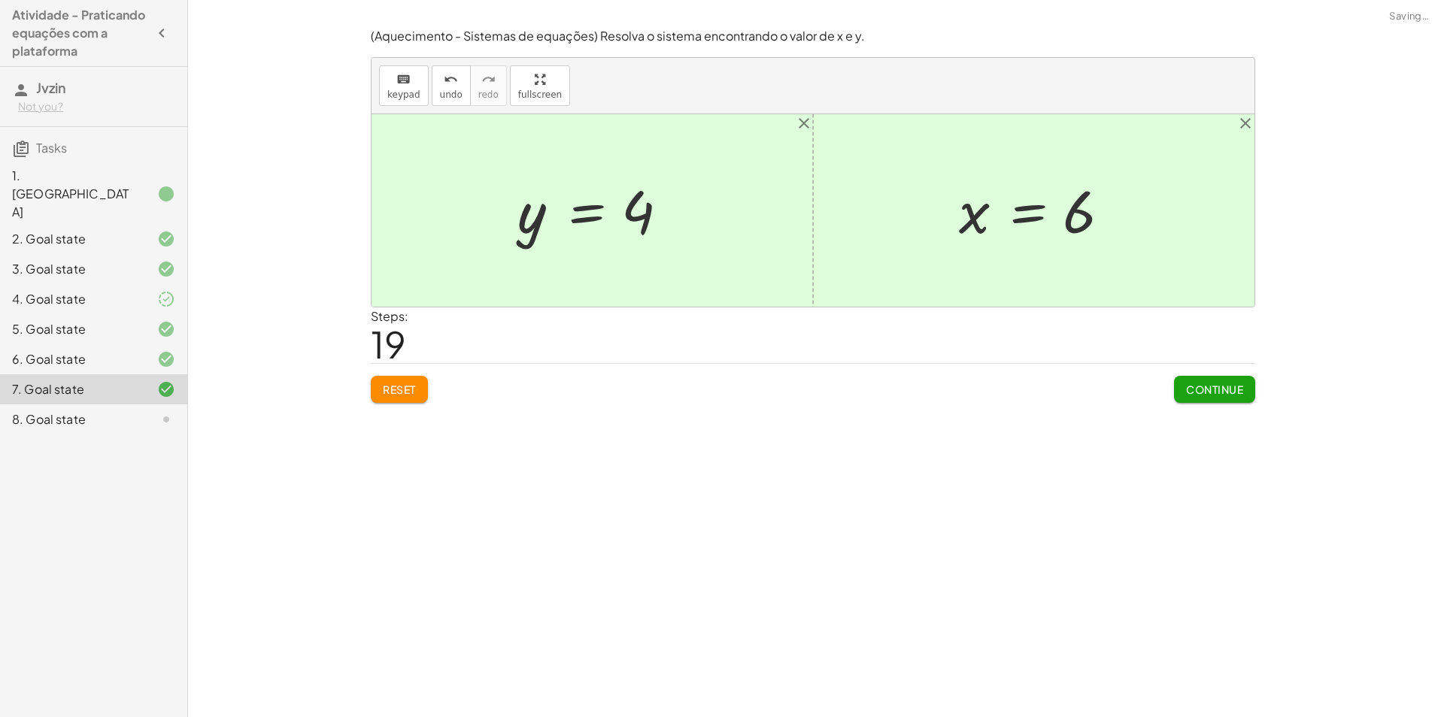
click at [1187, 388] on span "Continue" at bounding box center [1214, 390] width 57 height 14
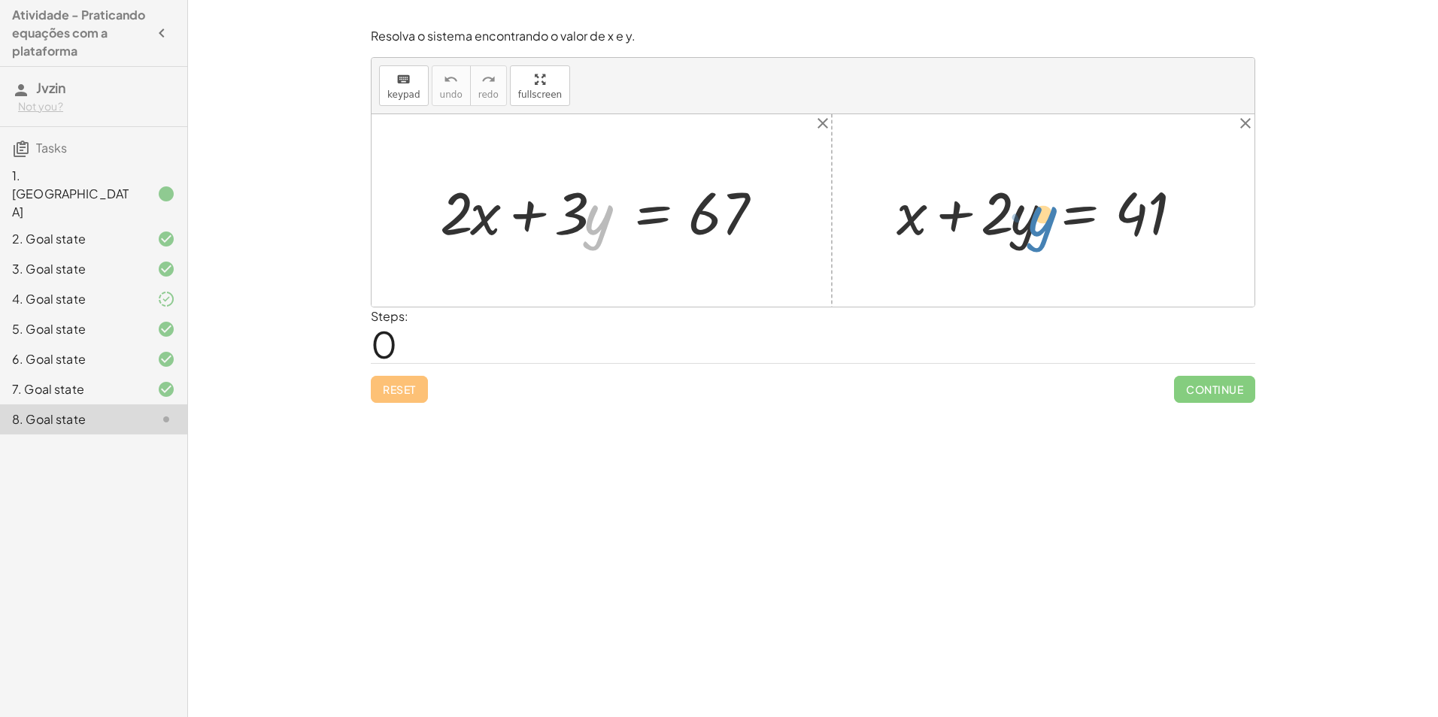
drag, startPoint x: 593, startPoint y: 223, endPoint x: 1033, endPoint y: 224, distance: 439.2
drag, startPoint x: 591, startPoint y: 227, endPoint x: 568, endPoint y: 226, distance: 23.4
click at [568, 226] on div at bounding box center [607, 210] width 350 height 77
click at [906, 218] on div at bounding box center [1049, 210] width 320 height 77
drag, startPoint x: 492, startPoint y: 222, endPoint x: 413, endPoint y: 226, distance: 79.1
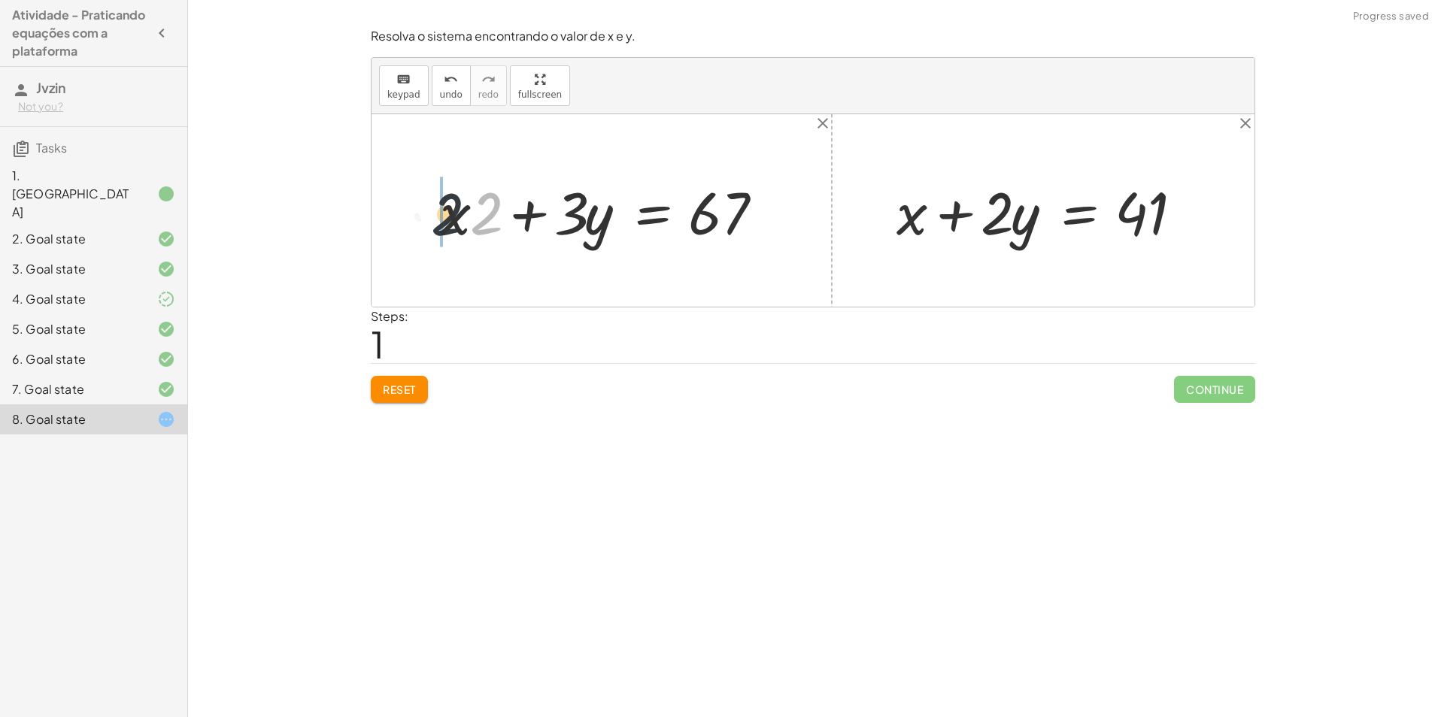
drag, startPoint x: 487, startPoint y: 220, endPoint x: 444, endPoint y: 221, distance: 42.1
click at [480, 220] on div at bounding box center [607, 210] width 350 height 77
drag, startPoint x: 530, startPoint y: 214, endPoint x: 574, endPoint y: 214, distance: 43.6
click at [574, 214] on div at bounding box center [607, 210] width 350 height 77
click at [411, 389] on span "Reset" at bounding box center [399, 390] width 33 height 14
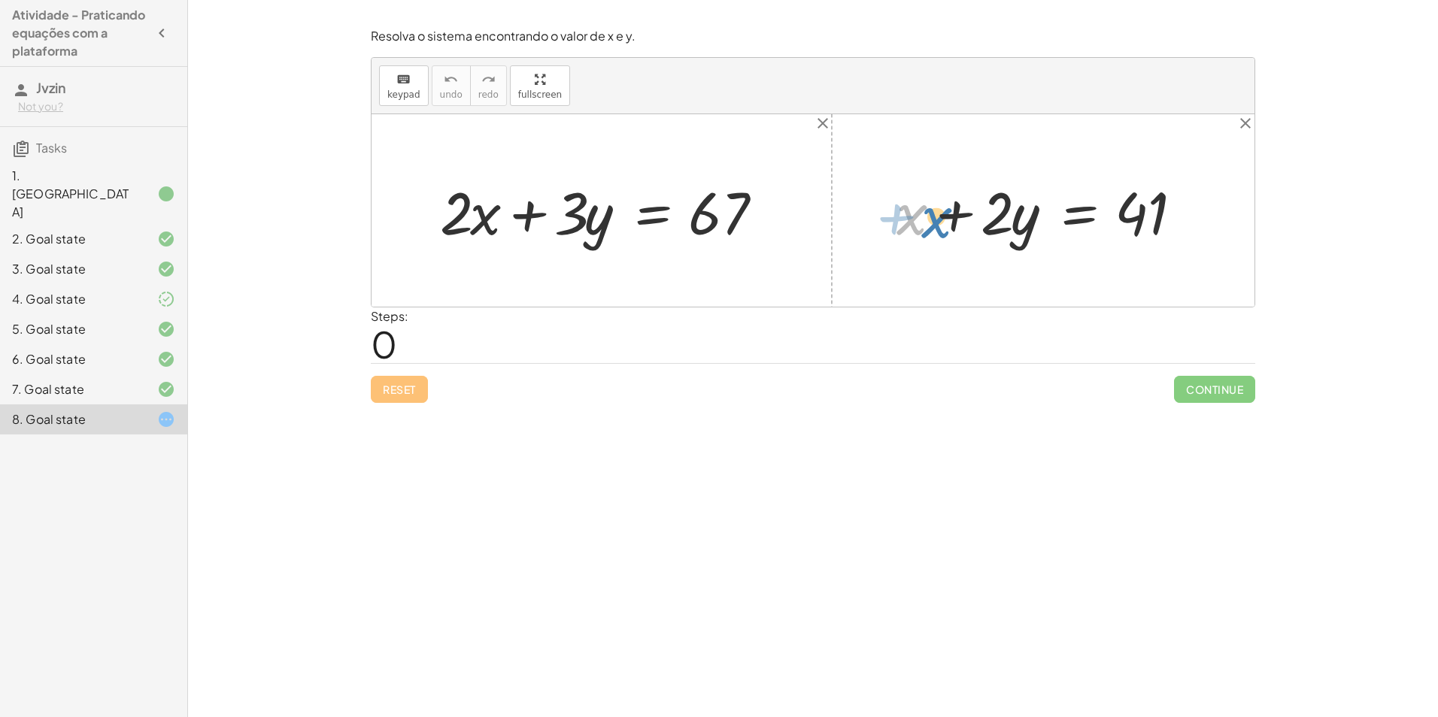
drag, startPoint x: 923, startPoint y: 223, endPoint x: 943, endPoint y: 225, distance: 20.4
click at [943, 225] on div at bounding box center [1049, 210] width 320 height 77
drag, startPoint x: 916, startPoint y: 223, endPoint x: 1220, endPoint y: 217, distance: 303.9
click at [1220, 217] on div "+ · 2 · x + · 3 · y = 67 + x + x + · 2 · y = 41" at bounding box center [813, 210] width 883 height 193
click at [1193, 217] on div at bounding box center [1055, 210] width 420 height 67
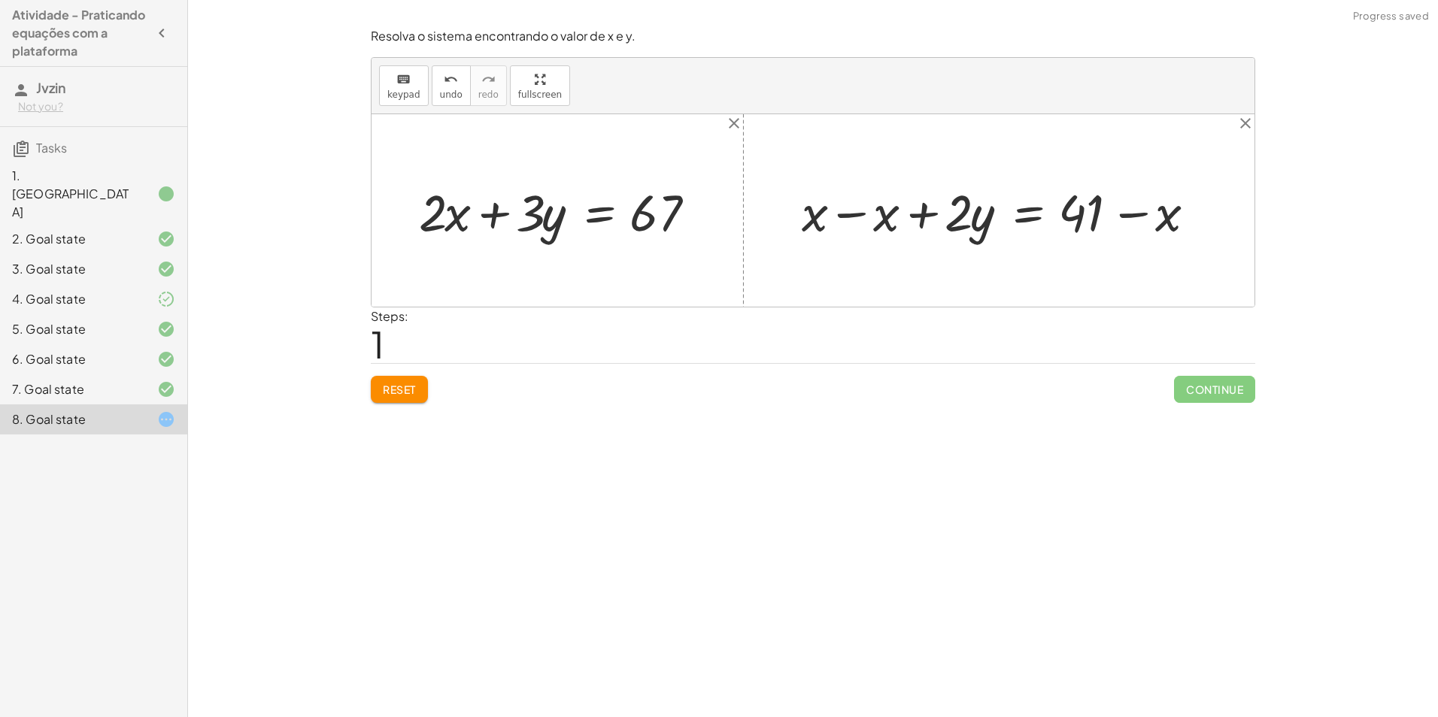
click at [861, 220] on div at bounding box center [1004, 210] width 420 height 67
click at [1135, 215] on div at bounding box center [1075, 210] width 277 height 67
click at [462, 225] on div at bounding box center [562, 210] width 303 height 67
click at [408, 404] on div "Resolva o sistema encontrando o valor de x e y. keyboard keypad undo undo redo …" at bounding box center [813, 215] width 902 height 393
click at [415, 367] on div "Reset Continue" at bounding box center [813, 383] width 884 height 40
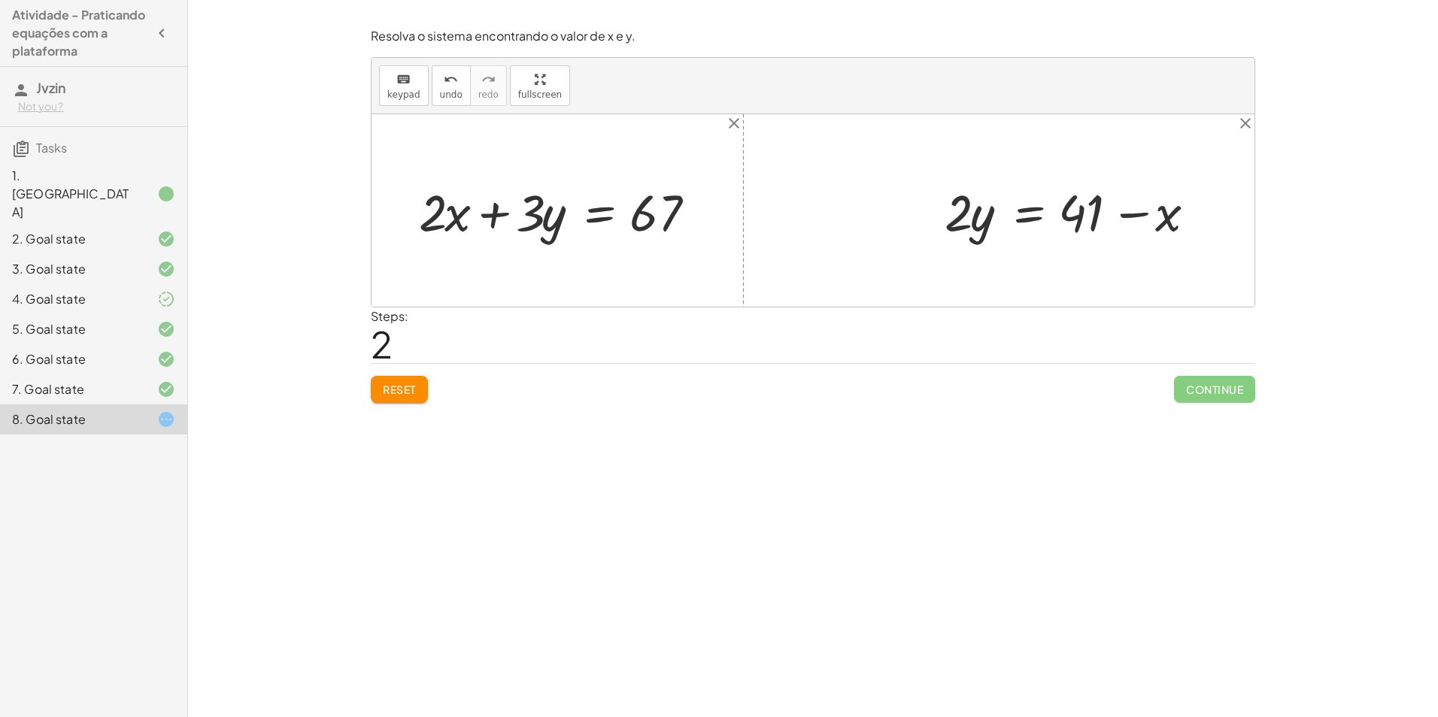
click at [415, 372] on div "Reset Continue" at bounding box center [813, 383] width 884 height 40
click at [387, 382] on button "Reset" at bounding box center [399, 389] width 57 height 27
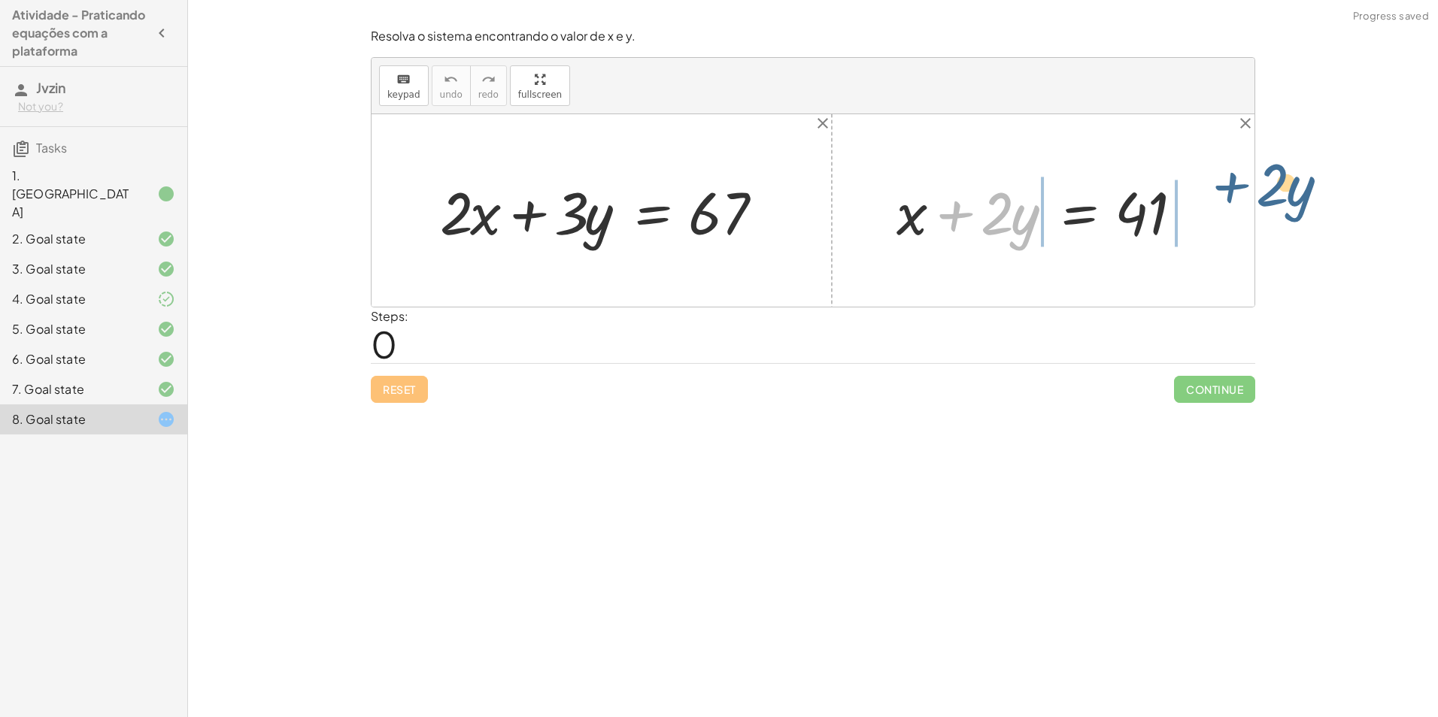
drag, startPoint x: 960, startPoint y: 220, endPoint x: 1238, endPoint y: 201, distance: 278.1
click at [1238, 201] on div "+ · 2 · x + · 3 · y = 67 + · 2 · y + x + · 2 · y = 41" at bounding box center [813, 210] width 883 height 193
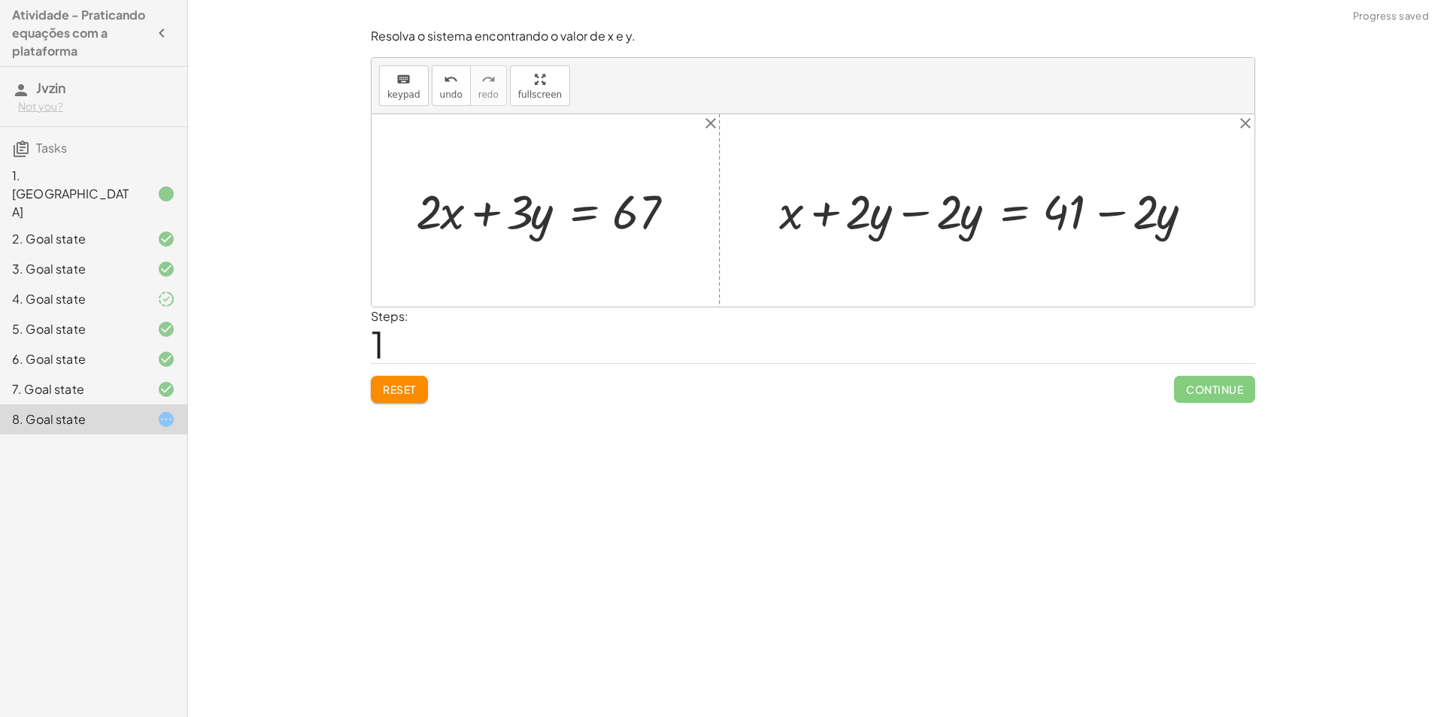
click at [875, 214] on div at bounding box center [993, 210] width 442 height 62
click at [907, 215] on div at bounding box center [993, 210] width 442 height 62
drag, startPoint x: 435, startPoint y: 219, endPoint x: 444, endPoint y: 221, distance: 9.3
click at [444, 221] on div at bounding box center [551, 210] width 286 height 62
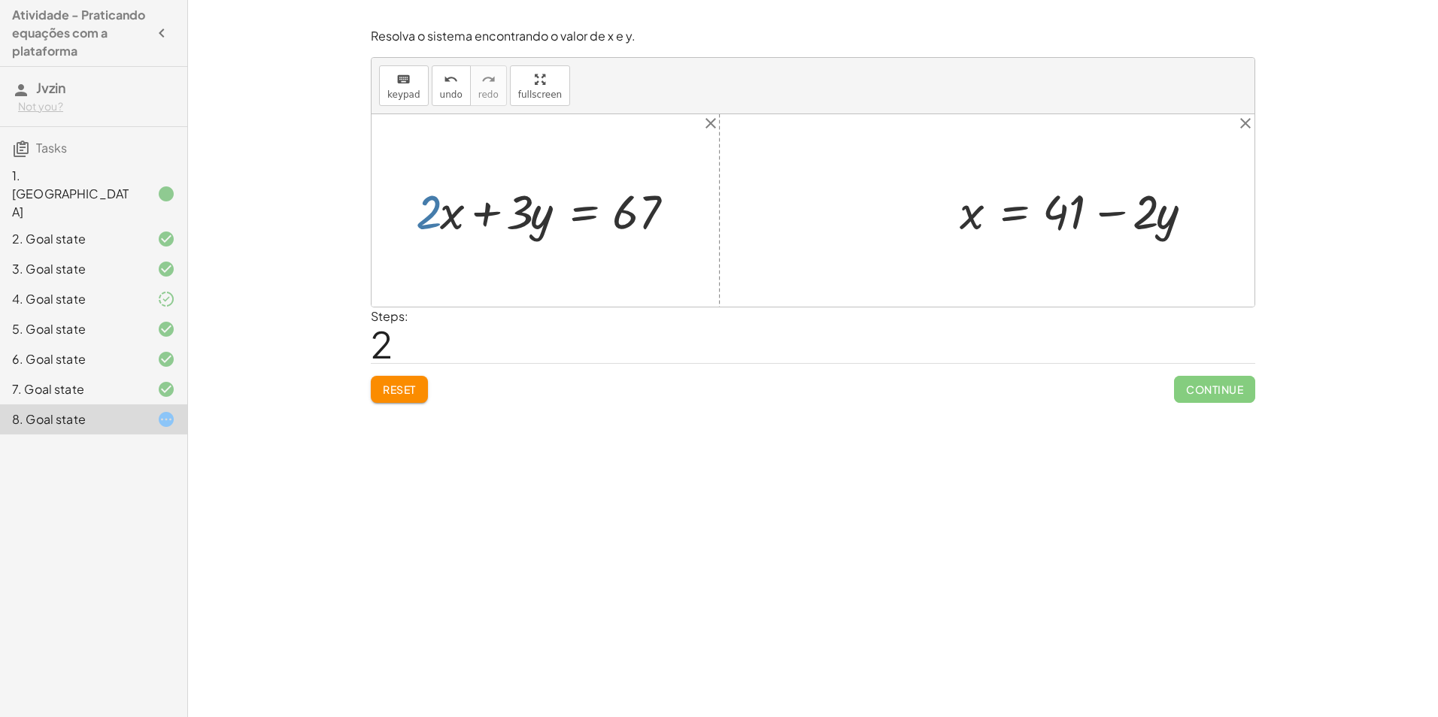
click at [427, 220] on div at bounding box center [551, 210] width 286 height 62
click at [127, 381] on div "7. Goal state" at bounding box center [72, 390] width 121 height 18
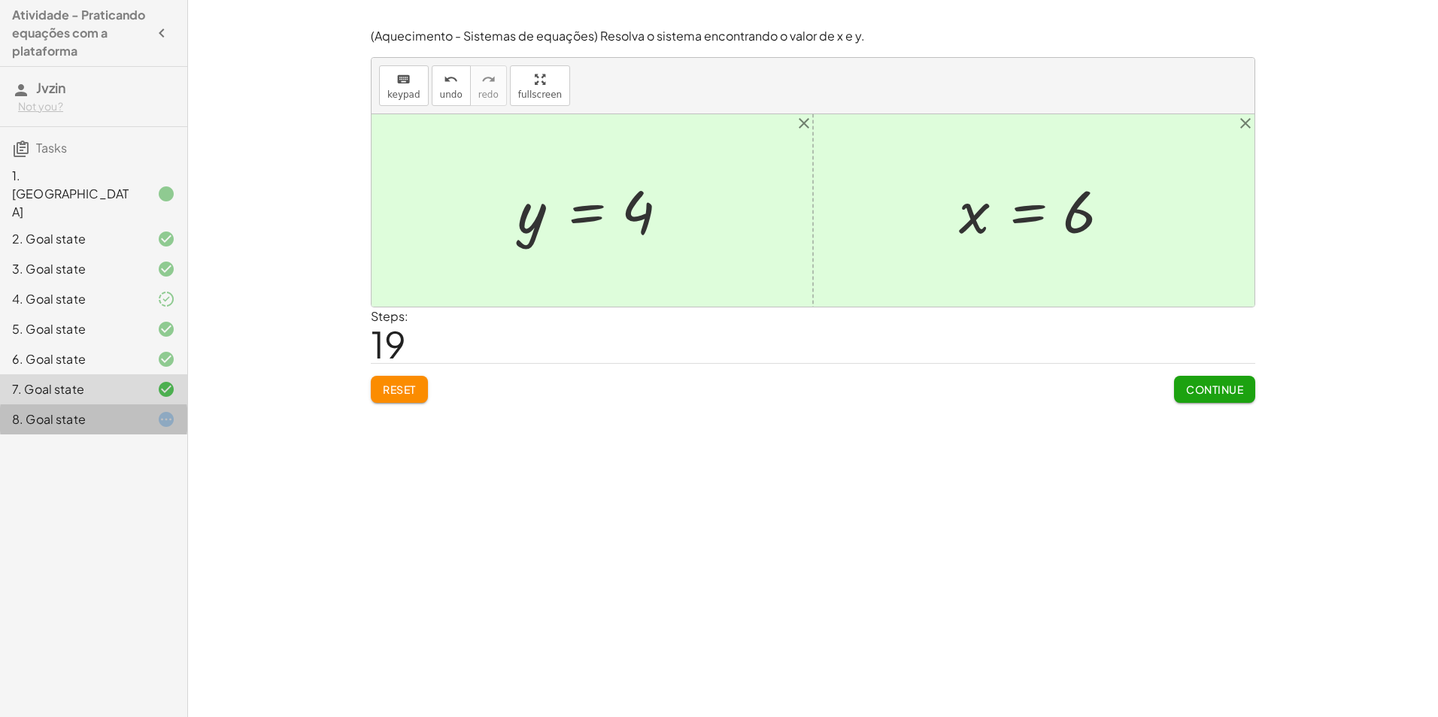
click at [62, 411] on div "8. Goal state" at bounding box center [72, 420] width 121 height 18
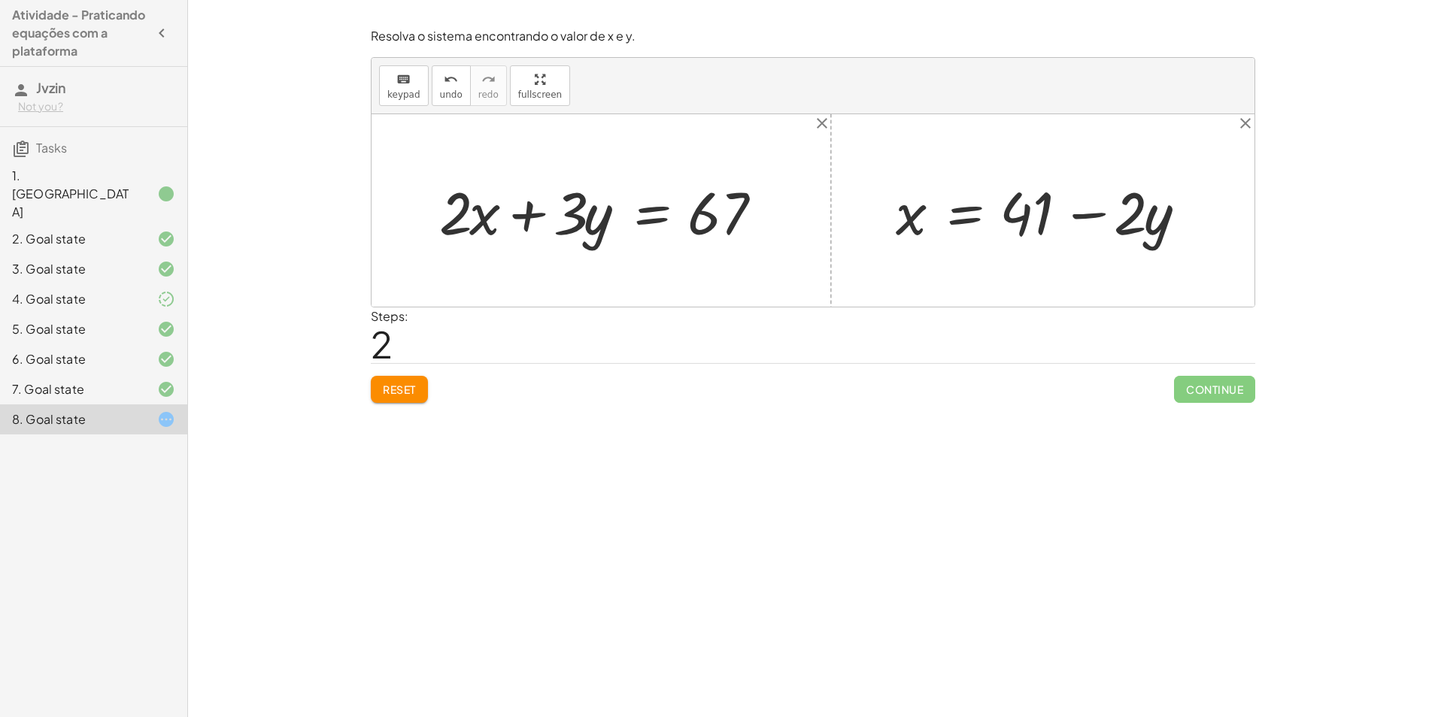
click at [390, 394] on span "Reset" at bounding box center [399, 390] width 33 height 14
click at [993, 226] on div at bounding box center [1049, 210] width 320 height 77
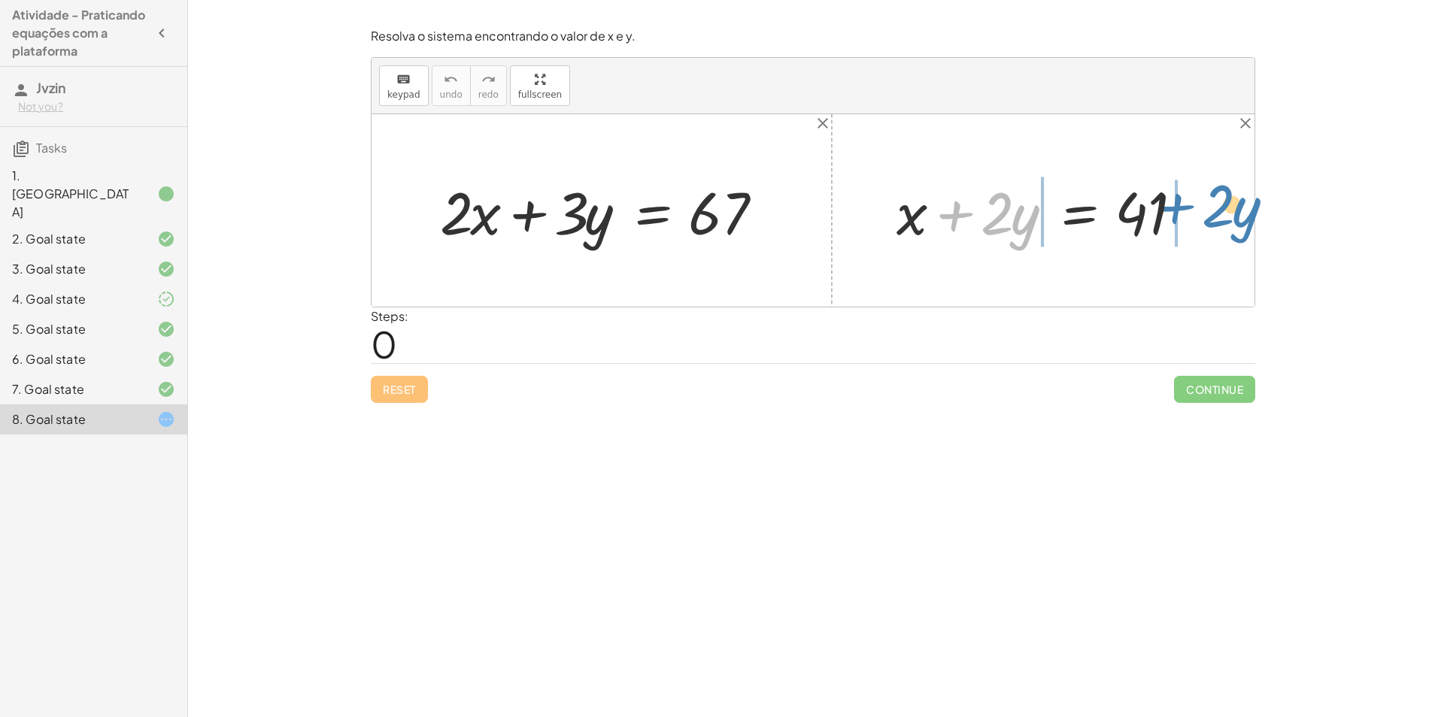
drag, startPoint x: 951, startPoint y: 217, endPoint x: 1175, endPoint y: 210, distance: 224.2
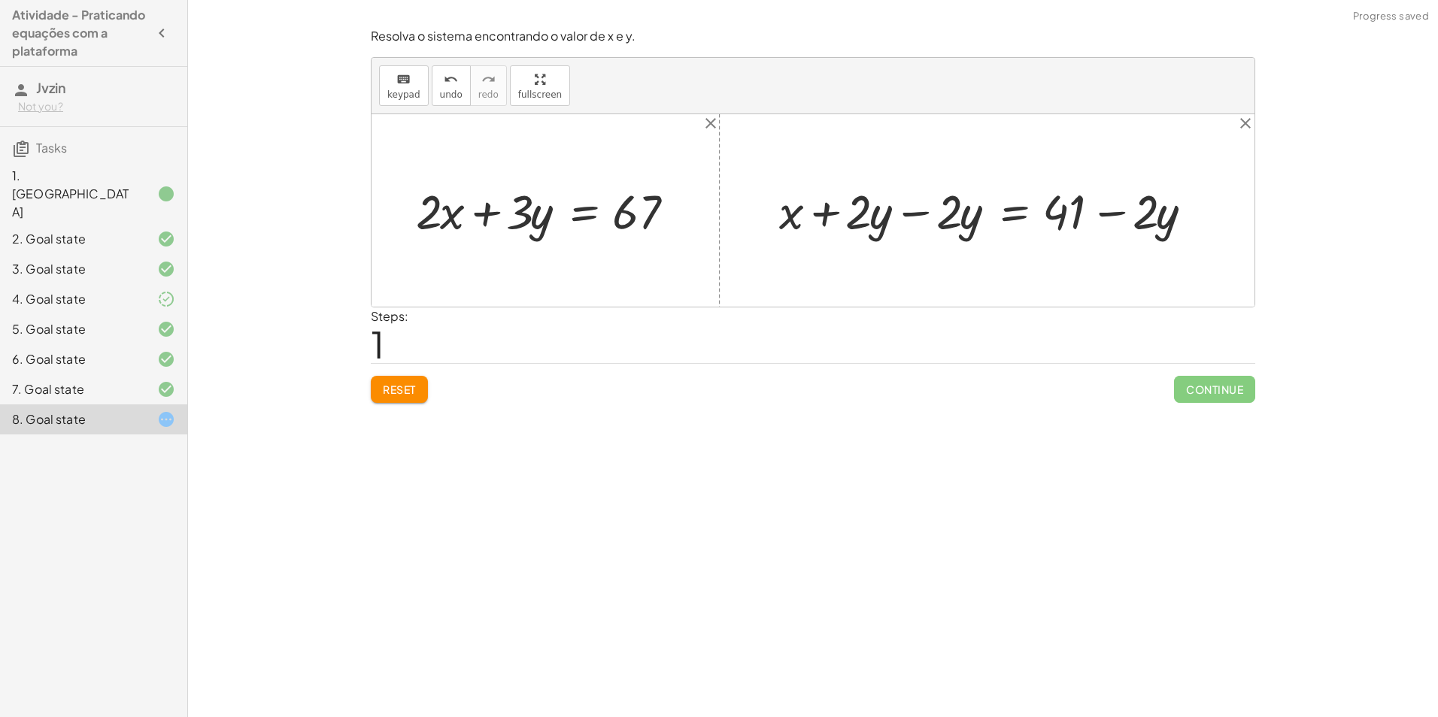
click at [905, 205] on div at bounding box center [993, 210] width 442 height 62
drag, startPoint x: 972, startPoint y: 216, endPoint x: 438, endPoint y: 225, distance: 534.0
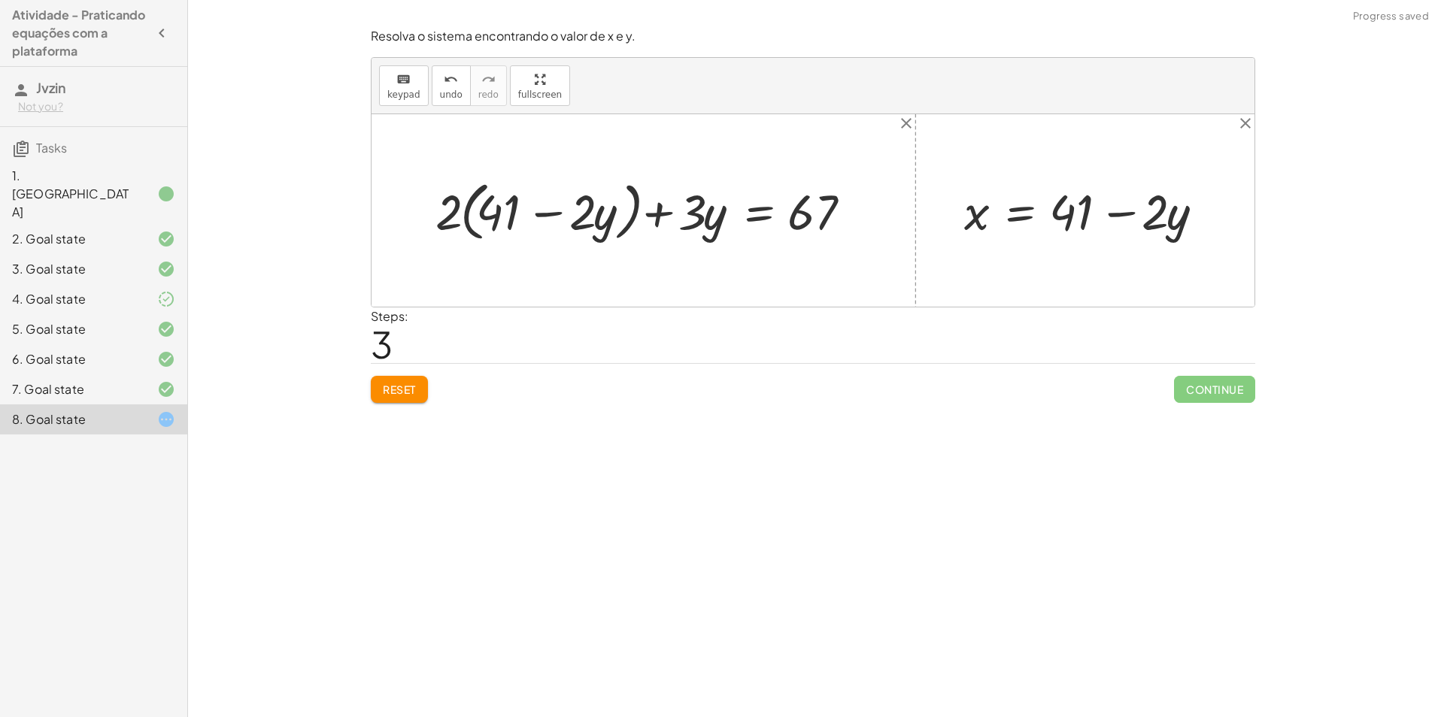
click at [496, 215] on div at bounding box center [649, 209] width 443 height 71
click at [541, 214] on div at bounding box center [649, 209] width 443 height 71
click at [576, 217] on div at bounding box center [649, 209] width 443 height 71
drag, startPoint x: 448, startPoint y: 217, endPoint x: 480, endPoint y: 217, distance: 31.6
click at [480, 217] on div at bounding box center [649, 209] width 443 height 71
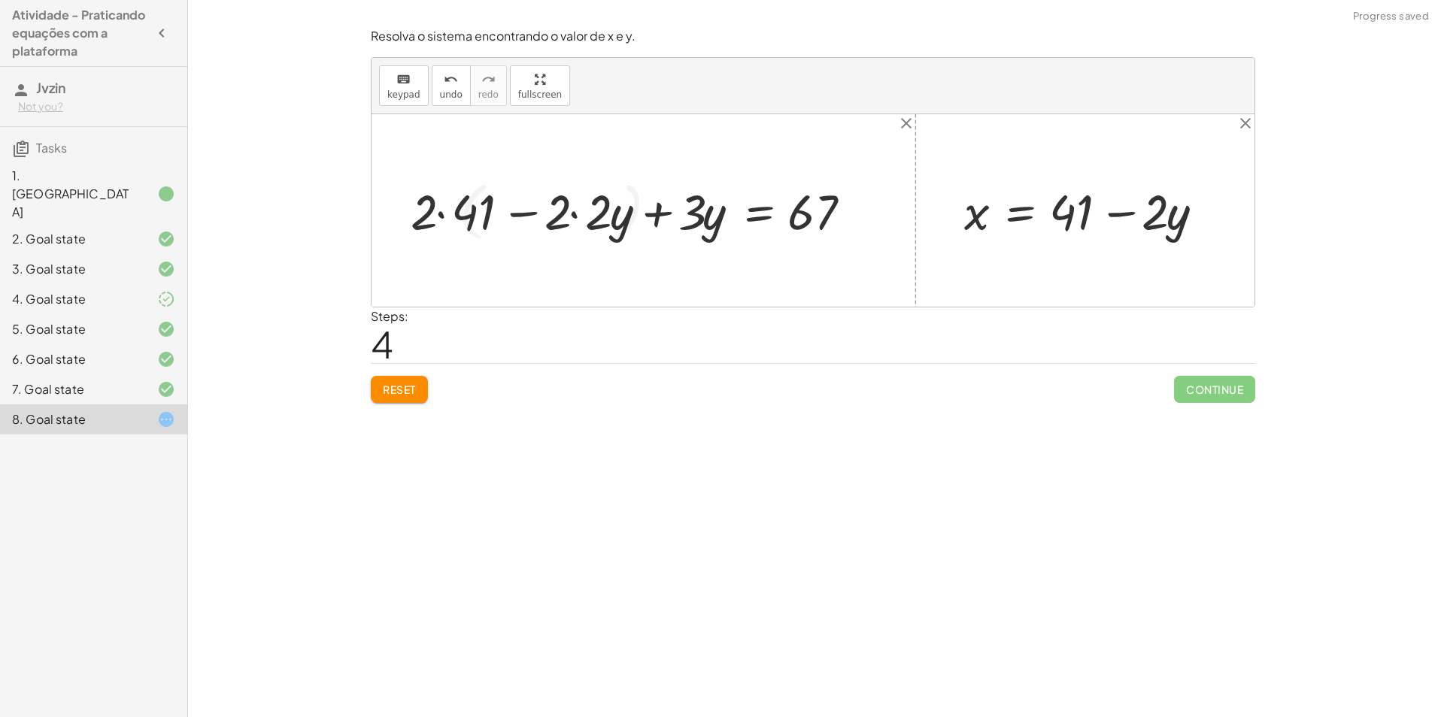
drag, startPoint x: 493, startPoint y: 217, endPoint x: 508, endPoint y: 217, distance: 15.8
click at [494, 217] on div at bounding box center [636, 210] width 467 height 65
click at [550, 214] on div at bounding box center [657, 210] width 426 height 65
click at [578, 213] on div at bounding box center [657, 210] width 426 height 65
click at [578, 213] on div at bounding box center [678, 210] width 386 height 65
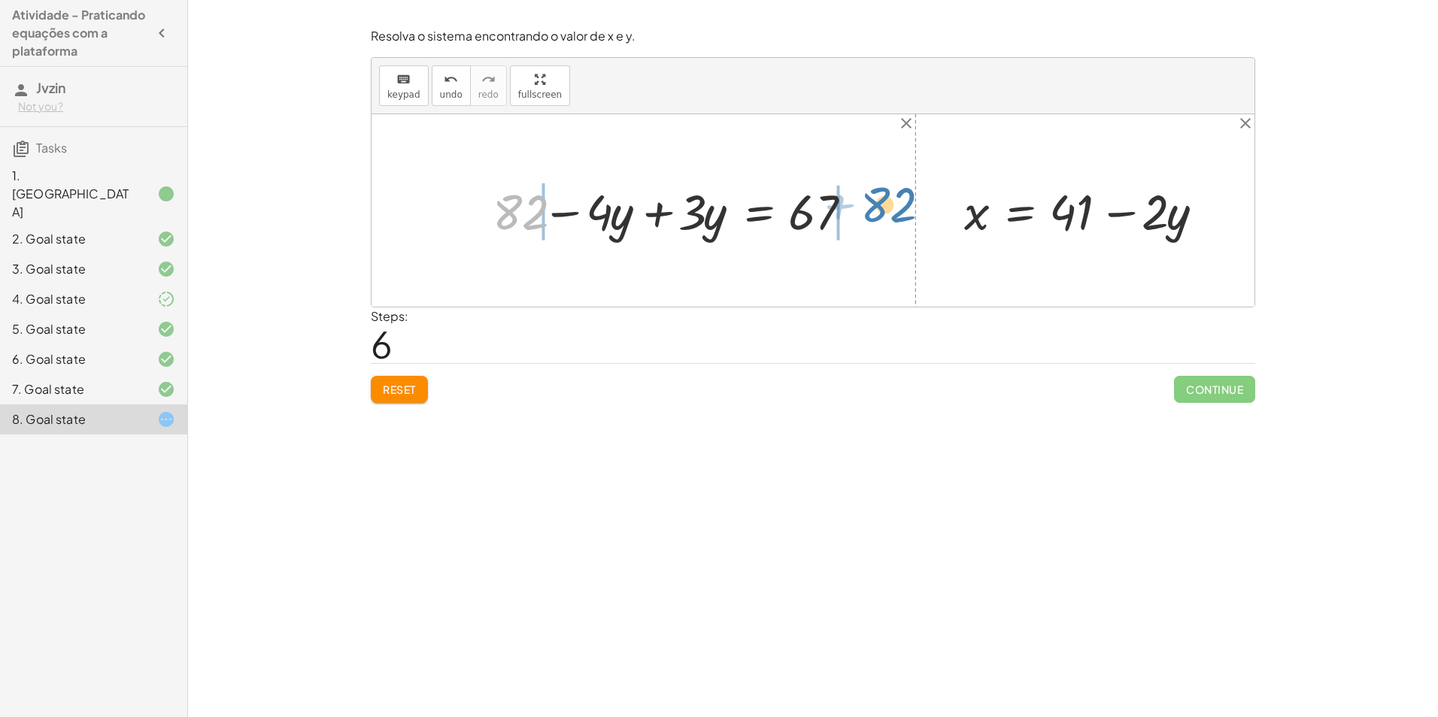
drag, startPoint x: 517, startPoint y: 213, endPoint x: 884, endPoint y: 205, distance: 367.8
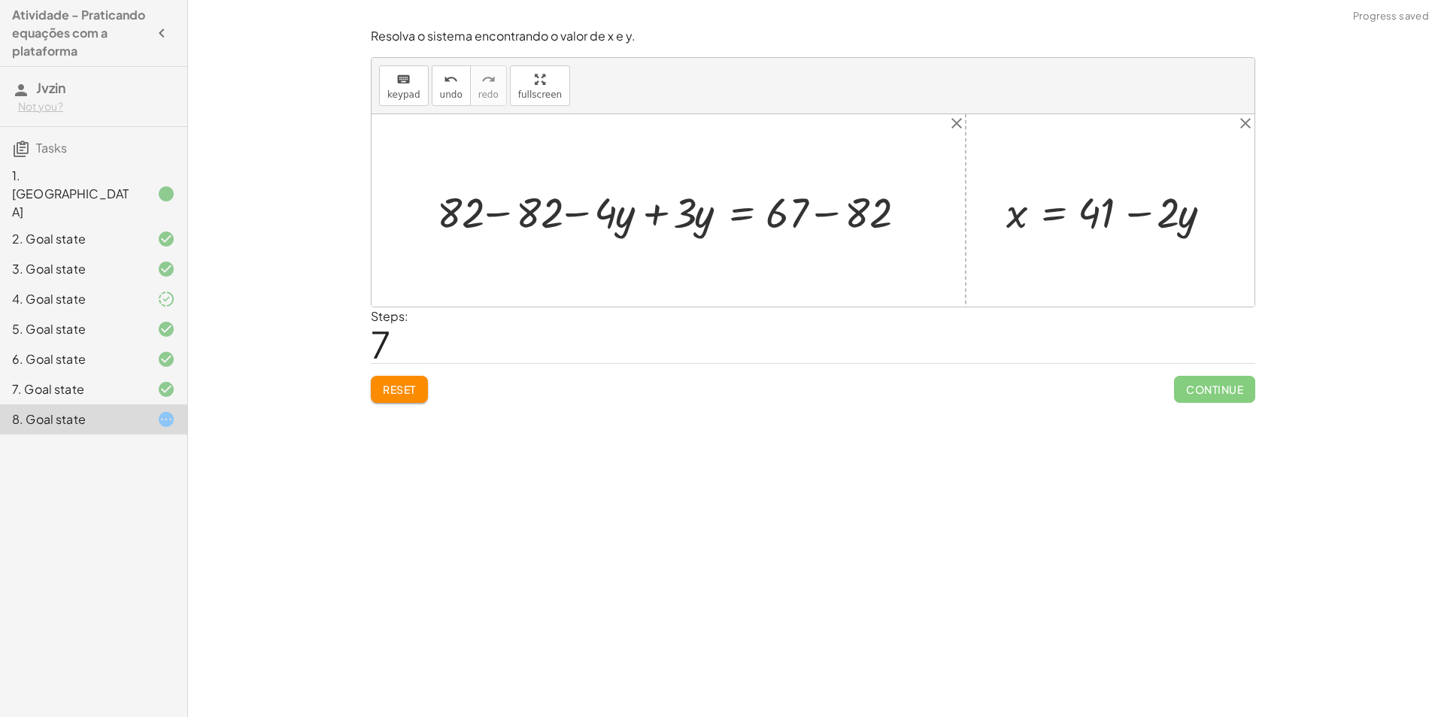
click at [839, 217] on div at bounding box center [674, 211] width 490 height 56
click at [493, 213] on div at bounding box center [642, 211] width 426 height 56
click at [598, 213] on div at bounding box center [698, 211] width 299 height 56
click at [657, 215] on div at bounding box center [698, 211] width 299 height 56
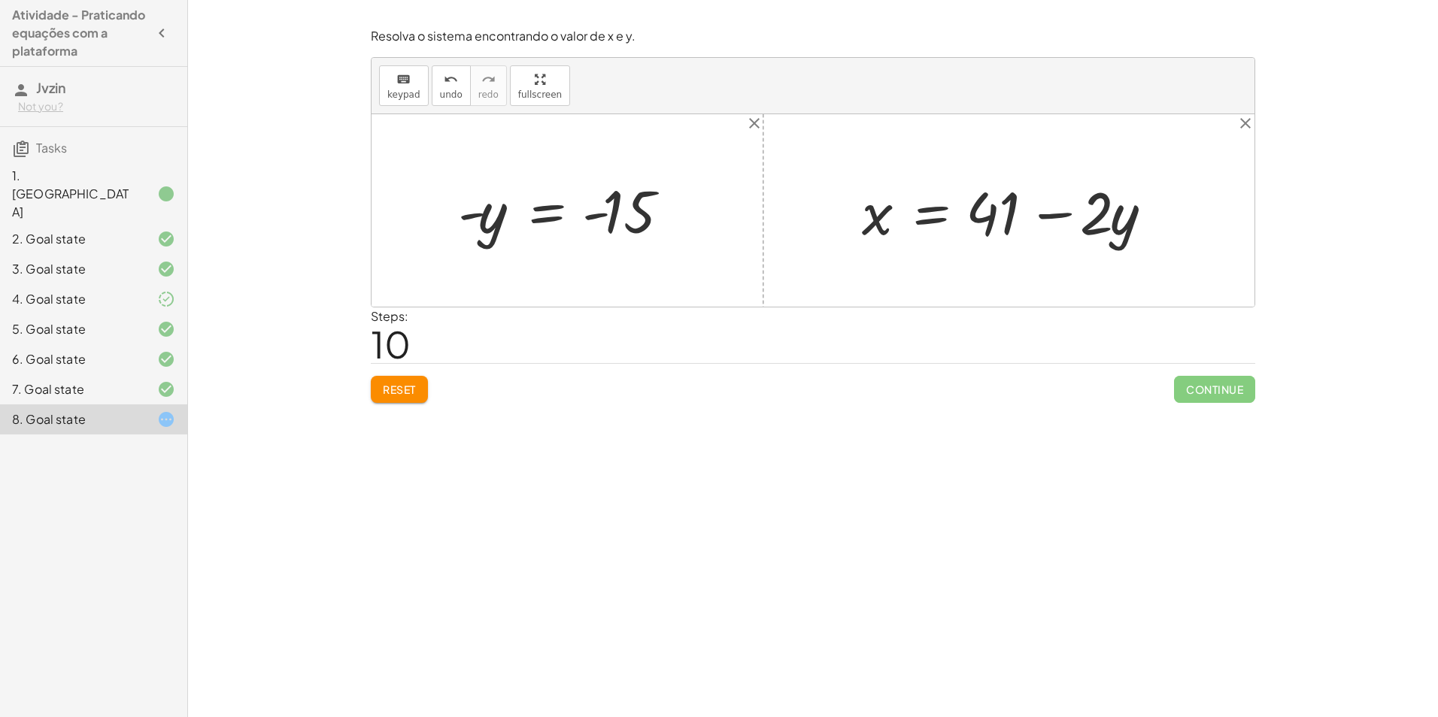
click at [469, 211] on div at bounding box center [573, 211] width 246 height 74
click at [469, 214] on div at bounding box center [573, 211] width 246 height 74
click at [449, 90] on span "undo" at bounding box center [451, 94] width 23 height 11
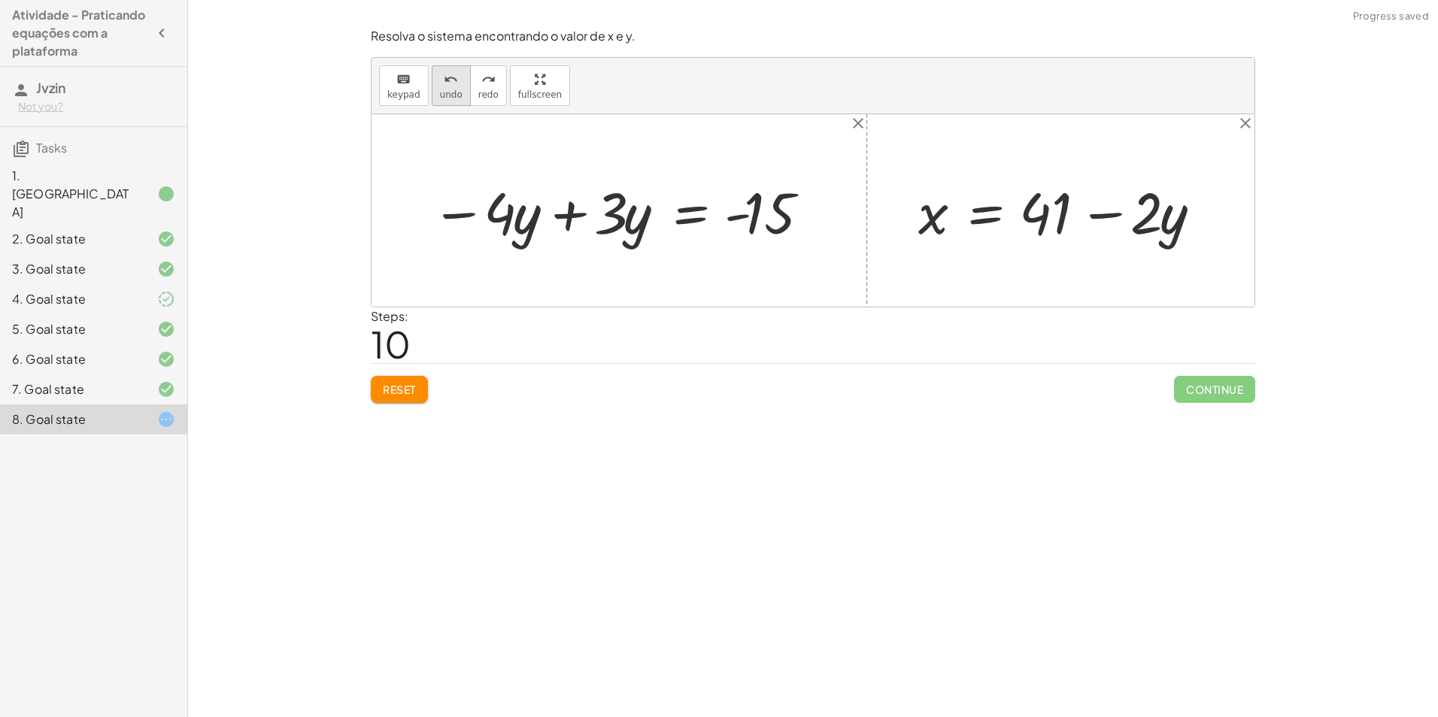
click at [444, 100] on span "undo" at bounding box center [451, 94] width 23 height 11
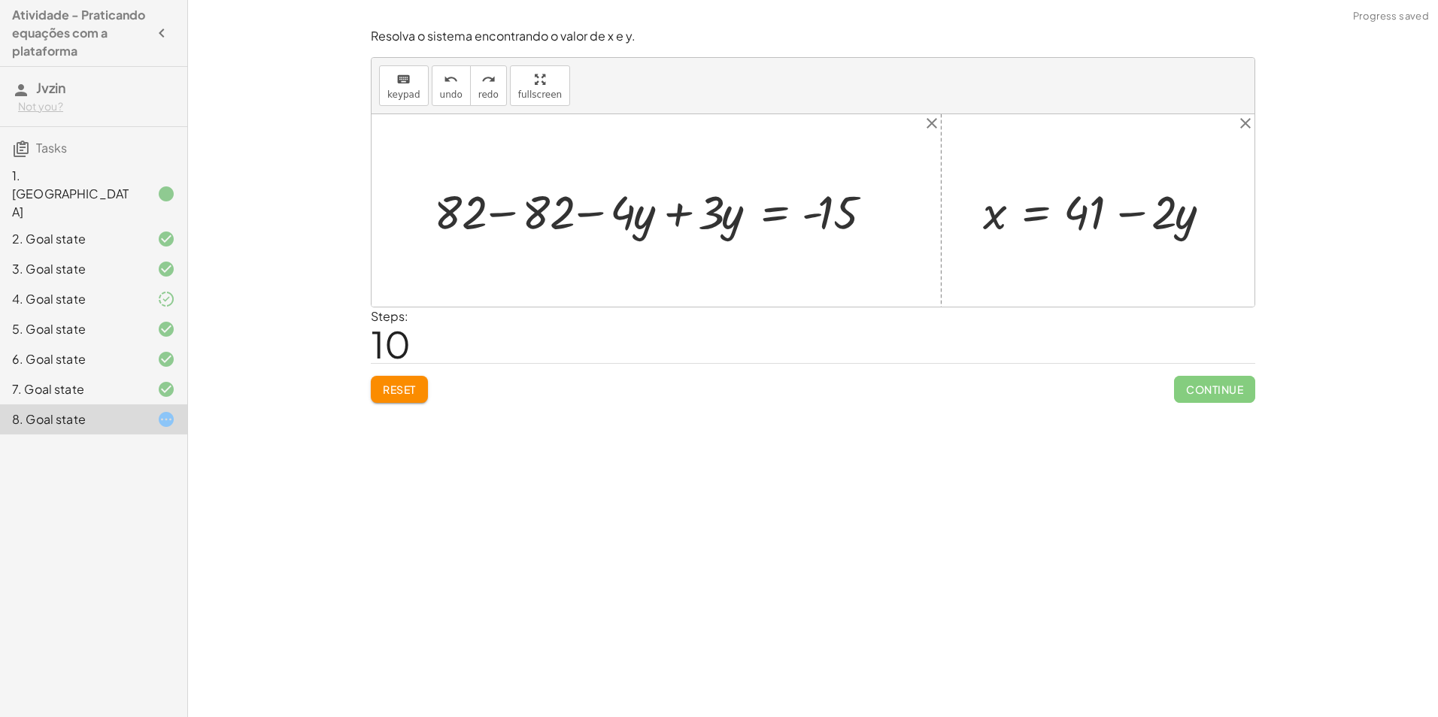
click at [437, 106] on div "keyboard keypad undo [PERSON_NAME] redo fullscreen" at bounding box center [813, 86] width 883 height 56
click at [441, 99] on span "undo" at bounding box center [451, 94] width 23 height 11
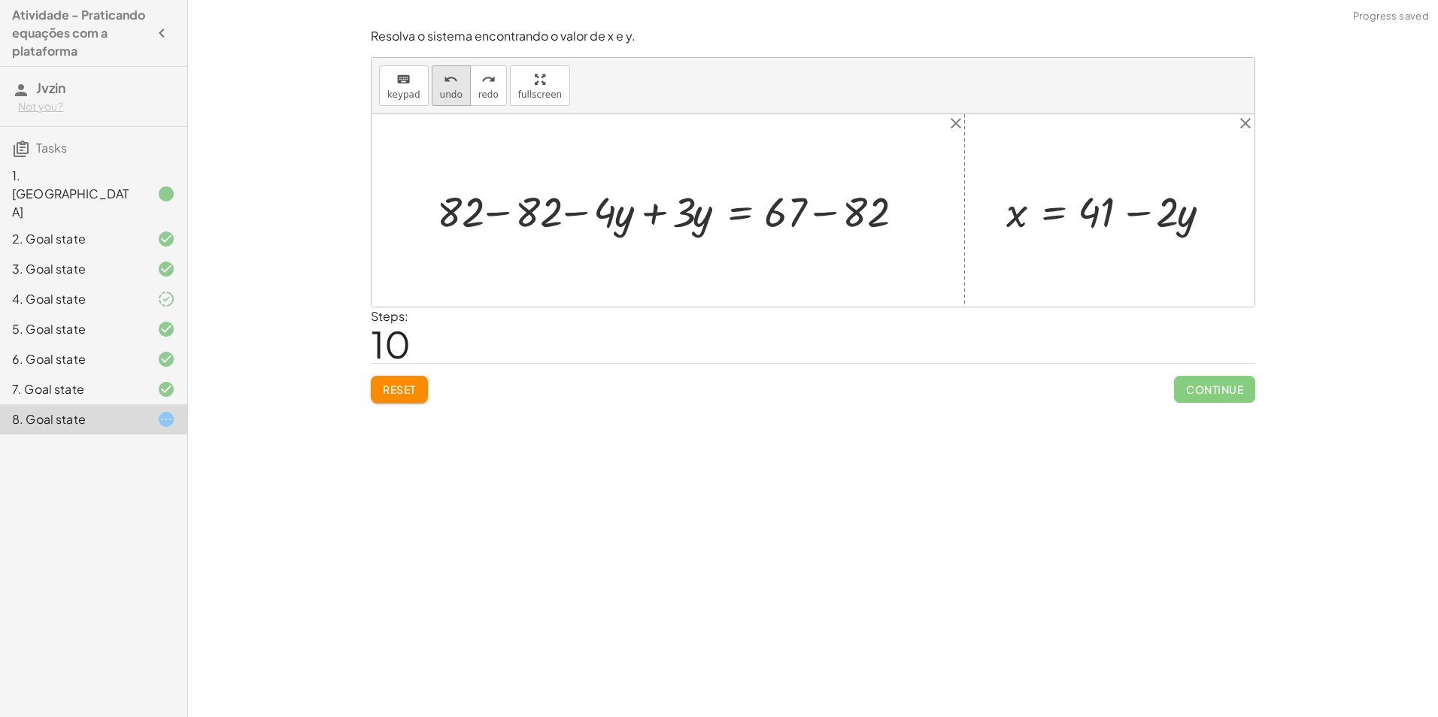
click at [444, 82] on icon "undo" at bounding box center [451, 80] width 14 height 18
click at [781, 215] on div at bounding box center [674, 211] width 332 height 56
click at [651, 216] on div at bounding box center [674, 211] width 332 height 56
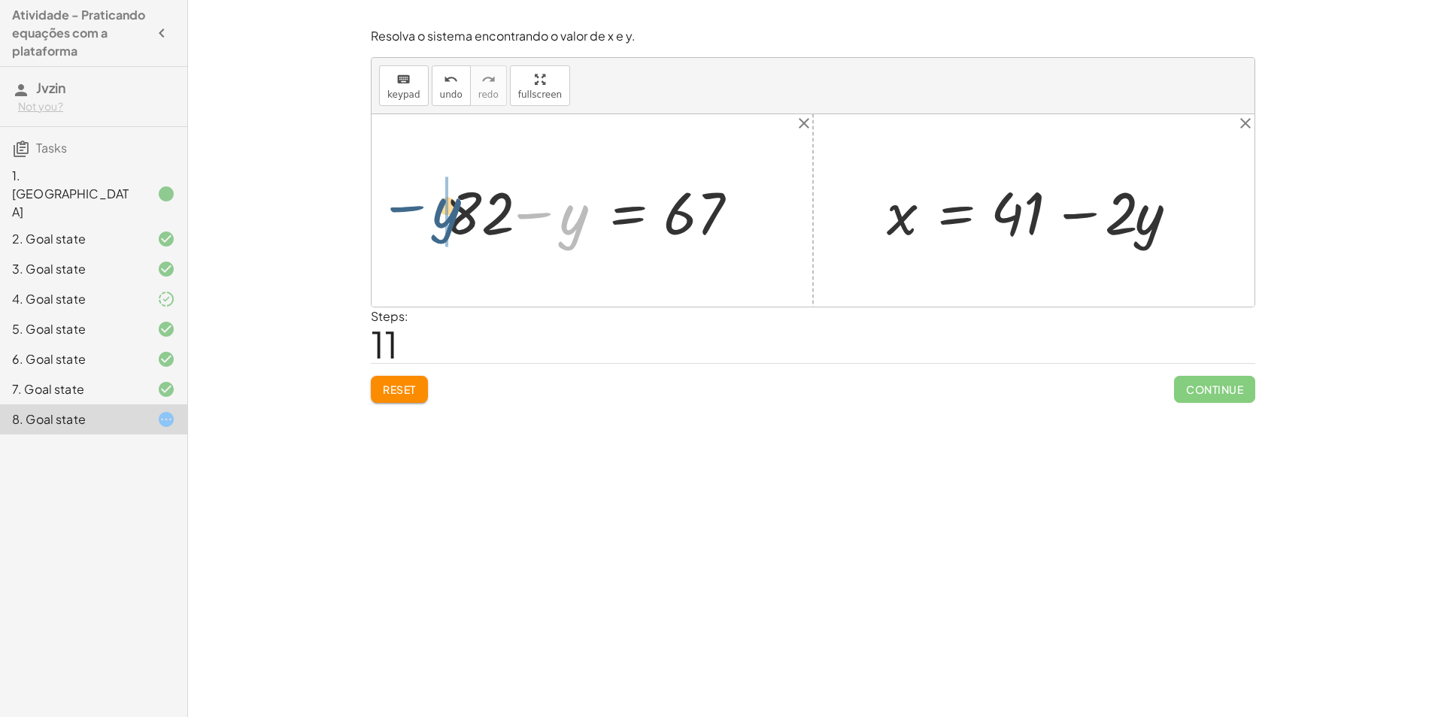
drag, startPoint x: 571, startPoint y: 220, endPoint x: 440, endPoint y: 214, distance: 131.0
click at [440, 214] on div at bounding box center [598, 210] width 320 height 77
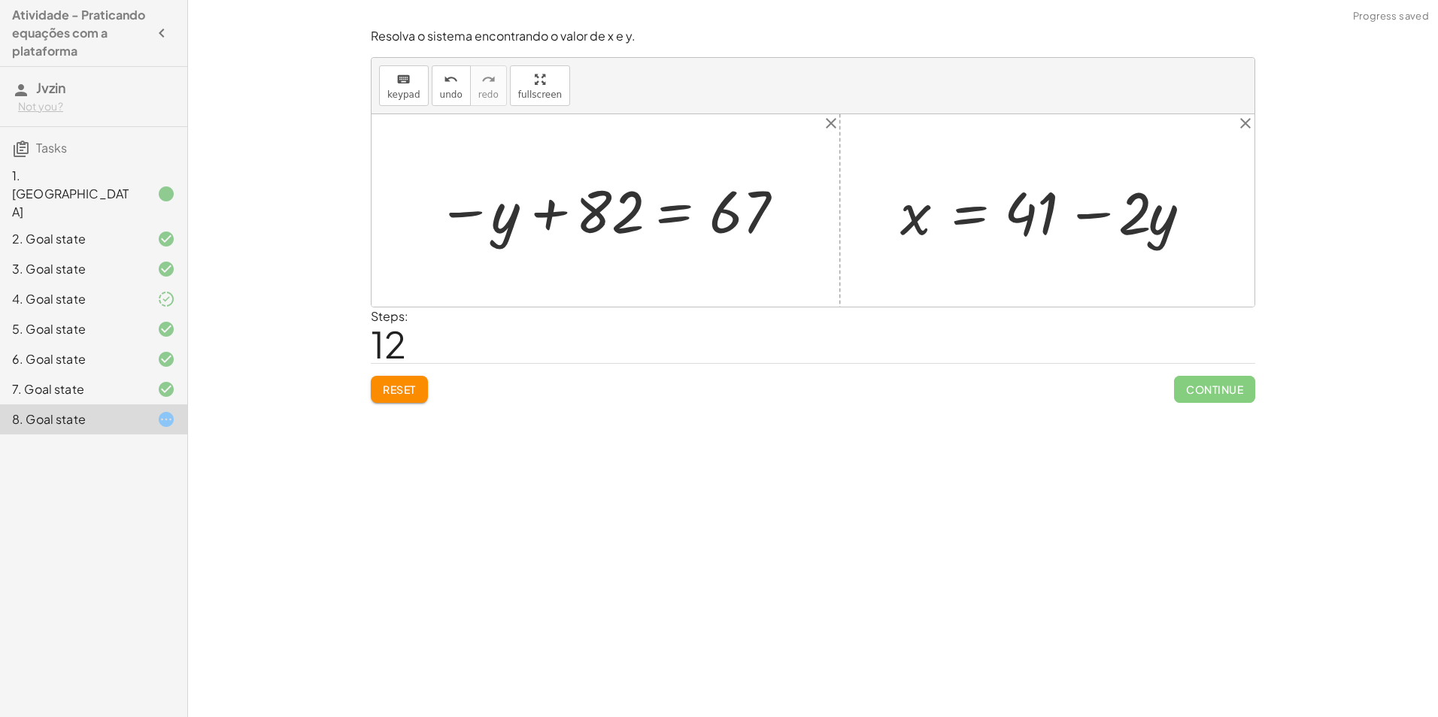
click at [405, 384] on span "Reset" at bounding box center [399, 390] width 33 height 14
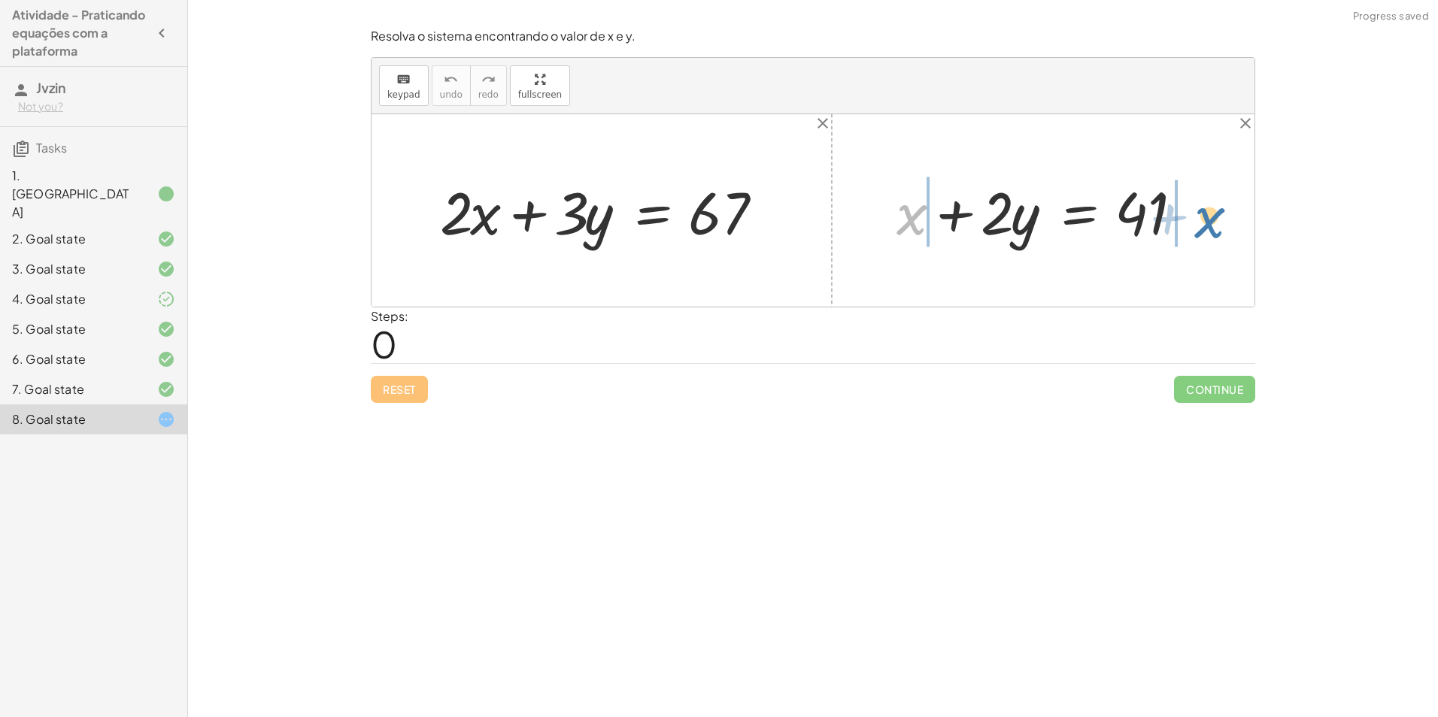
drag, startPoint x: 907, startPoint y: 233, endPoint x: 1213, endPoint y: 235, distance: 306.1
click at [1213, 235] on div "+ · 2 · x + · 3 · y = 67 + x + x + · 2 · y = 41" at bounding box center [813, 210] width 883 height 193
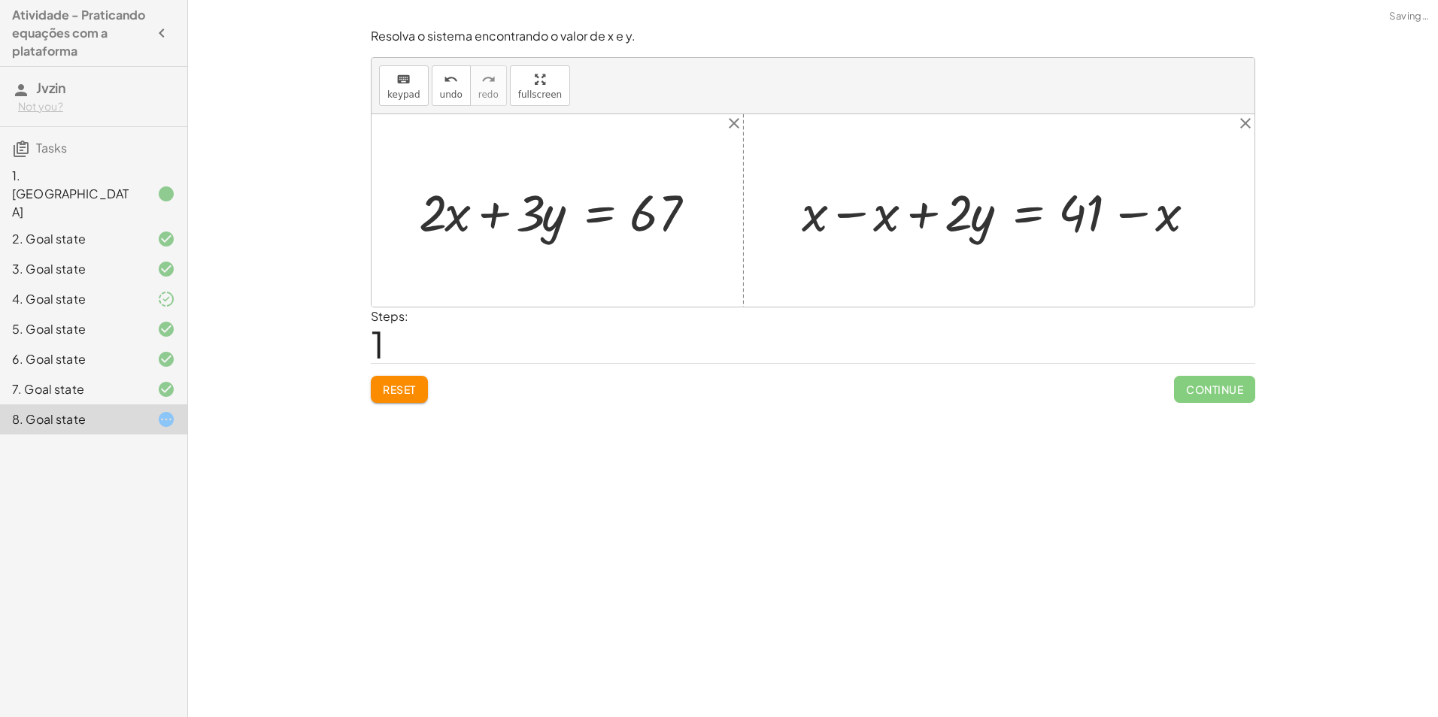
click at [829, 208] on div at bounding box center [1004, 210] width 420 height 67
drag, startPoint x: 978, startPoint y: 217, endPoint x: 1053, endPoint y: 235, distance: 76.6
click at [1053, 235] on div at bounding box center [1075, 210] width 277 height 67
click at [453, 93] on span "undo" at bounding box center [451, 94] width 23 height 11
click at [410, 391] on span "Reset" at bounding box center [399, 390] width 33 height 14
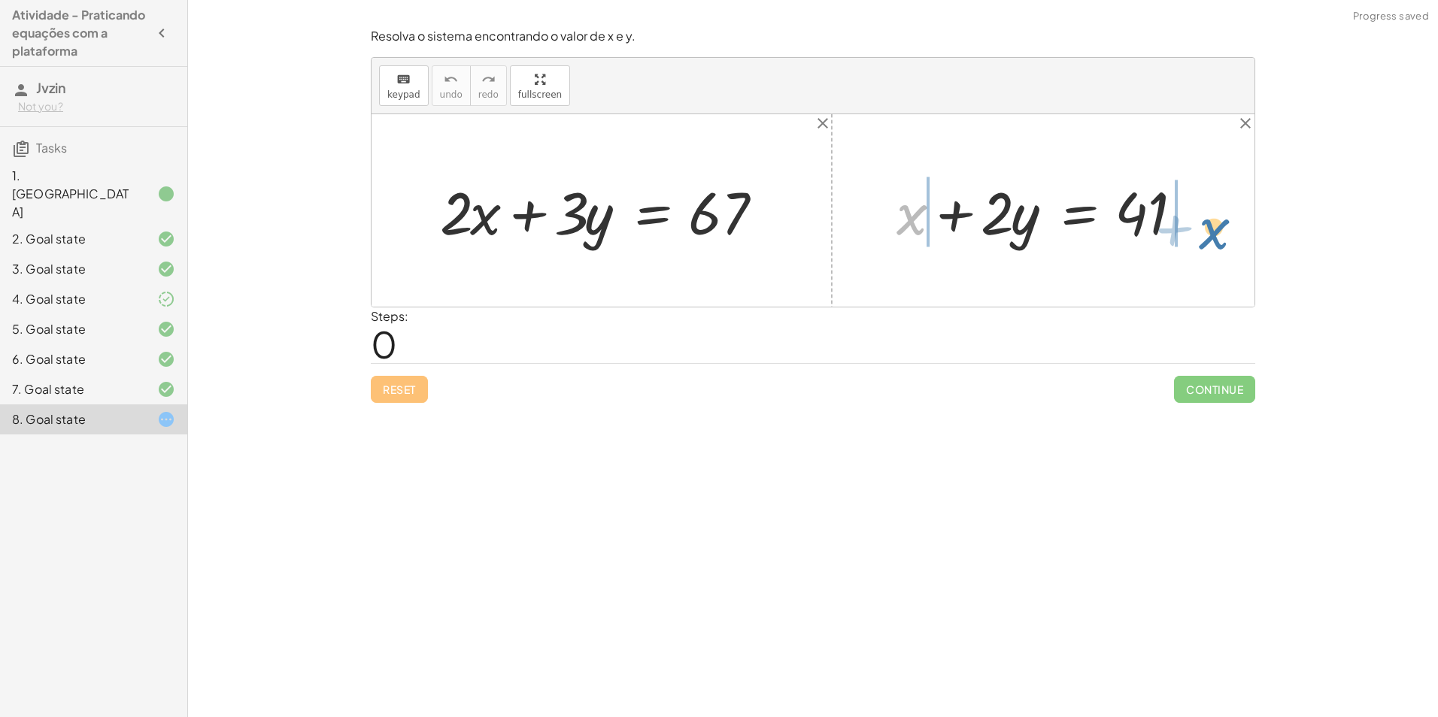
drag, startPoint x: 916, startPoint y: 223, endPoint x: 1219, endPoint y: 233, distance: 303.2
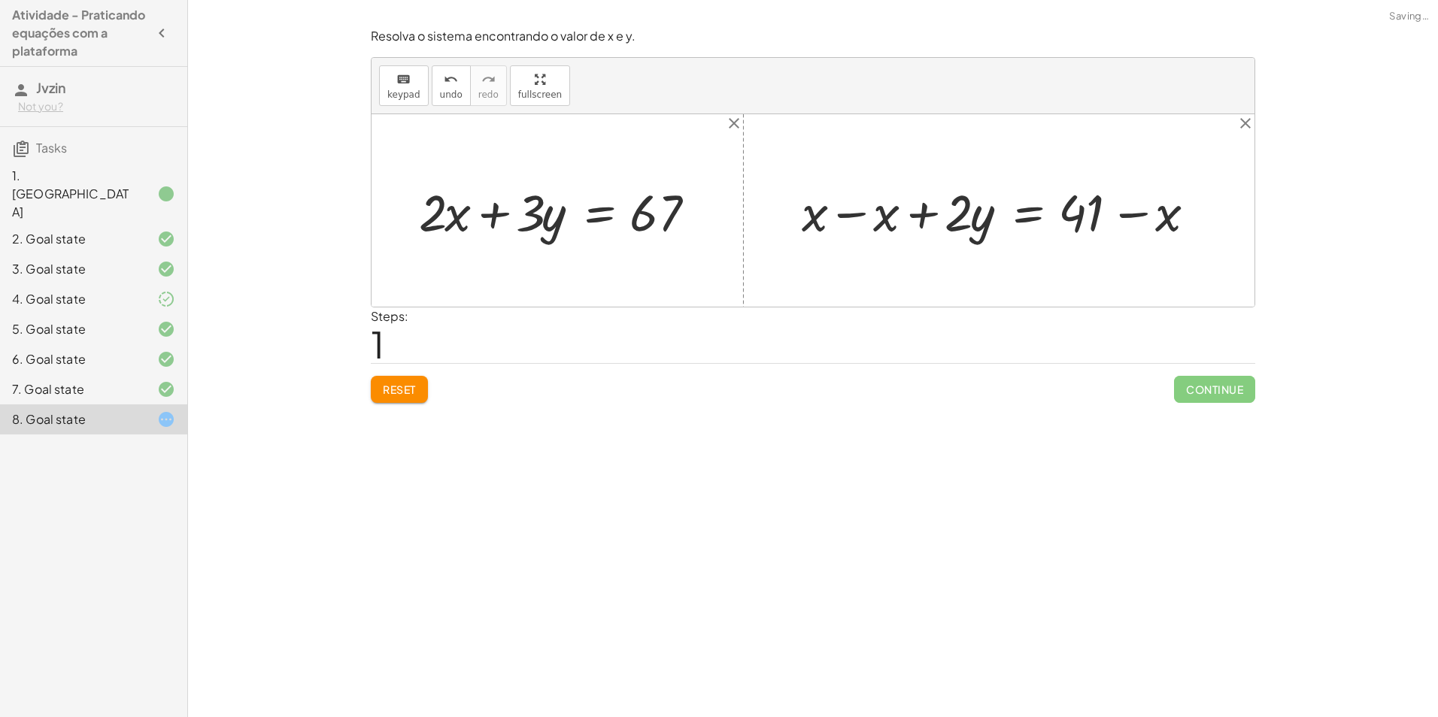
click at [828, 220] on div at bounding box center [1004, 210] width 420 height 67
drag, startPoint x: 1163, startPoint y: 223, endPoint x: 1172, endPoint y: 228, distance: 9.4
click at [1172, 228] on div at bounding box center [1075, 210] width 277 height 67
click at [981, 223] on div at bounding box center [1075, 210] width 277 height 67
click at [401, 398] on button "Reset" at bounding box center [399, 389] width 57 height 27
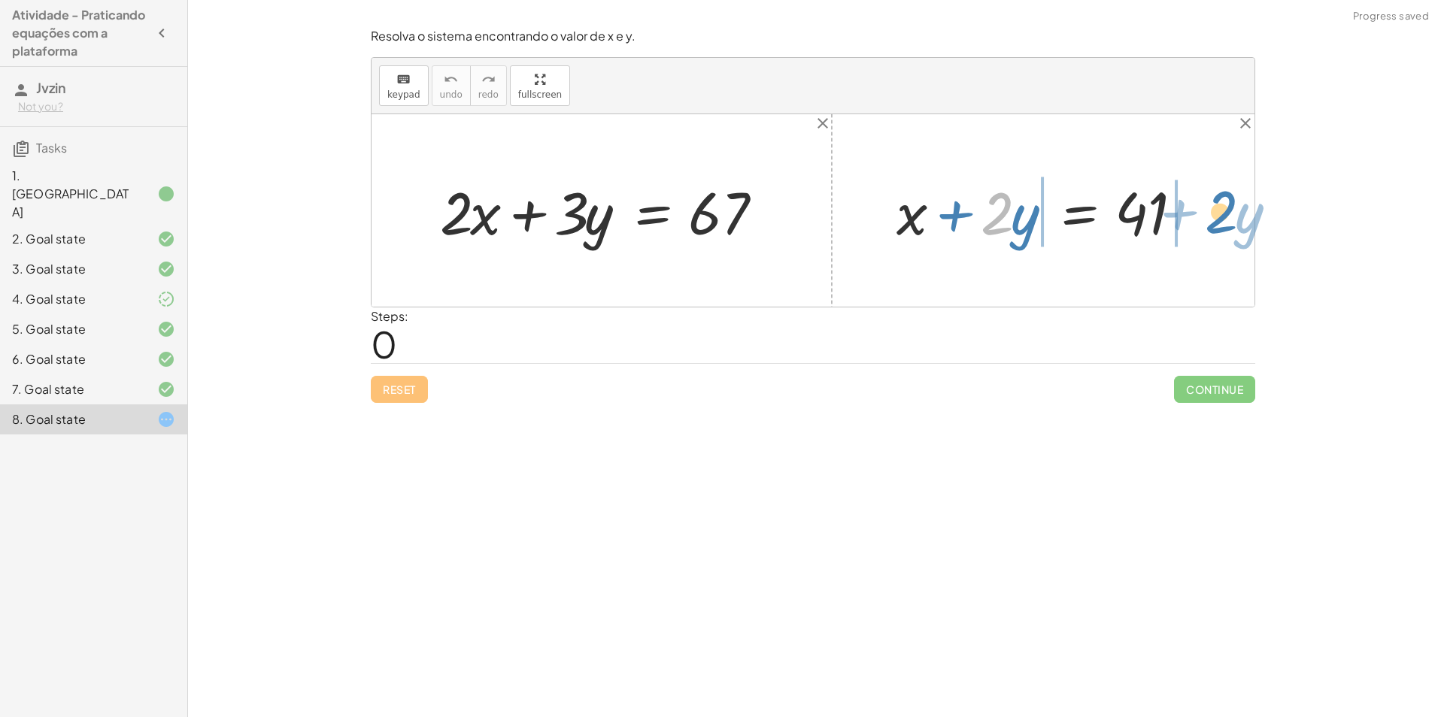
drag, startPoint x: 998, startPoint y: 226, endPoint x: 1221, endPoint y: 224, distance: 223.4
click at [1221, 224] on div "+ · 2 · x + · 3 · y = 67 · 2 + · y + x + · 2 · y = 41" at bounding box center [813, 210] width 883 height 193
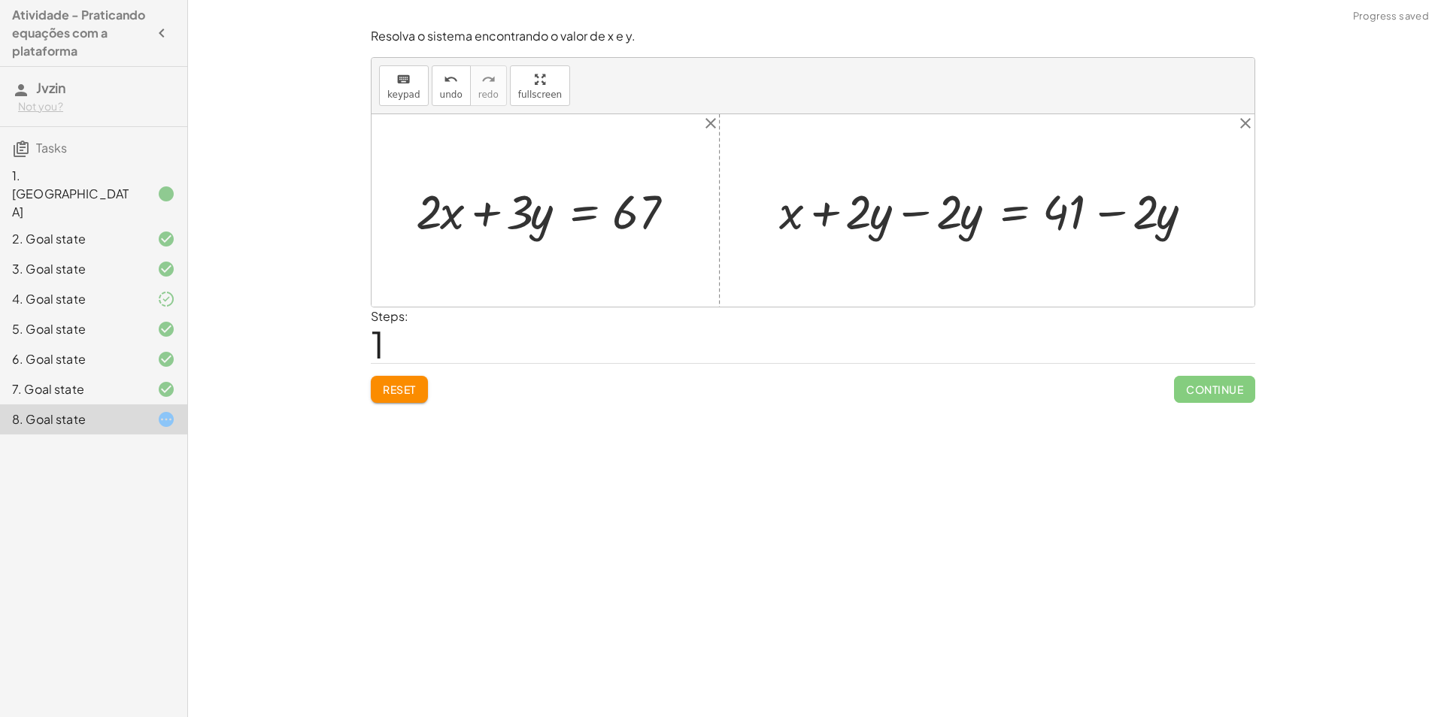
click at [896, 200] on div at bounding box center [993, 210] width 442 height 62
drag, startPoint x: 971, startPoint y: 215, endPoint x: 456, endPoint y: 223, distance: 515.2
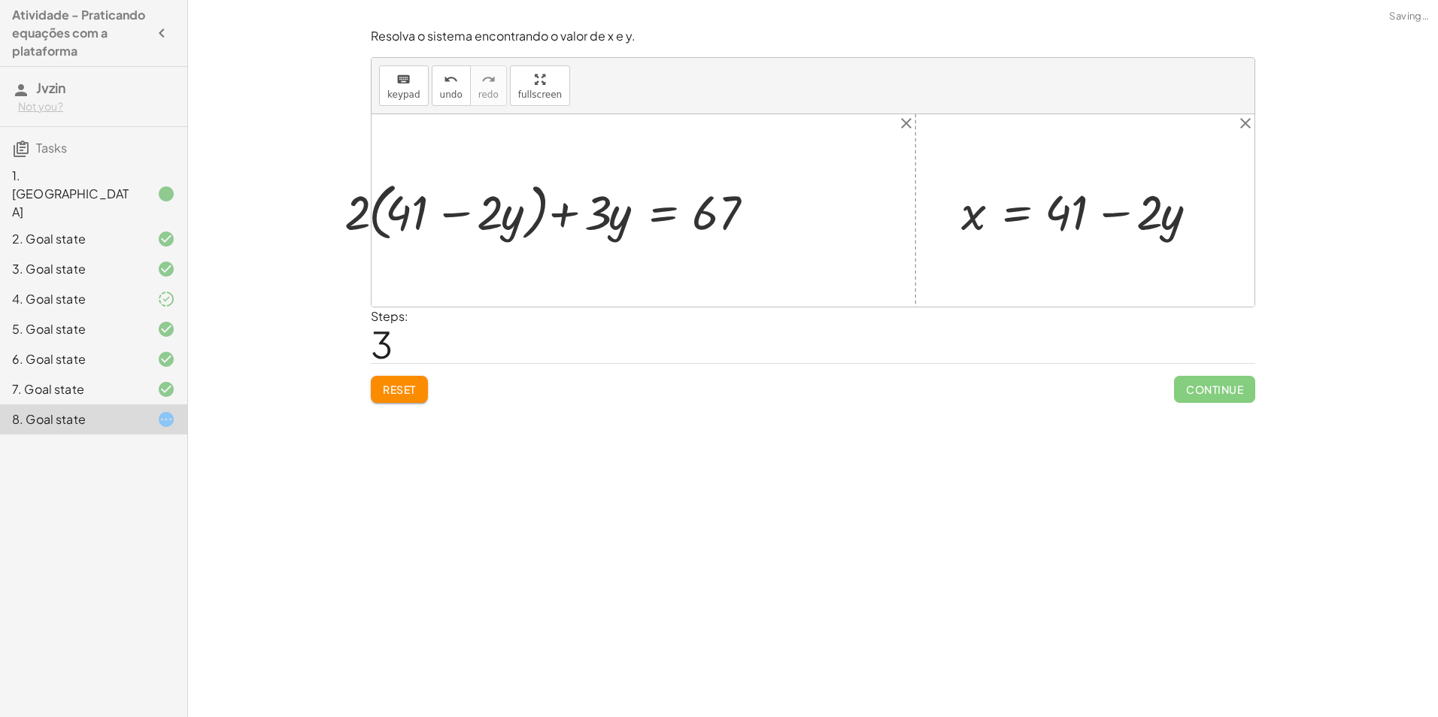
click at [379, 217] on div at bounding box center [553, 209] width 443 height 71
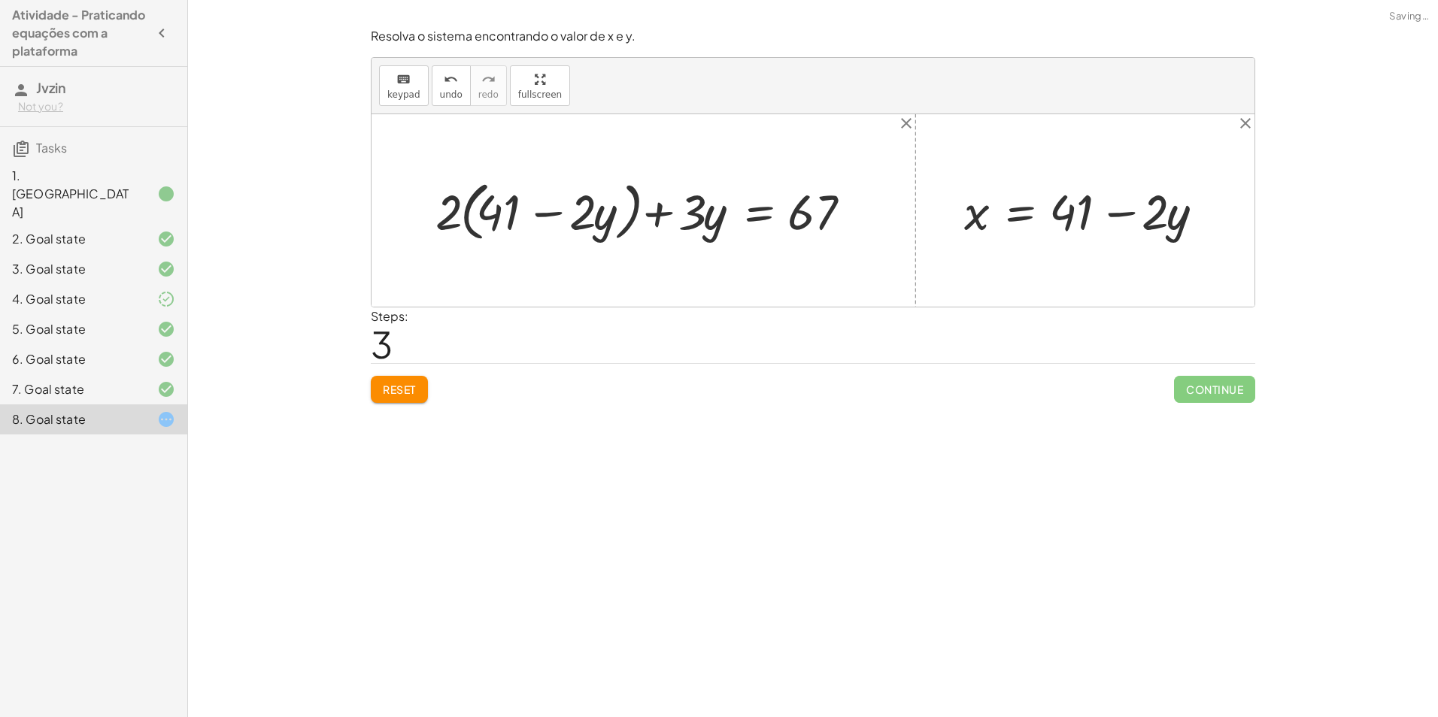
click at [484, 217] on div at bounding box center [649, 209] width 443 height 71
drag, startPoint x: 463, startPoint y: 217, endPoint x: 487, endPoint y: 217, distance: 24.1
click at [481, 219] on div at bounding box center [649, 209] width 443 height 71
drag, startPoint x: 445, startPoint y: 218, endPoint x: 474, endPoint y: 218, distance: 28.6
click at [474, 218] on div at bounding box center [649, 209] width 443 height 71
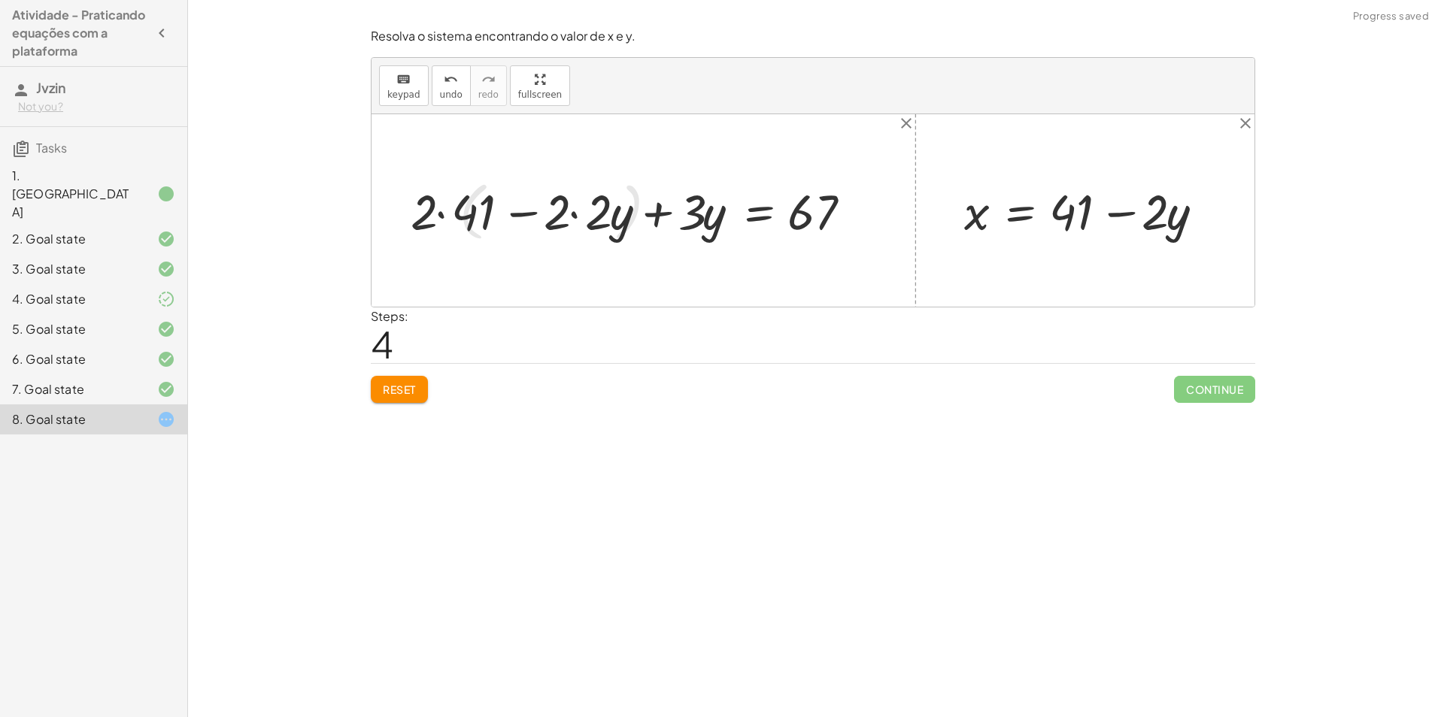
click at [490, 216] on div at bounding box center [636, 210] width 467 height 65
click at [430, 217] on div "+ · 2 · x + · 3 · y = 67 + · 2 · ( + 41 − · 2 · y ) + · 3 · y = 67 + + · 3 · y …" at bounding box center [651, 210] width 445 height 72
click at [571, 217] on div at bounding box center [657, 210] width 426 height 65
click at [658, 214] on div at bounding box center [678, 210] width 386 height 65
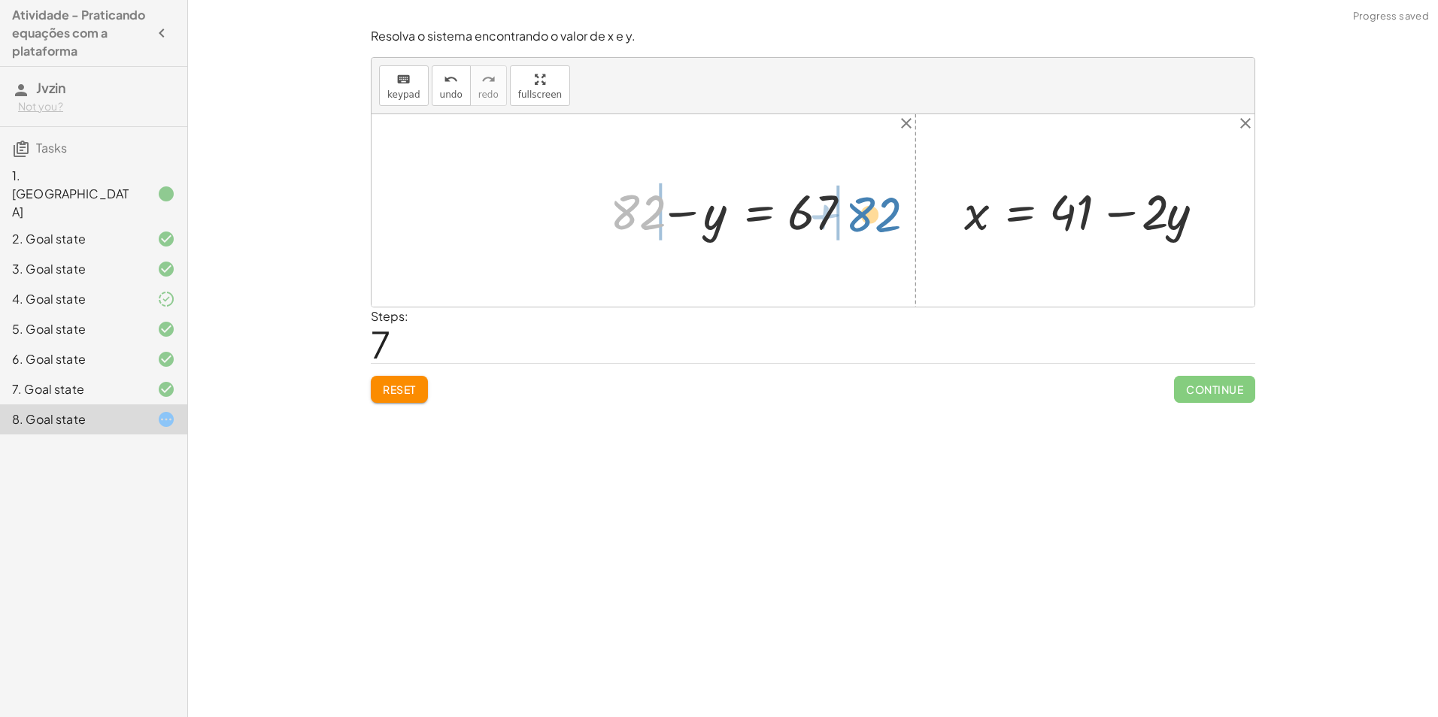
drag, startPoint x: 638, startPoint y: 220, endPoint x: 878, endPoint y: 223, distance: 239.9
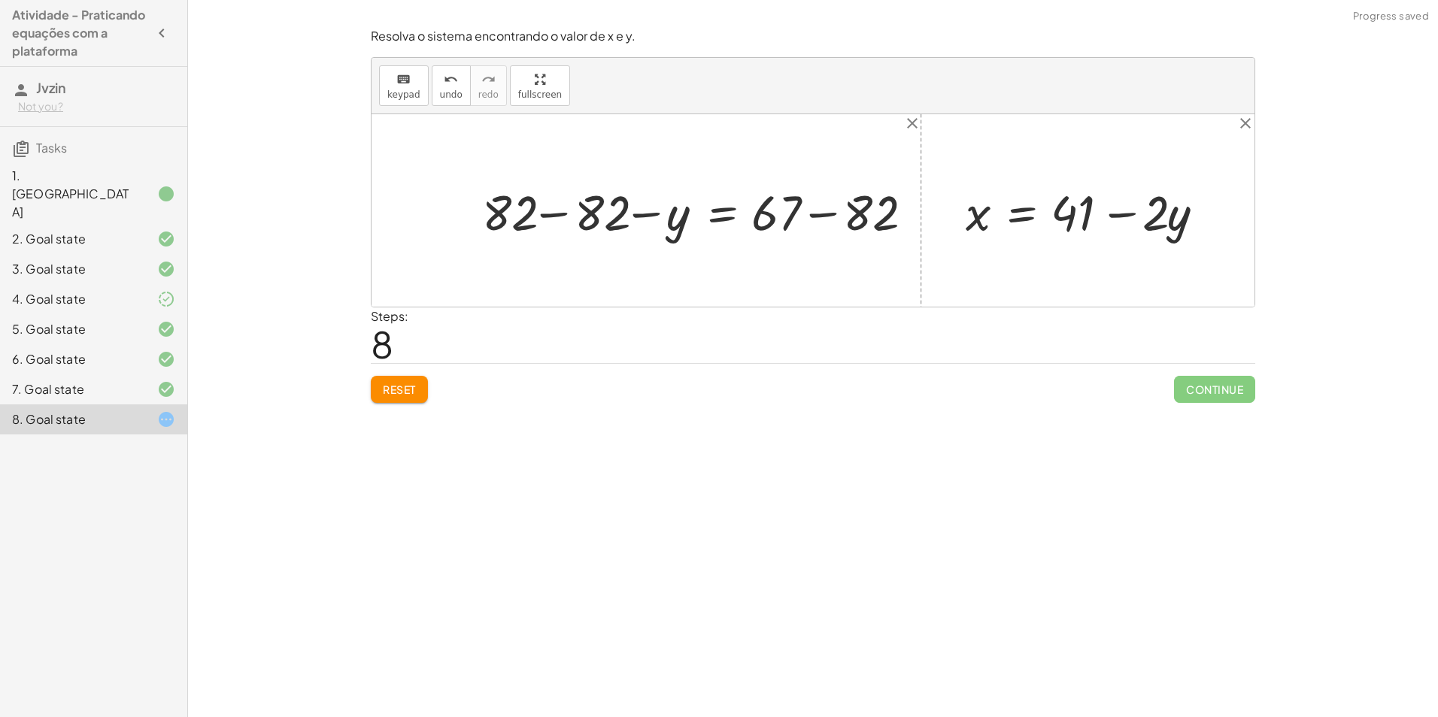
click at [847, 211] on div at bounding box center [700, 211] width 449 height 64
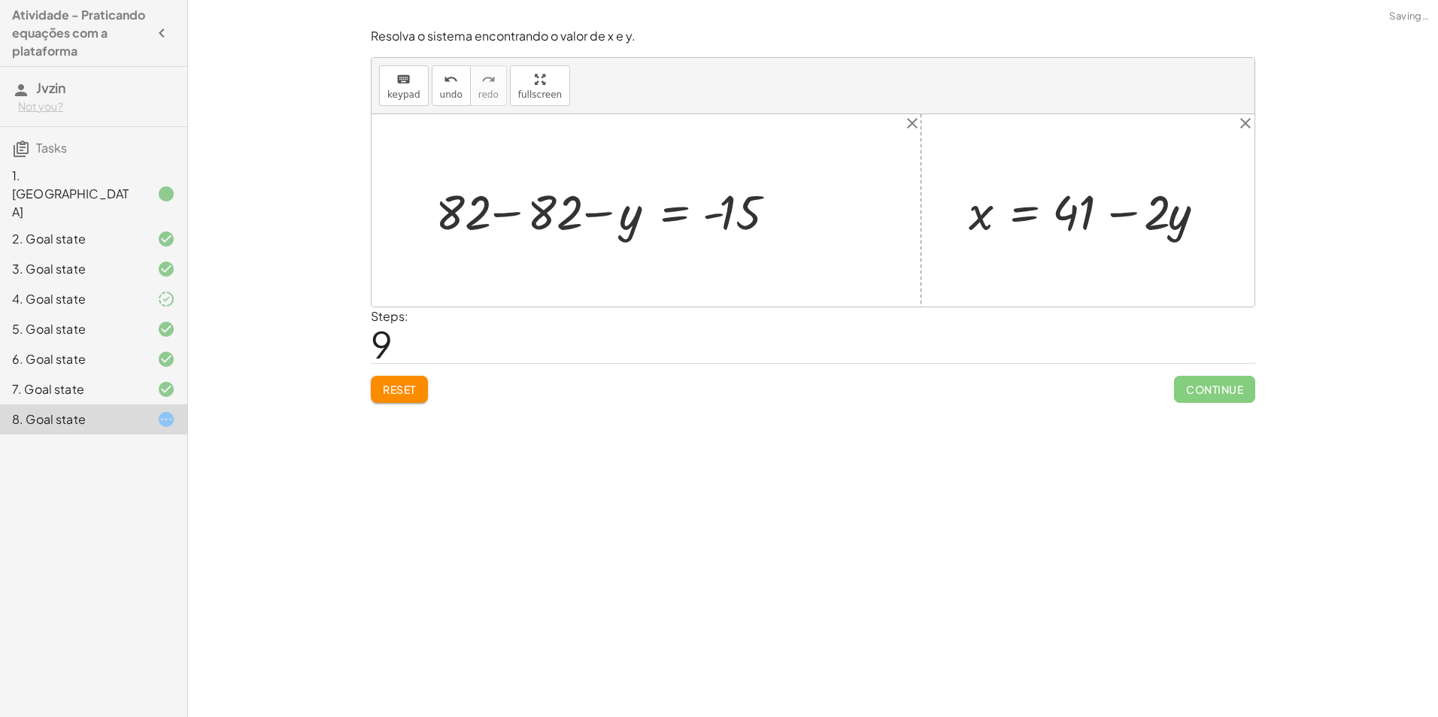
click at [510, 217] on div at bounding box center [614, 211] width 373 height 64
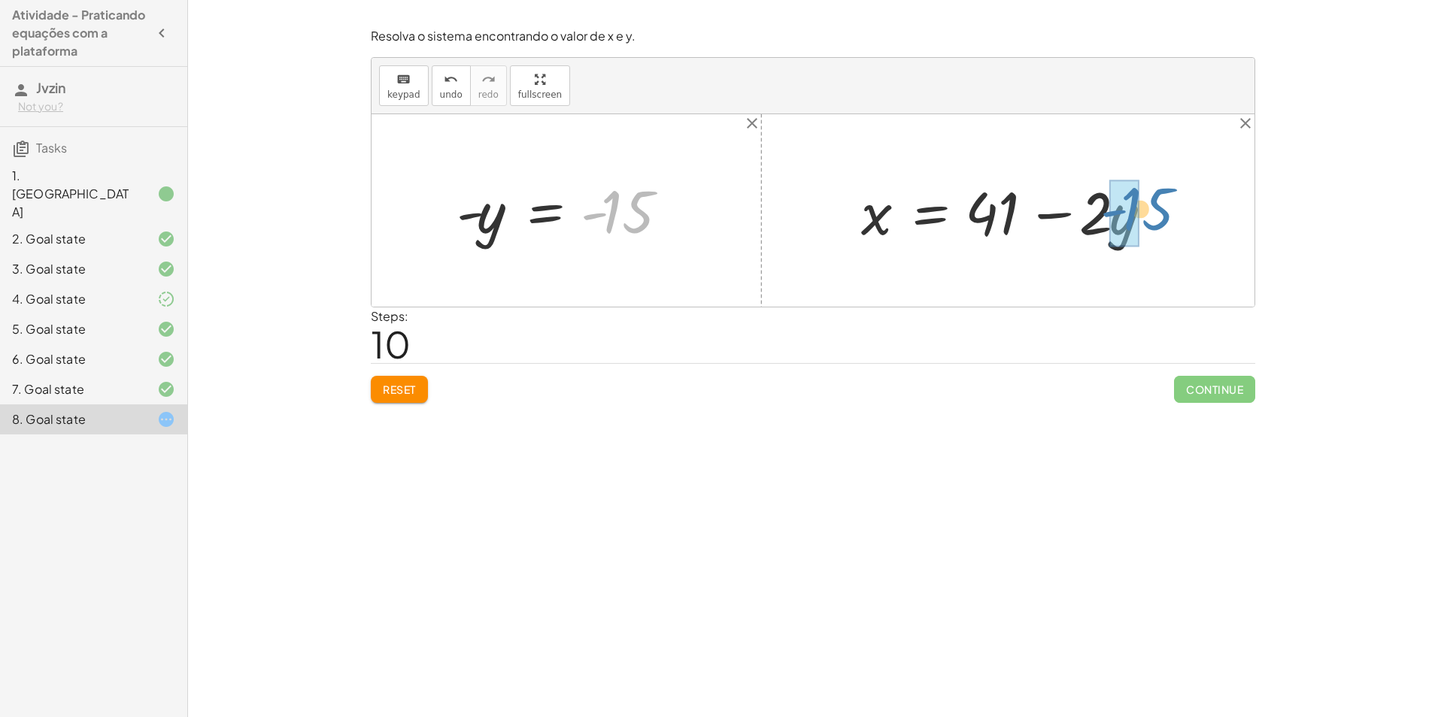
drag, startPoint x: 601, startPoint y: 211, endPoint x: 1116, endPoint y: 211, distance: 515.1
click at [1150, 219] on div at bounding box center [1049, 210] width 390 height 77
click at [1077, 219] on div at bounding box center [1024, 210] width 340 height 77
click at [1064, 218] on div at bounding box center [1014, 210] width 320 height 77
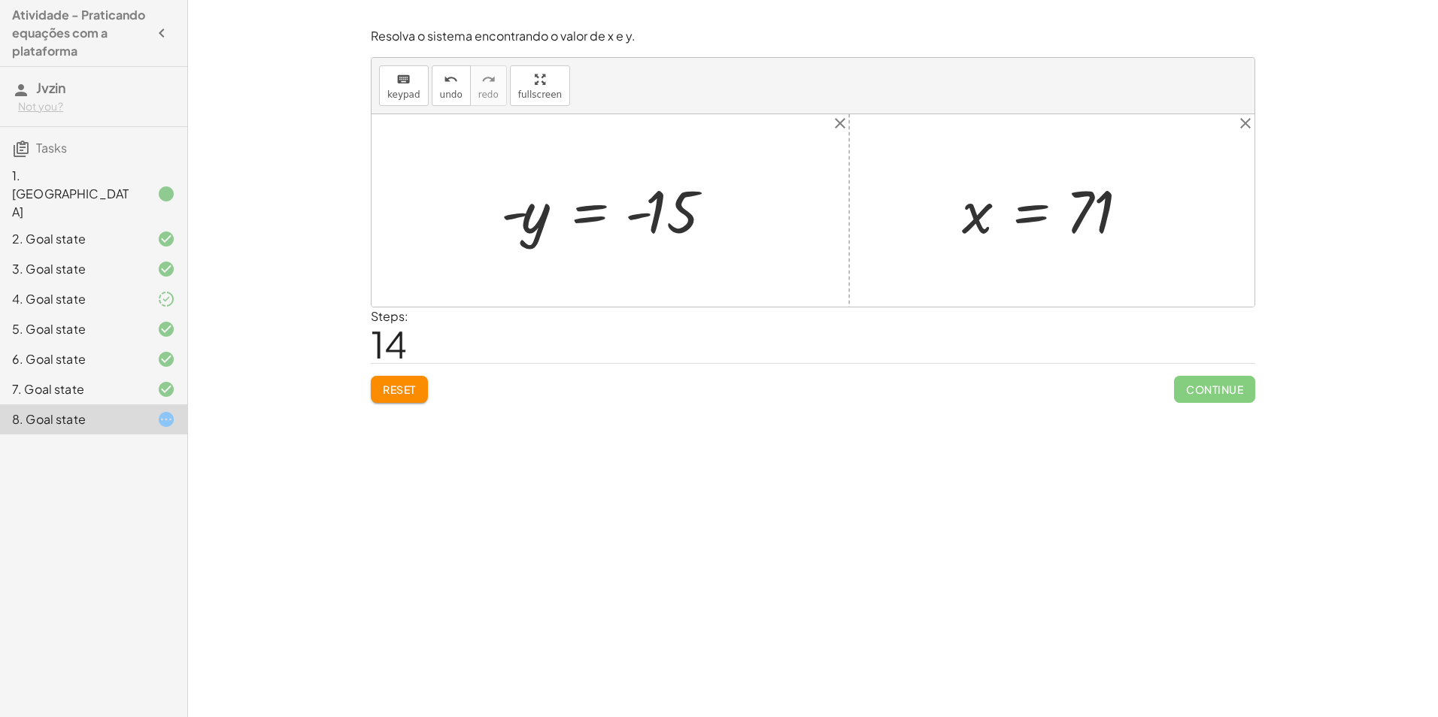
click at [402, 394] on span "Reset" at bounding box center [399, 390] width 33 height 14
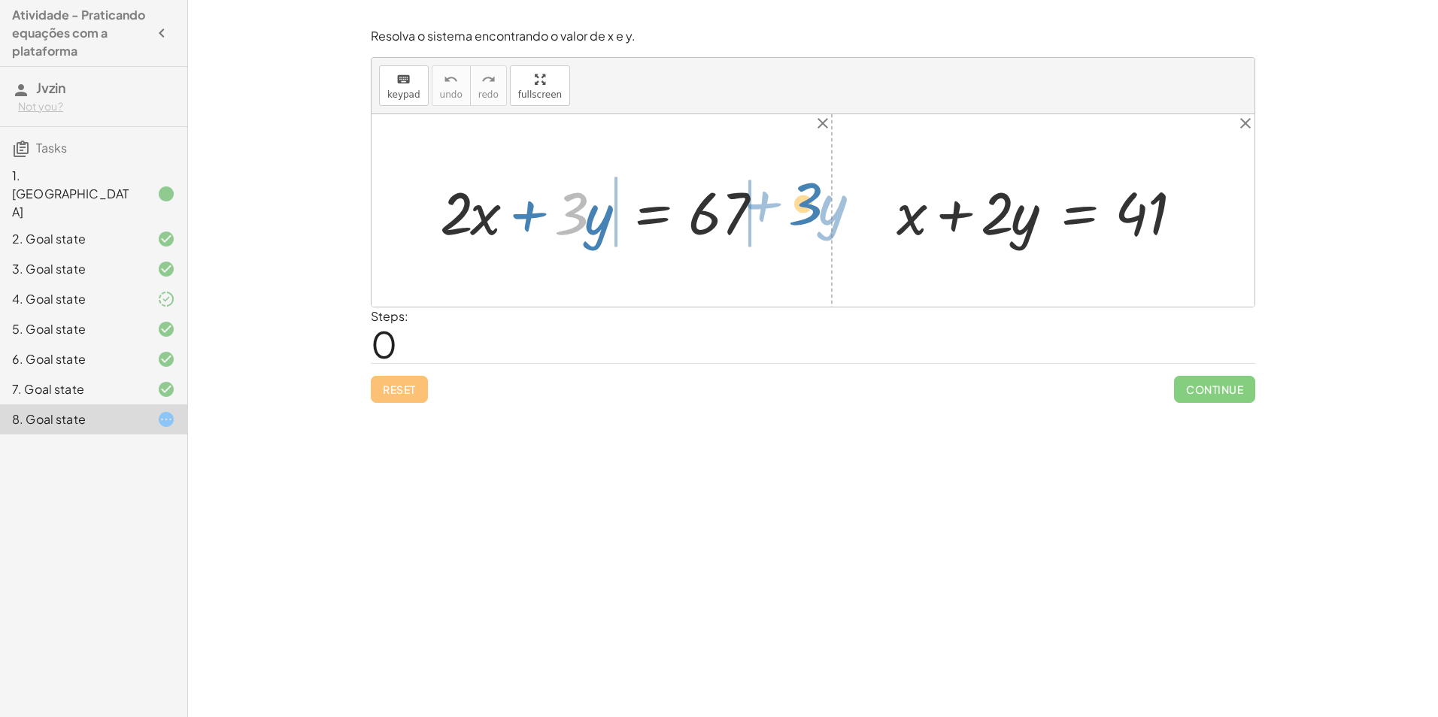
drag, startPoint x: 572, startPoint y: 223, endPoint x: 807, endPoint y: 214, distance: 234.8
click at [807, 214] on div "· 3 + · y + · 2 · x + · 3 · y = 67 + x + · 2 · y = 41" at bounding box center [813, 210] width 883 height 193
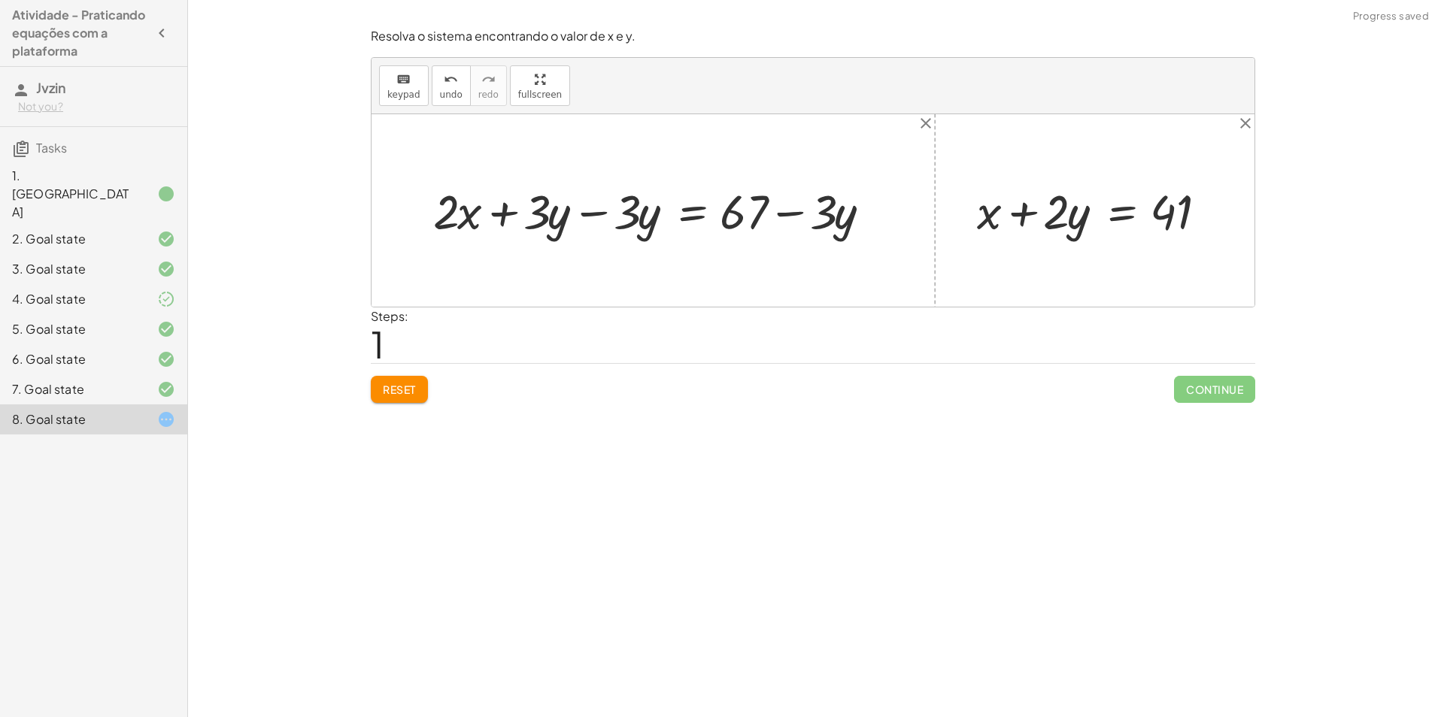
click at [596, 208] on div at bounding box center [659, 210] width 466 height 62
drag, startPoint x: 820, startPoint y: 214, endPoint x: 829, endPoint y: 219, distance: 10.8
click at [829, 219] on div at bounding box center [749, 210] width 286 height 62
drag, startPoint x: 993, startPoint y: 210, endPoint x: 1230, endPoint y: 223, distance: 238.0
click at [1230, 223] on div at bounding box center [1100, 210] width 262 height 62
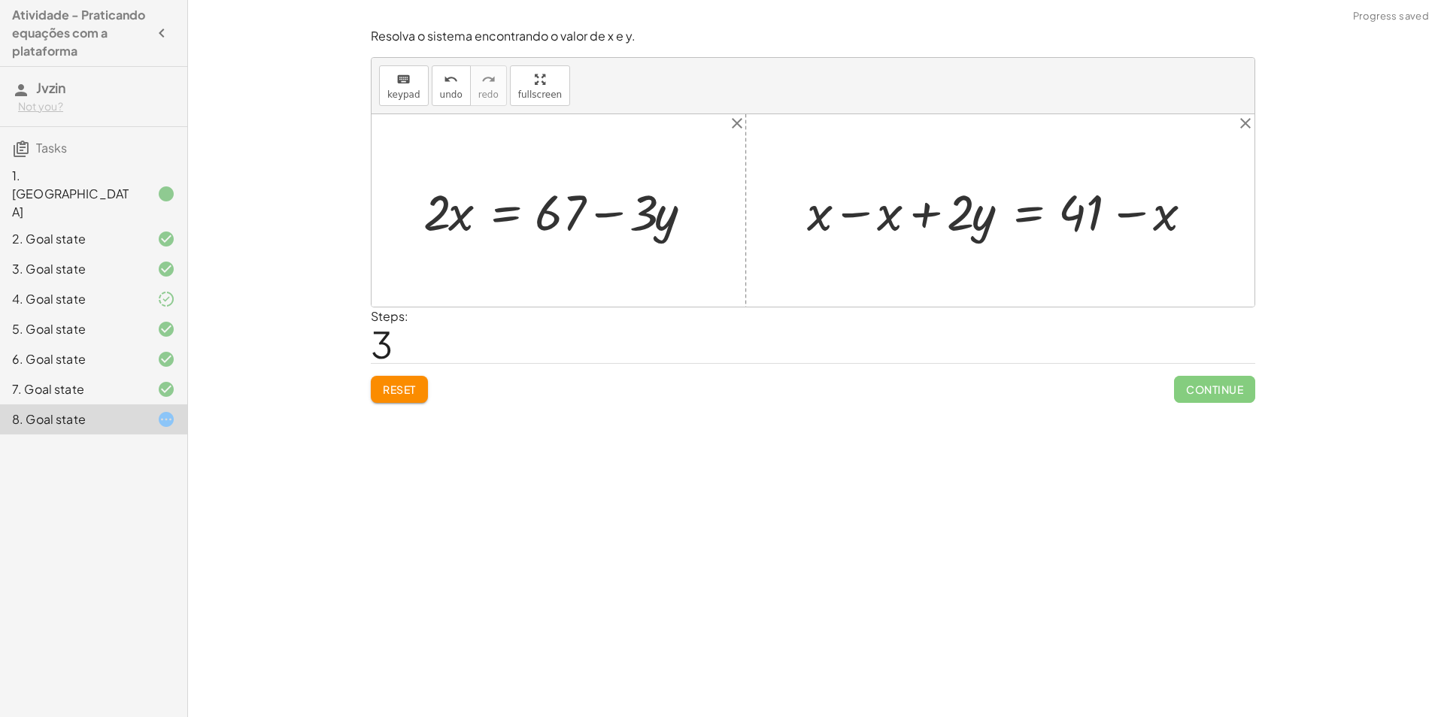
click at [871, 227] on div at bounding box center [1005, 209] width 412 height 65
click at [989, 220] on div at bounding box center [1075, 209] width 272 height 65
drag, startPoint x: 1160, startPoint y: 219, endPoint x: 1182, endPoint y: 226, distance: 23.6
click at [1182, 226] on div at bounding box center [1075, 209] width 272 height 65
drag, startPoint x: 989, startPoint y: 214, endPoint x: 676, endPoint y: 214, distance: 312.8
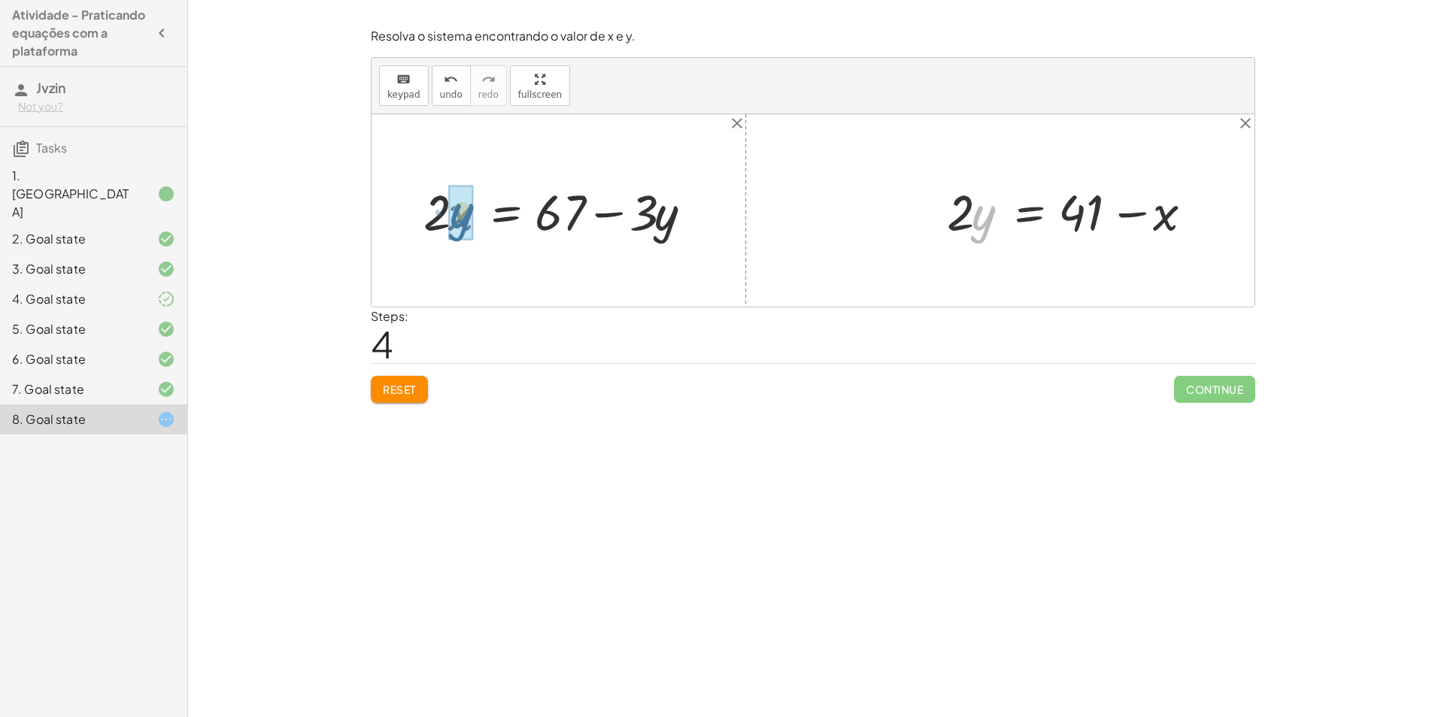
drag, startPoint x: 983, startPoint y: 222, endPoint x: 470, endPoint y: 222, distance: 512.9
drag, startPoint x: 649, startPoint y: 221, endPoint x: 393, endPoint y: 223, distance: 255.7
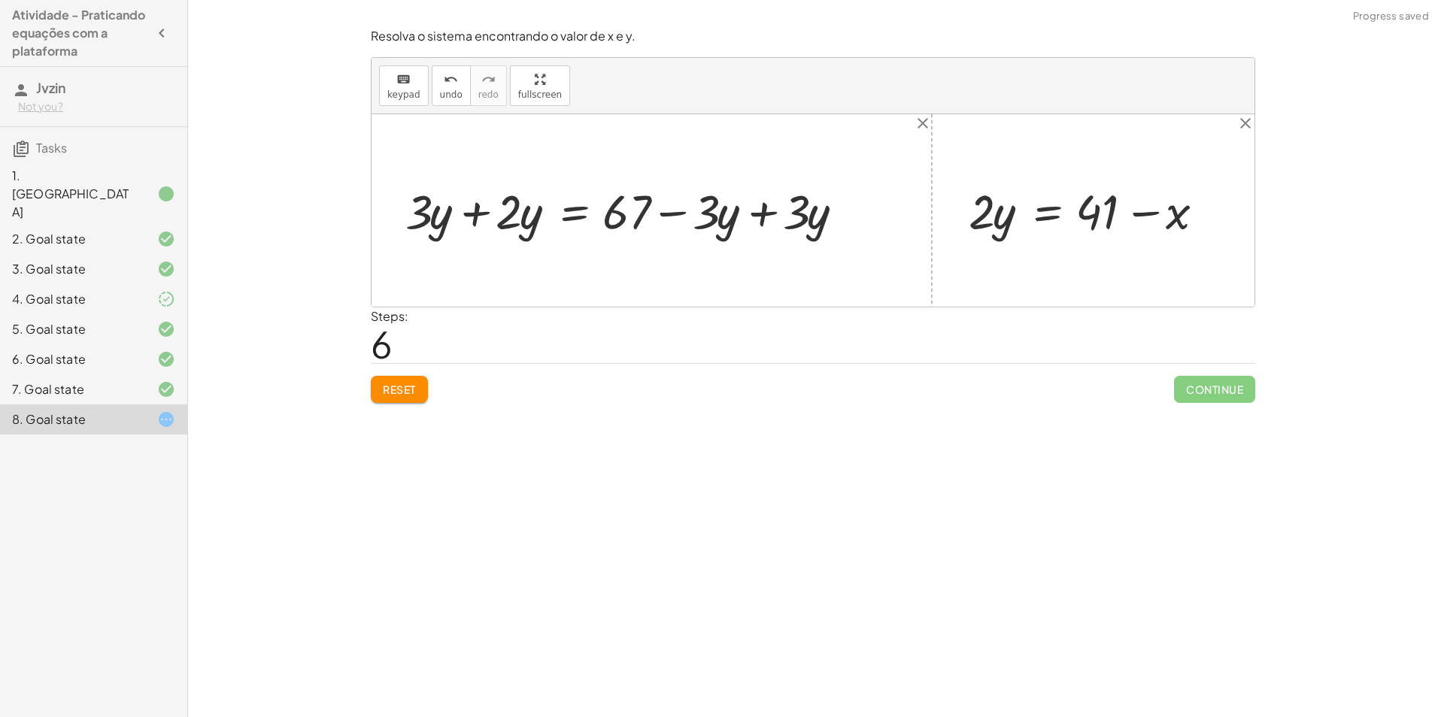
click at [734, 214] on div at bounding box center [630, 211] width 459 height 62
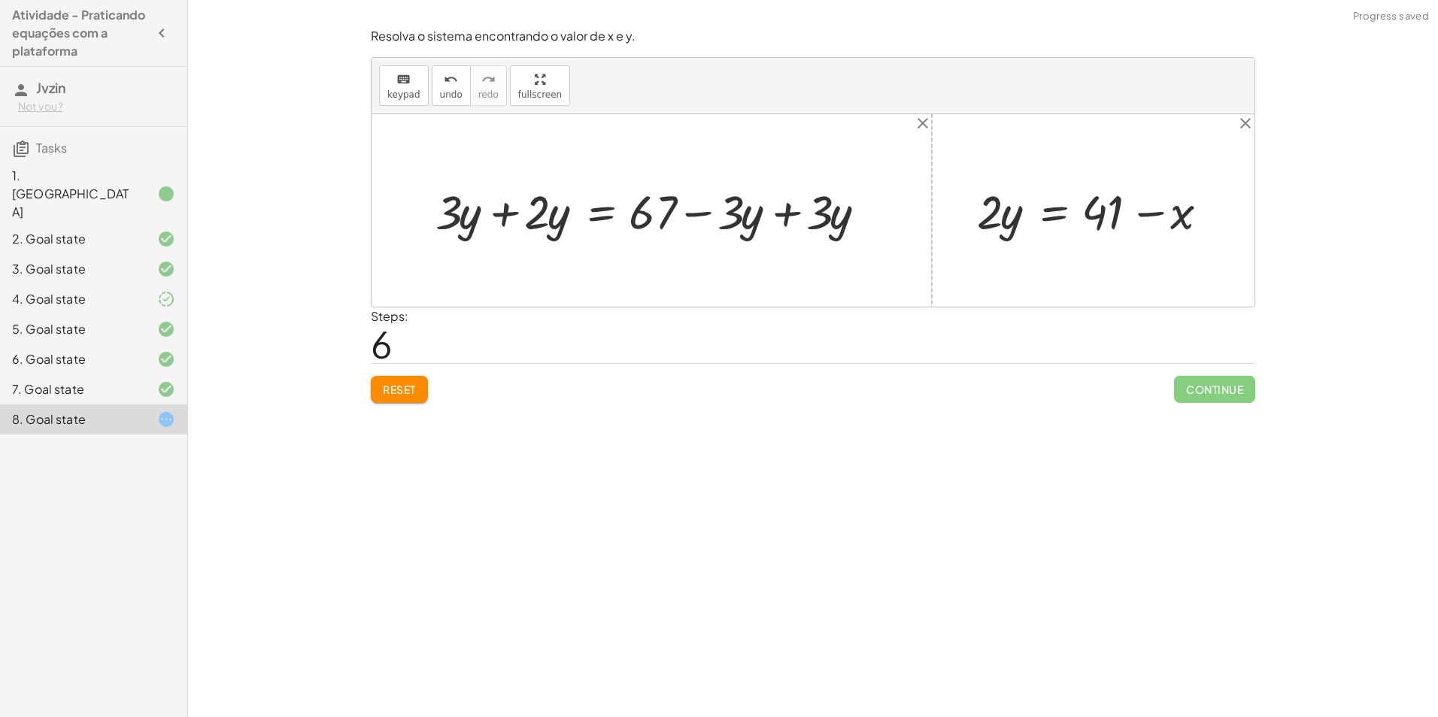
click at [772, 214] on div at bounding box center [657, 211] width 459 height 62
click at [807, 214] on div at bounding box center [813, 210] width 883 height 193
click at [505, 216] on div at bounding box center [568, 211] width 281 height 62
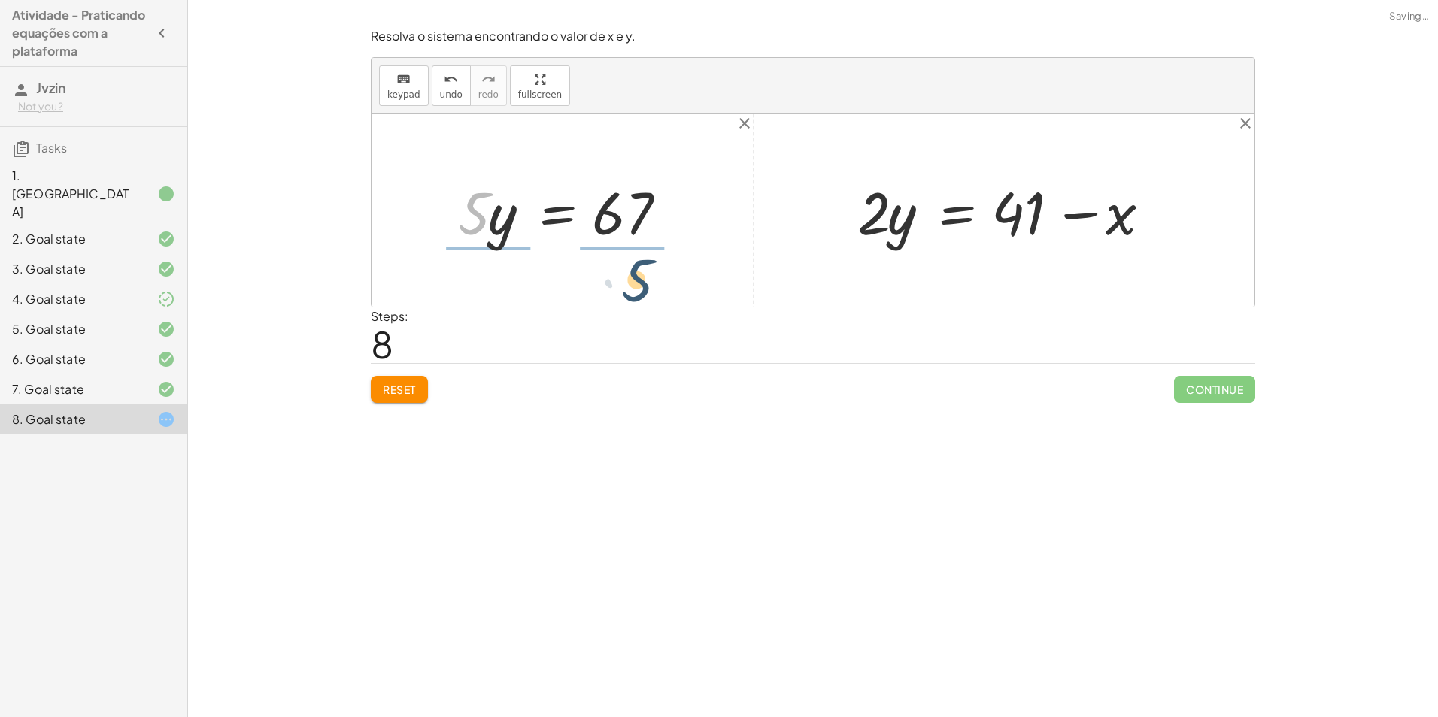
drag, startPoint x: 478, startPoint y: 214, endPoint x: 644, endPoint y: 278, distance: 178.1
click at [634, 214] on div at bounding box center [568, 211] width 244 height 116
click at [633, 211] on div at bounding box center [568, 211] width 244 height 116
click at [480, 219] on div at bounding box center [568, 211] width 244 height 116
drag, startPoint x: 414, startPoint y: 396, endPoint x: 426, endPoint y: 381, distance: 20.3
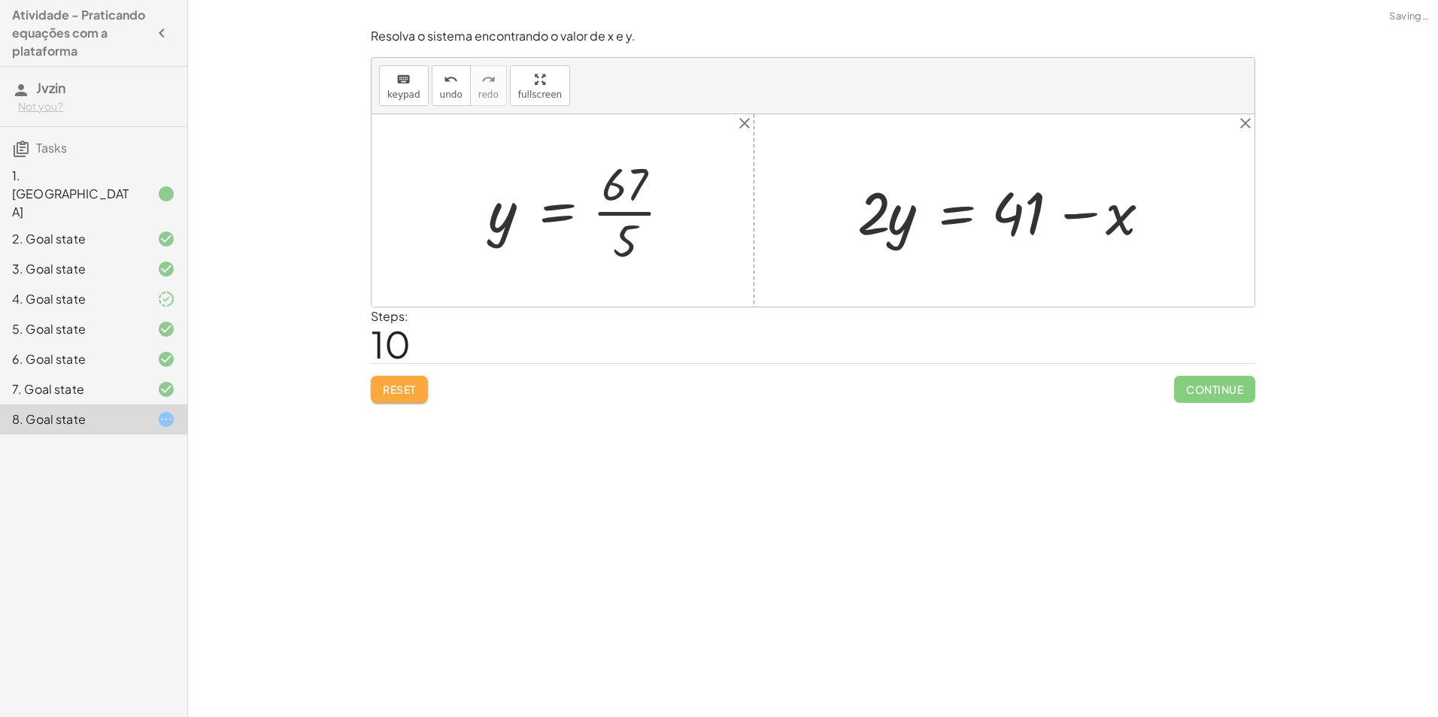
click at [416, 393] on span "Reset" at bounding box center [399, 390] width 33 height 14
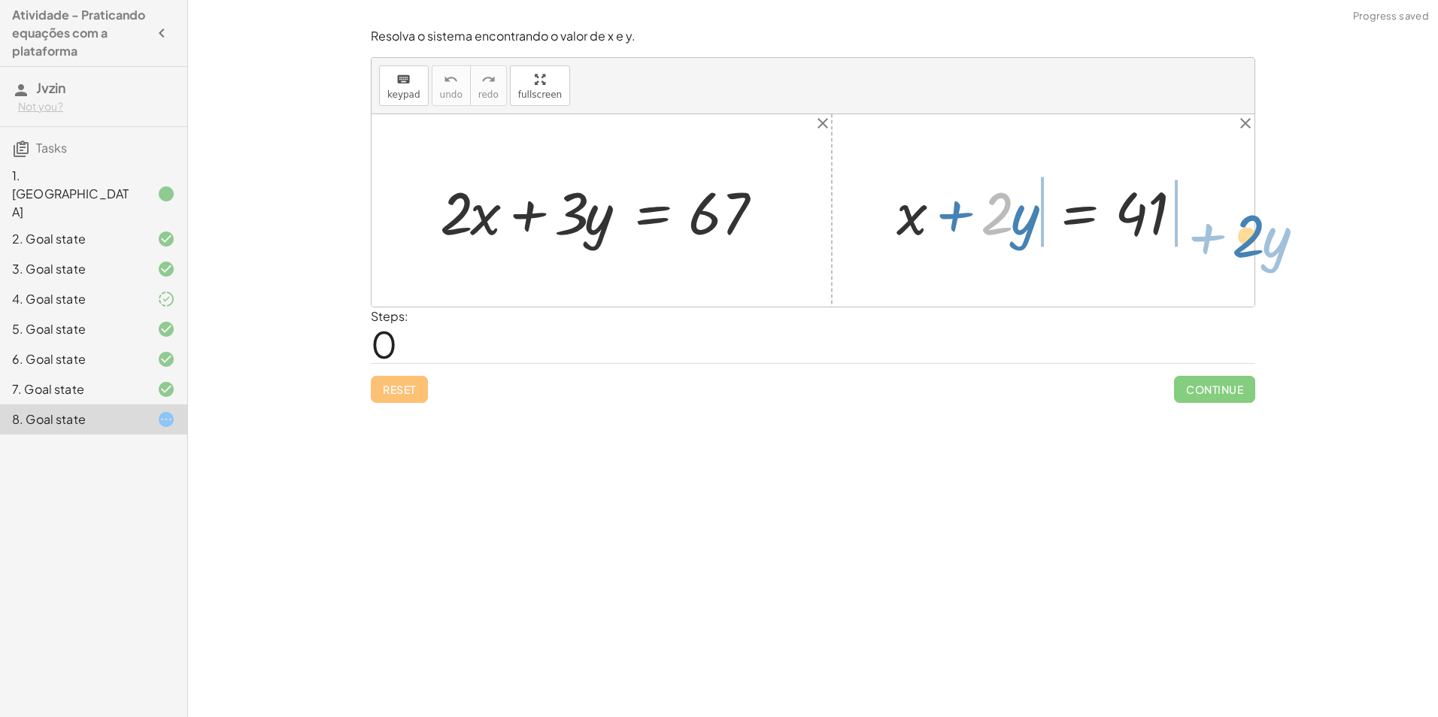
drag, startPoint x: 999, startPoint y: 215, endPoint x: 1253, endPoint y: 236, distance: 254.3
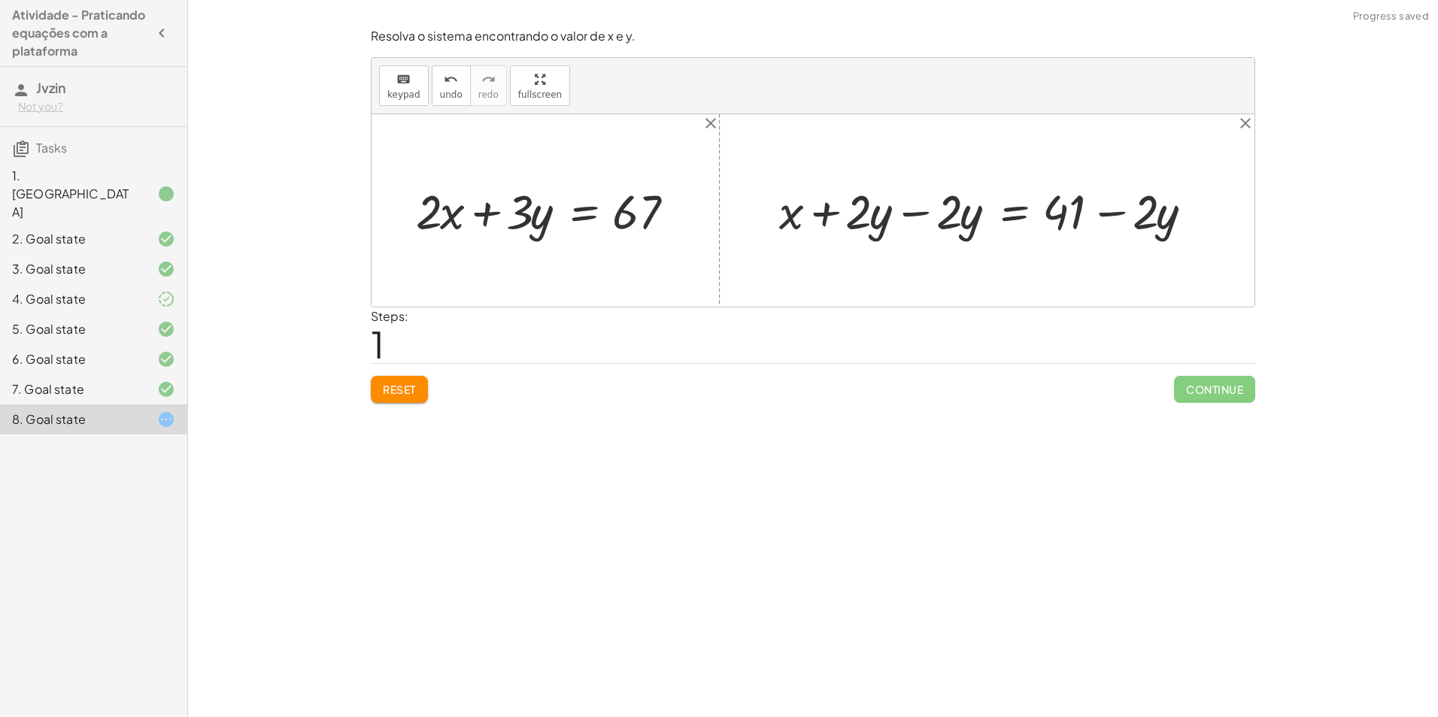
click at [911, 213] on div at bounding box center [993, 210] width 442 height 62
click at [1140, 216] on div at bounding box center [1083, 210] width 262 height 62
drag, startPoint x: 961, startPoint y: 218, endPoint x: 452, endPoint y: 218, distance: 509.1
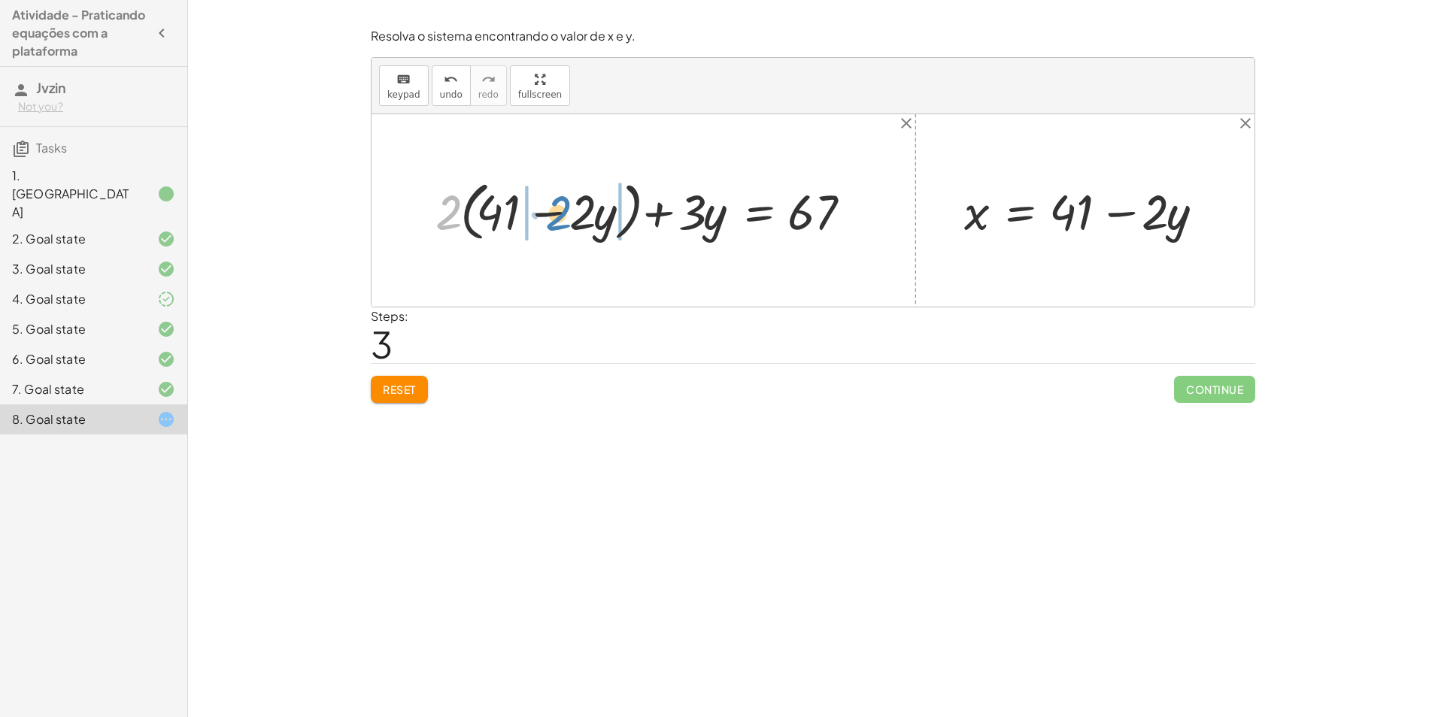
drag, startPoint x: 448, startPoint y: 213, endPoint x: 558, endPoint y: 214, distance: 109.8
click at [558, 214] on div at bounding box center [649, 209] width 443 height 71
click at [472, 212] on div at bounding box center [645, 210] width 451 height 65
click at [584, 215] on div at bounding box center [645, 210] width 451 height 65
click at [453, 98] on span "undo" at bounding box center [451, 94] width 23 height 11
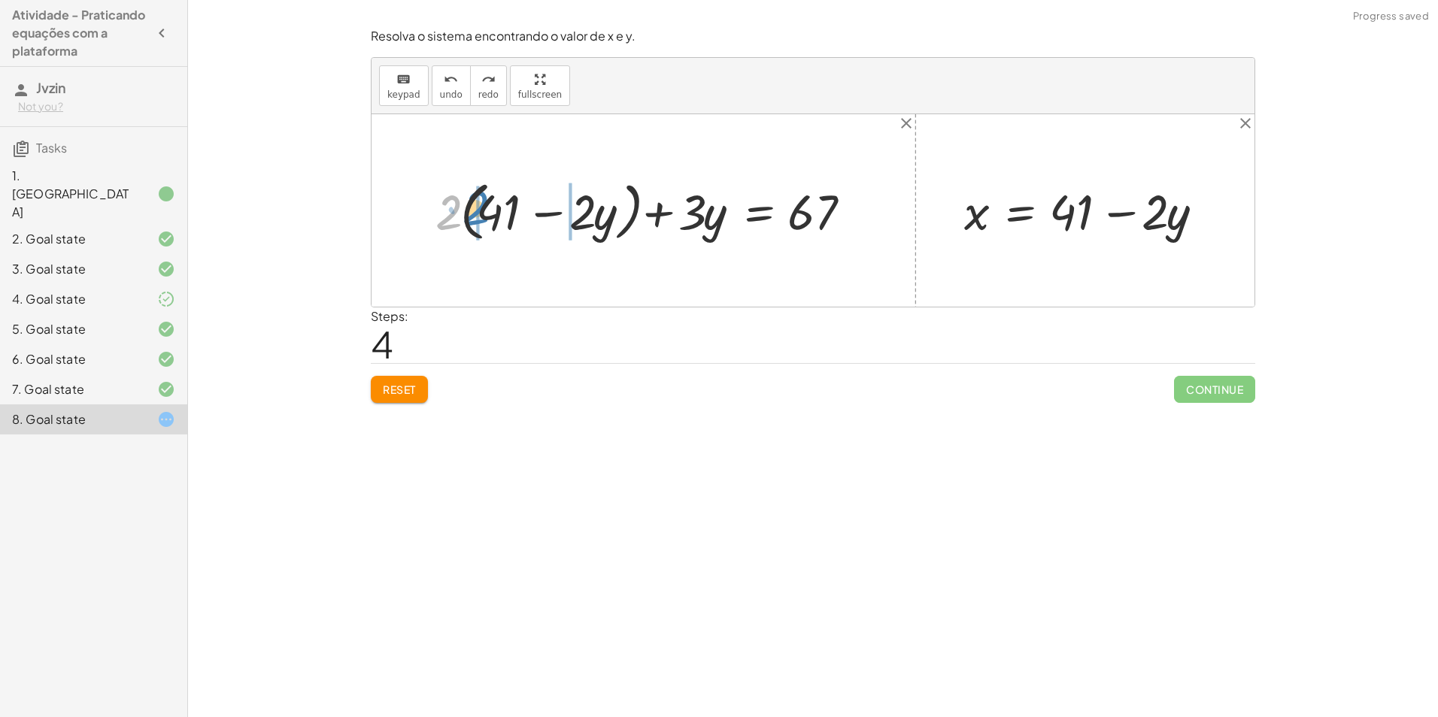
drag, startPoint x: 445, startPoint y: 213, endPoint x: 472, endPoint y: 208, distance: 27.4
click at [472, 208] on div at bounding box center [649, 209] width 443 height 71
click at [472, 208] on div at bounding box center [636, 210] width 467 height 65
click at [444, 220] on div at bounding box center [657, 210] width 426 height 65
click at [568, 221] on div at bounding box center [657, 210] width 426 height 65
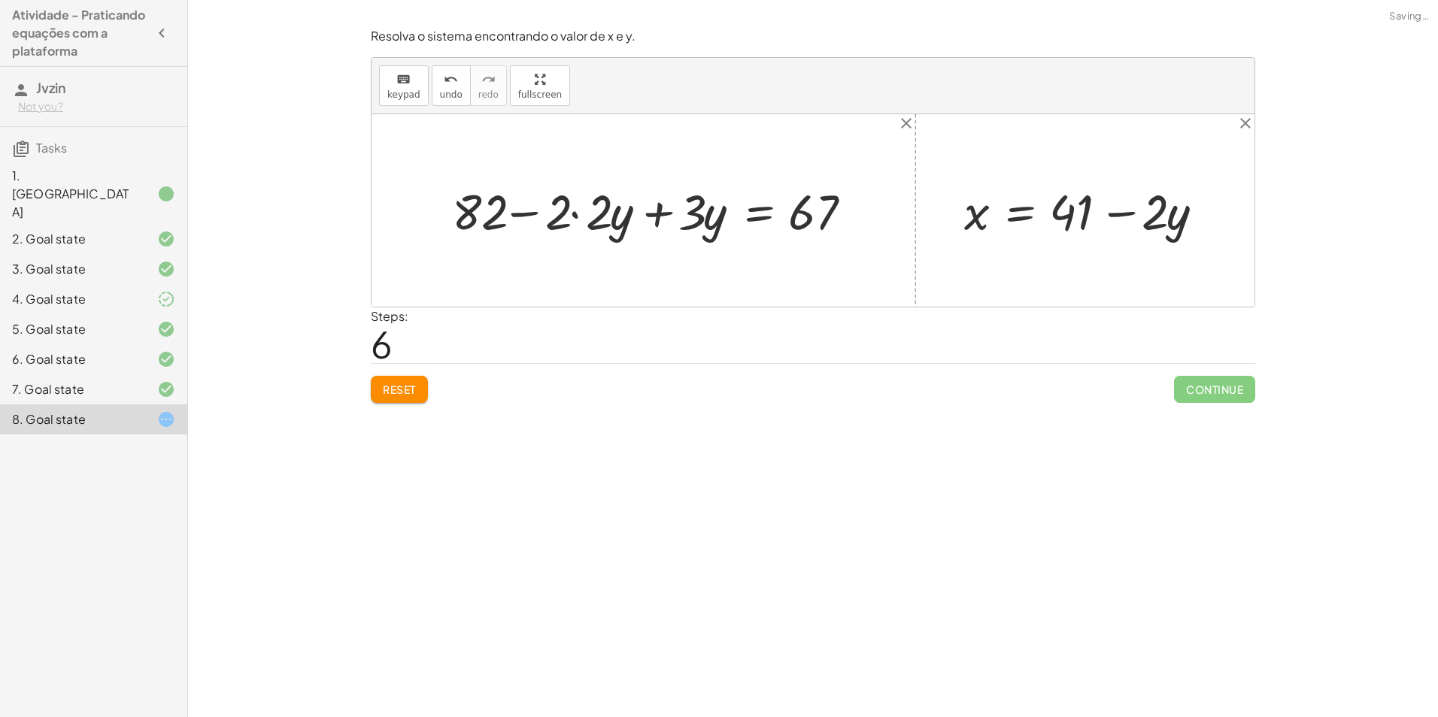
click at [574, 216] on div at bounding box center [657, 210] width 426 height 65
drag, startPoint x: 511, startPoint y: 218, endPoint x: 884, endPoint y: 196, distance: 373.6
click at [845, 210] on div at bounding box center [678, 210] width 572 height 65
click at [451, 89] on span "undo" at bounding box center [451, 94] width 23 height 11
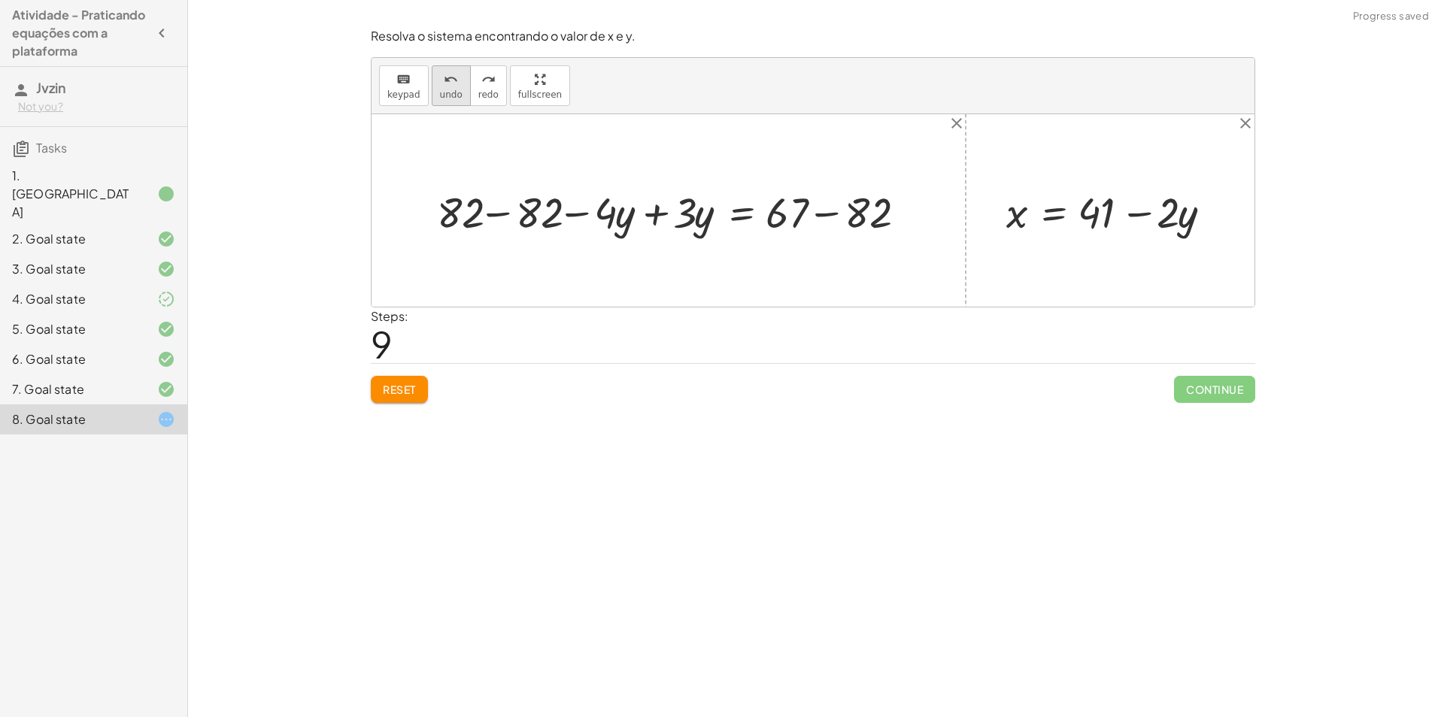
click at [432, 74] on button "undo undo" at bounding box center [451, 85] width 39 height 41
drag, startPoint x: 582, startPoint y: 214, endPoint x: 851, endPoint y: 214, distance: 268.5
click at [851, 214] on div "+ · 2 · x + · 3 · y = 67 + · 2 · ( + 41 − · 2 · y ) + · 3 · y = 67 + · 2 · 41 −…" at bounding box center [813, 210] width 883 height 193
click at [584, 216] on div at bounding box center [674, 211] width 490 height 56
drag, startPoint x: 787, startPoint y: 214, endPoint x: 515, endPoint y: 205, distance: 271.6
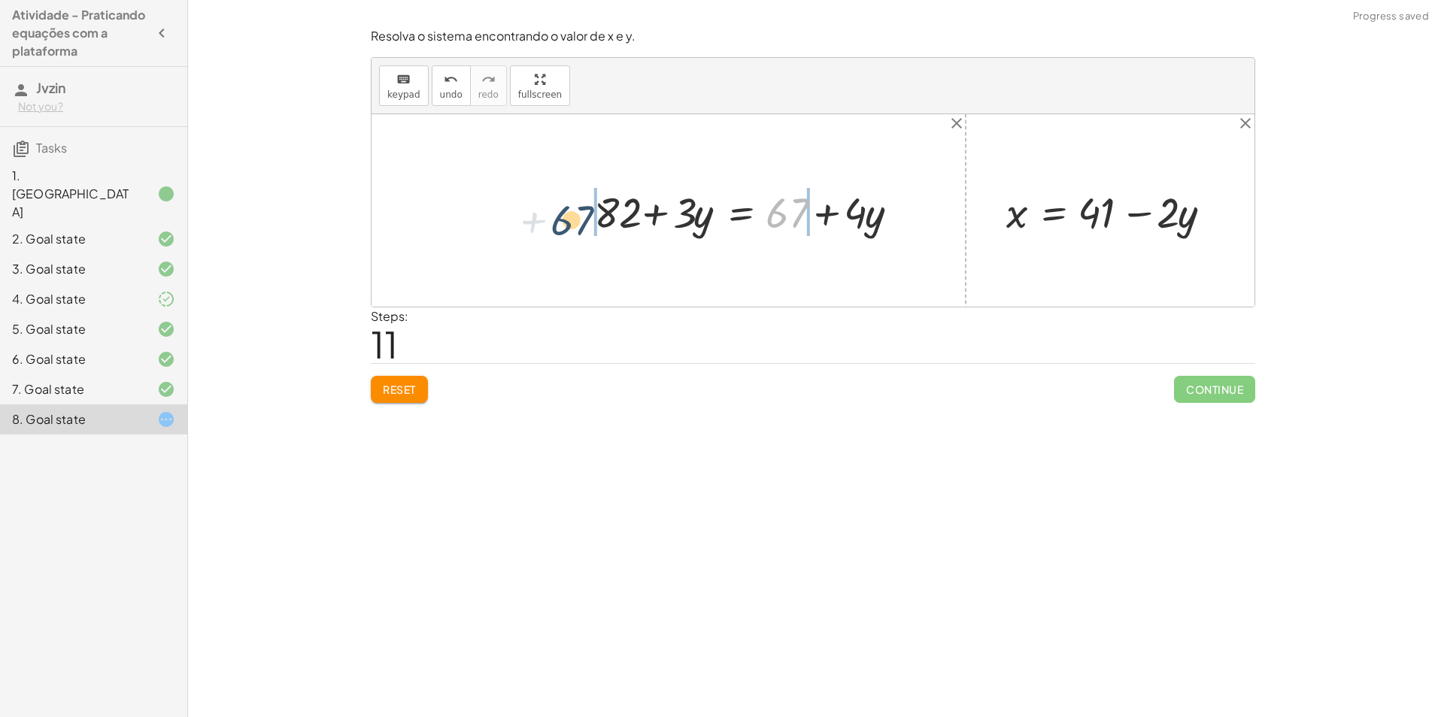
drag, startPoint x: 781, startPoint y: 208, endPoint x: 559, endPoint y: 217, distance: 222.1
click at [602, 215] on div at bounding box center [731, 211] width 520 height 56
click at [592, 211] on div at bounding box center [792, 211] width 411 height 56
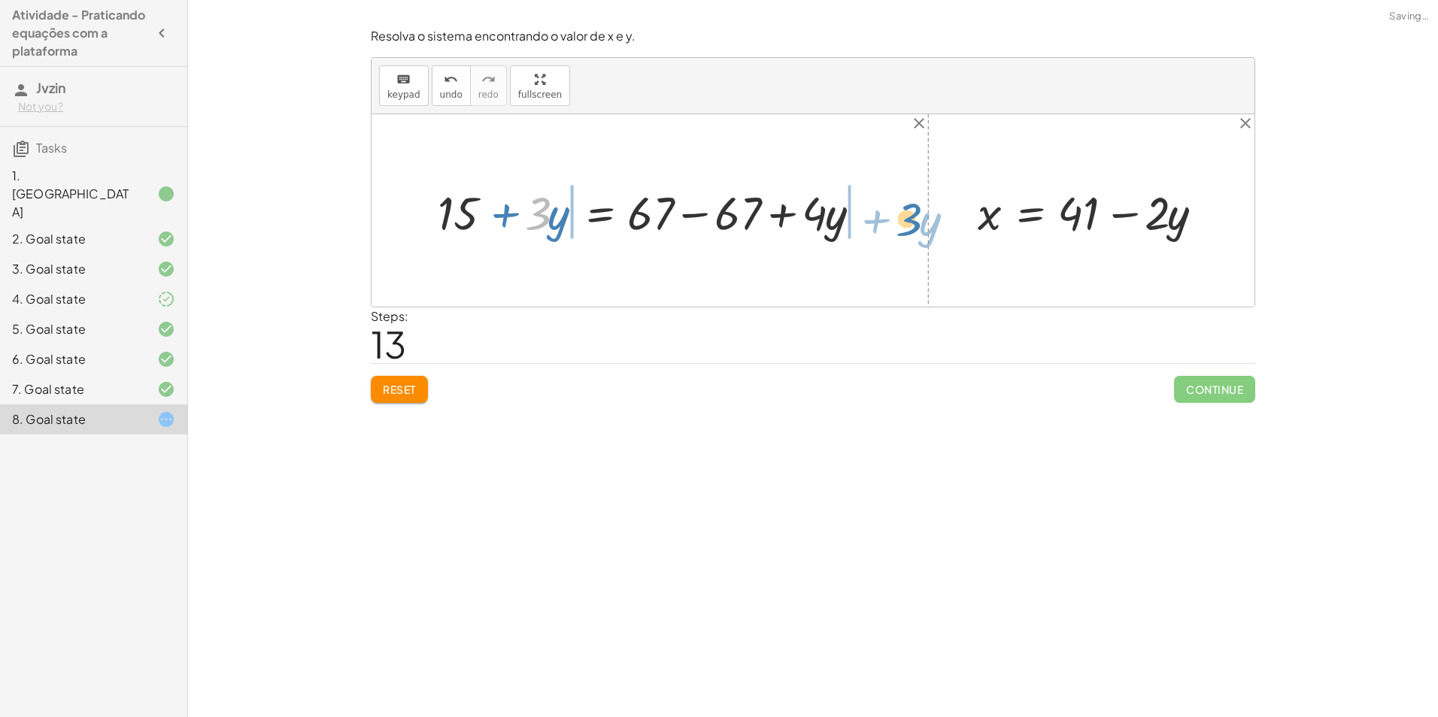
drag, startPoint x: 538, startPoint y: 205, endPoint x: 911, endPoint y: 212, distance: 373.1
click at [863, 213] on div at bounding box center [656, 210] width 626 height 61
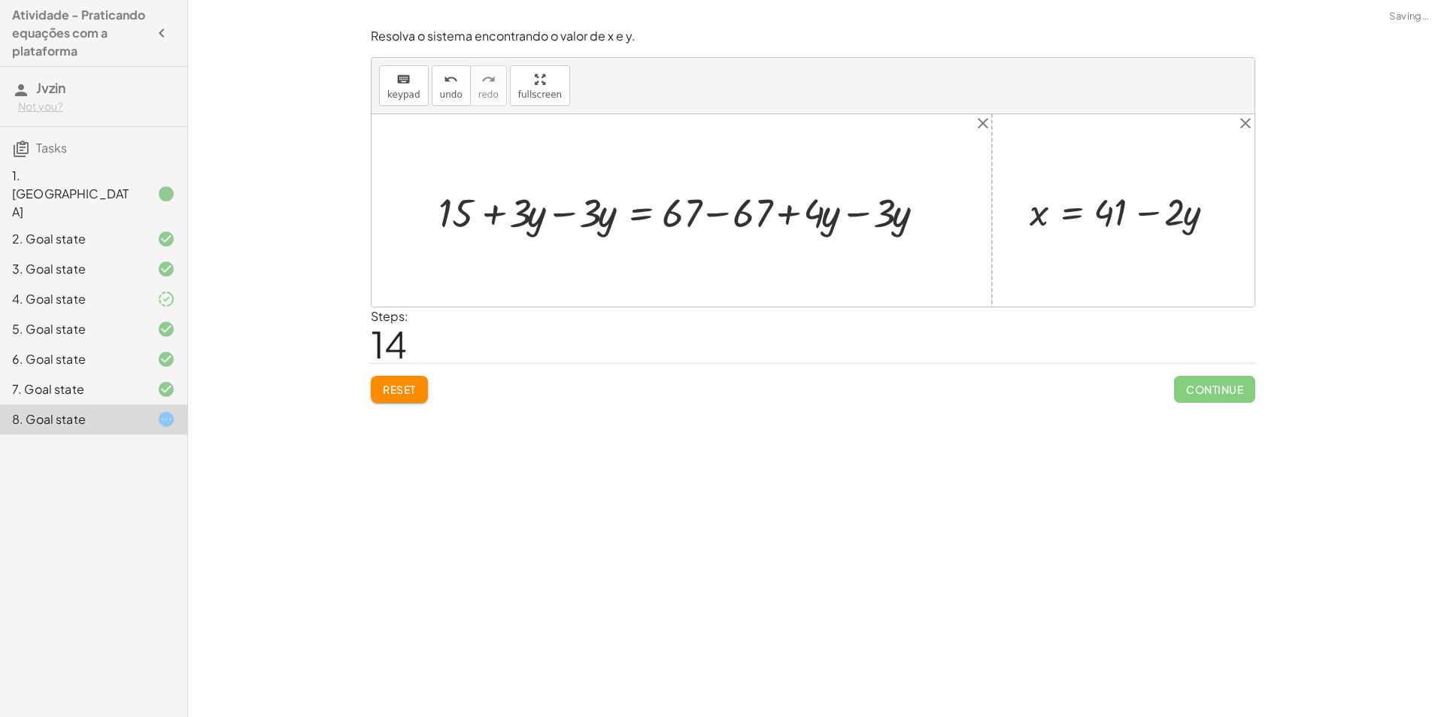
click at [722, 214] on div at bounding box center [688, 210] width 514 height 50
click at [705, 210] on div at bounding box center [617, 210] width 372 height 50
click at [557, 212] on div at bounding box center [573, 210] width 284 height 50
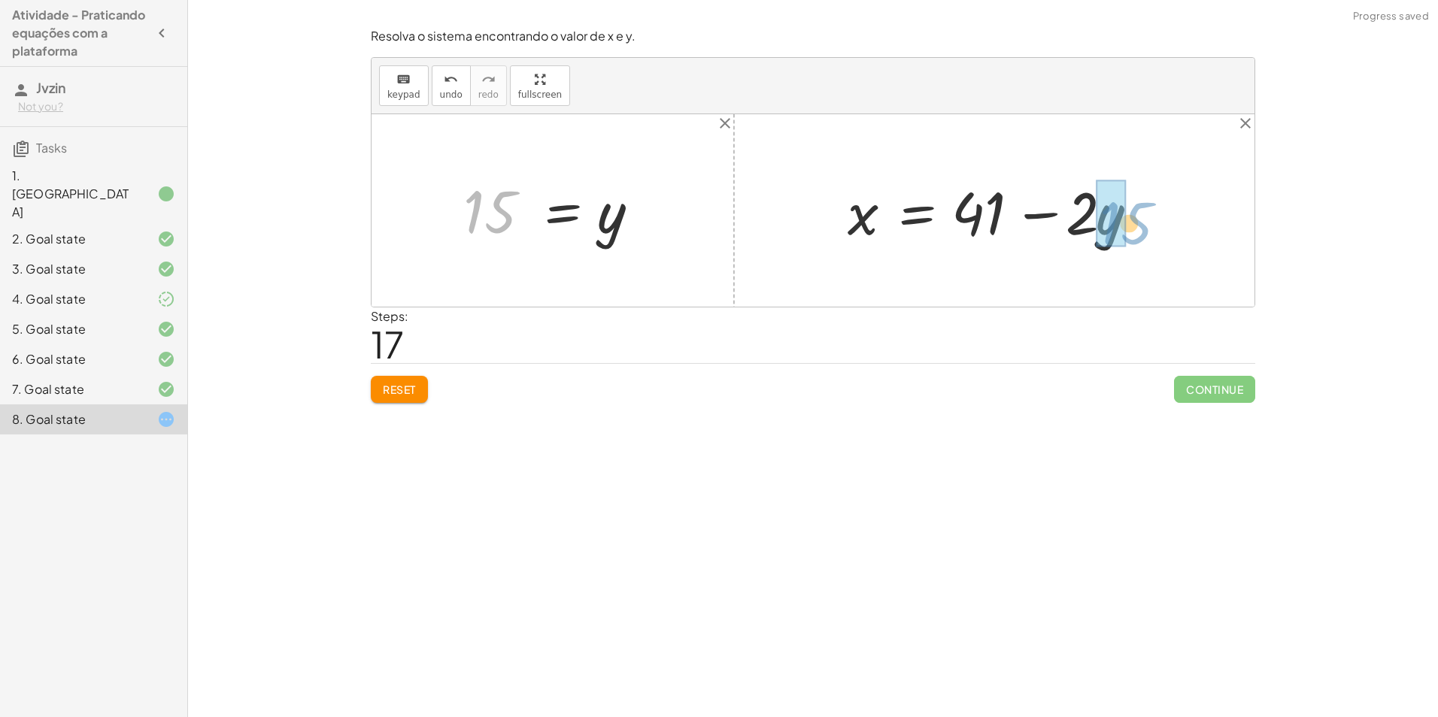
drag, startPoint x: 493, startPoint y: 214, endPoint x: 1130, endPoint y: 226, distance: 637.1
click at [1096, 220] on div at bounding box center [1025, 210] width 370 height 77
click at [1096, 220] on div at bounding box center [1000, 210] width 320 height 77
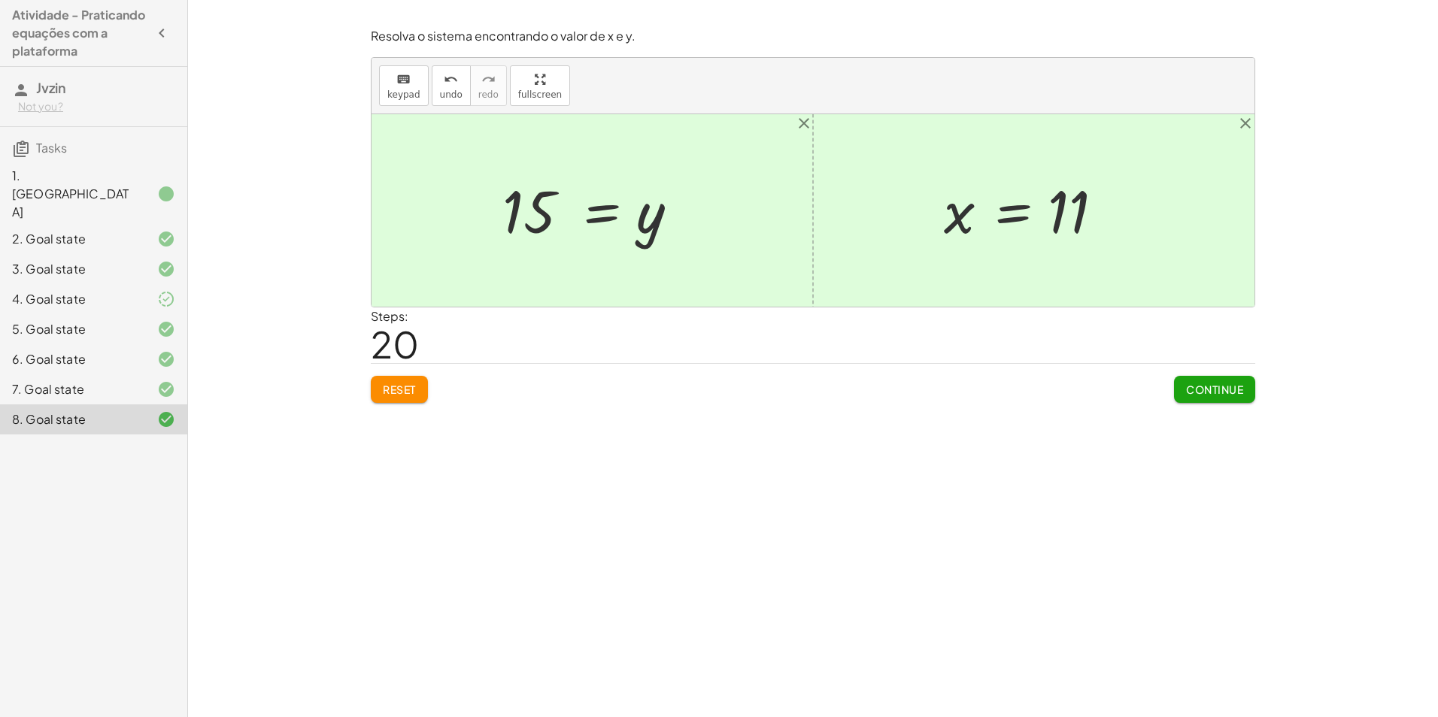
click at [1205, 387] on span "Continue" at bounding box center [1214, 390] width 57 height 14
